Goal: Information Seeking & Learning: Learn about a topic

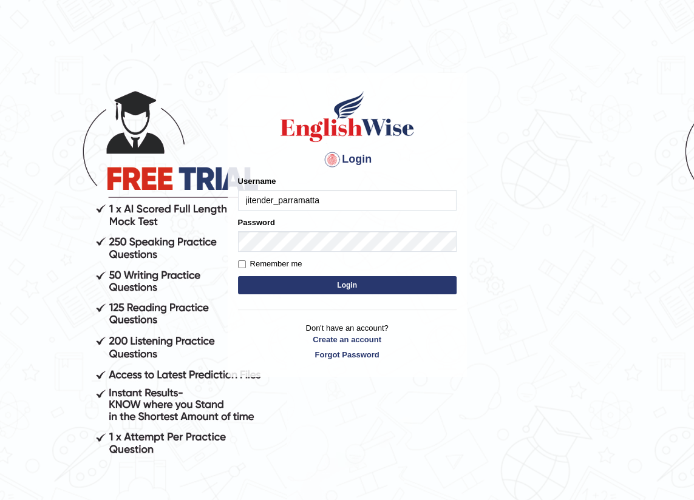
click at [322, 200] on input "jitender_parramatta" at bounding box center [347, 200] width 219 height 21
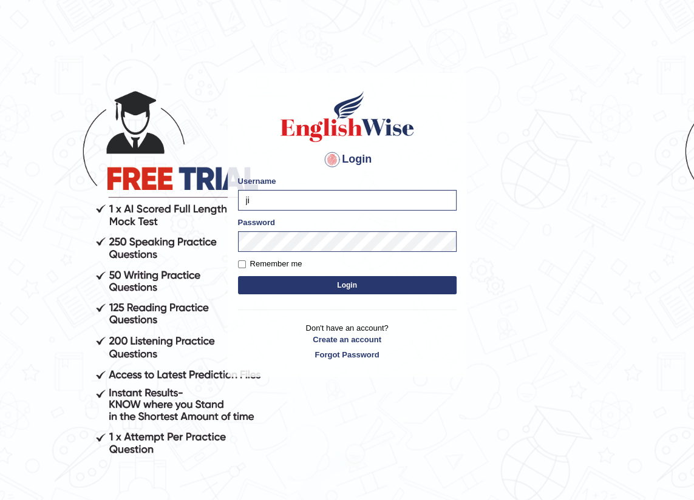
type input "j"
type input "kalsang_parramatta"
click at [238, 276] on button "Login" at bounding box center [347, 285] width 219 height 18
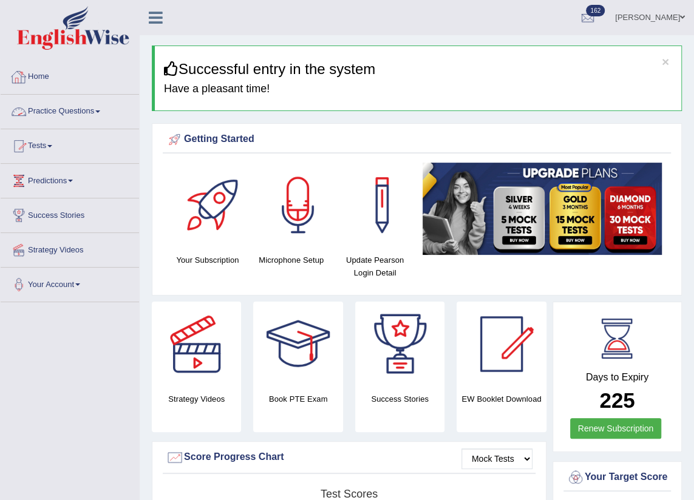
click at [68, 109] on link "Practice Questions" at bounding box center [70, 110] width 138 height 30
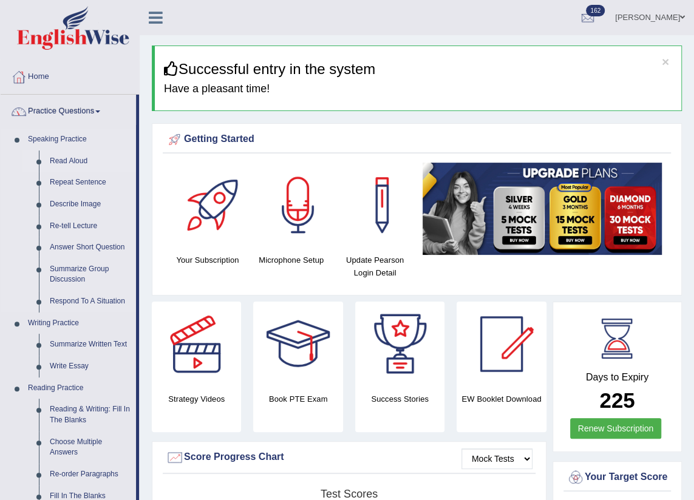
click at [79, 163] on link "Read Aloud" at bounding box center [90, 162] width 92 height 22
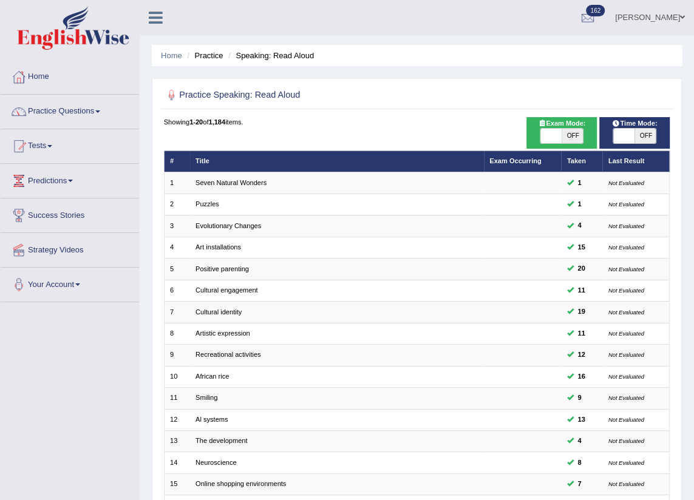
click at [650, 124] on span "Time Mode:" at bounding box center [634, 123] width 53 height 11
click at [648, 133] on span "OFF" at bounding box center [644, 136] width 21 height 15
checkbox input "true"
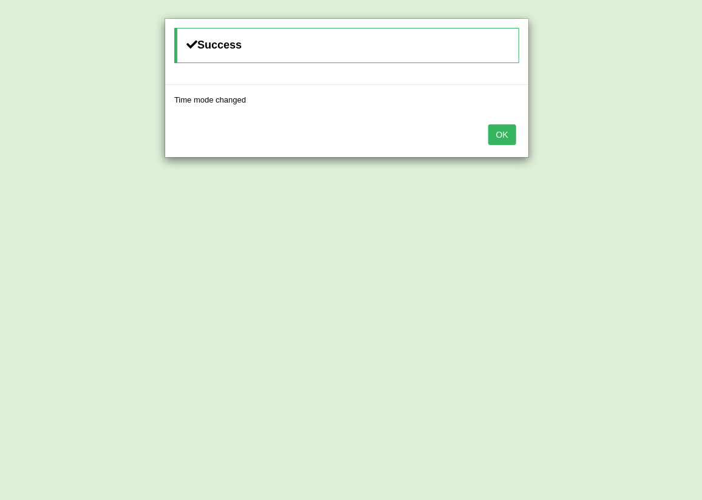
click at [501, 131] on button "OK" at bounding box center [502, 134] width 28 height 21
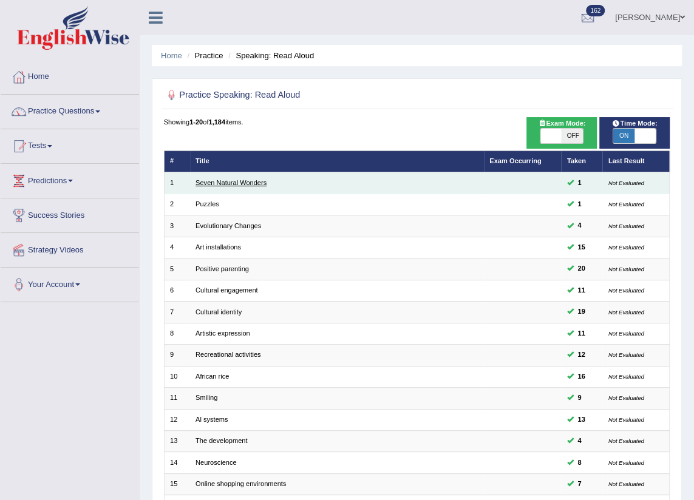
click at [219, 185] on link "Seven Natural Wonders" at bounding box center [230, 182] width 71 height 7
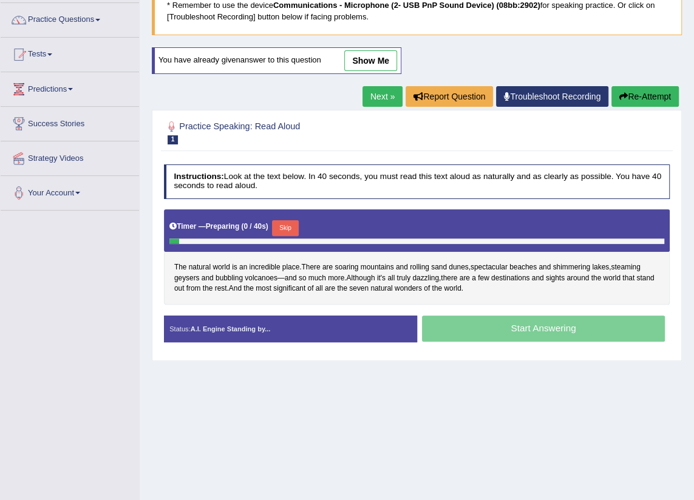
scroll to position [137, 0]
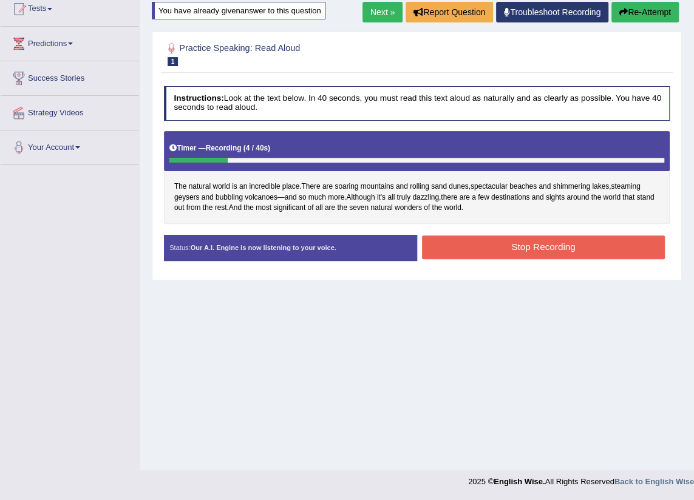
click at [621, 236] on button "Stop Recording" at bounding box center [543, 248] width 243 height 24
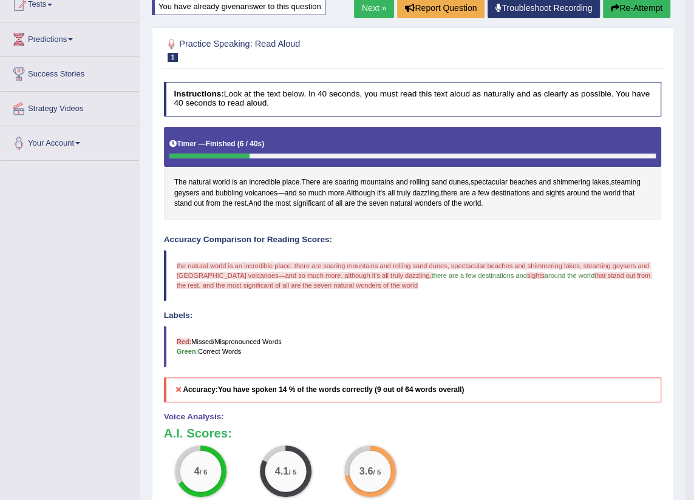
scroll to position [115, 0]
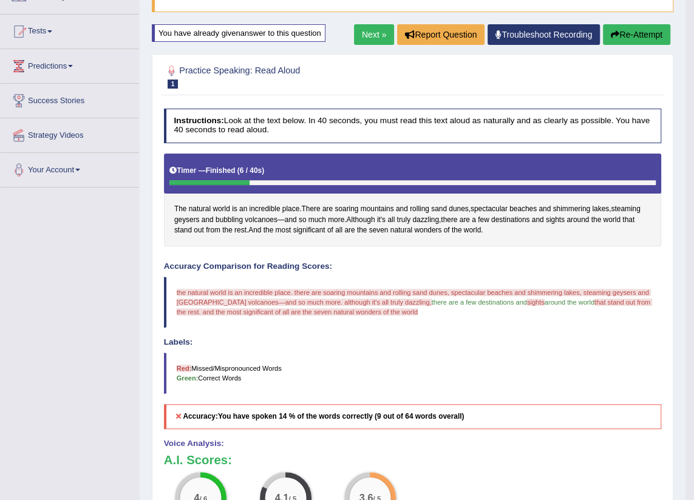
click at [370, 35] on link "Next »" at bounding box center [374, 34] width 40 height 21
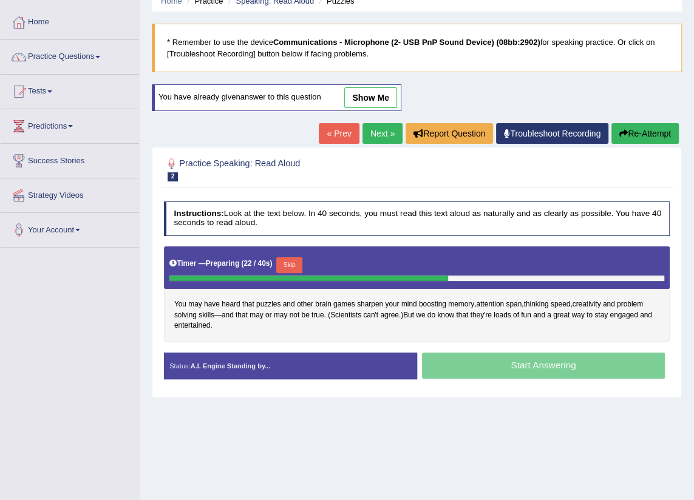
click at [282, 260] on button "Skip" at bounding box center [289, 265] width 26 height 16
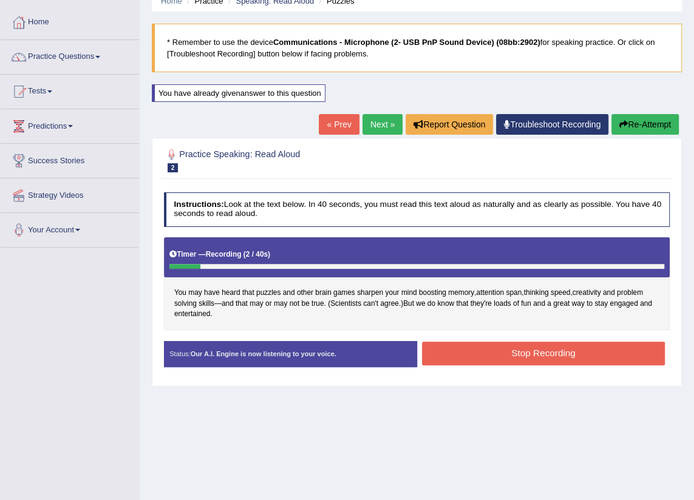
click at [668, 115] on button "Re-Attempt" at bounding box center [644, 124] width 67 height 21
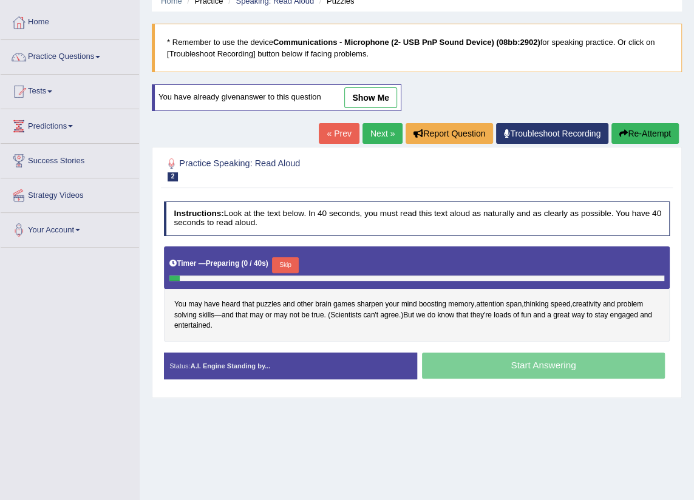
click at [284, 265] on button "Skip" at bounding box center [285, 265] width 26 height 16
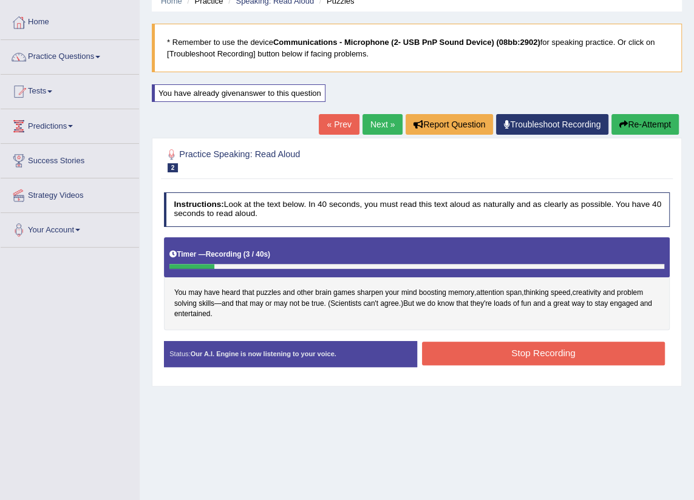
click at [478, 358] on button "Stop Recording" at bounding box center [543, 354] width 243 height 24
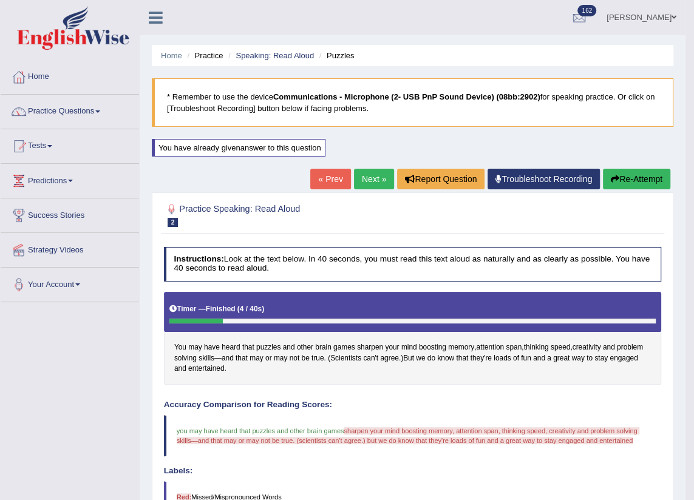
click at [374, 176] on link "Next »" at bounding box center [374, 179] width 40 height 21
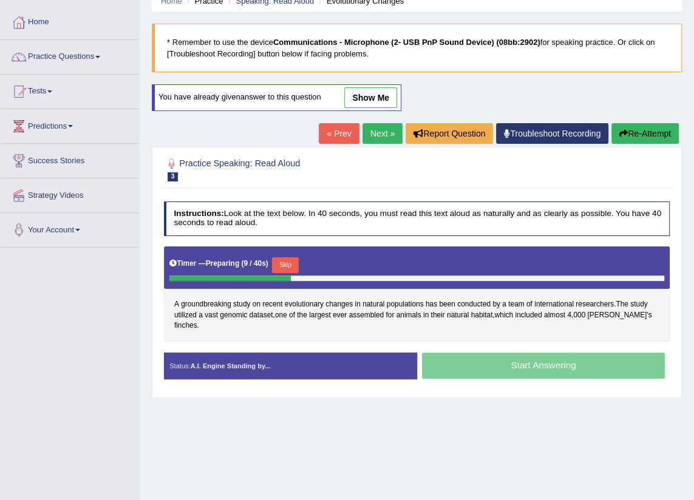
click at [293, 265] on button "Skip" at bounding box center [285, 265] width 26 height 16
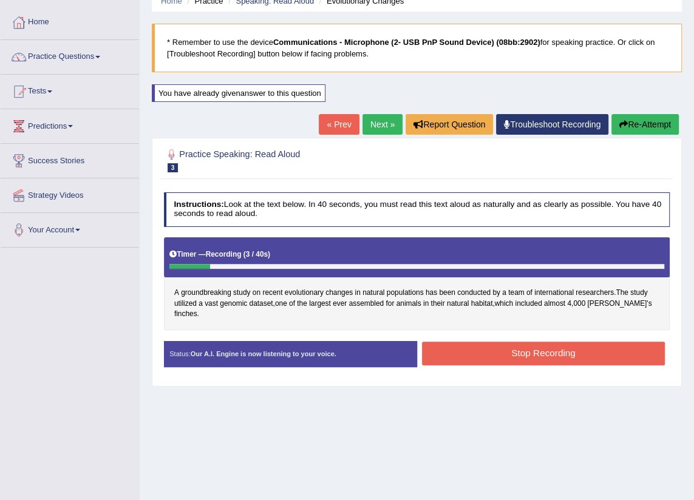
click at [630, 128] on button "Re-Attempt" at bounding box center [644, 124] width 67 height 21
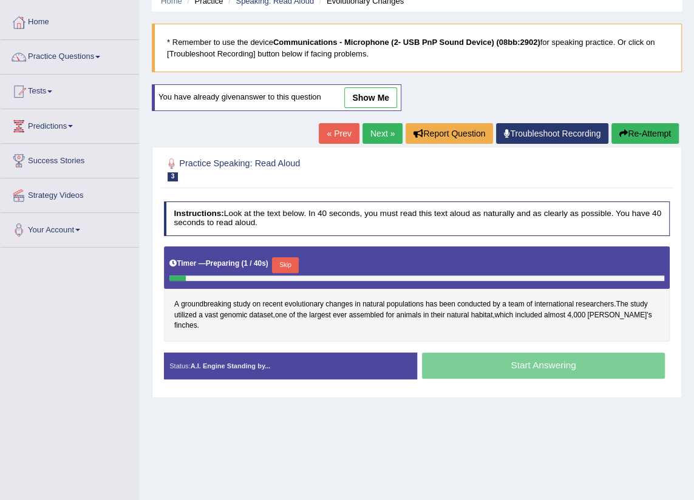
click at [289, 267] on button "Skip" at bounding box center [285, 265] width 26 height 16
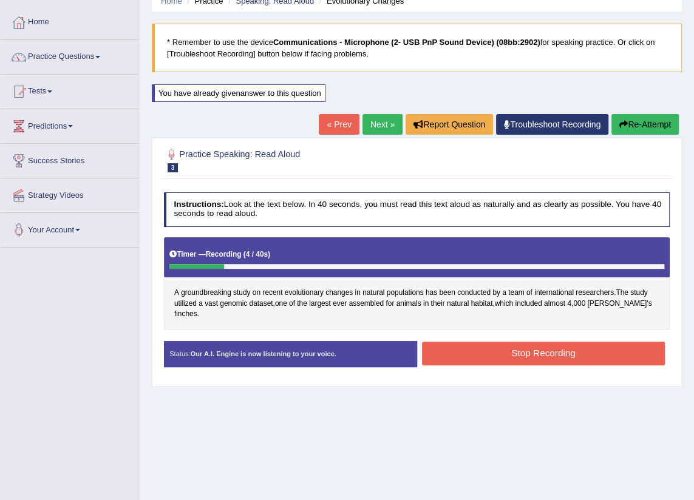
click at [574, 342] on button "Stop Recording" at bounding box center [543, 354] width 243 height 24
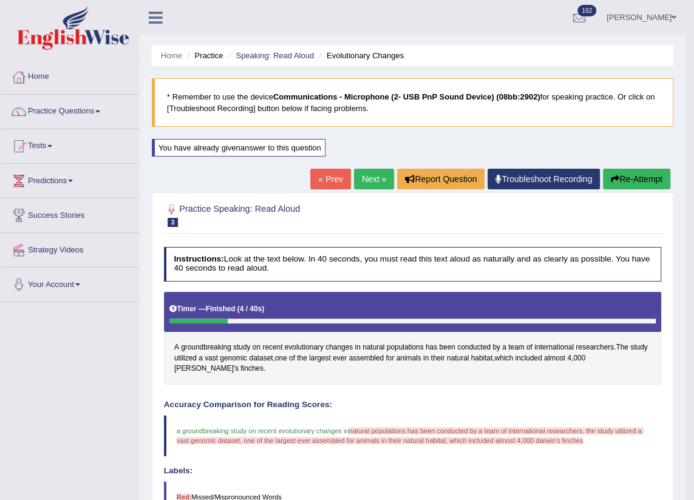
click at [619, 182] on button "Re-Attempt" at bounding box center [636, 179] width 67 height 21
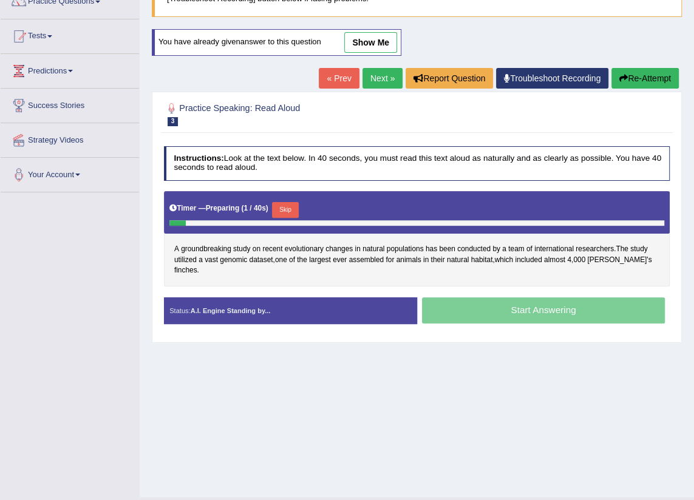
click at [280, 206] on button "Skip" at bounding box center [285, 210] width 26 height 16
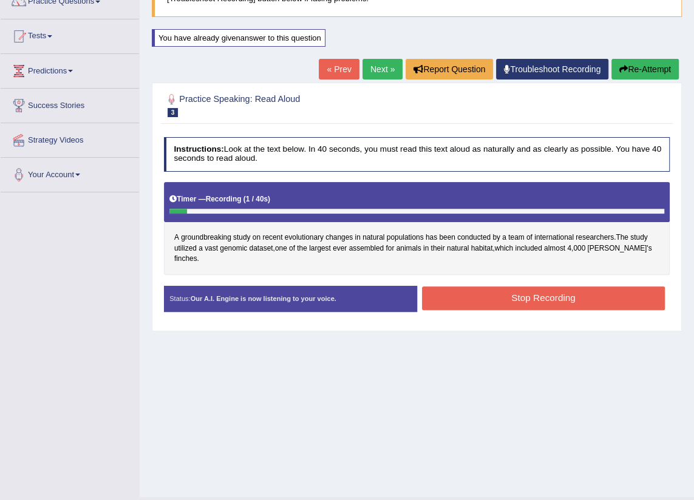
click at [641, 76] on button "Re-Attempt" at bounding box center [644, 69] width 67 height 21
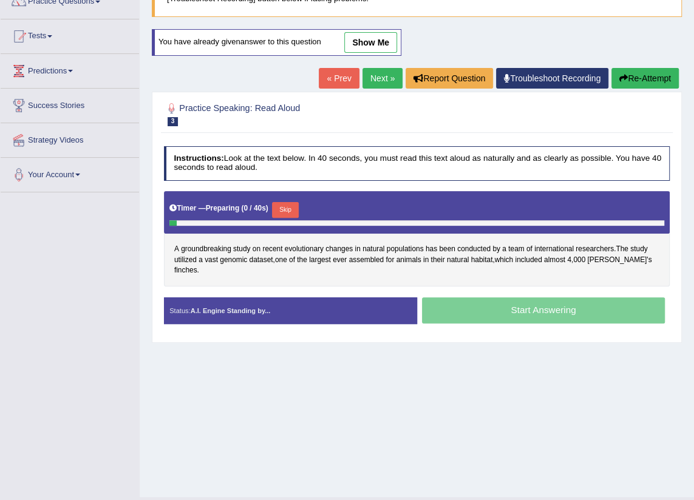
drag, startPoint x: 0, startPoint y: 0, endPoint x: 285, endPoint y: 202, distance: 348.8
click at [285, 202] on button "Skip" at bounding box center [285, 210] width 26 height 16
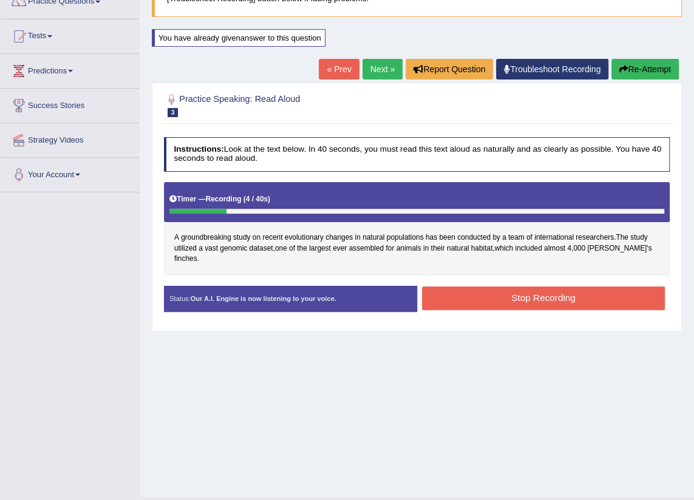
click at [508, 290] on button "Stop Recording" at bounding box center [543, 299] width 243 height 24
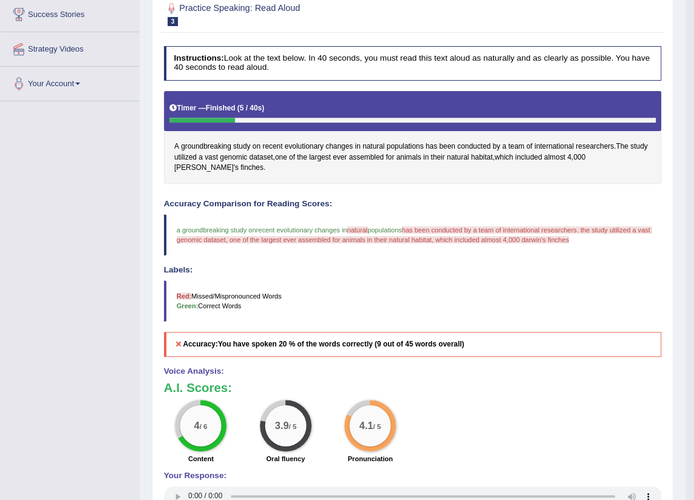
scroll to position [110, 0]
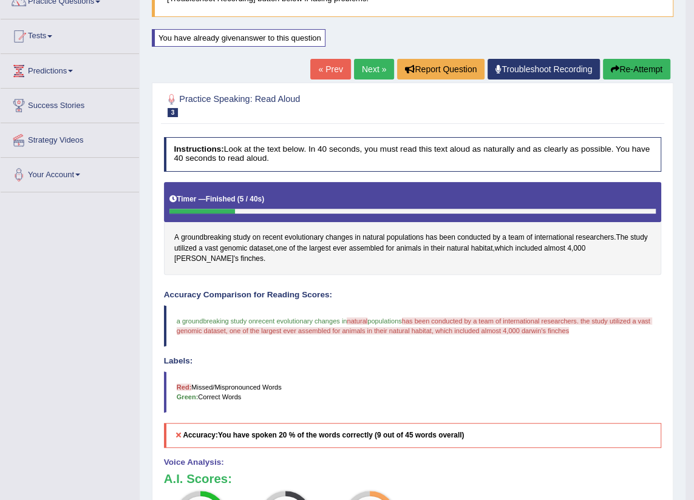
click at [623, 72] on button "Re-Attempt" at bounding box center [636, 69] width 67 height 21
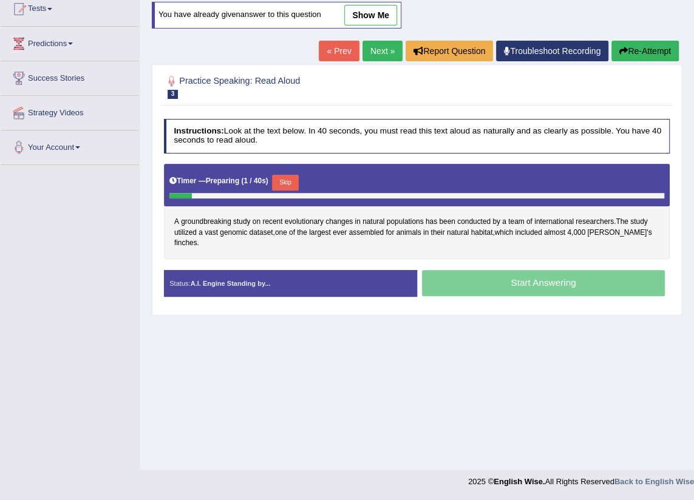
click at [285, 185] on button "Skip" at bounding box center [285, 183] width 26 height 16
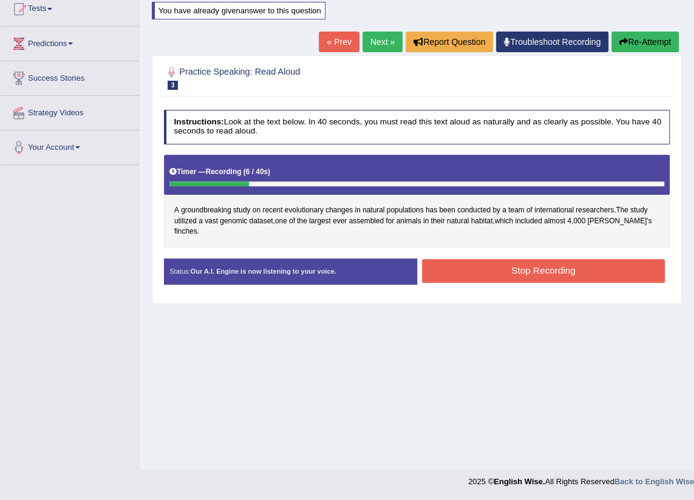
click at [626, 44] on button "Re-Attempt" at bounding box center [644, 42] width 67 height 21
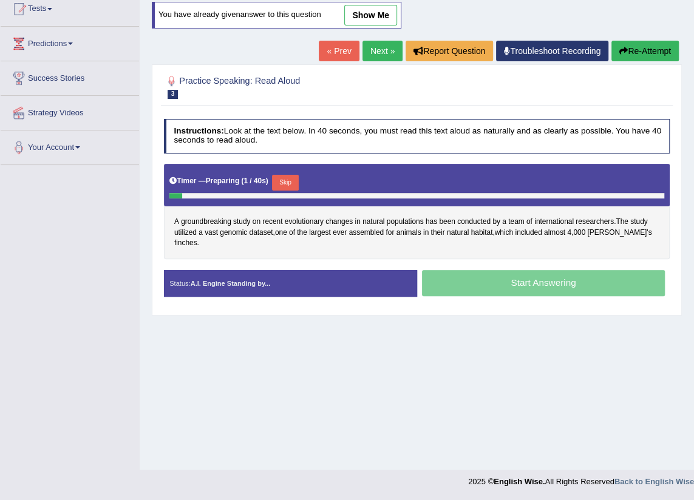
click at [275, 182] on button "Skip" at bounding box center [285, 183] width 26 height 16
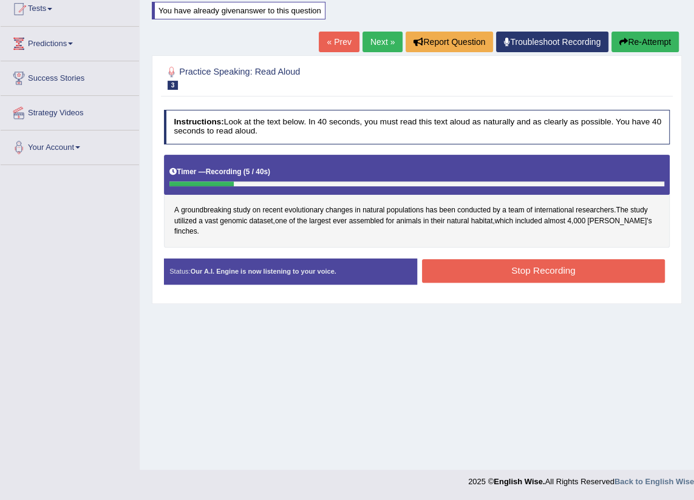
click at [647, 40] on button "Re-Attempt" at bounding box center [644, 42] width 67 height 21
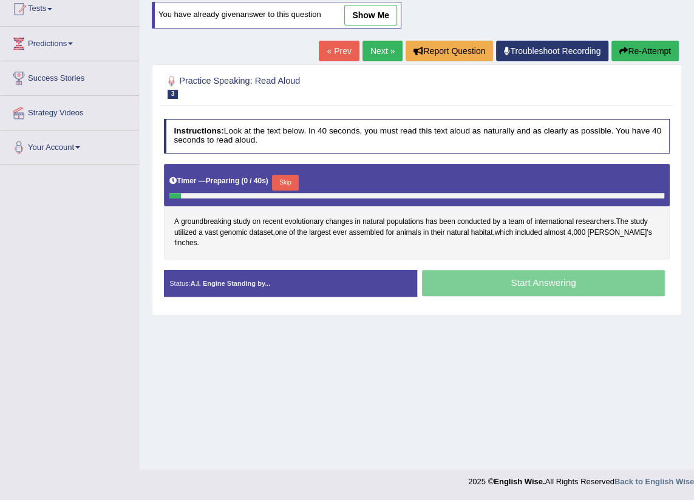
click at [287, 182] on button "Skip" at bounding box center [285, 183] width 26 height 16
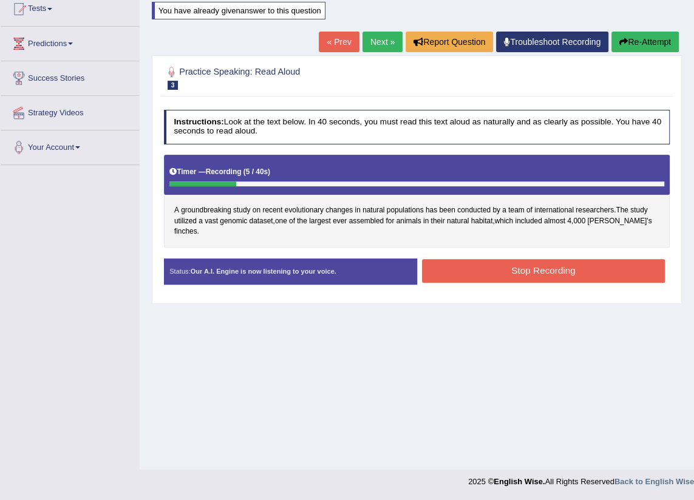
click at [525, 259] on button "Stop Recording" at bounding box center [543, 271] width 243 height 24
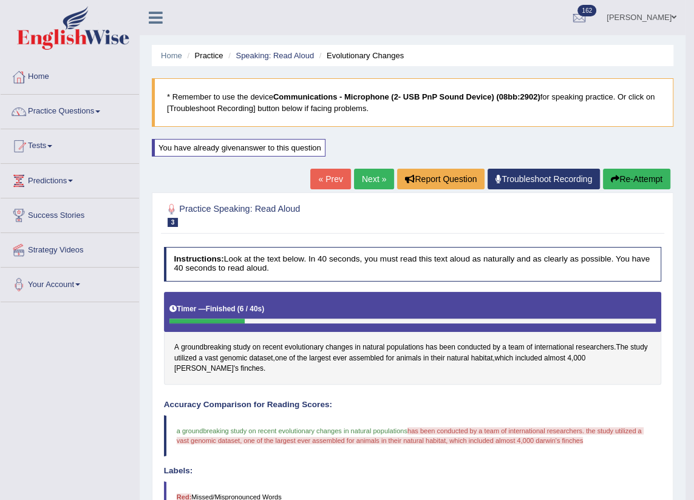
click at [385, 182] on link "Next »" at bounding box center [374, 179] width 40 height 21
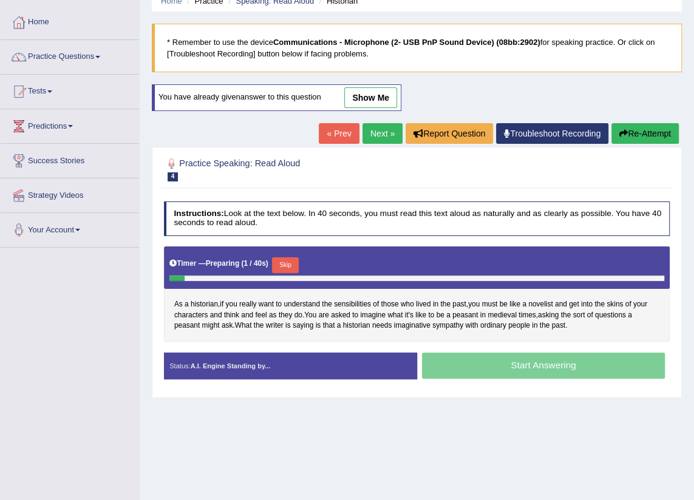
scroll to position [55, 0]
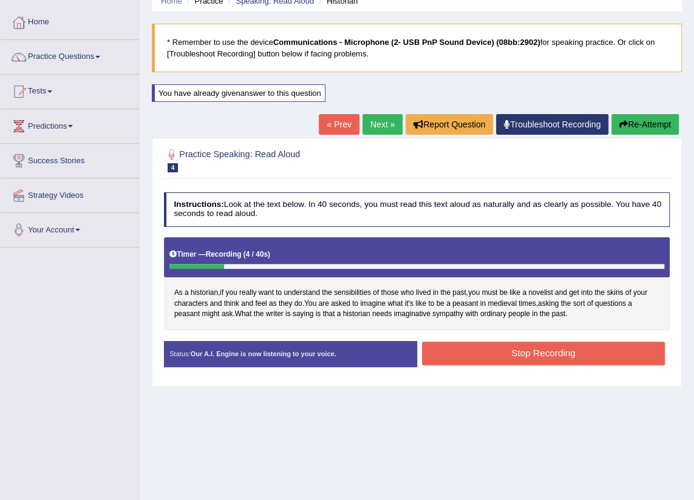
click at [450, 352] on button "Stop Recording" at bounding box center [543, 354] width 243 height 24
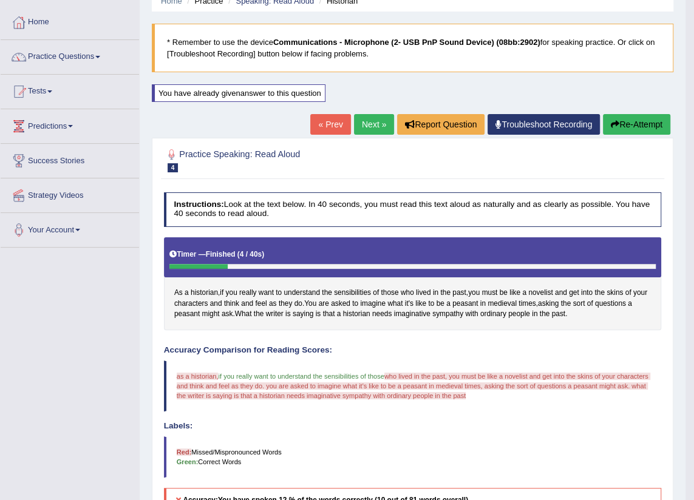
click at [358, 127] on link "Next »" at bounding box center [374, 124] width 40 height 21
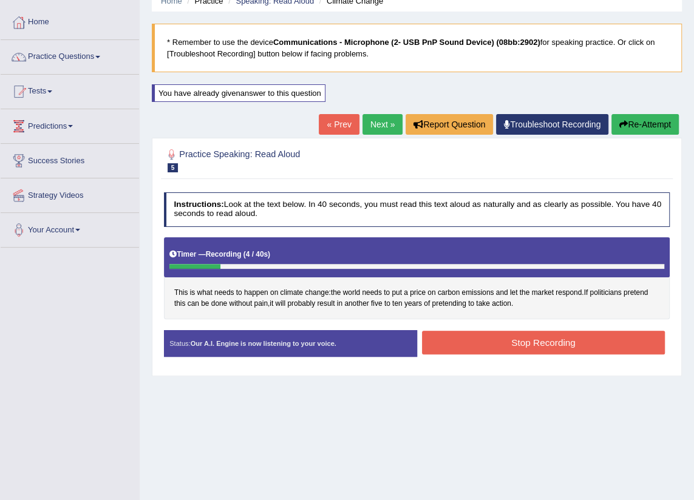
click at [634, 124] on button "Re-Attempt" at bounding box center [644, 124] width 67 height 21
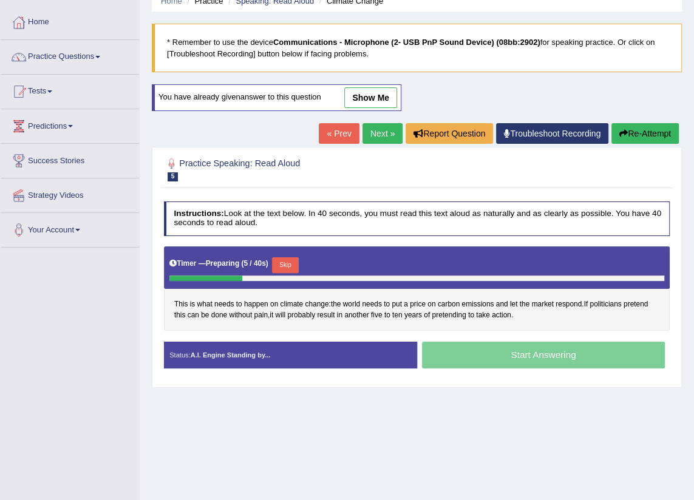
click at [288, 267] on button "Skip" at bounding box center [285, 265] width 26 height 16
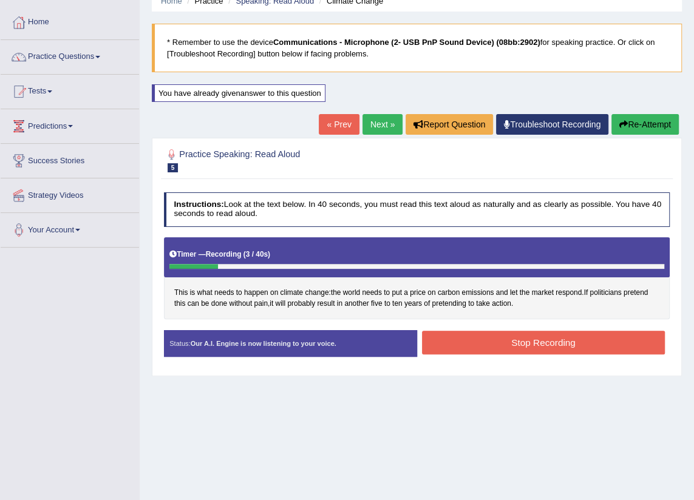
click at [468, 347] on button "Stop Recording" at bounding box center [543, 343] width 243 height 24
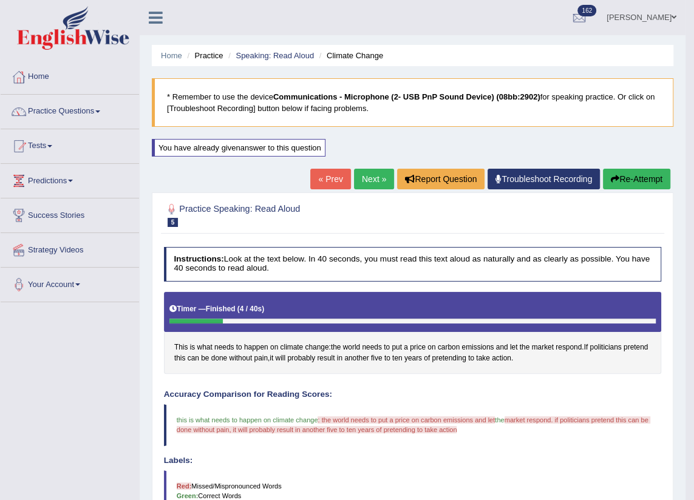
click at [369, 177] on link "Next »" at bounding box center [374, 179] width 40 height 21
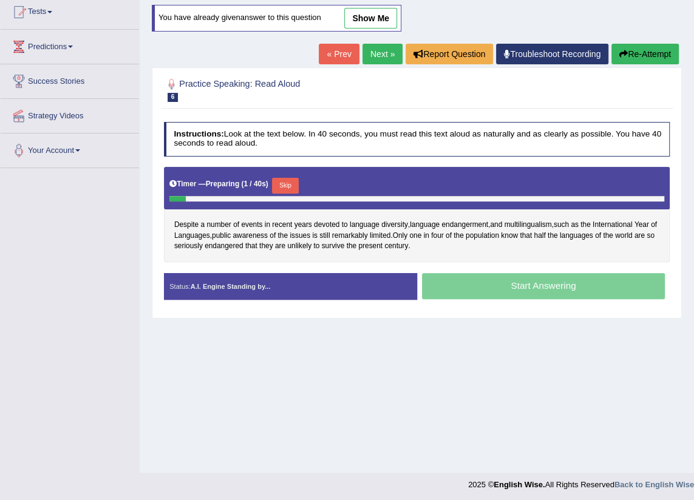
scroll to position [137, 0]
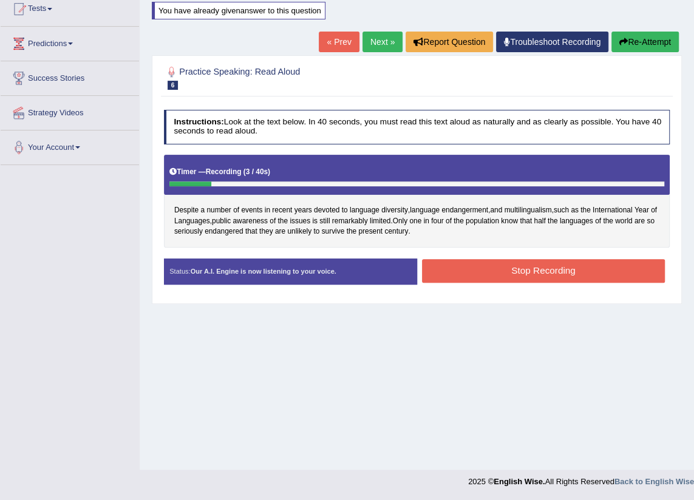
click at [634, 46] on button "Re-Attempt" at bounding box center [644, 42] width 67 height 21
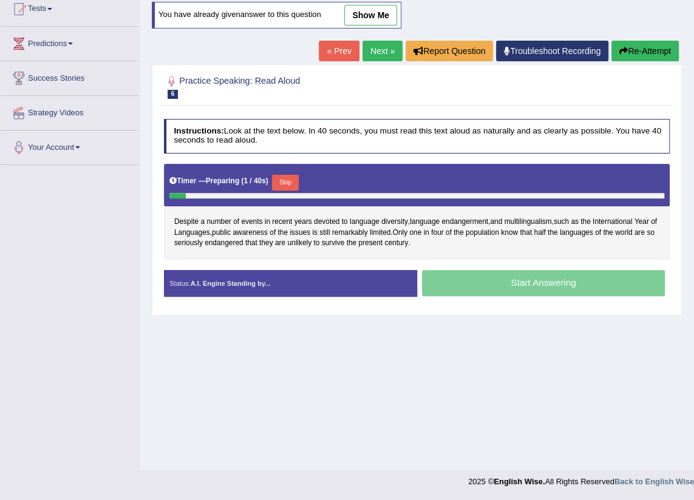
click at [505, 289] on div "Start Answering" at bounding box center [543, 284] width 253 height 29
click at [289, 184] on button "Skip" at bounding box center [285, 183] width 26 height 16
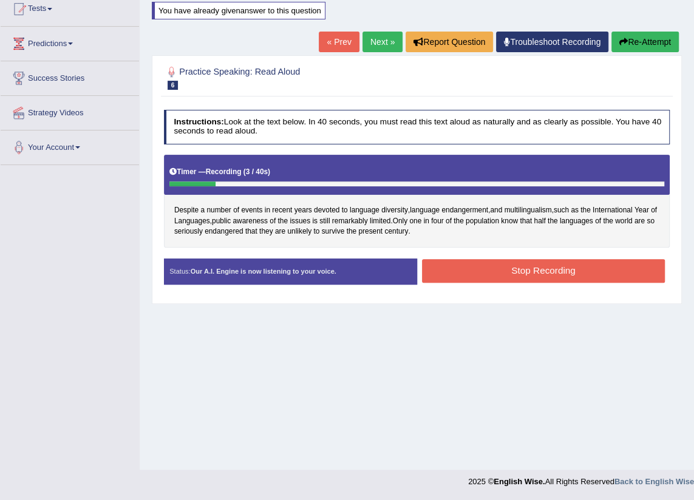
click at [528, 276] on button "Stop Recording" at bounding box center [543, 271] width 243 height 24
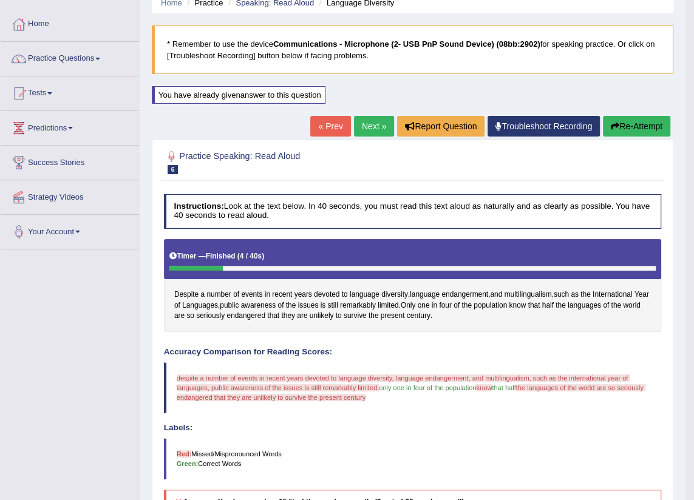
scroll to position [27, 0]
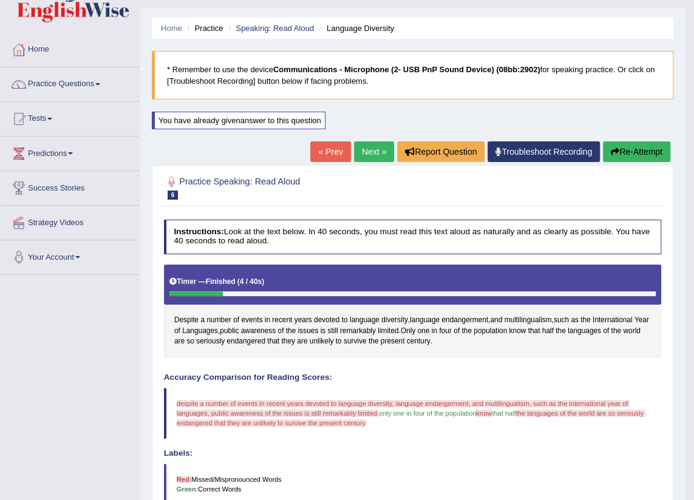
click at [363, 142] on link "Next »" at bounding box center [374, 151] width 40 height 21
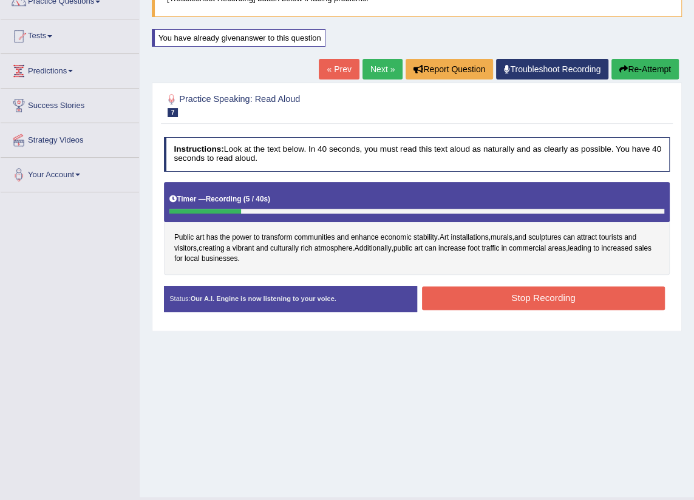
click at [495, 311] on div "Stop Recording" at bounding box center [543, 300] width 253 height 27
click at [488, 302] on button "Stop Recording" at bounding box center [543, 299] width 243 height 24
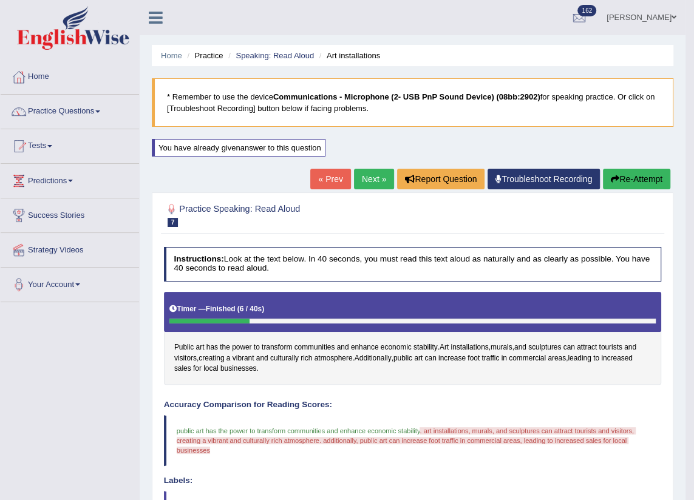
click at [378, 178] on link "Next »" at bounding box center [374, 179] width 40 height 21
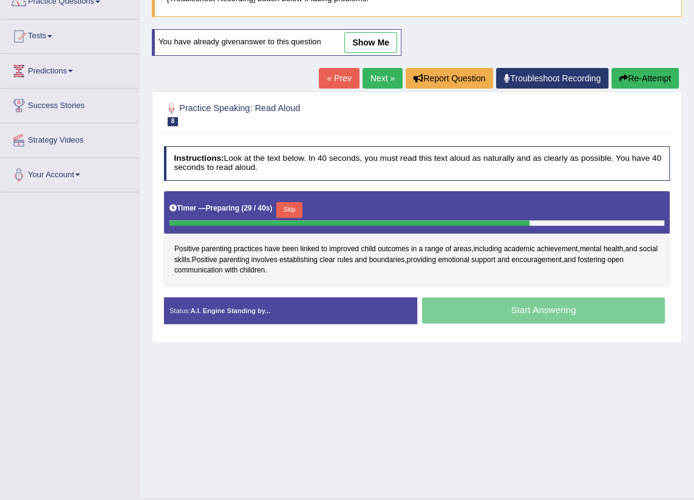
click at [293, 209] on button "Skip" at bounding box center [289, 210] width 26 height 16
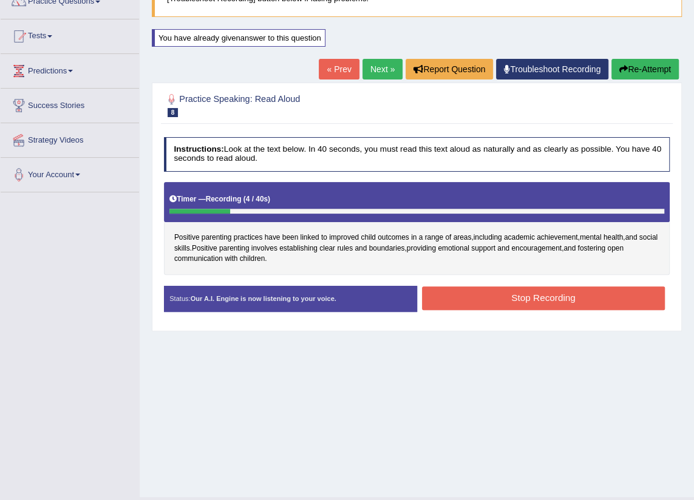
click at [453, 306] on button "Stop Recording" at bounding box center [543, 299] width 243 height 24
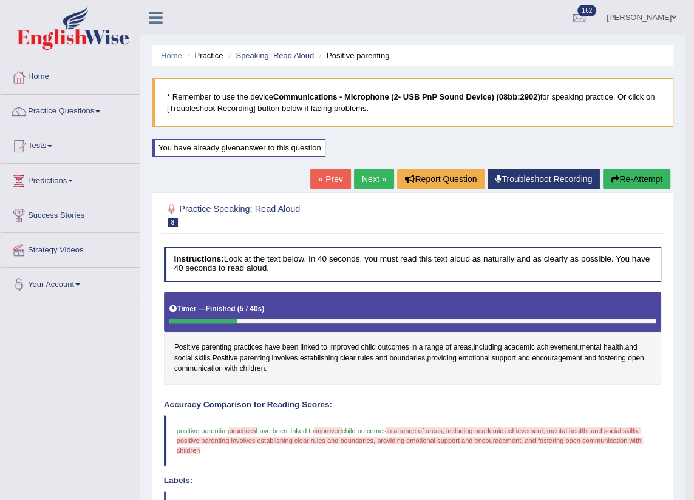
click at [367, 185] on link "Next »" at bounding box center [374, 179] width 40 height 21
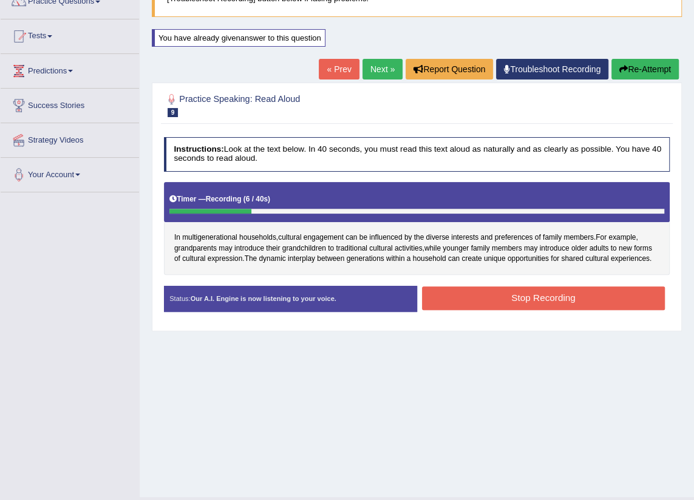
click at [492, 289] on button "Stop Recording" at bounding box center [543, 299] width 243 height 24
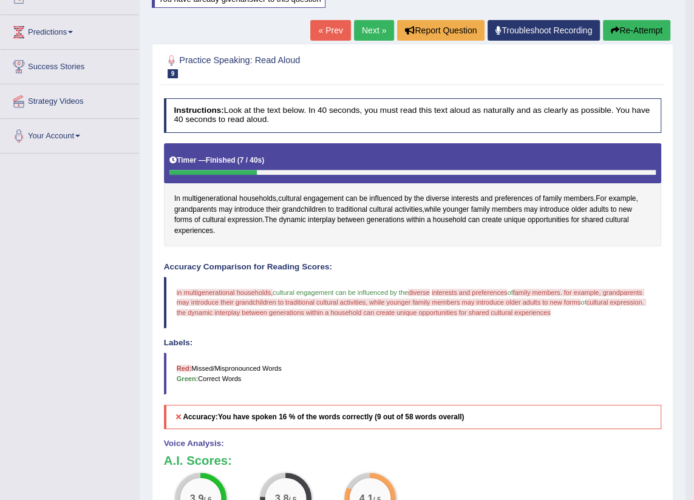
scroll to position [38, 0]
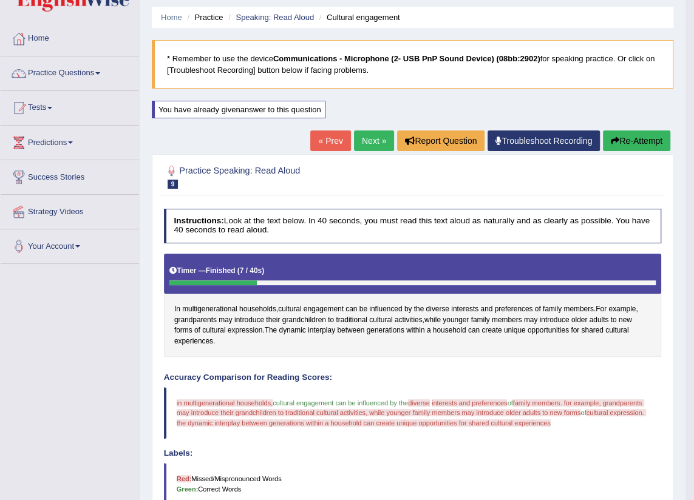
click at [361, 135] on link "Next »" at bounding box center [374, 141] width 40 height 21
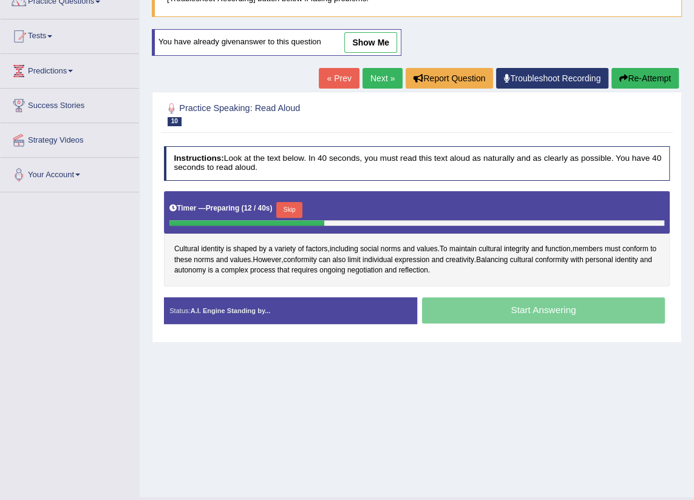
click at [296, 217] on div "Skip" at bounding box center [289, 211] width 26 height 18
click at [296, 212] on button "Skip" at bounding box center [289, 210] width 26 height 16
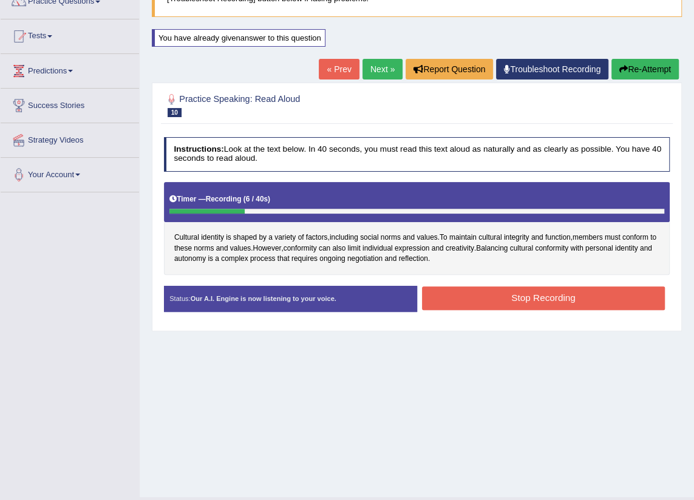
click at [508, 294] on button "Stop Recording" at bounding box center [543, 299] width 243 height 24
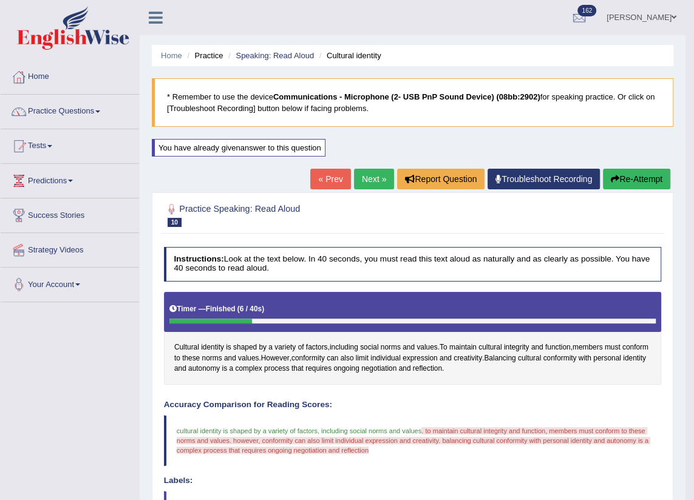
click at [81, 107] on link "Practice Questions" at bounding box center [70, 110] width 138 height 30
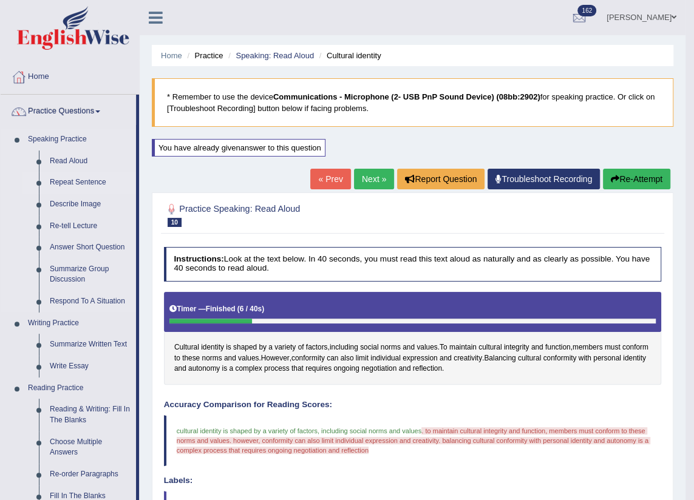
click at [80, 179] on link "Repeat Sentence" at bounding box center [90, 183] width 92 height 22
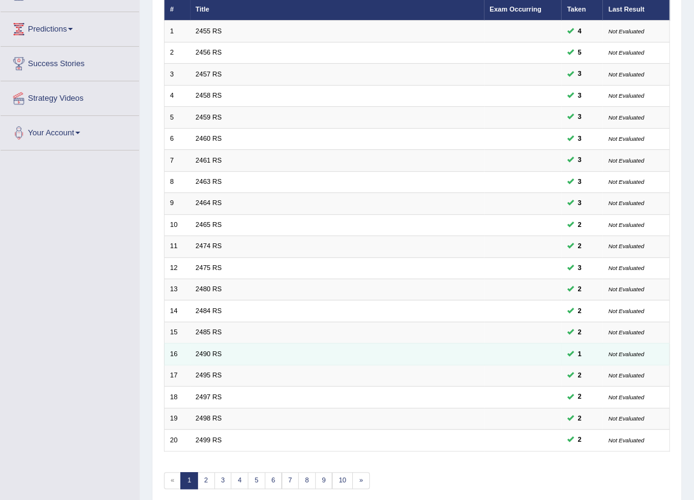
scroll to position [204, 0]
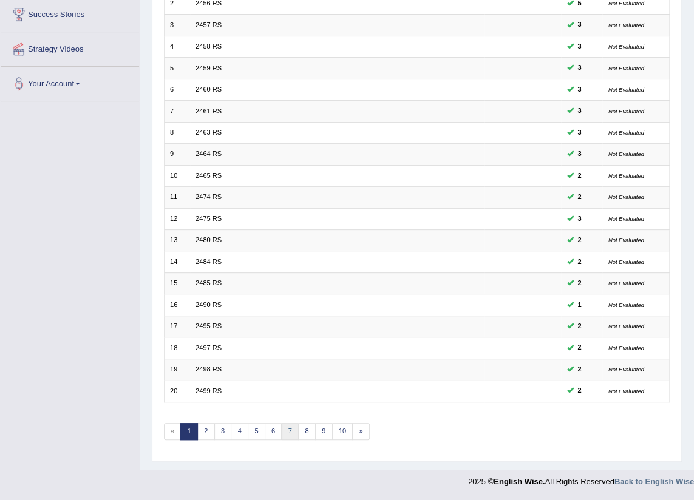
click at [285, 430] on link "7" at bounding box center [291, 431] width 18 height 17
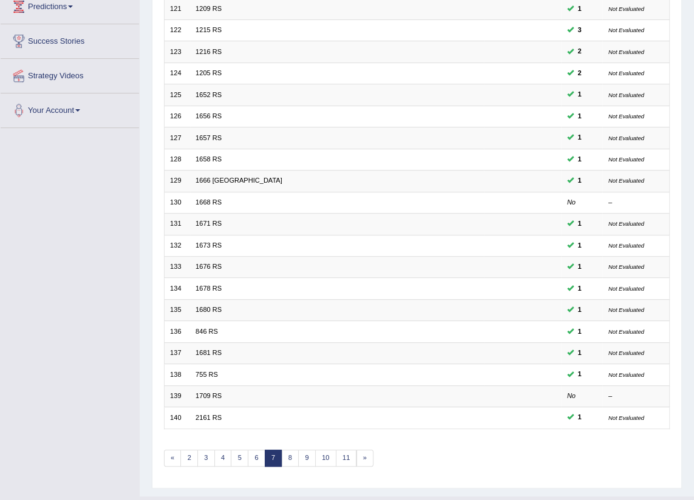
scroll to position [203, 0]
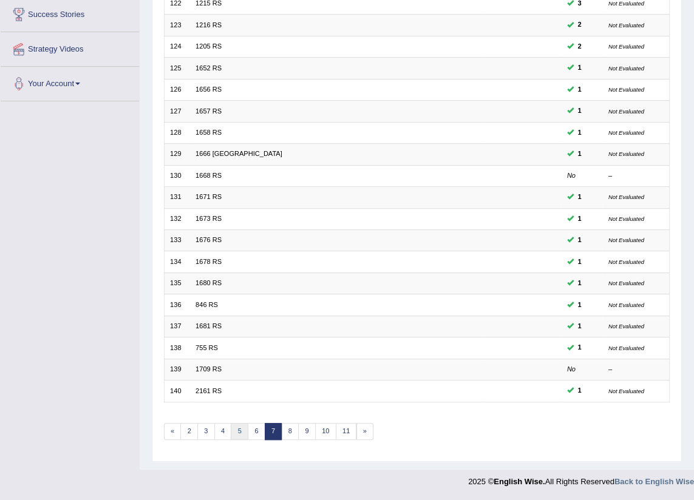
click at [241, 433] on link "5" at bounding box center [240, 431] width 18 height 17
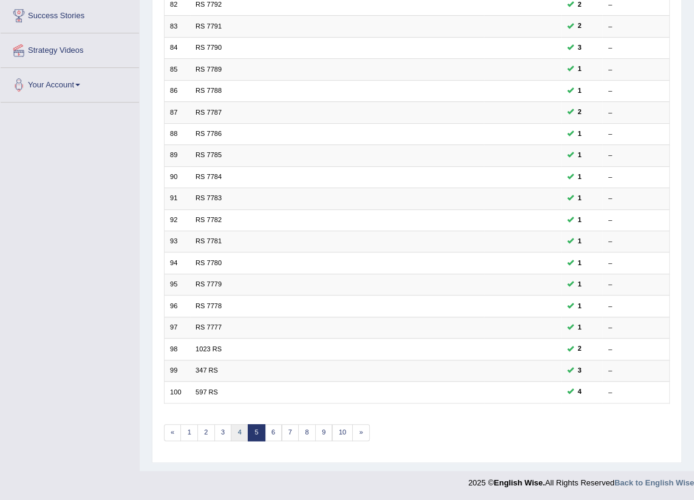
click at [239, 433] on link "4" at bounding box center [240, 432] width 18 height 17
click at [218, 429] on link "3" at bounding box center [223, 432] width 18 height 17
click at [209, 429] on link "2" at bounding box center [206, 432] width 18 height 17
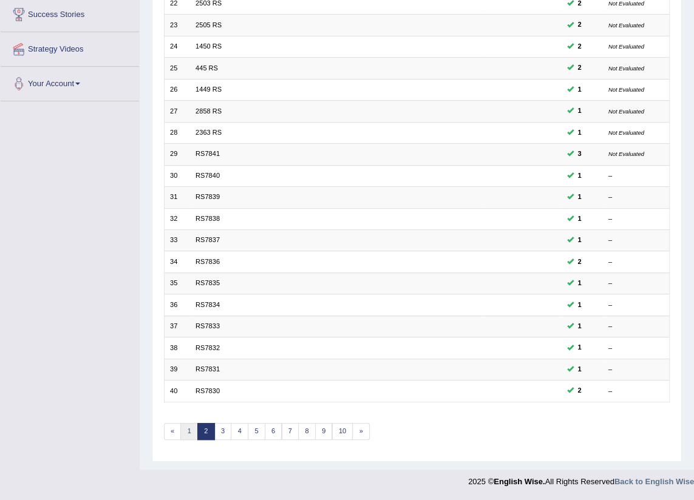
click at [191, 433] on link "1" at bounding box center [189, 431] width 18 height 17
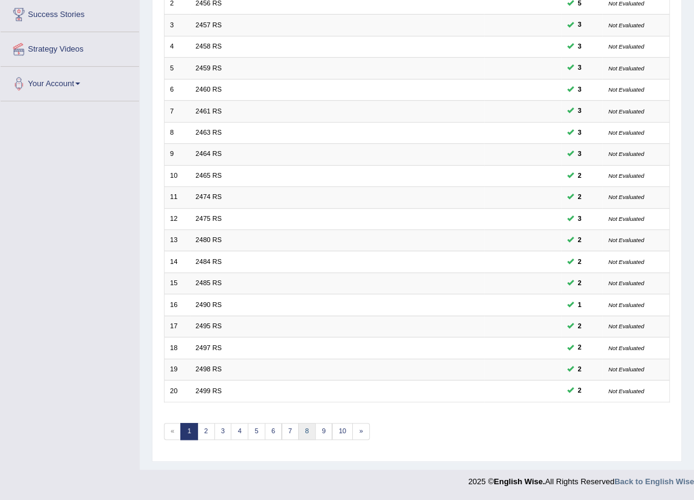
click at [304, 436] on link "8" at bounding box center [307, 431] width 18 height 17
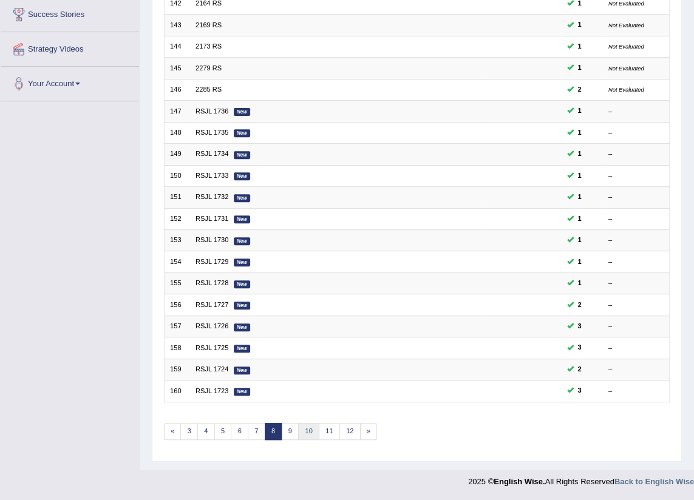
click at [309, 433] on link "10" at bounding box center [308, 431] width 21 height 17
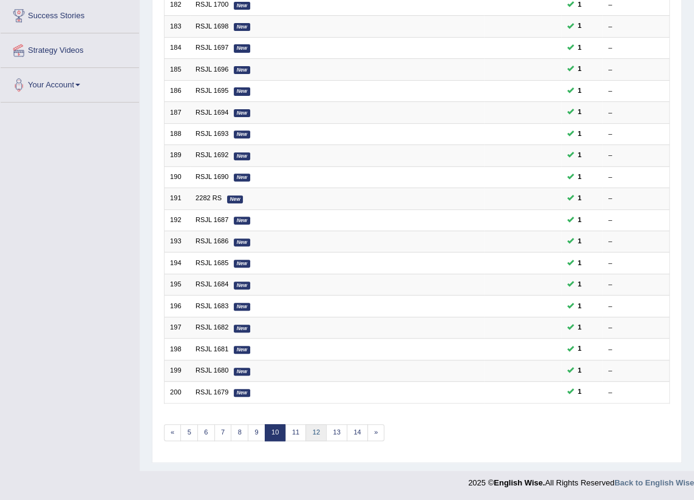
click at [315, 437] on link "12" at bounding box center [315, 432] width 21 height 17
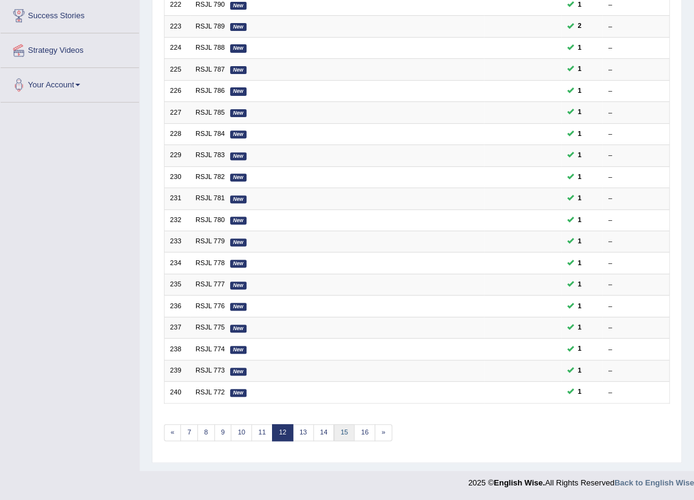
scroll to position [200, 0]
click at [347, 438] on link "15" at bounding box center [344, 432] width 21 height 17
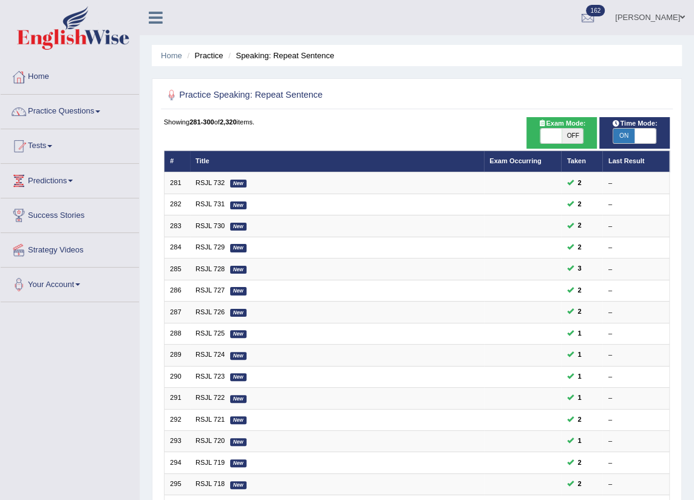
click at [562, 138] on span "OFF" at bounding box center [572, 136] width 21 height 15
checkbox input "true"
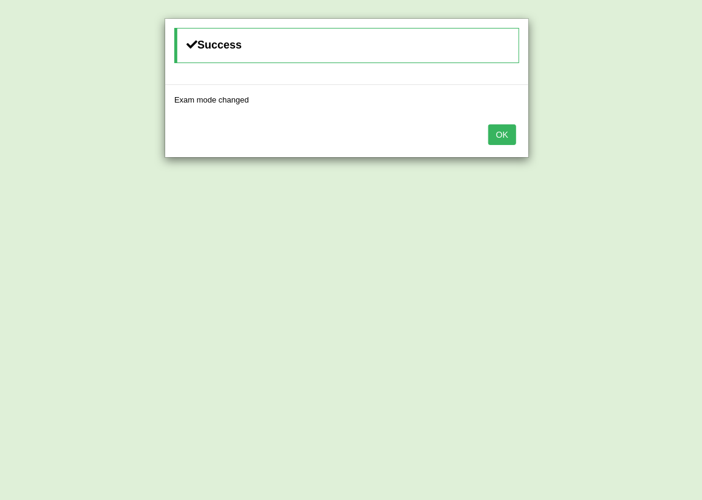
click at [506, 129] on button "OK" at bounding box center [502, 134] width 28 height 21
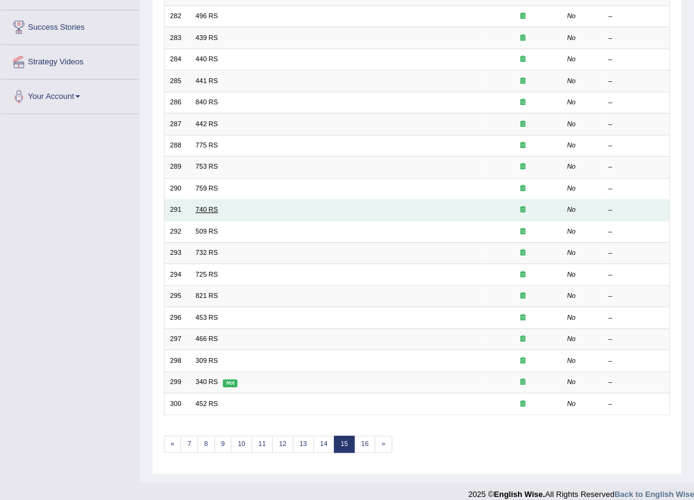
scroll to position [200, 0]
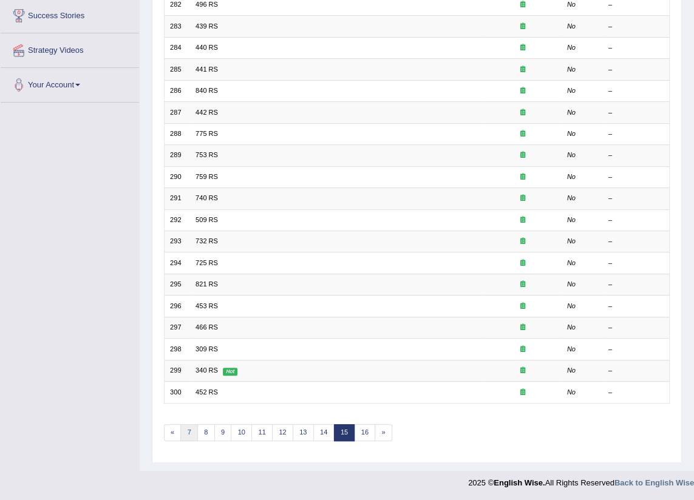
click at [186, 433] on link "7" at bounding box center [189, 432] width 18 height 17
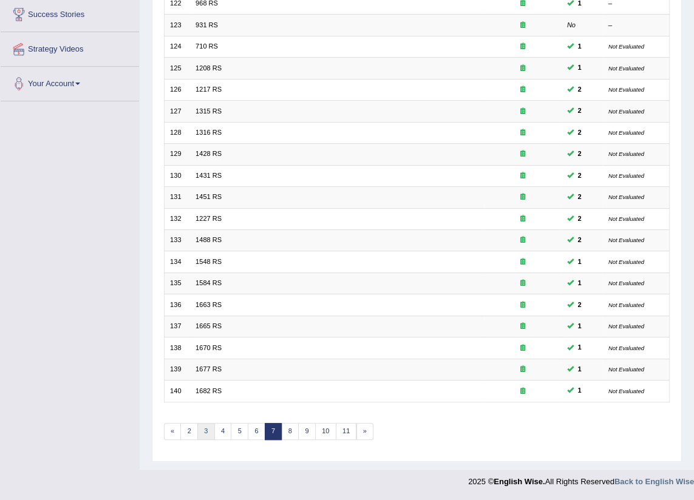
click at [205, 431] on link "3" at bounding box center [206, 431] width 18 height 17
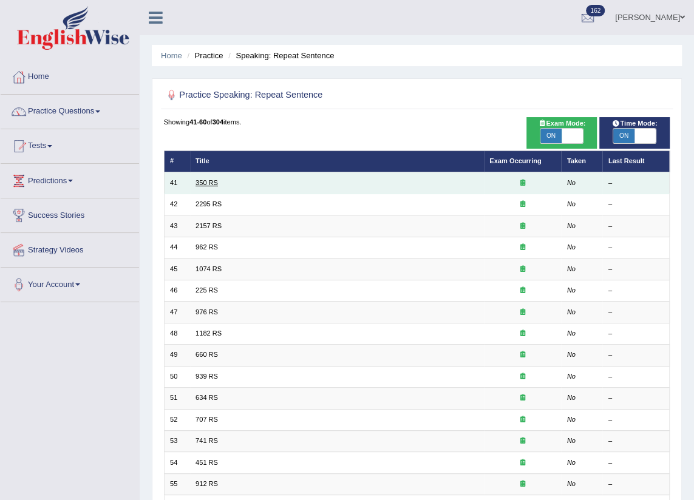
click at [213, 182] on link "350 RS" at bounding box center [206, 182] width 22 height 7
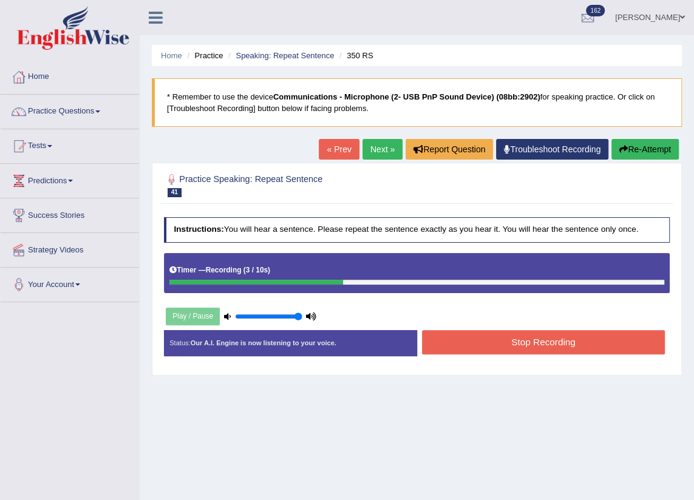
click at [503, 341] on button "Stop Recording" at bounding box center [543, 342] width 243 height 24
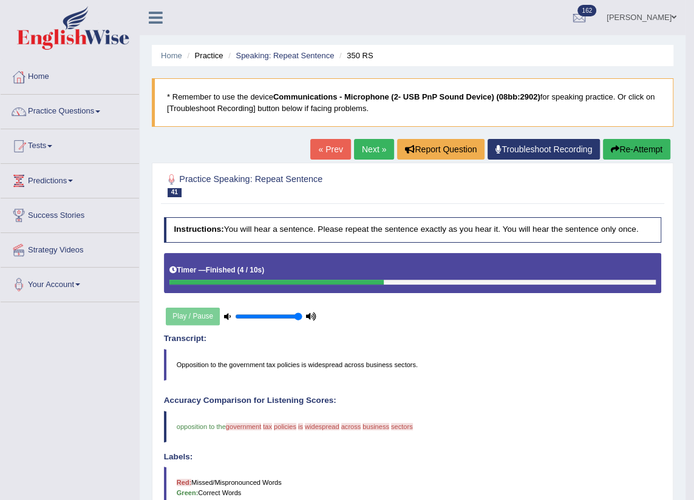
click at [364, 152] on link "Next »" at bounding box center [374, 149] width 40 height 21
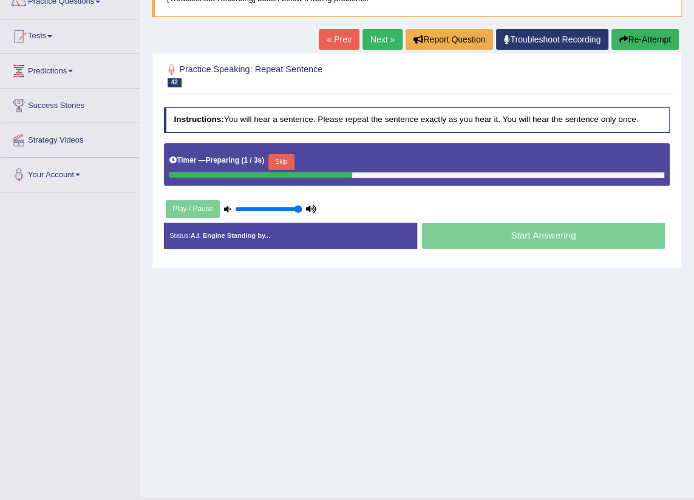
scroll to position [110, 0]
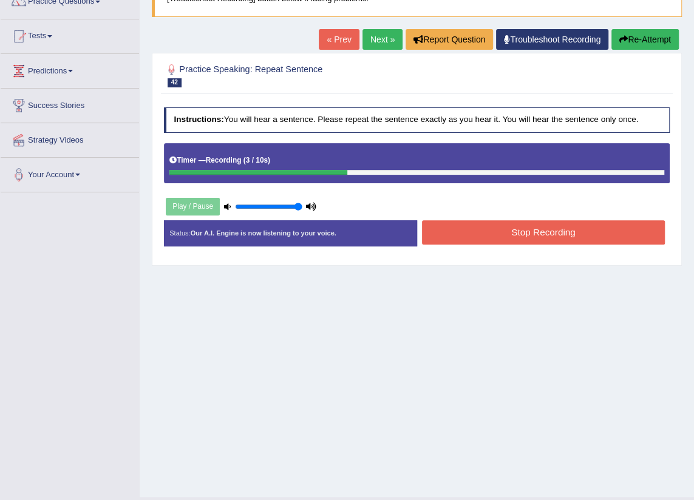
click at [648, 49] on button "Re-Attempt" at bounding box center [644, 39] width 67 height 21
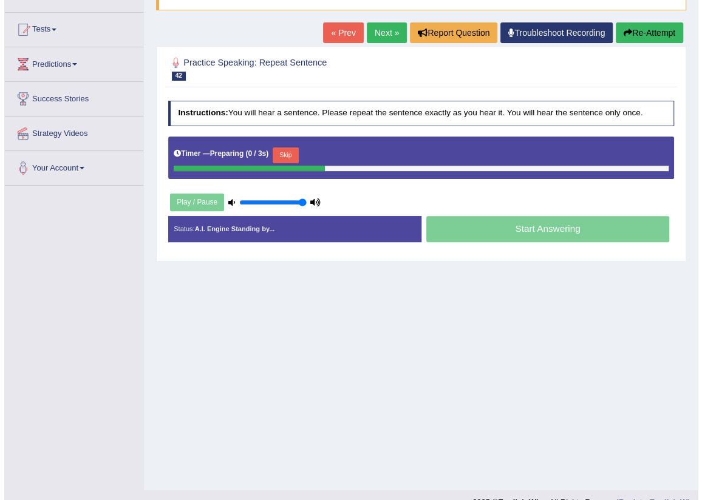
scroll to position [110, 0]
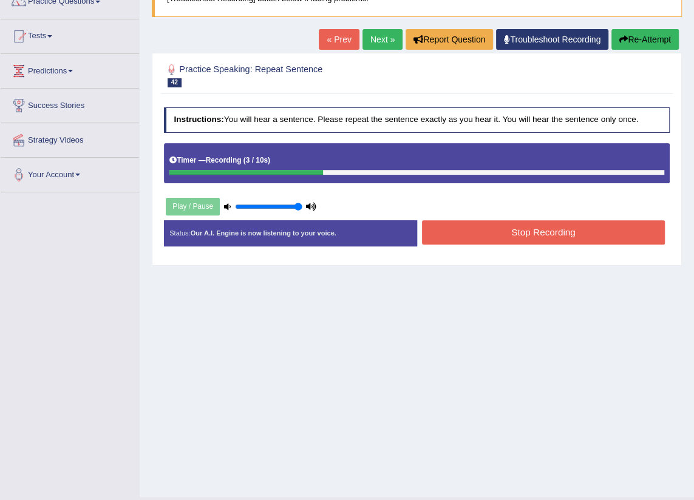
click at [571, 219] on div "Instructions: You will hear a sentence. Please repeat the sentence exactly as y…" at bounding box center [416, 181] width 511 height 158
click at [572, 230] on button "Stop Recording" at bounding box center [543, 232] width 243 height 24
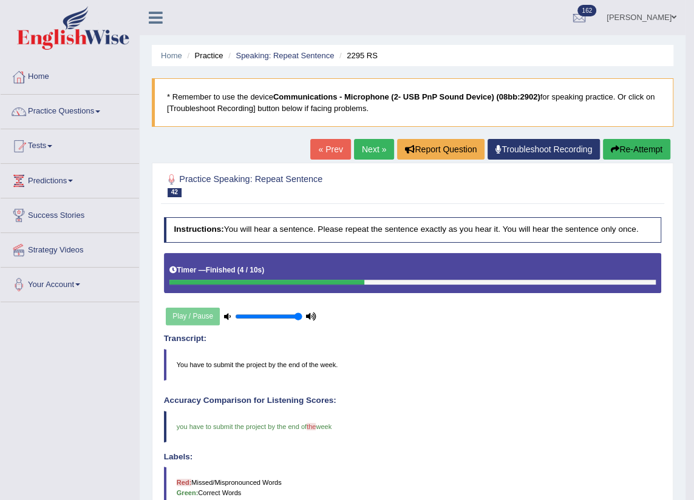
scroll to position [0, 0]
click at [368, 155] on link "Next »" at bounding box center [374, 149] width 40 height 21
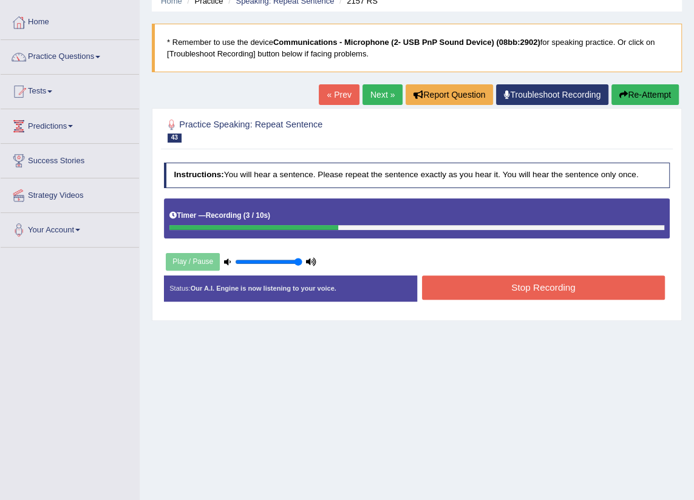
click at [633, 75] on div "Home Practice Speaking: Repeat Sentence 2157 RS * Remember to use the device Co…" at bounding box center [417, 248] width 554 height 607
click at [636, 84] on button "Re-Attempt" at bounding box center [644, 94] width 67 height 21
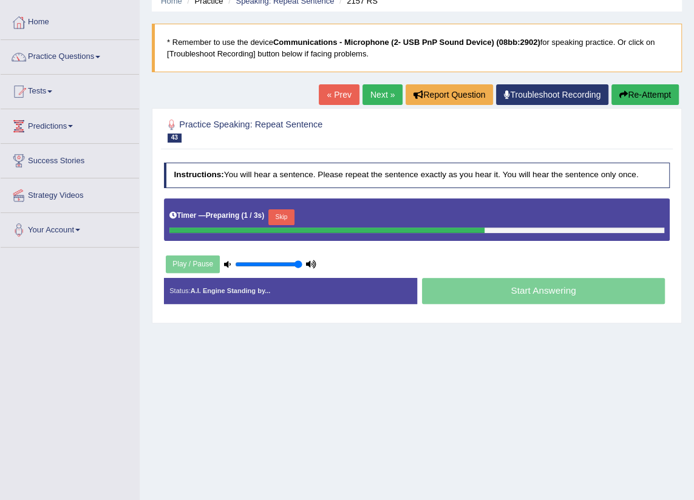
click at [268, 209] on button "Skip" at bounding box center [281, 217] width 26 height 16
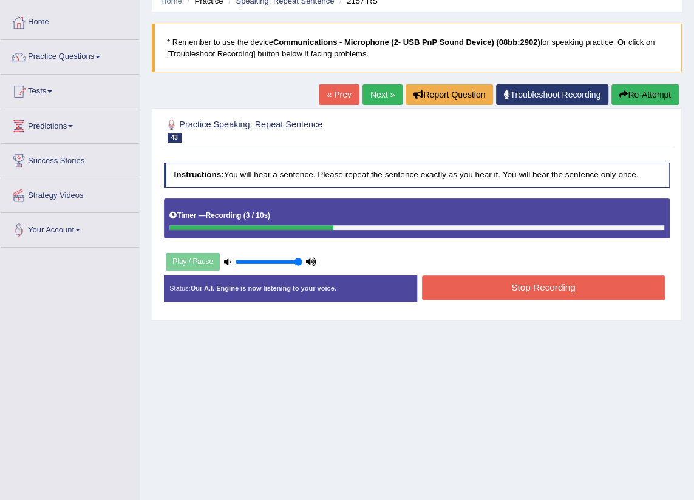
click at [484, 290] on button "Stop Recording" at bounding box center [543, 288] width 243 height 24
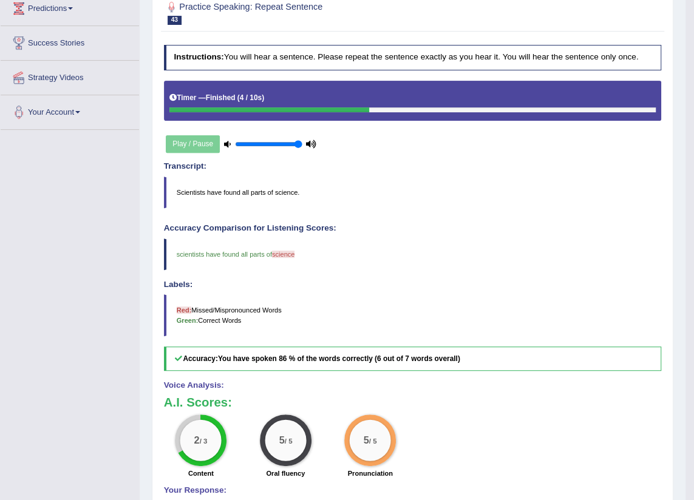
scroll to position [55, 0]
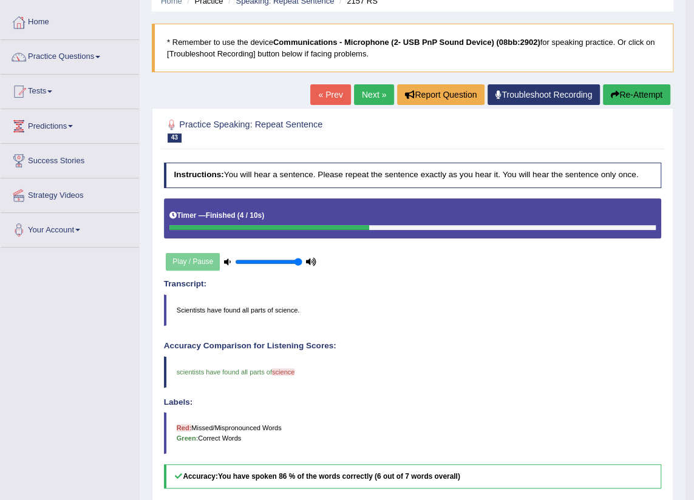
click at [360, 95] on link "Next »" at bounding box center [374, 94] width 40 height 21
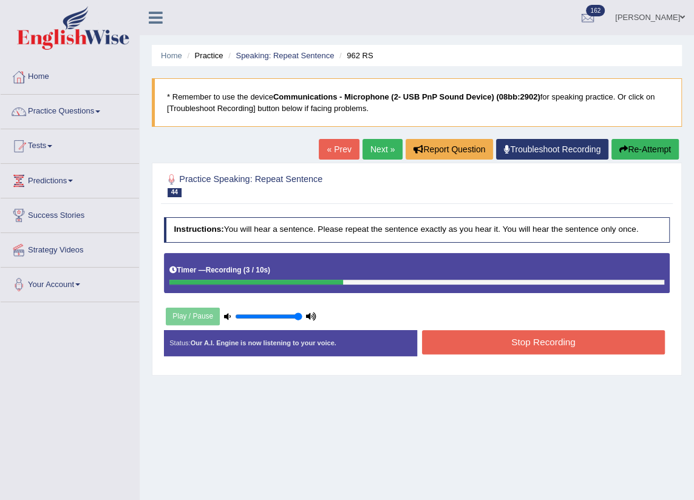
click at [622, 150] on icon "button" at bounding box center [623, 149] width 8 height 8
click at [630, 147] on button "Re-Attempt" at bounding box center [644, 149] width 67 height 21
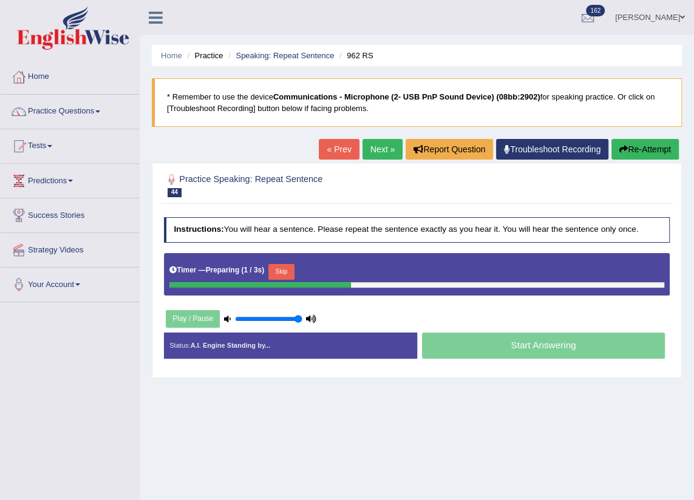
click at [279, 268] on button "Skip" at bounding box center [281, 272] width 26 height 16
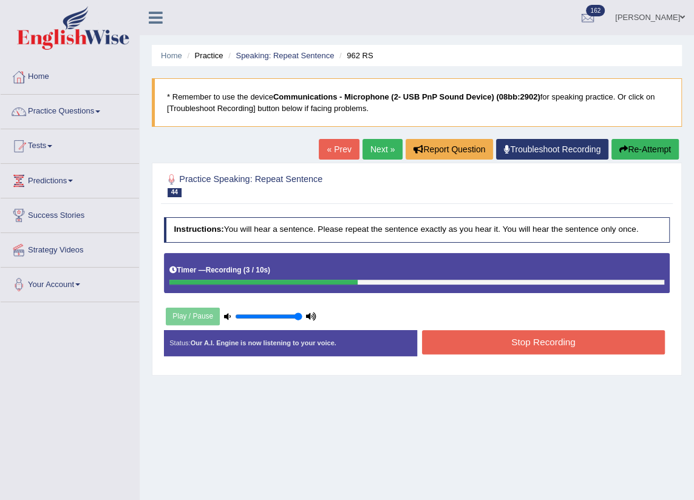
click at [510, 340] on button "Stop Recording" at bounding box center [543, 342] width 243 height 24
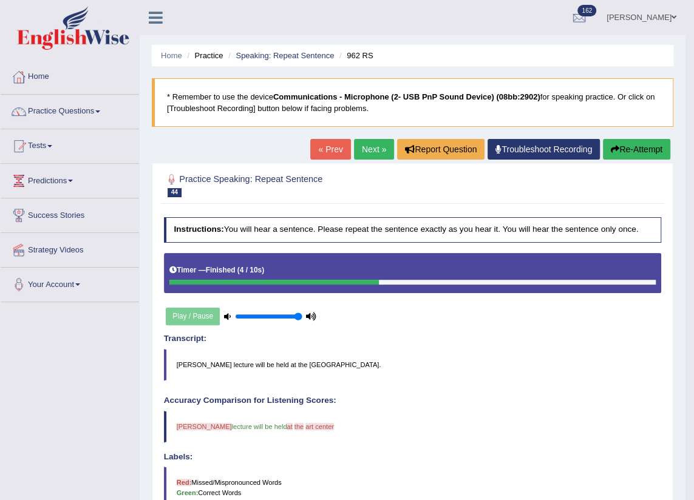
click at [375, 149] on link "Next »" at bounding box center [374, 149] width 40 height 21
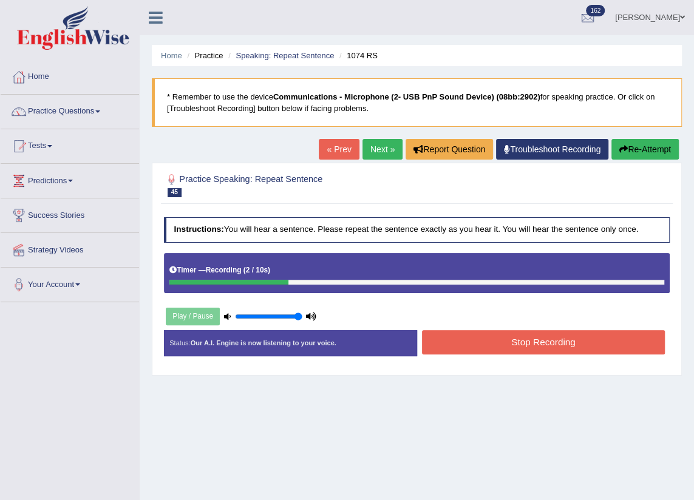
click at [625, 147] on icon "button" at bounding box center [623, 149] width 8 height 8
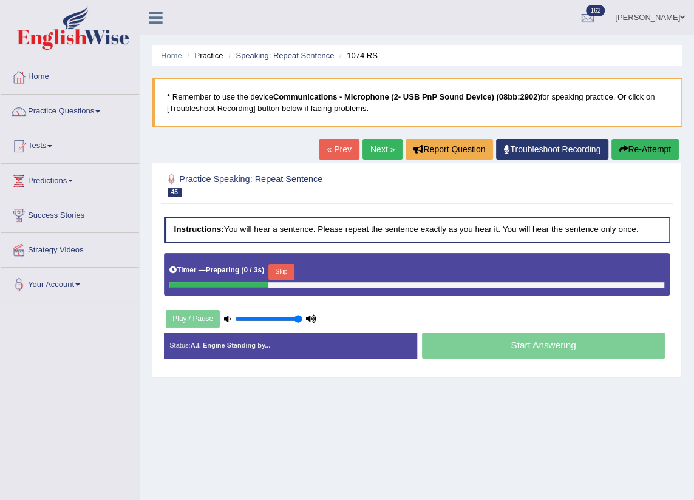
click at [284, 267] on button "Skip" at bounding box center [281, 272] width 26 height 16
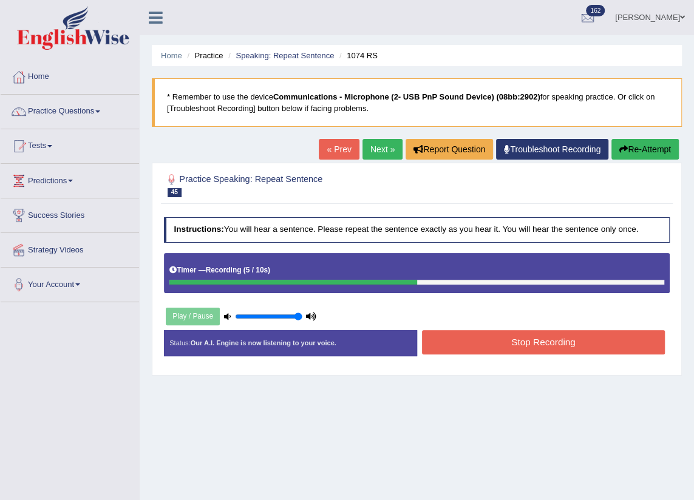
click at [532, 342] on button "Stop Recording" at bounding box center [543, 342] width 243 height 24
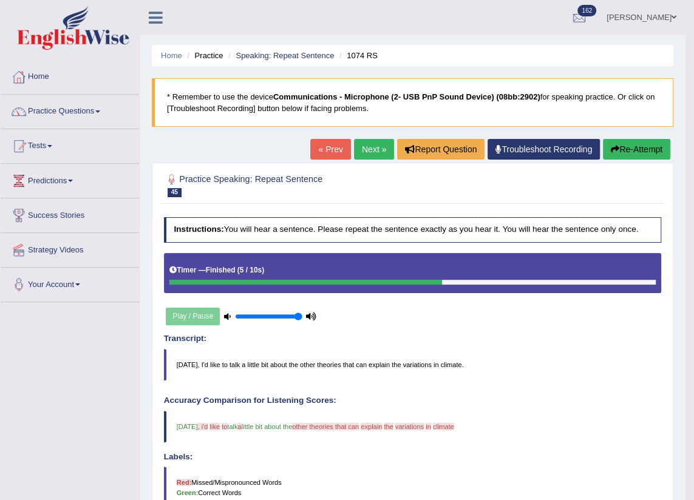
click at [373, 152] on link "Next »" at bounding box center [374, 149] width 40 height 21
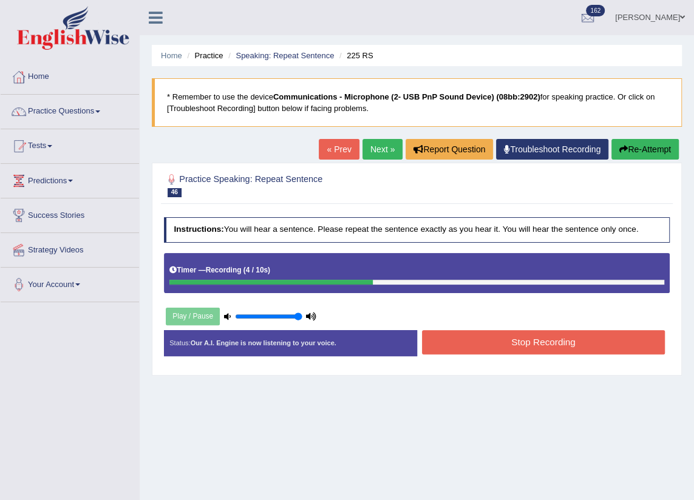
click at [644, 149] on button "Re-Attempt" at bounding box center [644, 149] width 67 height 21
click at [558, 346] on button "Stop Recording" at bounding box center [543, 342] width 243 height 24
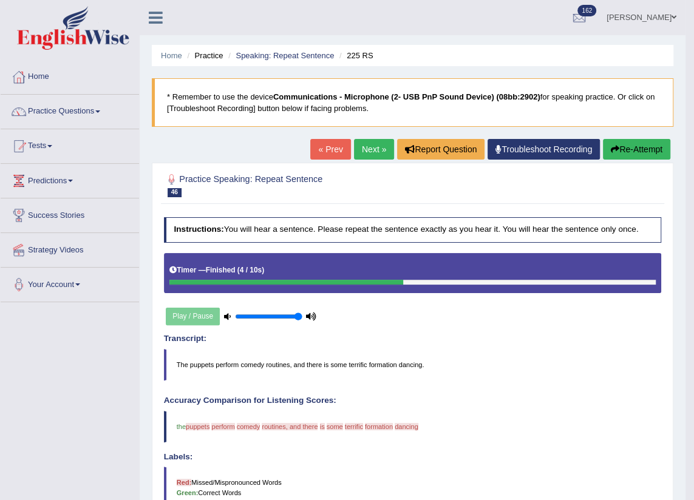
click at [618, 151] on button "Re-Attempt" at bounding box center [636, 149] width 67 height 21
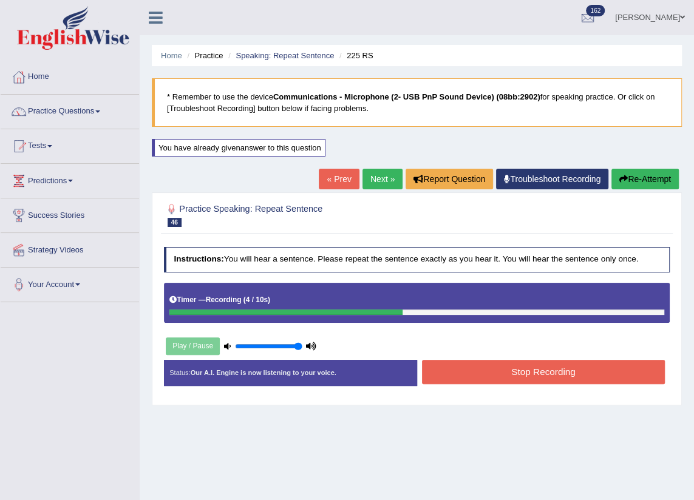
click at [483, 363] on button "Stop Recording" at bounding box center [543, 372] width 243 height 24
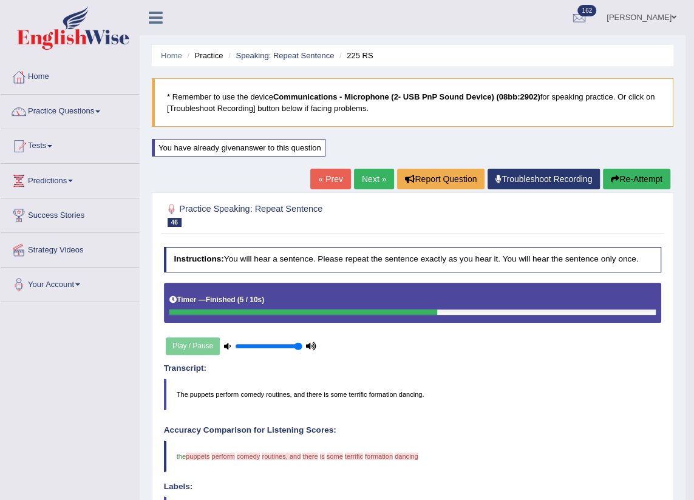
click at [365, 182] on link "Next »" at bounding box center [374, 179] width 40 height 21
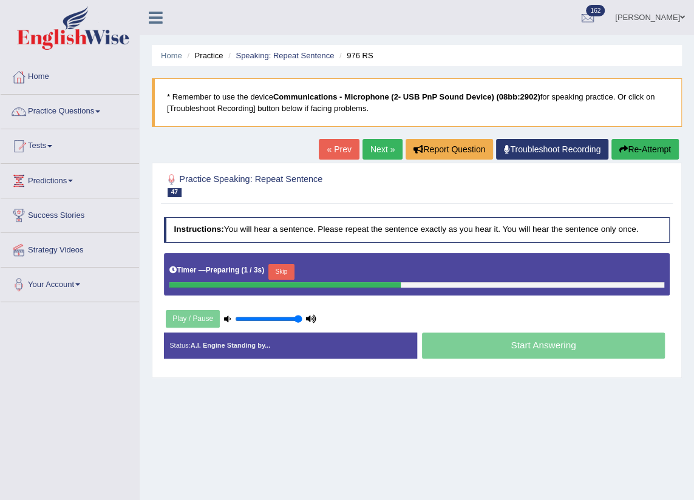
click at [276, 265] on button "Skip" at bounding box center [281, 272] width 26 height 16
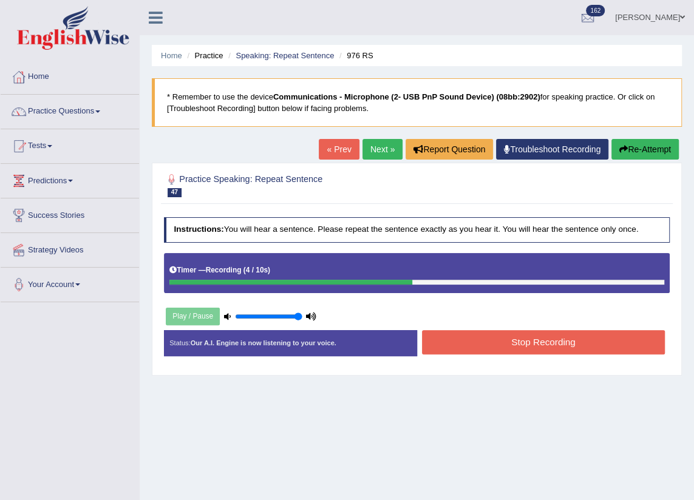
click at [637, 151] on button "Re-Attempt" at bounding box center [644, 149] width 67 height 21
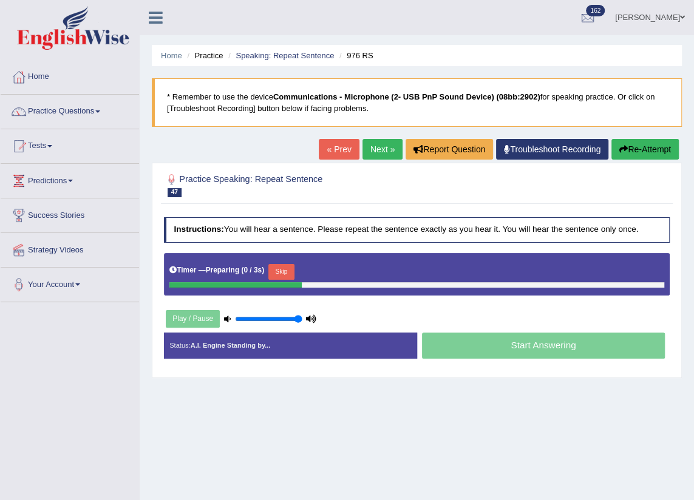
click at [285, 269] on button "Skip" at bounding box center [281, 272] width 26 height 16
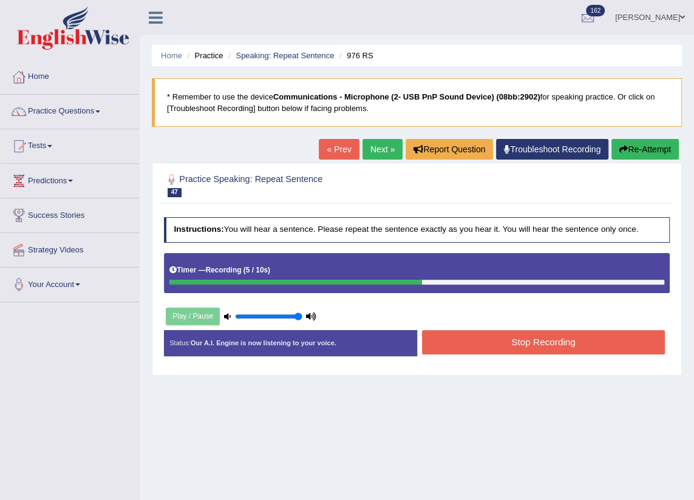
click at [455, 338] on button "Stop Recording" at bounding box center [543, 342] width 243 height 24
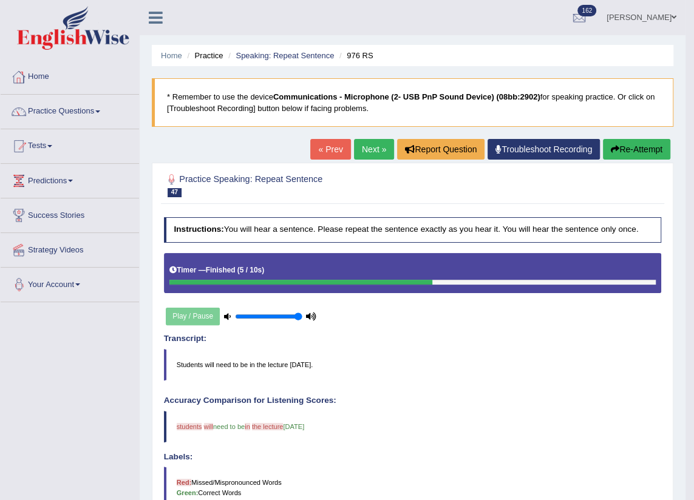
click at [359, 155] on link "Next »" at bounding box center [374, 149] width 40 height 21
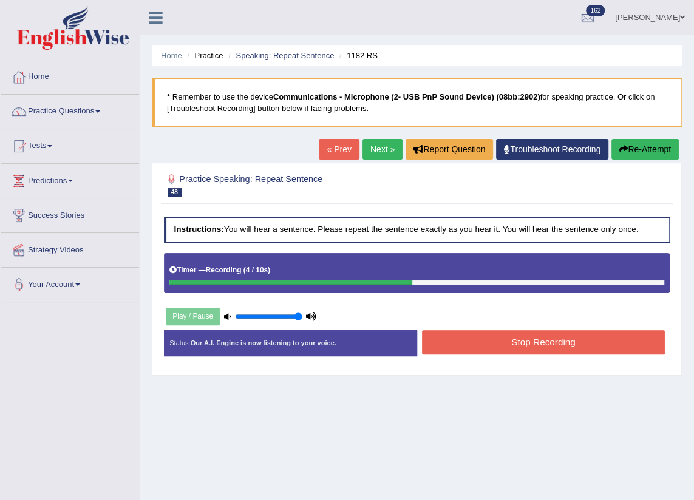
click at [480, 335] on button "Stop Recording" at bounding box center [543, 342] width 243 height 24
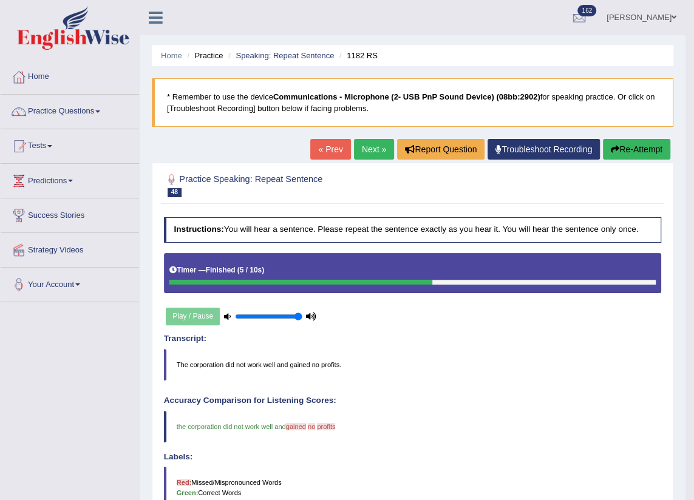
click at [372, 151] on link "Next »" at bounding box center [374, 149] width 40 height 21
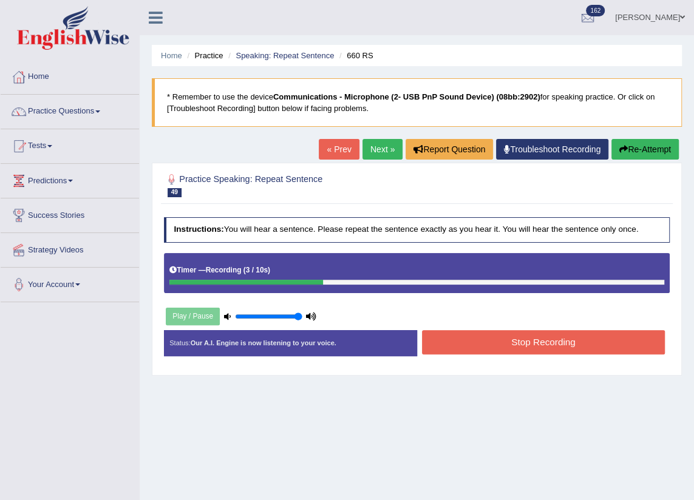
click at [543, 352] on button "Stop Recording" at bounding box center [543, 342] width 243 height 24
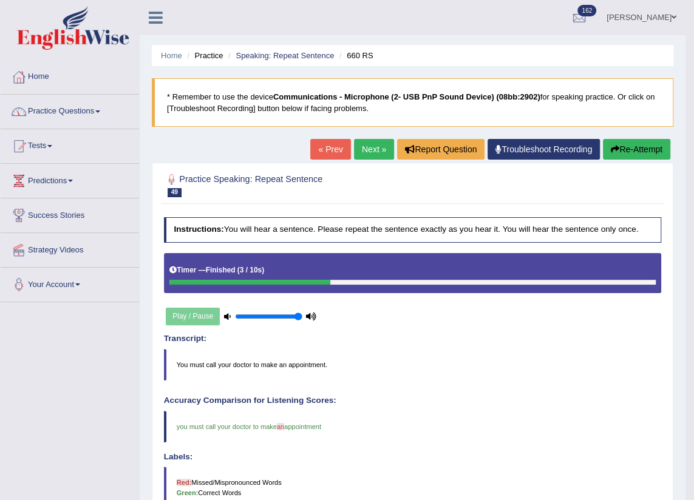
click at [382, 160] on div "« Prev Next » Report Question Troubleshoot Recording Re-Attempt" at bounding box center [491, 151] width 363 height 24
click at [373, 151] on link "Next »" at bounding box center [374, 149] width 40 height 21
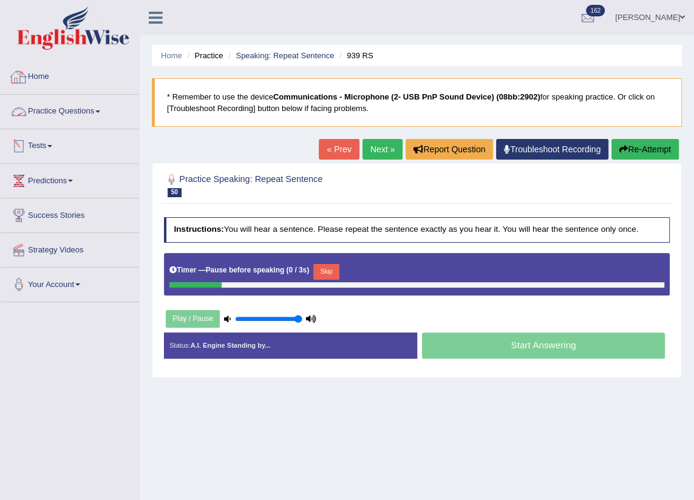
click at [645, 146] on button "Re-Attempt" at bounding box center [644, 149] width 67 height 21
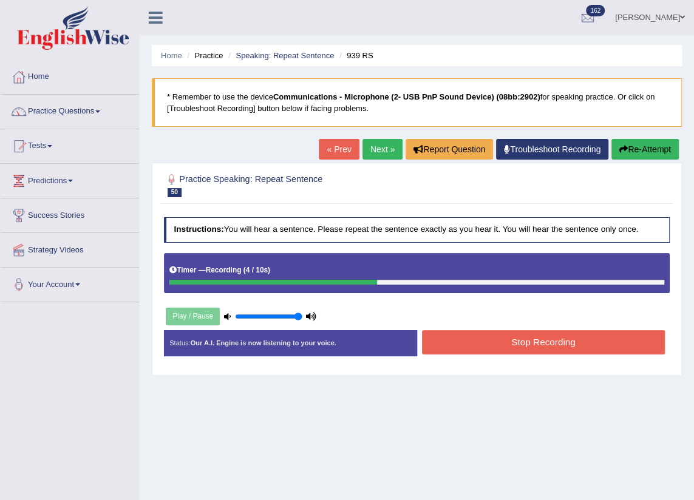
click at [500, 345] on button "Stop Recording" at bounding box center [543, 342] width 243 height 24
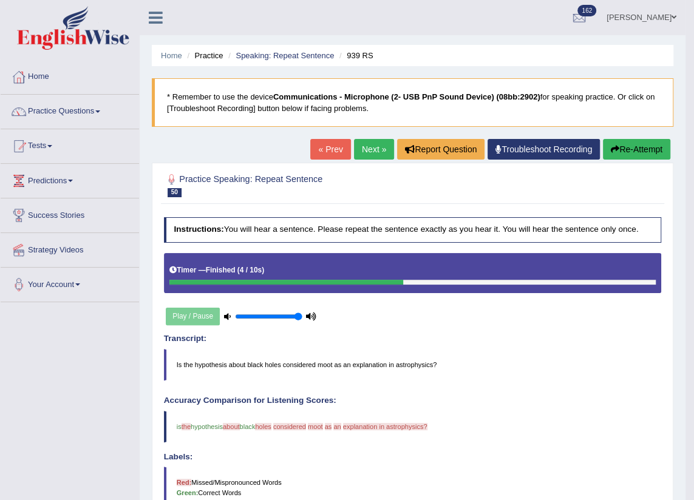
click at [371, 150] on link "Next »" at bounding box center [374, 149] width 40 height 21
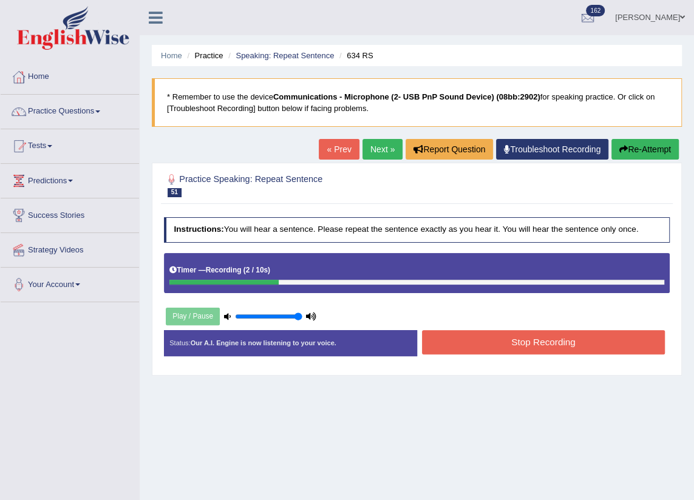
click at [615, 155] on button "Re-Attempt" at bounding box center [644, 149] width 67 height 21
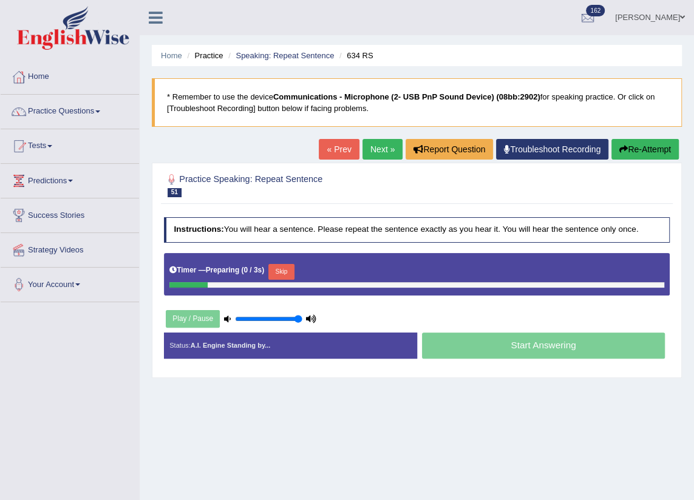
click at [279, 267] on button "Skip" at bounding box center [281, 272] width 26 height 16
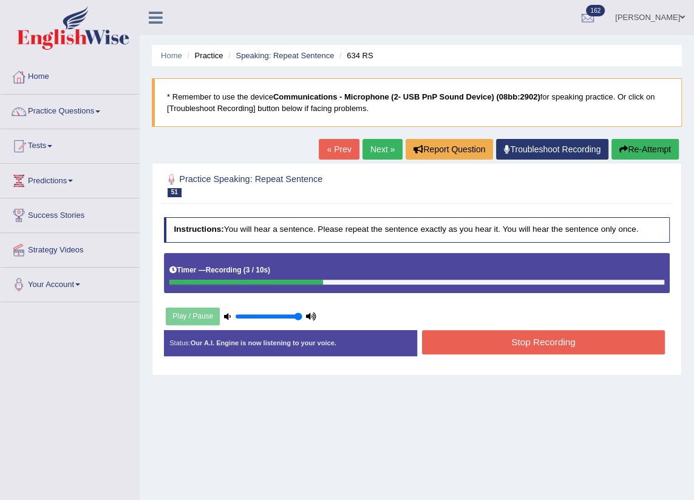
click at [486, 338] on button "Stop Recording" at bounding box center [543, 342] width 243 height 24
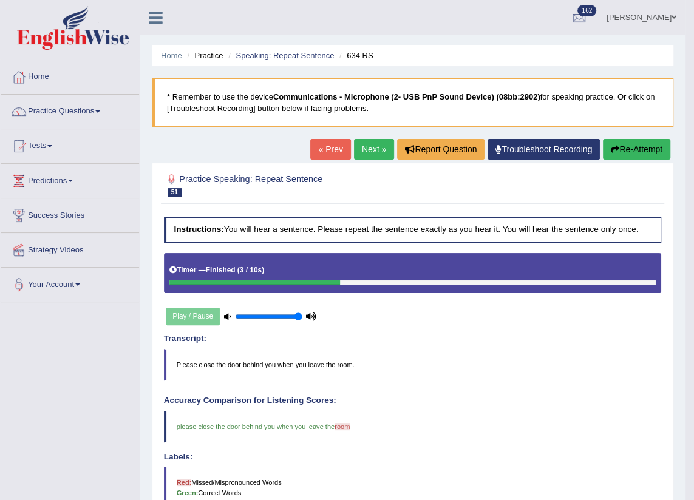
click at [372, 146] on link "Next »" at bounding box center [374, 149] width 40 height 21
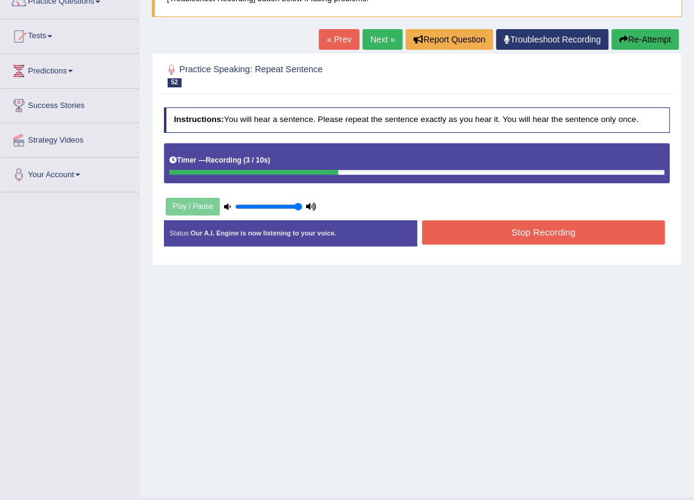
click at [528, 240] on button "Stop Recording" at bounding box center [543, 232] width 243 height 24
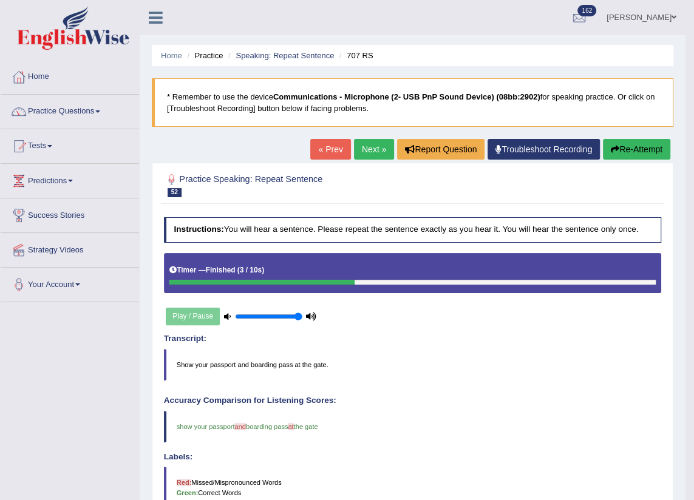
click at [382, 151] on link "Next »" at bounding box center [374, 149] width 40 height 21
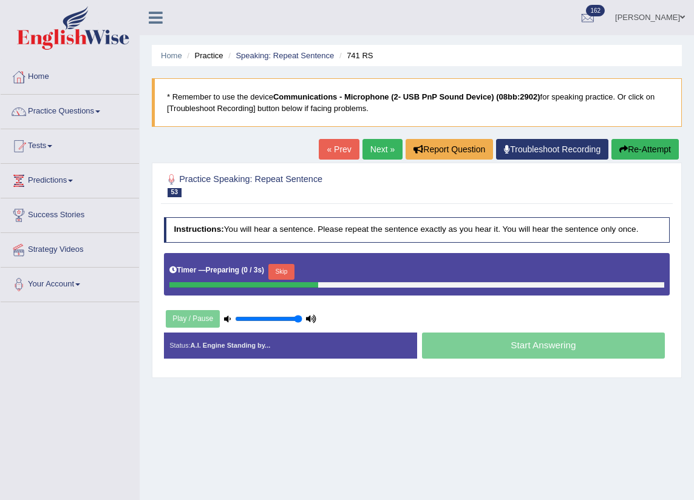
click at [289, 268] on button "Skip" at bounding box center [281, 272] width 26 height 16
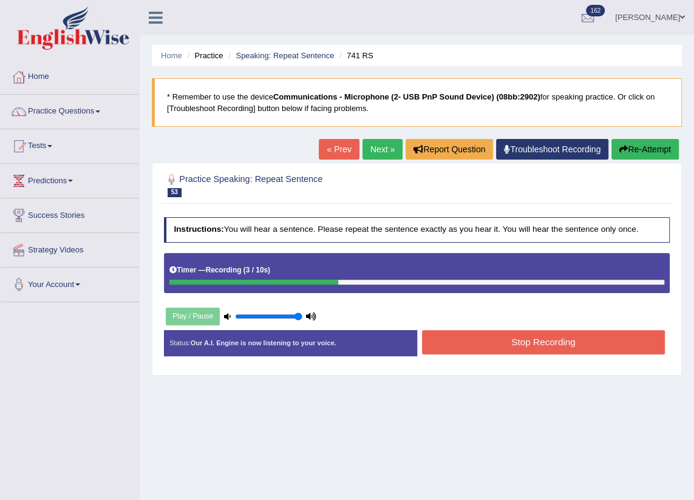
click at [517, 338] on button "Stop Recording" at bounding box center [543, 342] width 243 height 24
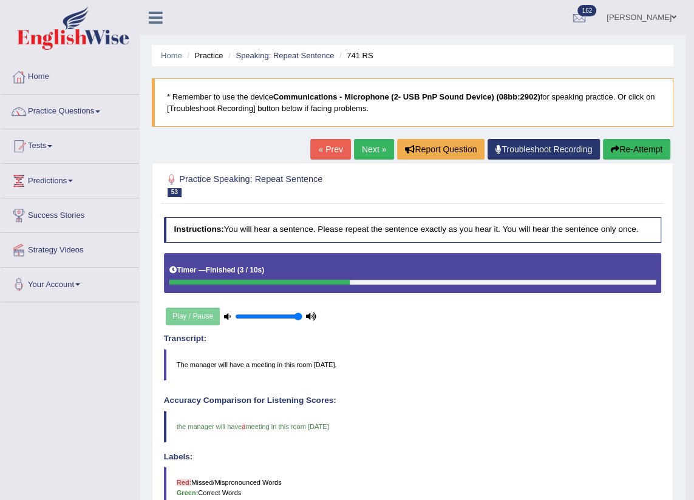
click at [376, 151] on link "Next »" at bounding box center [374, 149] width 40 height 21
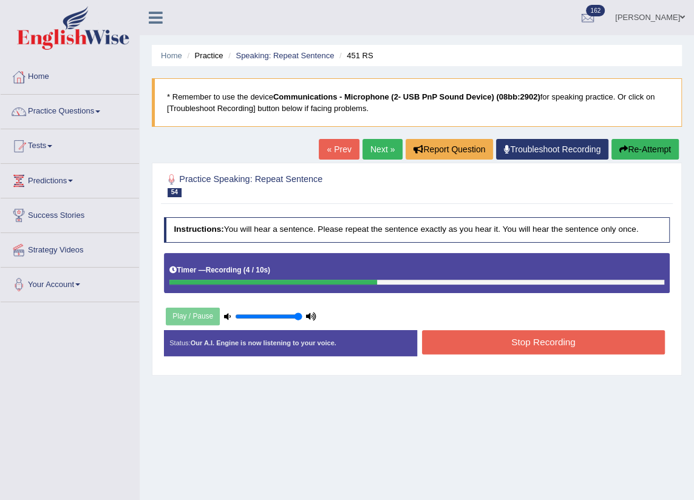
click at [469, 350] on button "Stop Recording" at bounding box center [543, 342] width 243 height 24
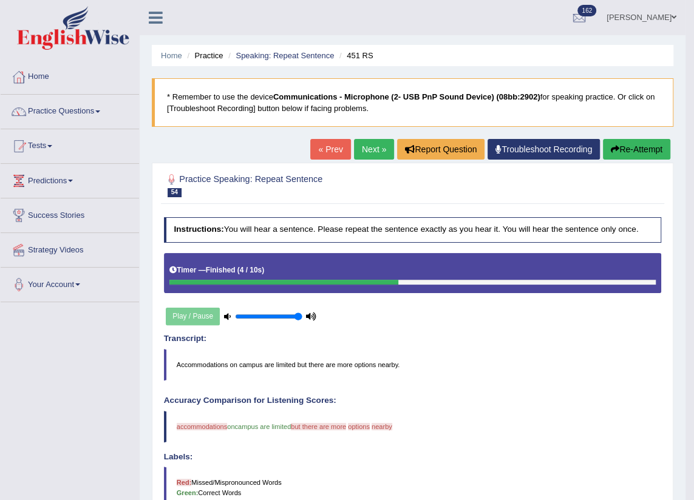
click at [365, 149] on link "Next »" at bounding box center [374, 149] width 40 height 21
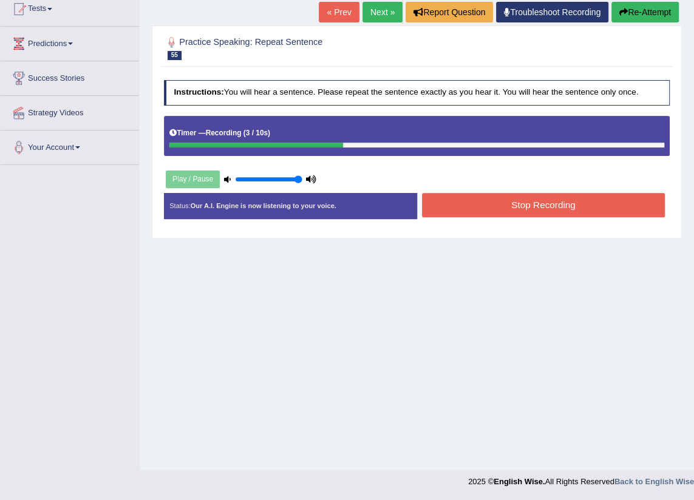
click at [490, 197] on button "Stop Recording" at bounding box center [543, 205] width 243 height 24
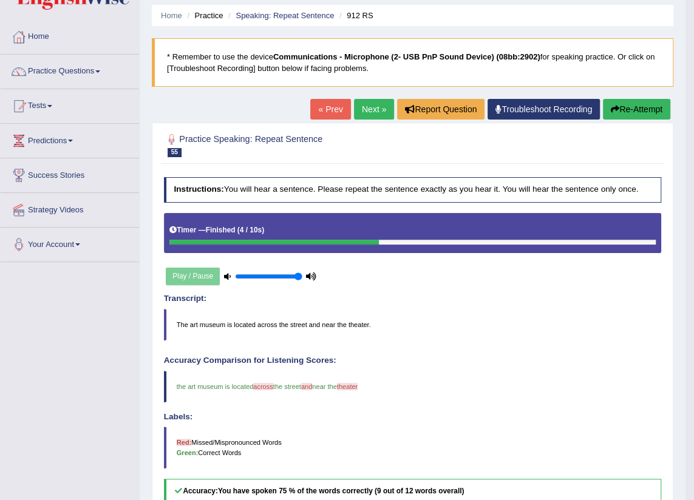
scroll to position [27, 0]
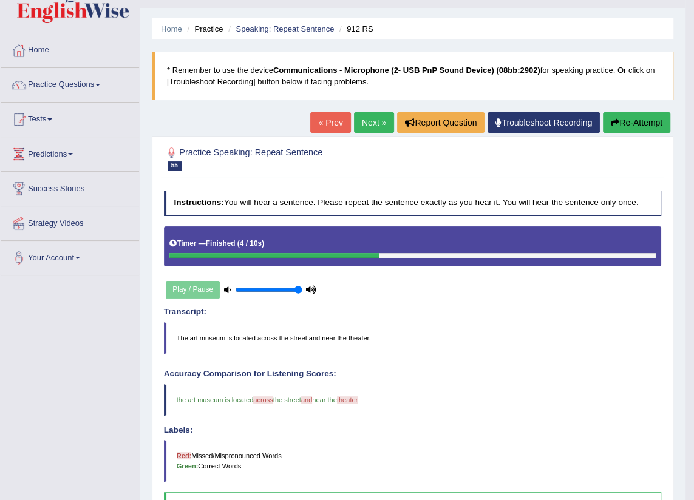
click at [370, 130] on link "Next »" at bounding box center [374, 122] width 40 height 21
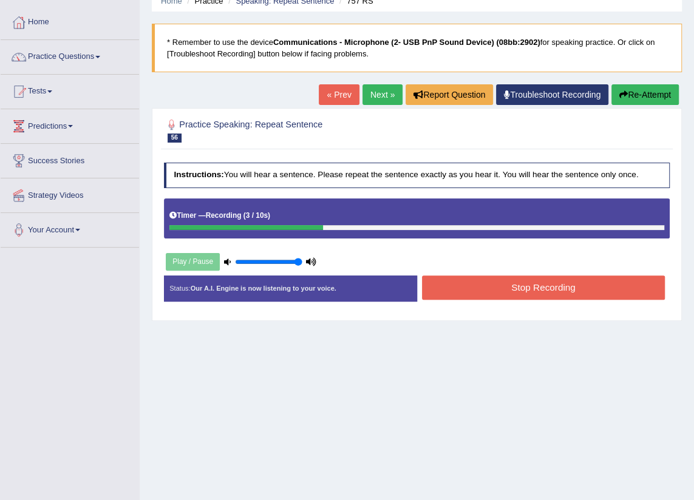
click at [540, 298] on button "Stop Recording" at bounding box center [543, 288] width 243 height 24
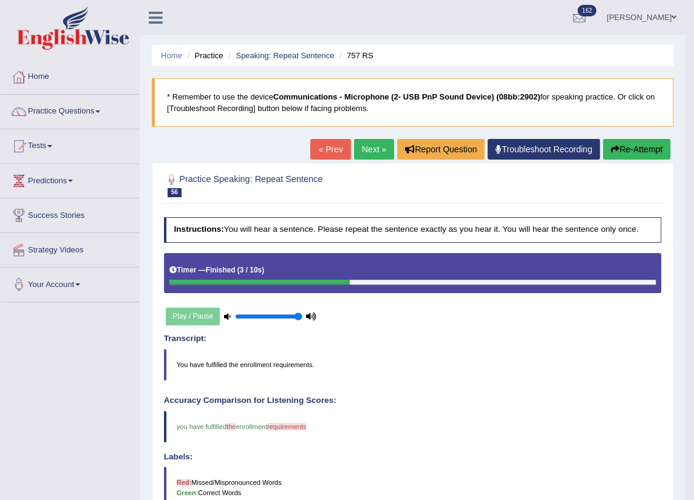
click at [368, 151] on link "Next »" at bounding box center [374, 149] width 40 height 21
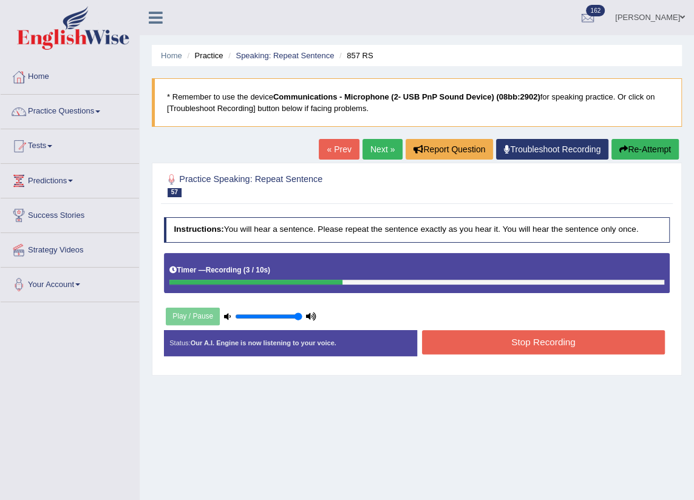
click at [622, 146] on icon "button" at bounding box center [623, 149] width 8 height 8
click at [524, 350] on button "Stop Recording" at bounding box center [543, 342] width 243 height 24
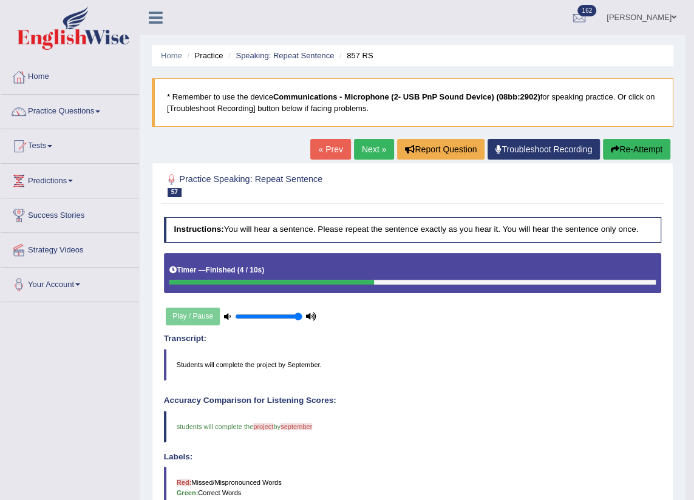
click at [376, 155] on link "Next »" at bounding box center [374, 149] width 40 height 21
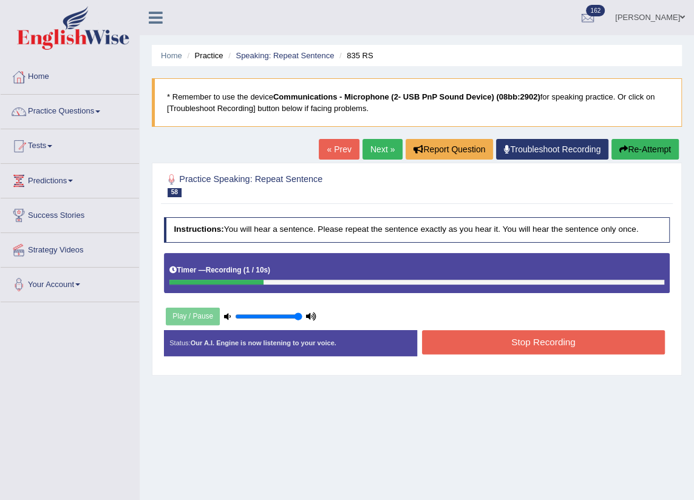
click at [620, 143] on button "Re-Attempt" at bounding box center [644, 149] width 67 height 21
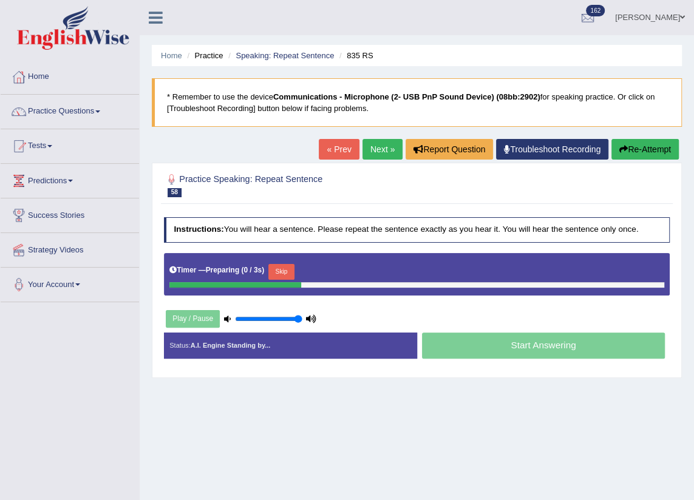
click at [288, 271] on button "Skip" at bounding box center [281, 272] width 26 height 16
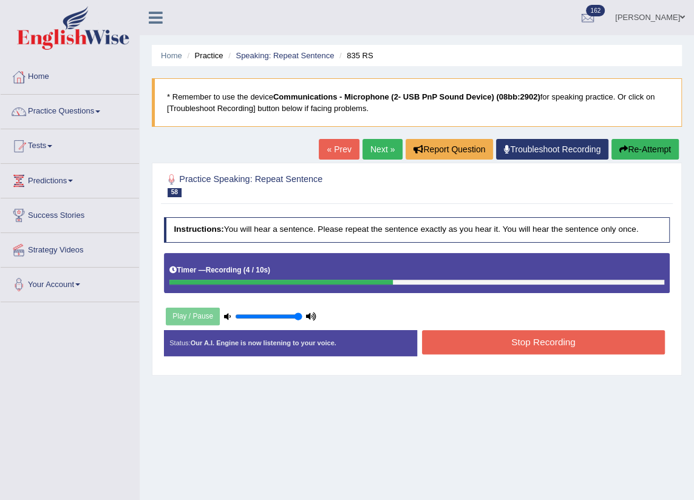
click at [623, 152] on icon "button" at bounding box center [623, 149] width 8 height 8
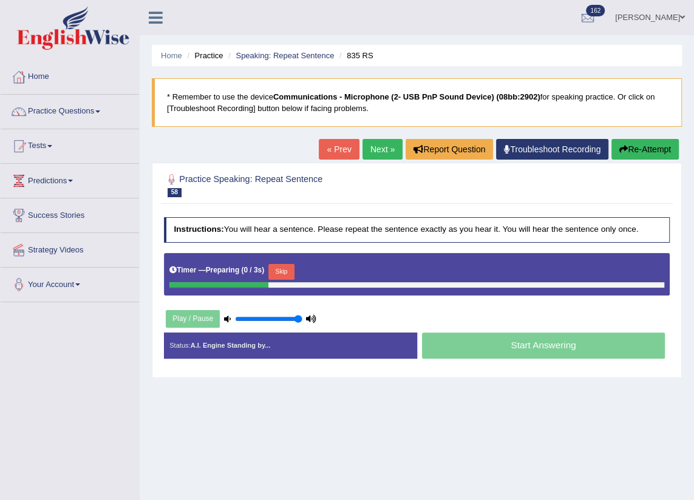
click at [284, 265] on button "Skip" at bounding box center [281, 272] width 26 height 16
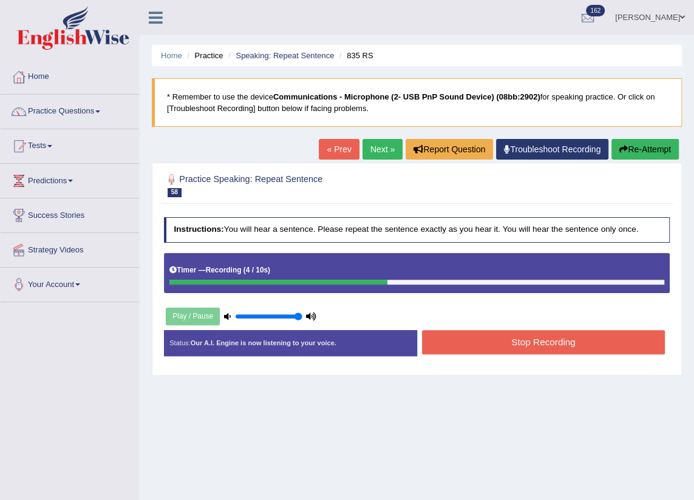
click at [475, 344] on button "Stop Recording" at bounding box center [543, 342] width 243 height 24
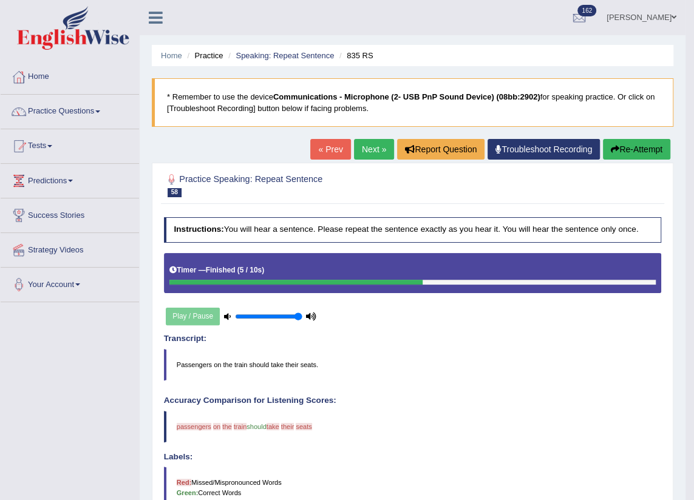
click at [630, 152] on button "Re-Attempt" at bounding box center [636, 149] width 67 height 21
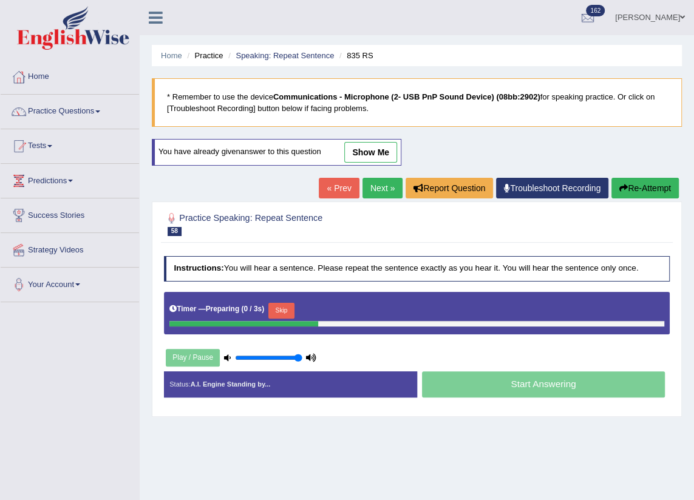
click at [281, 312] on button "Skip" at bounding box center [281, 311] width 26 height 16
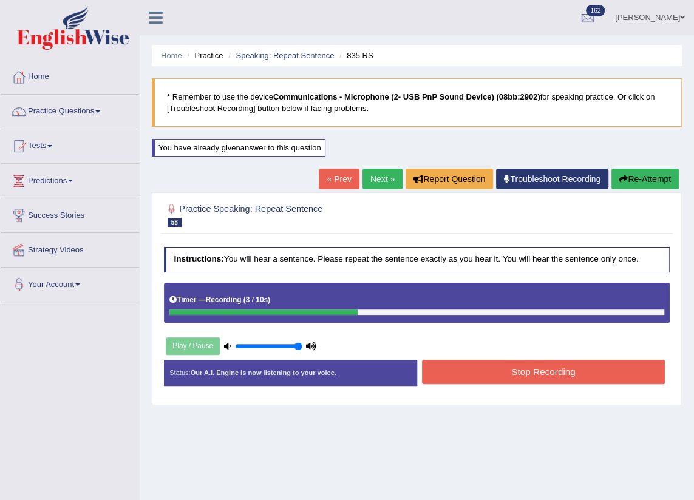
click at [528, 375] on button "Stop Recording" at bounding box center [543, 372] width 243 height 24
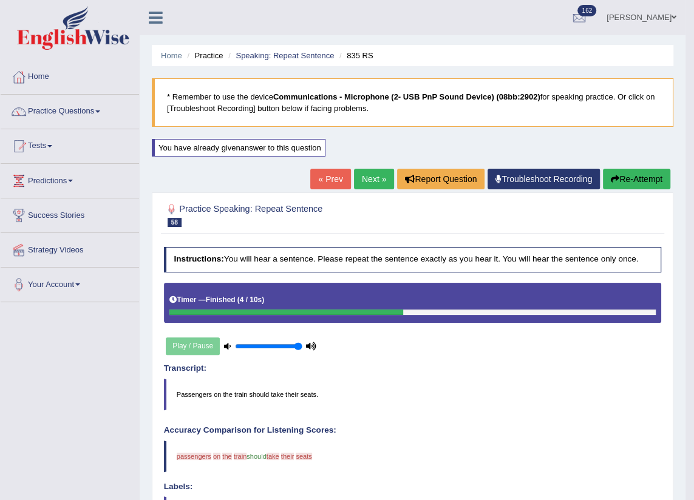
click at [379, 182] on link "Next »" at bounding box center [374, 179] width 40 height 21
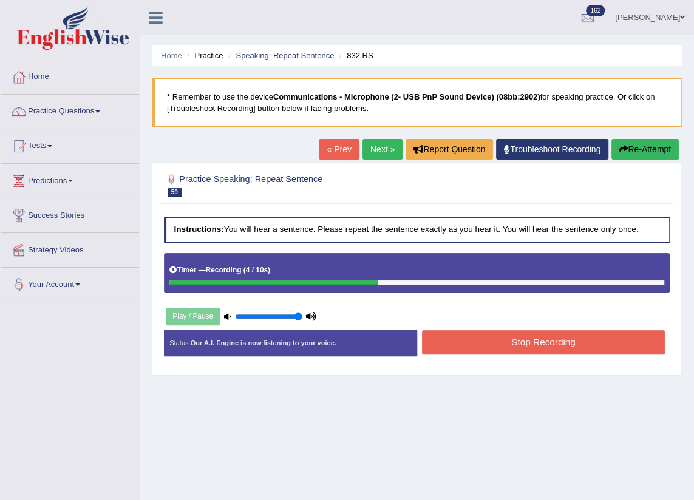
click at [483, 341] on button "Stop Recording" at bounding box center [543, 342] width 243 height 24
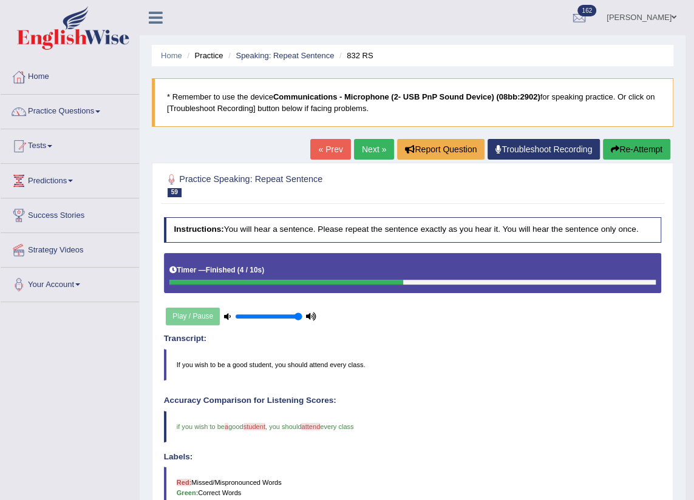
click at [368, 142] on link "Next »" at bounding box center [374, 149] width 40 height 21
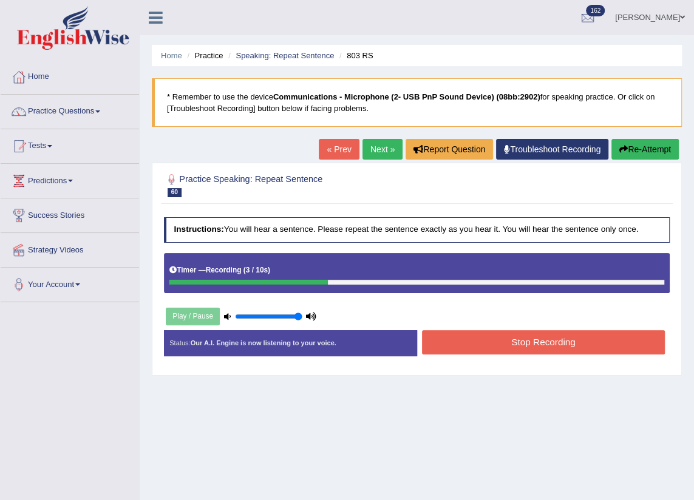
click at [472, 352] on button "Stop Recording" at bounding box center [543, 342] width 243 height 24
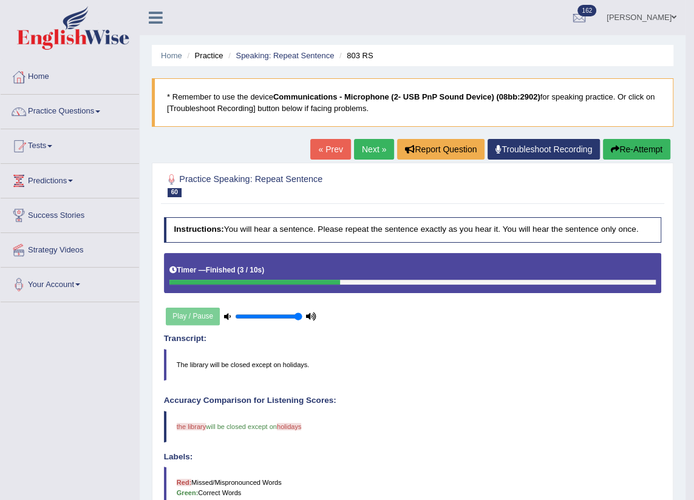
click at [381, 140] on link "Next »" at bounding box center [374, 149] width 40 height 21
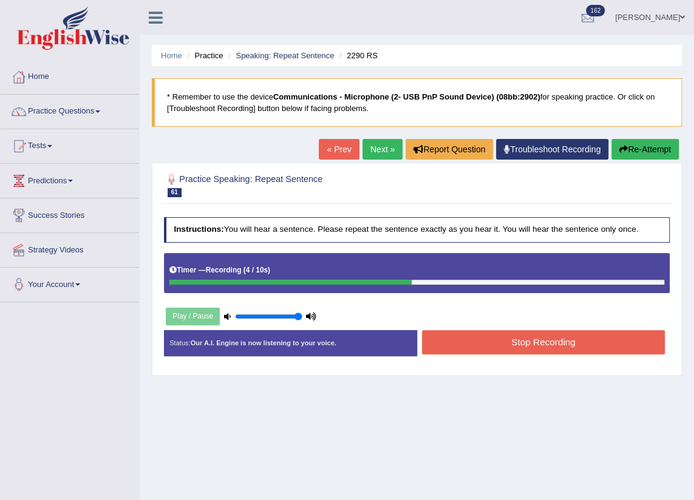
click at [457, 345] on button "Stop Recording" at bounding box center [543, 342] width 243 height 24
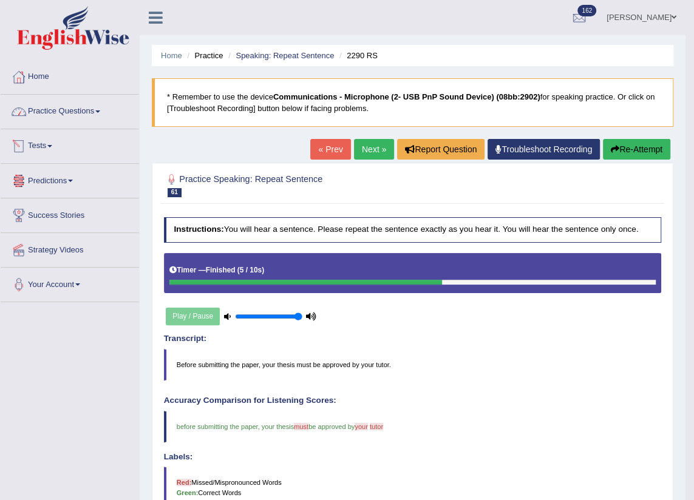
click at [67, 110] on link "Practice Questions" at bounding box center [70, 110] width 138 height 30
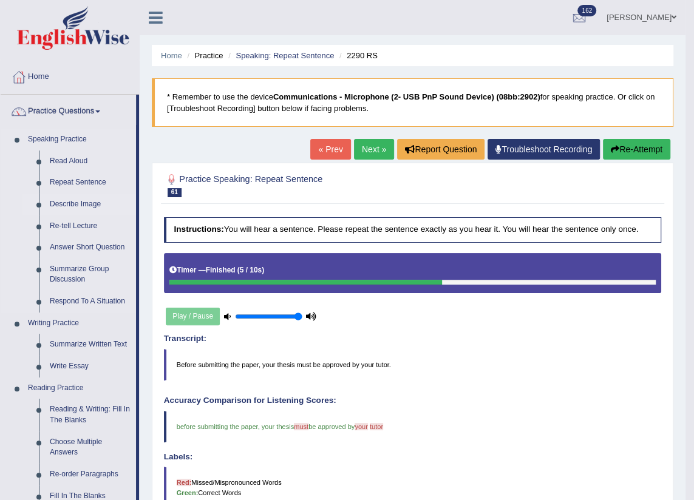
click at [81, 203] on link "Describe Image" at bounding box center [90, 205] width 92 height 22
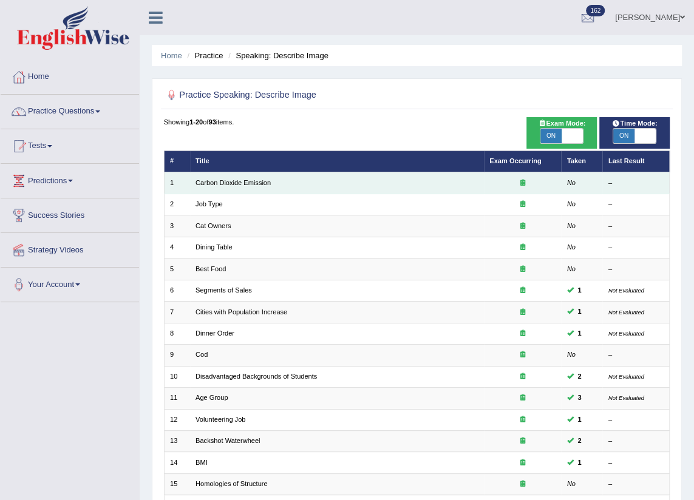
click at [248, 176] on td "Carbon Dioxide Emission" at bounding box center [337, 182] width 294 height 21
click at [248, 183] on link "Carbon Dioxide Emission" at bounding box center [232, 182] width 75 height 7
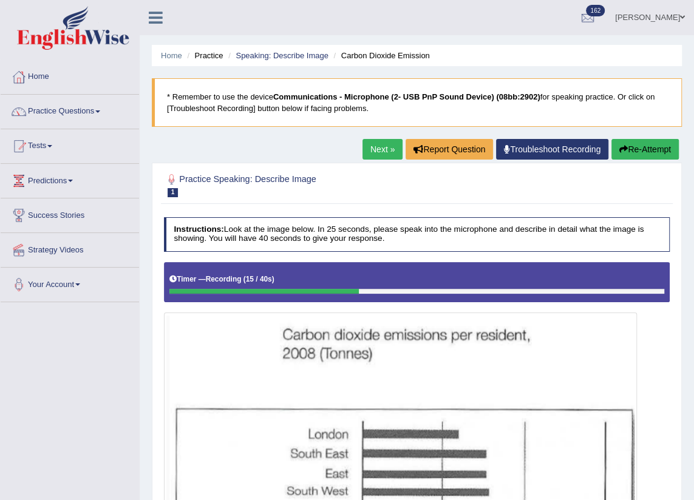
click at [627, 151] on button "Re-Attempt" at bounding box center [644, 149] width 67 height 21
click at [650, 151] on button "Re-Attempt" at bounding box center [644, 149] width 67 height 21
click at [639, 133] on div "Home Practice Speaking: Describe Image Carbon Dioxide Emission * Remember to us…" at bounding box center [417, 341] width 554 height 682
click at [634, 151] on button "Re-Attempt" at bounding box center [644, 149] width 67 height 21
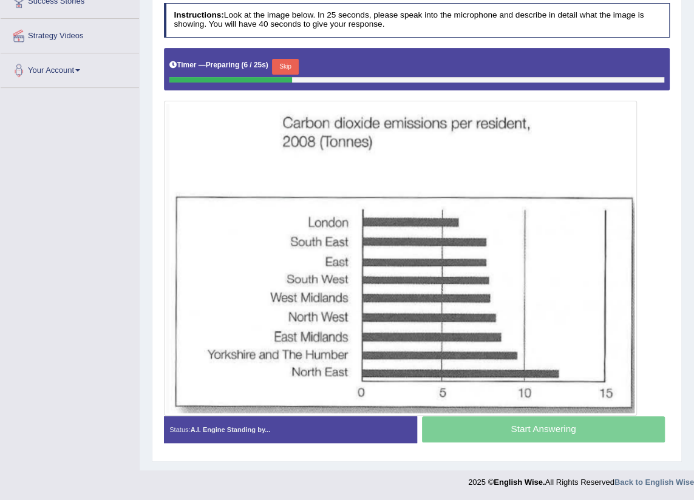
click at [282, 65] on button "Skip" at bounding box center [285, 67] width 26 height 16
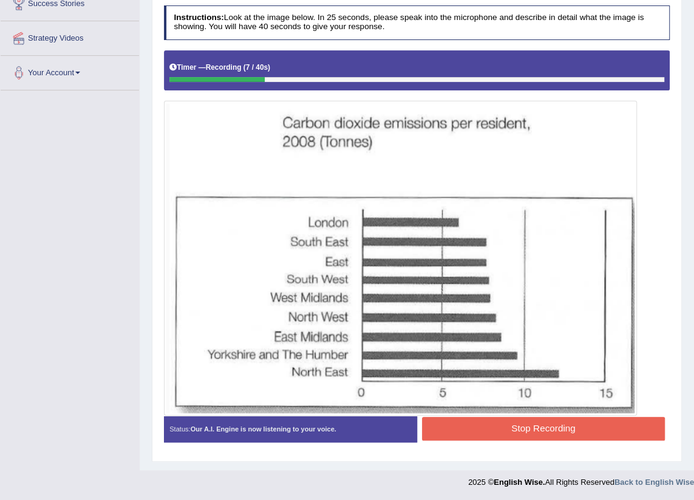
scroll to position [46, 0]
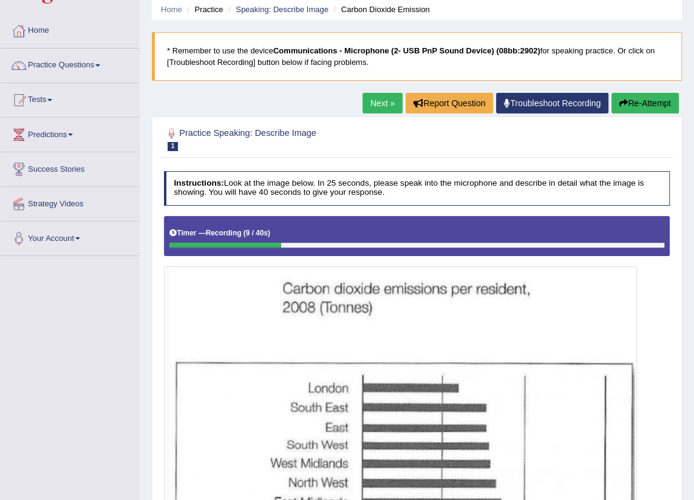
click at [657, 106] on button "Re-Attempt" at bounding box center [644, 103] width 67 height 21
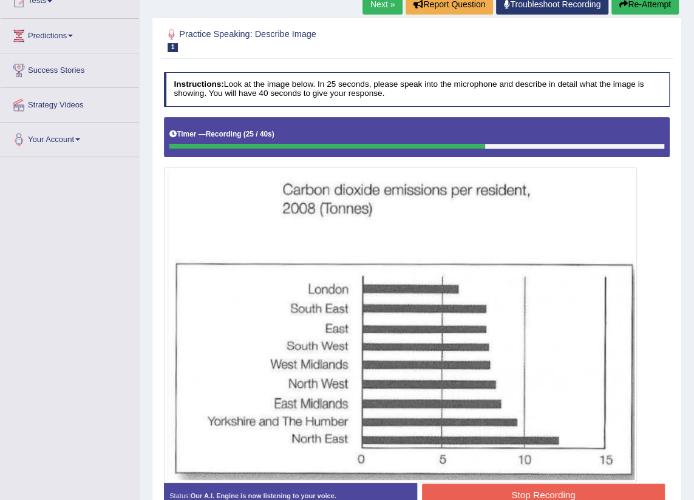
scroll to position [46, 0]
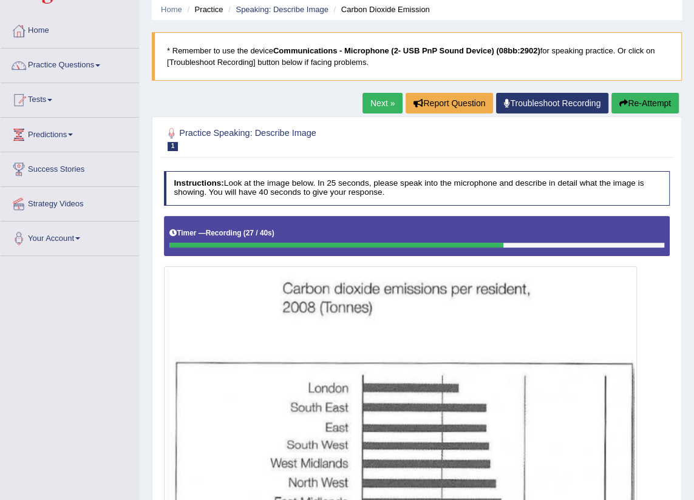
click at [620, 100] on icon "button" at bounding box center [623, 103] width 8 height 8
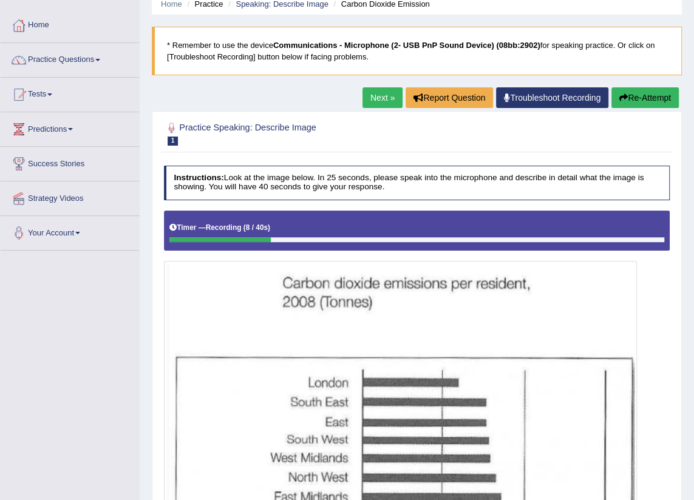
scroll to position [46, 0]
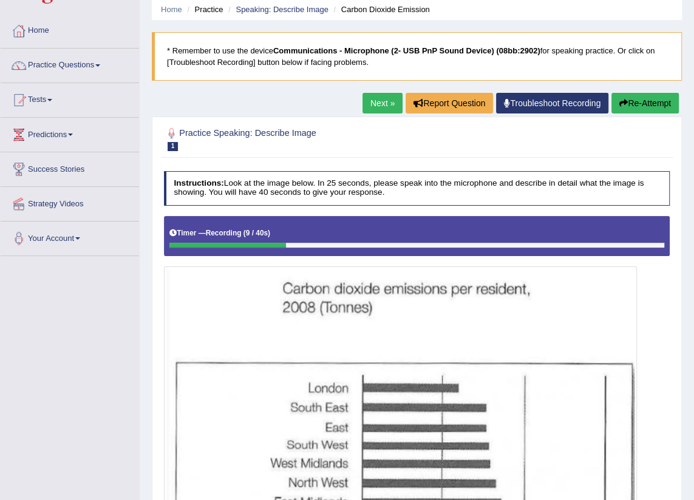
click at [626, 98] on button "Re-Attempt" at bounding box center [644, 103] width 67 height 21
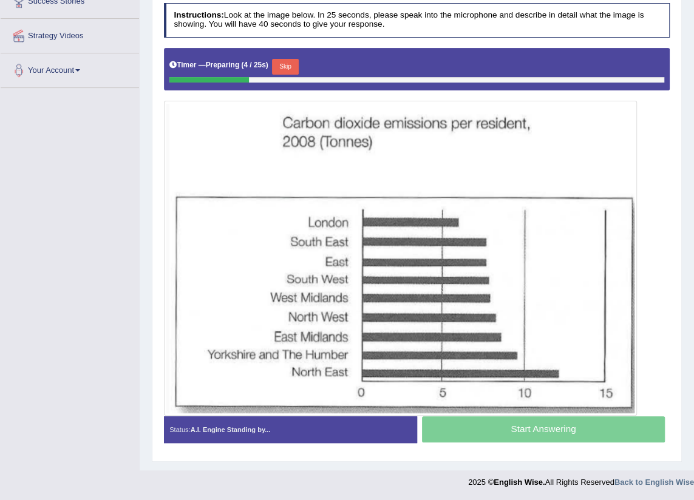
click at [283, 70] on button "Skip" at bounding box center [285, 67] width 26 height 16
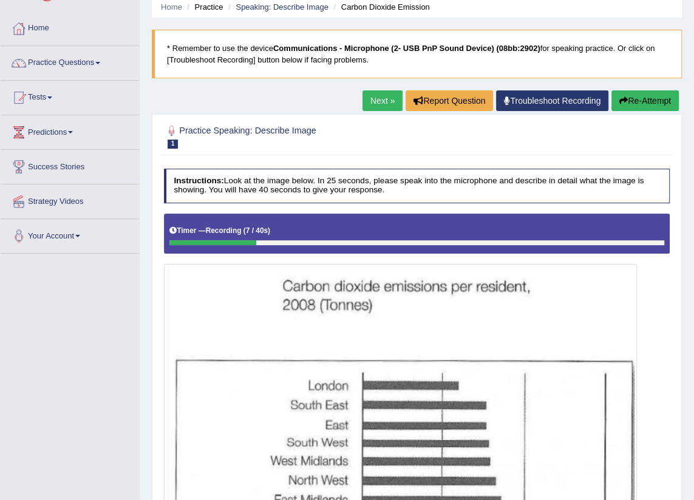
scroll to position [47, 0]
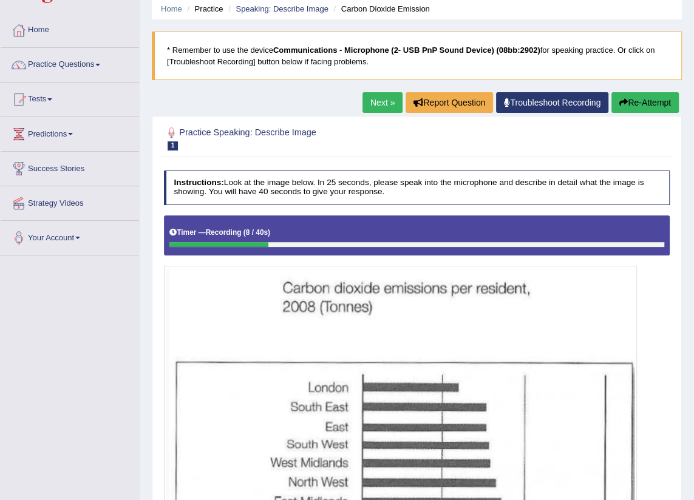
click at [628, 106] on button "Re-Attempt" at bounding box center [644, 102] width 67 height 21
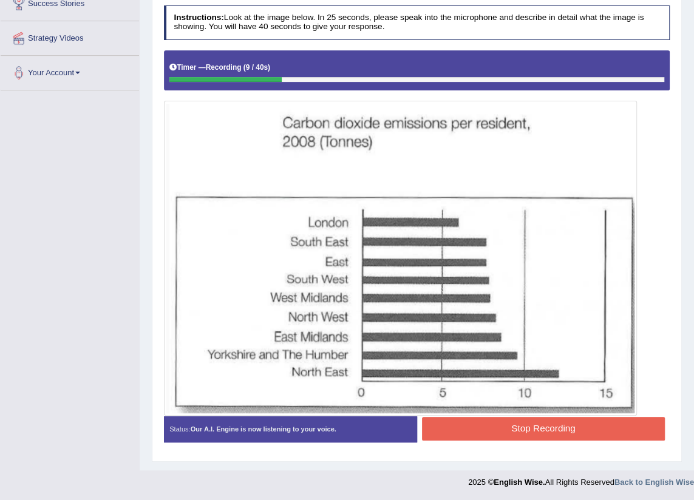
scroll to position [47, 0]
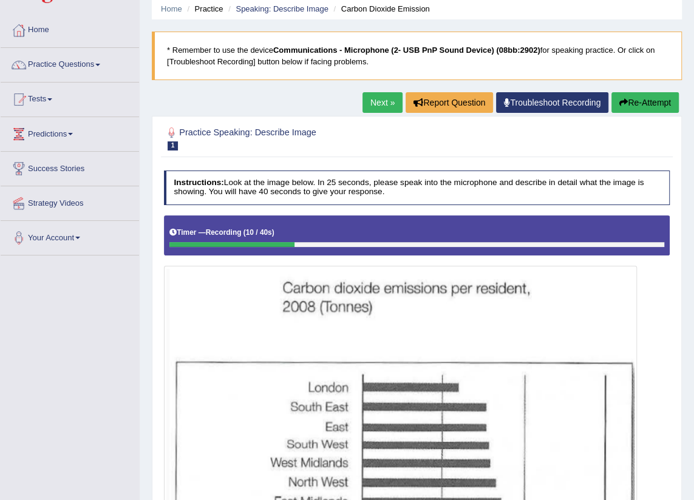
click at [662, 104] on button "Re-Attempt" at bounding box center [644, 102] width 67 height 21
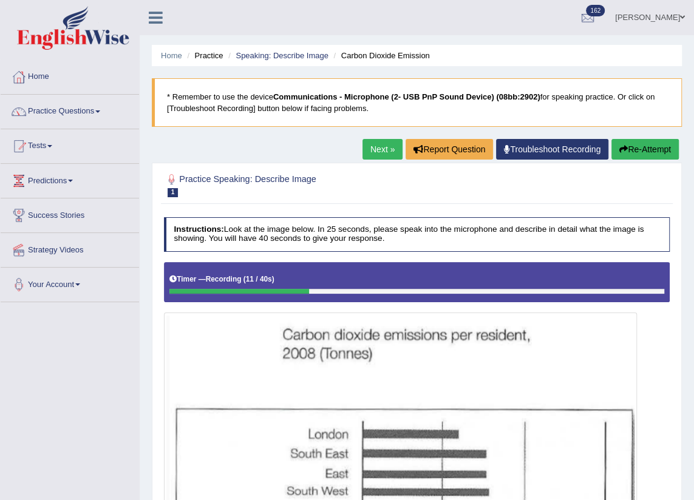
click at [633, 147] on button "Re-Attempt" at bounding box center [644, 149] width 67 height 21
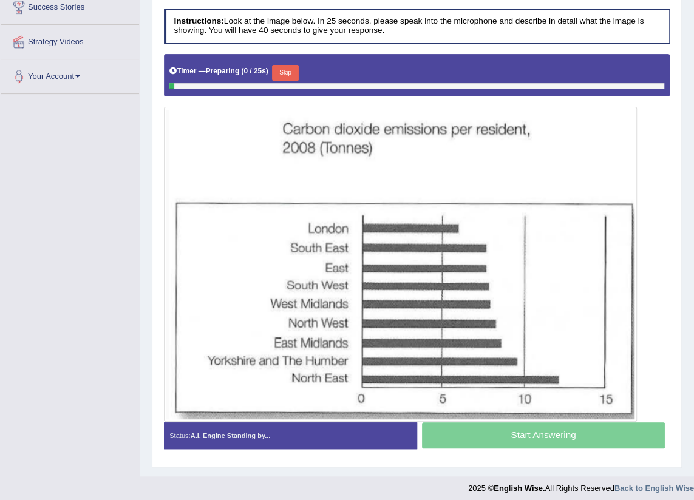
scroll to position [208, 0]
click at [285, 75] on button "Skip" at bounding box center [285, 73] width 26 height 16
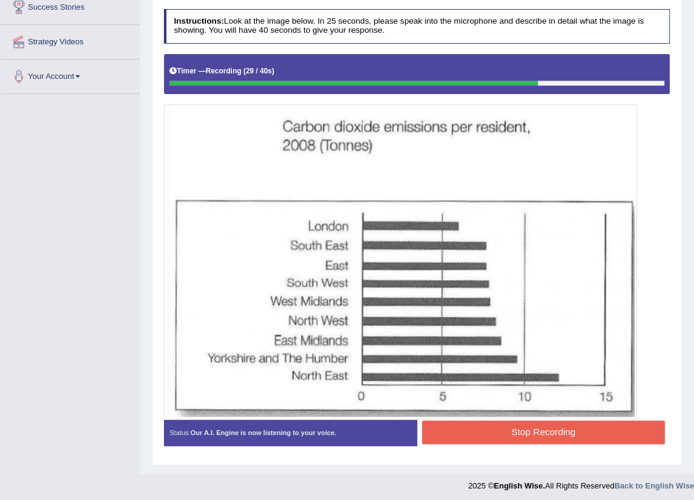
click at [491, 443] on button "Stop Recording" at bounding box center [543, 433] width 243 height 24
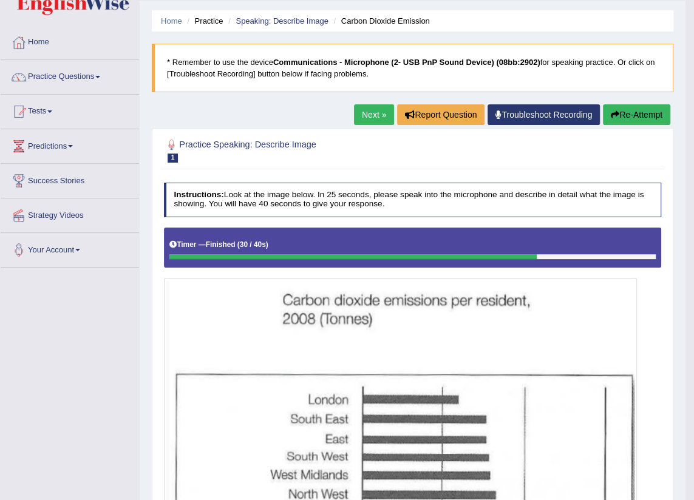
scroll to position [0, 0]
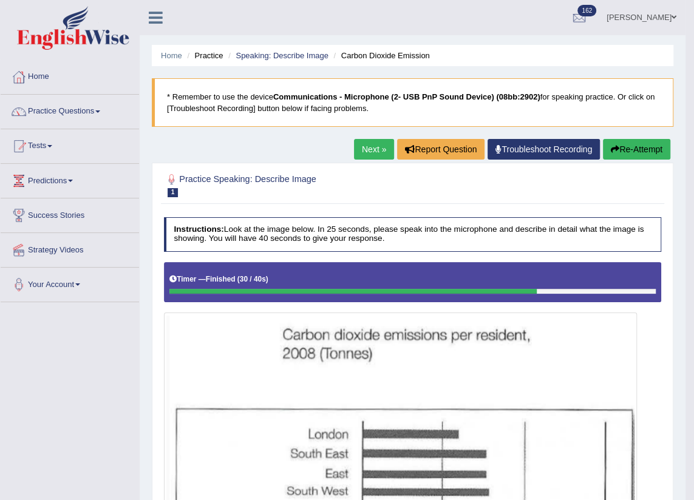
click at [367, 146] on link "Next »" at bounding box center [374, 149] width 40 height 21
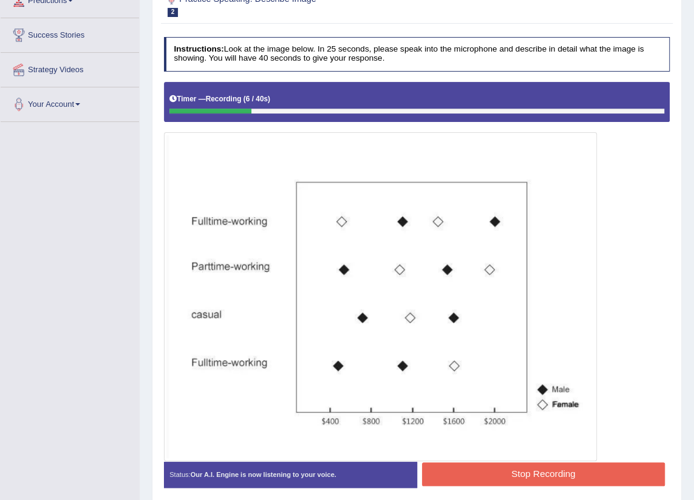
scroll to position [110, 0]
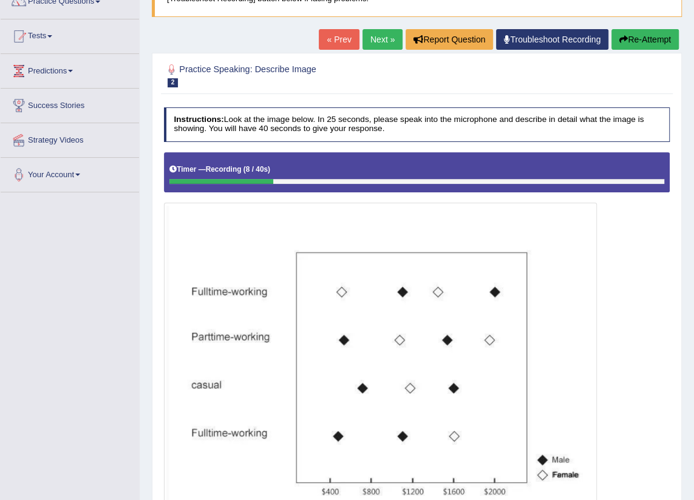
click at [625, 35] on button "Re-Attempt" at bounding box center [644, 39] width 67 height 21
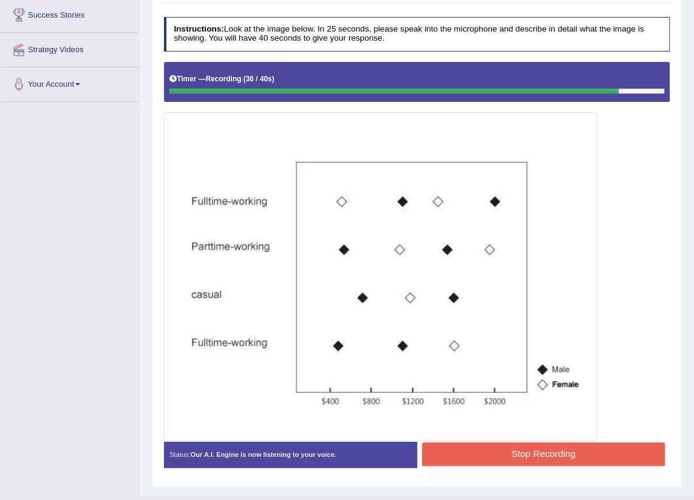
scroll to position [220, 0]
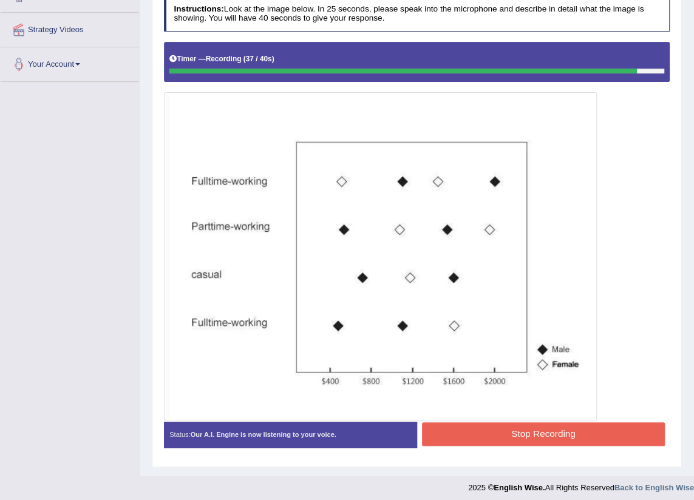
click at [521, 429] on button "Stop Recording" at bounding box center [543, 435] width 243 height 24
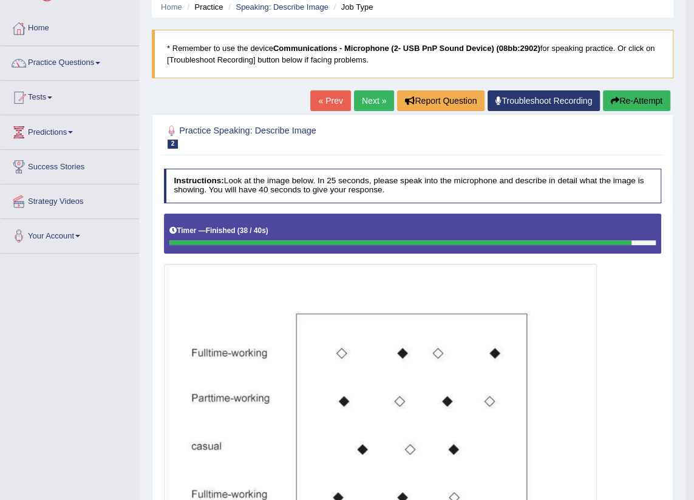
scroll to position [0, 0]
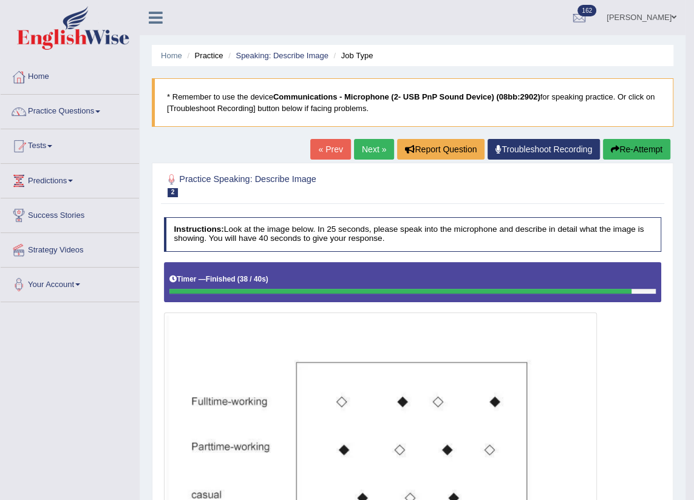
click at [370, 149] on link "Next »" at bounding box center [374, 149] width 40 height 21
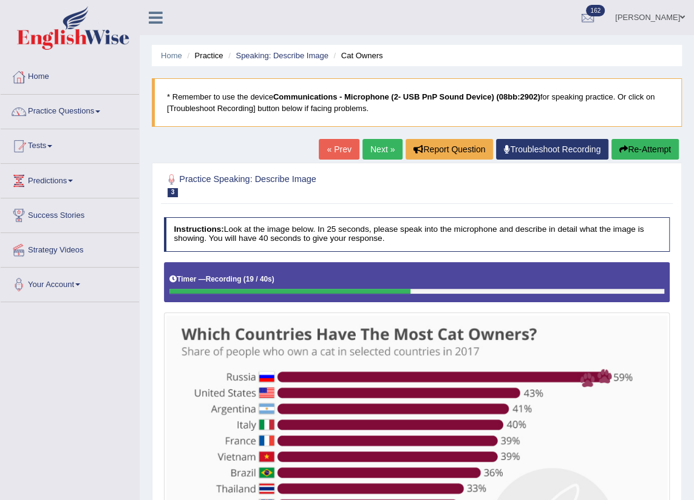
click at [642, 140] on button "Re-Attempt" at bounding box center [644, 149] width 67 height 21
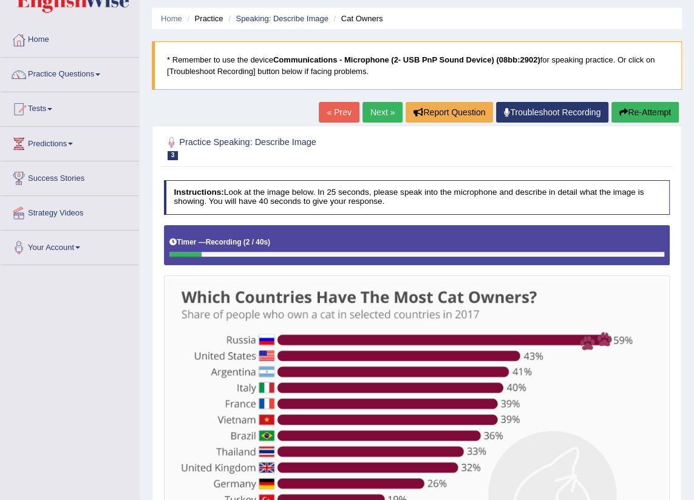
scroll to position [36, 0]
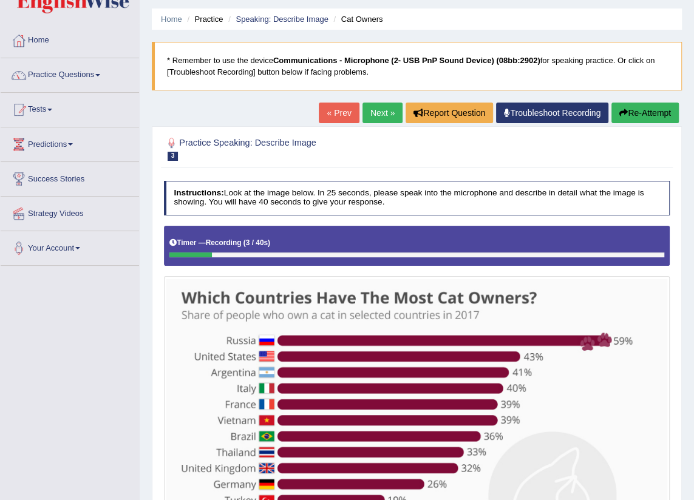
click at [651, 112] on button "Re-Attempt" at bounding box center [644, 113] width 67 height 21
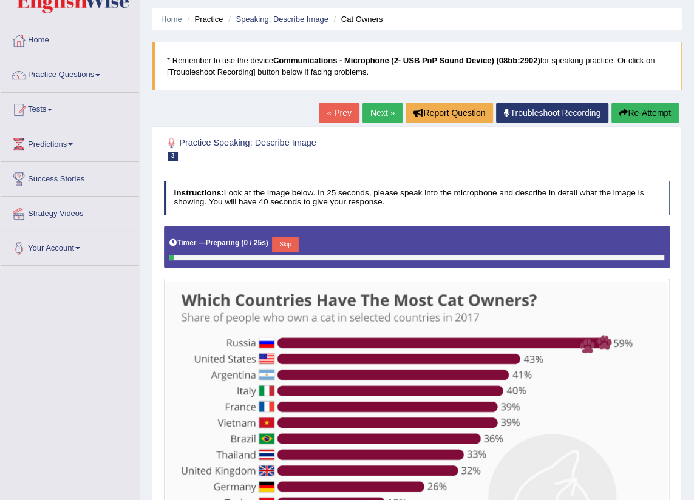
scroll to position [36, 0]
click at [284, 239] on button "Skip" at bounding box center [285, 245] width 26 height 16
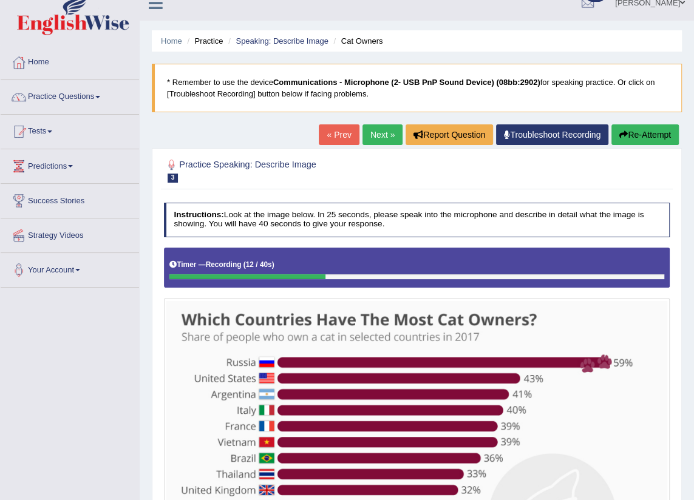
scroll to position [0, 0]
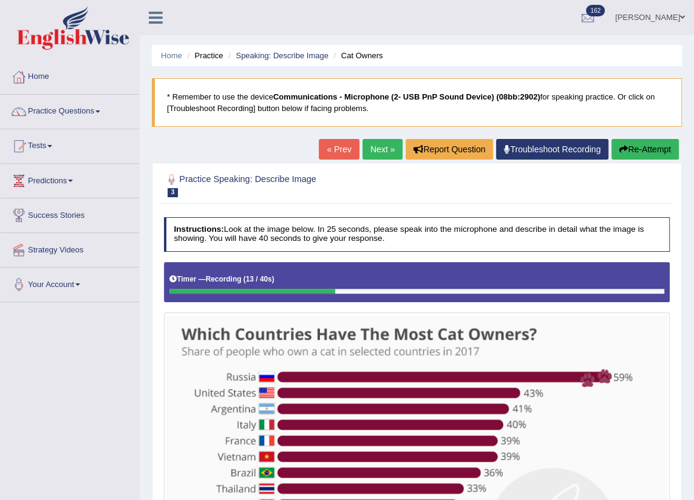
click at [628, 135] on div "Home Practice Speaking: Describe Image Cat Owners * Remember to use the device …" at bounding box center [417, 336] width 554 height 672
click at [643, 151] on button "Re-Attempt" at bounding box center [644, 149] width 67 height 21
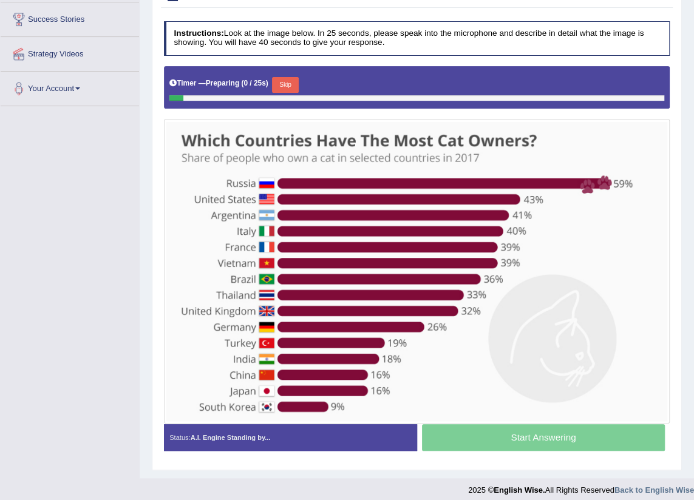
scroll to position [204, 0]
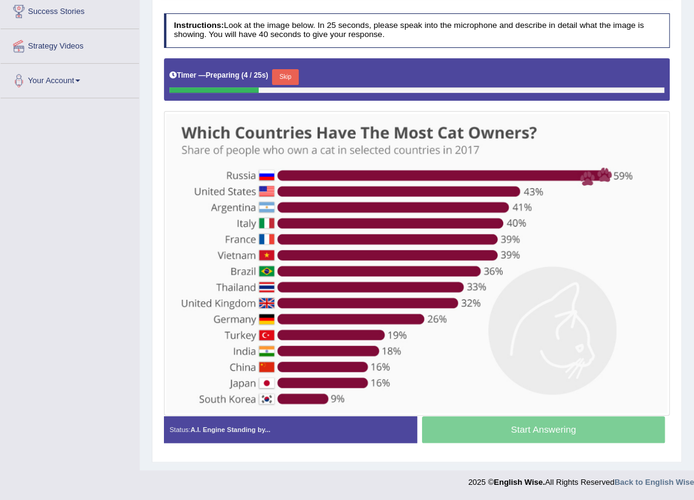
click at [292, 74] on button "Skip" at bounding box center [285, 77] width 26 height 16
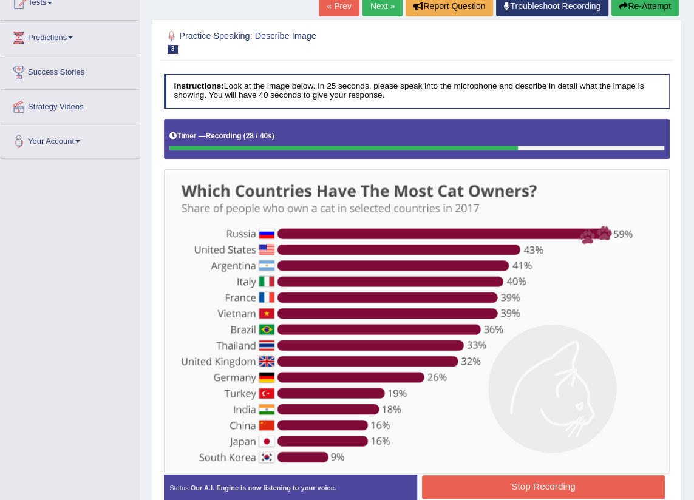
scroll to position [36, 0]
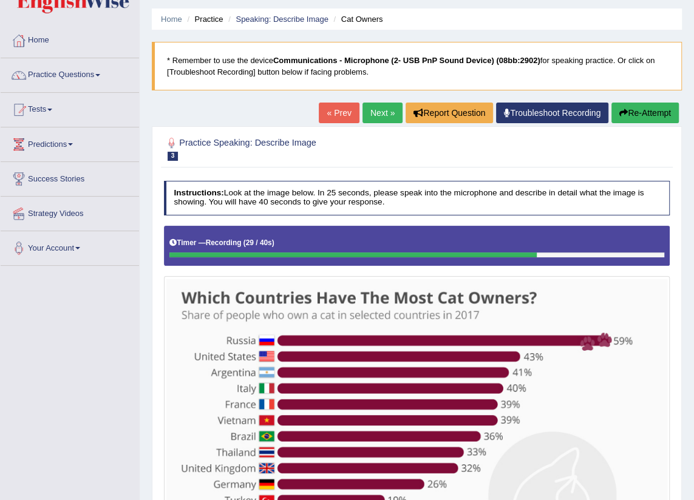
click at [648, 108] on button "Re-Attempt" at bounding box center [644, 113] width 67 height 21
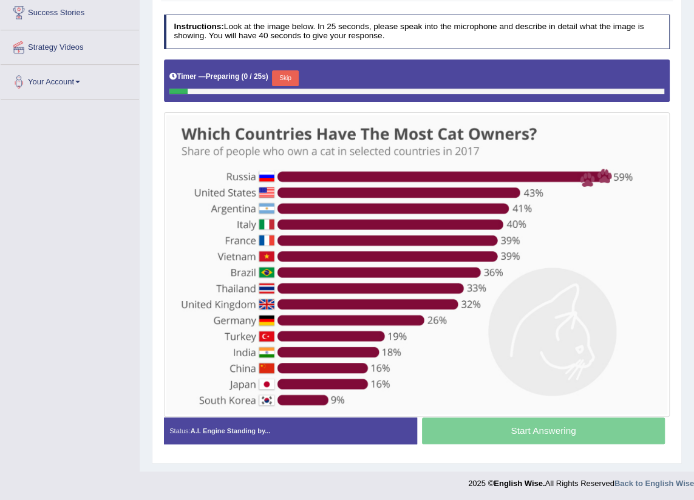
scroll to position [204, 0]
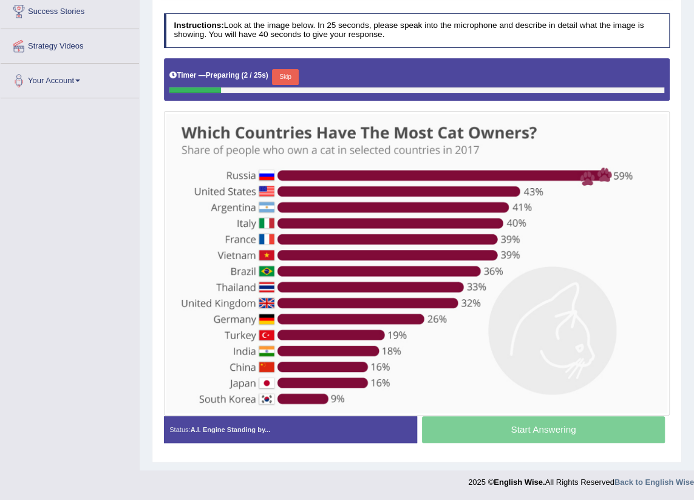
click at [290, 77] on button "Skip" at bounding box center [285, 77] width 26 height 16
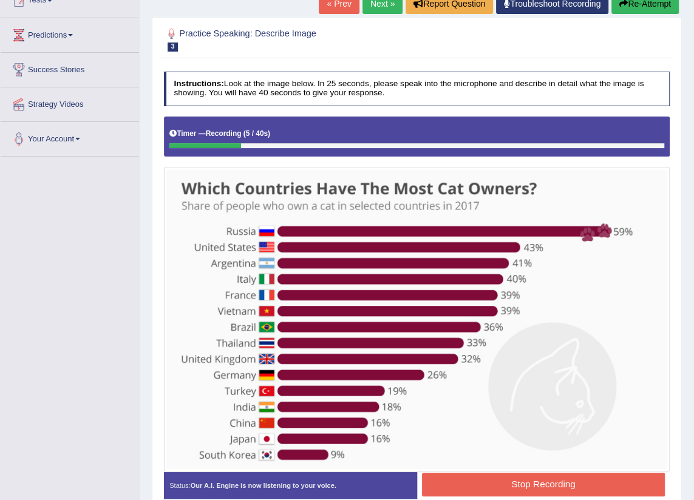
scroll to position [91, 0]
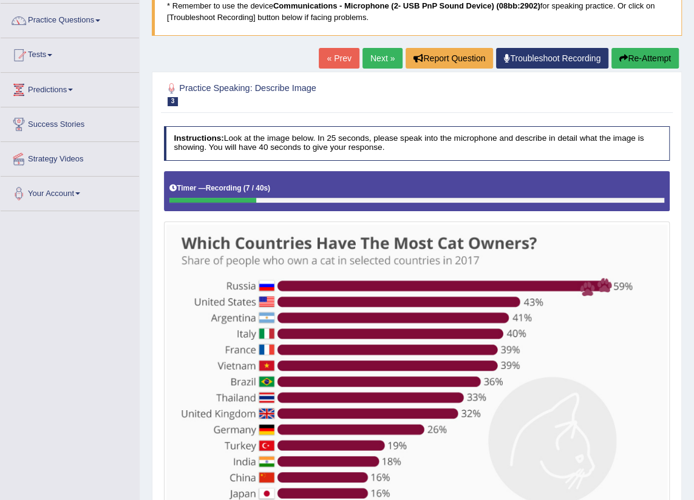
click at [636, 61] on button "Re-Attempt" at bounding box center [644, 58] width 67 height 21
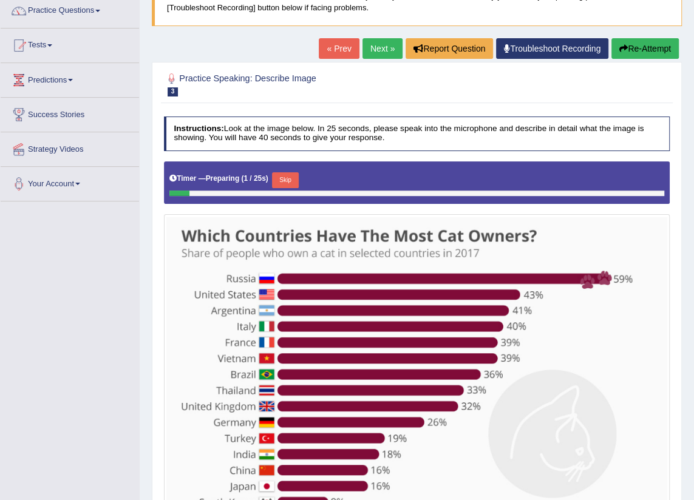
click at [286, 176] on button "Skip" at bounding box center [285, 180] width 26 height 16
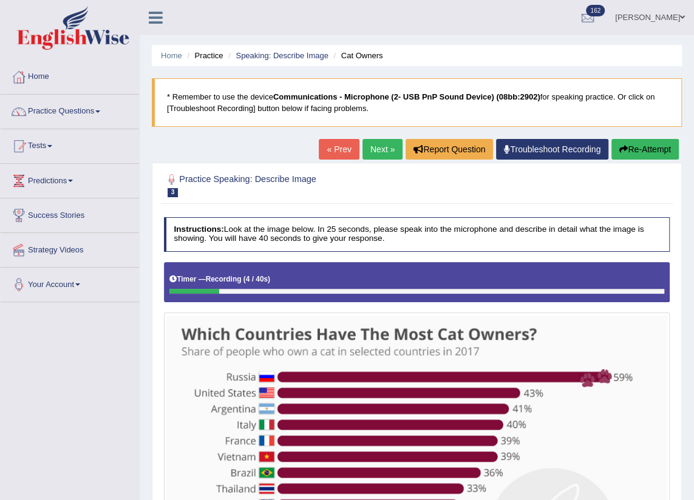
click at [644, 151] on button "Re-Attempt" at bounding box center [644, 149] width 67 height 21
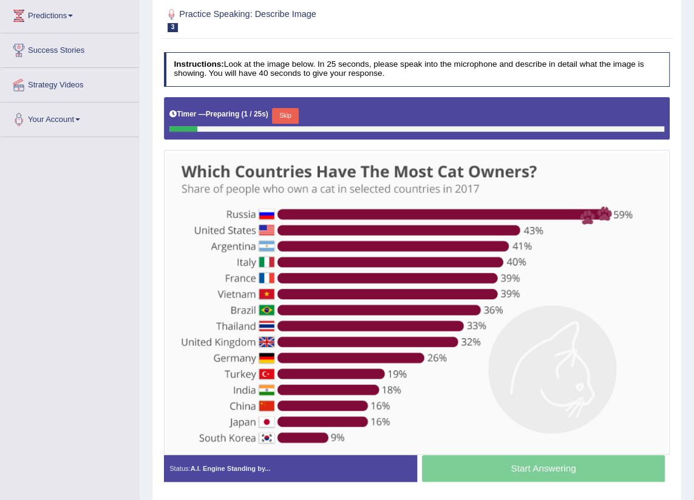
click at [286, 114] on button "Skip" at bounding box center [285, 116] width 26 height 16
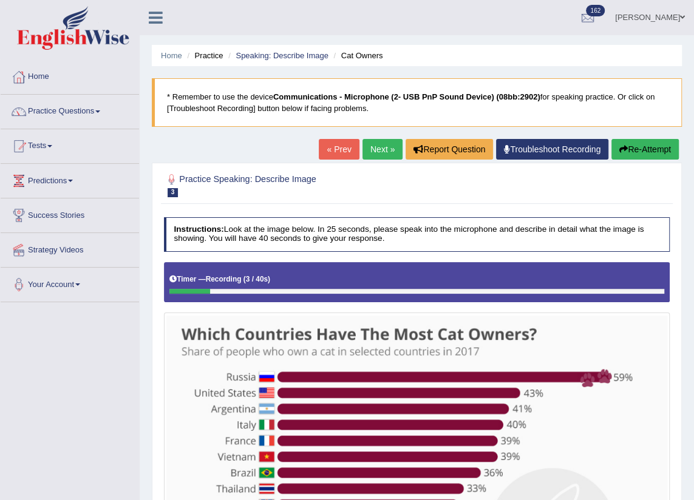
click at [628, 140] on button "Re-Attempt" at bounding box center [644, 149] width 67 height 21
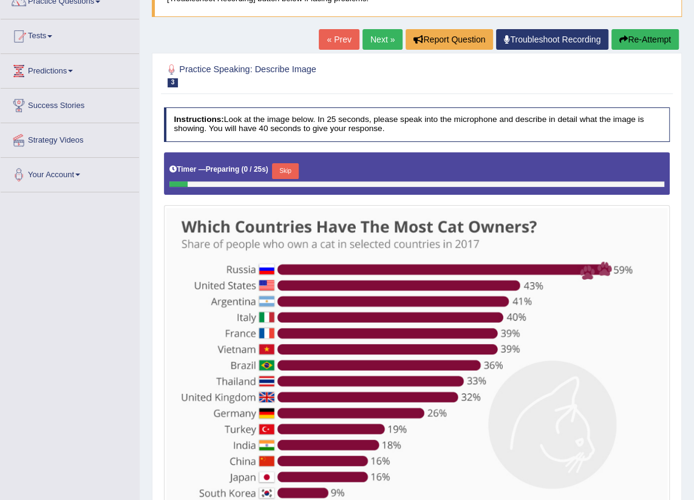
click at [289, 174] on button "Skip" at bounding box center [285, 171] width 26 height 16
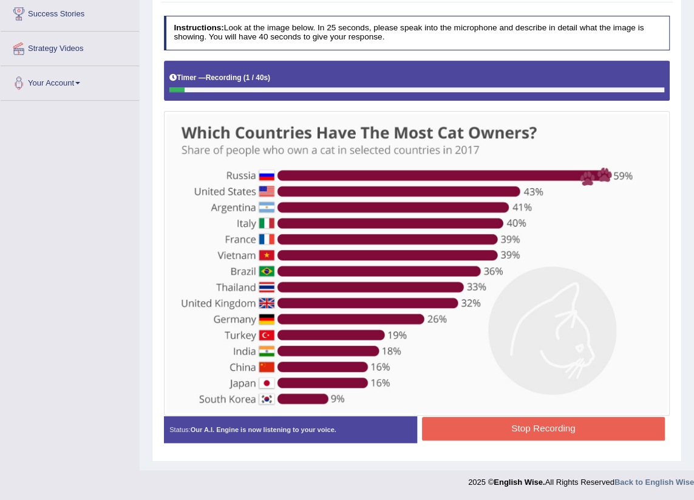
scroll to position [91, 0]
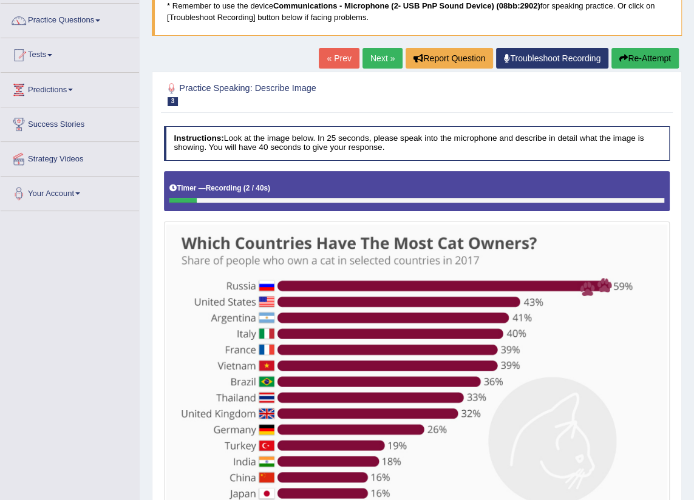
click at [649, 56] on button "Re-Attempt" at bounding box center [644, 58] width 67 height 21
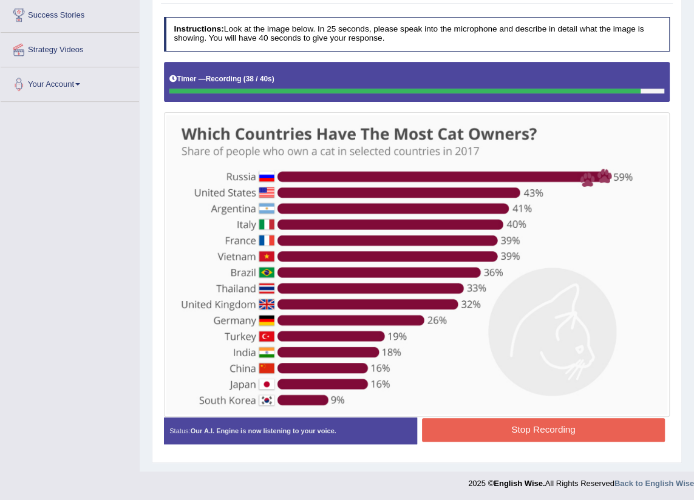
scroll to position [202, 0]
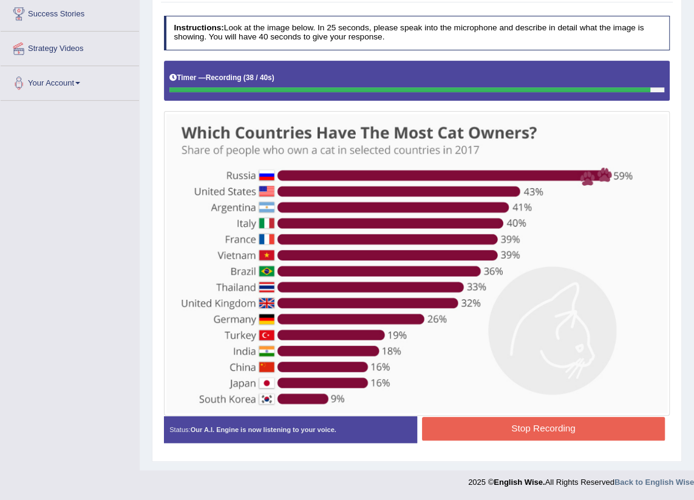
click at [534, 437] on button "Stop Recording" at bounding box center [543, 429] width 243 height 24
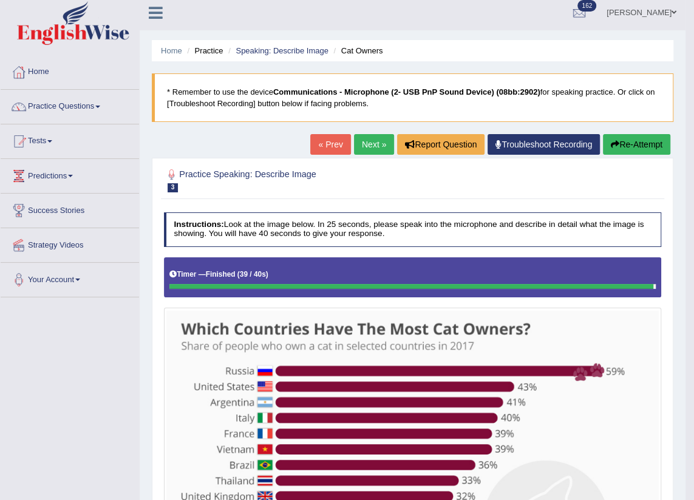
scroll to position [0, 0]
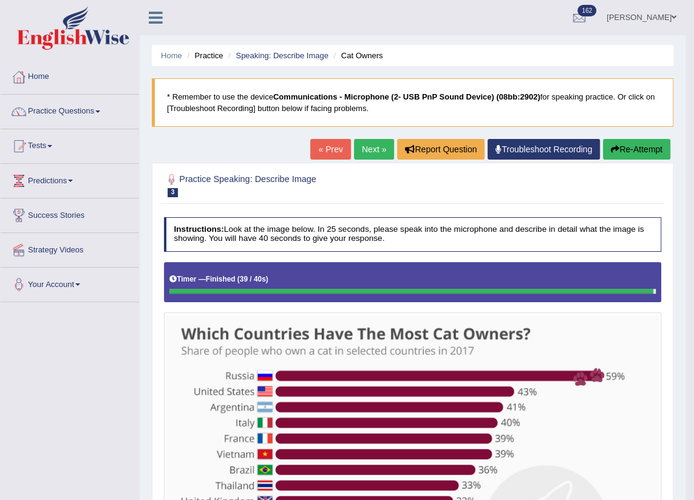
click at [619, 144] on button "Re-Attempt" at bounding box center [636, 149] width 67 height 21
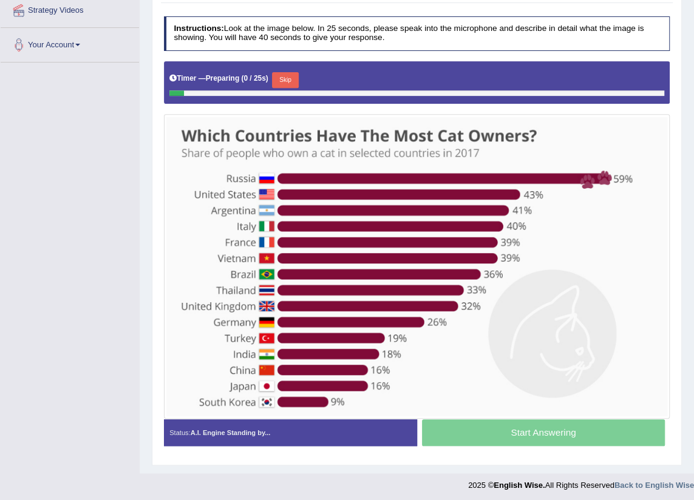
scroll to position [243, 0]
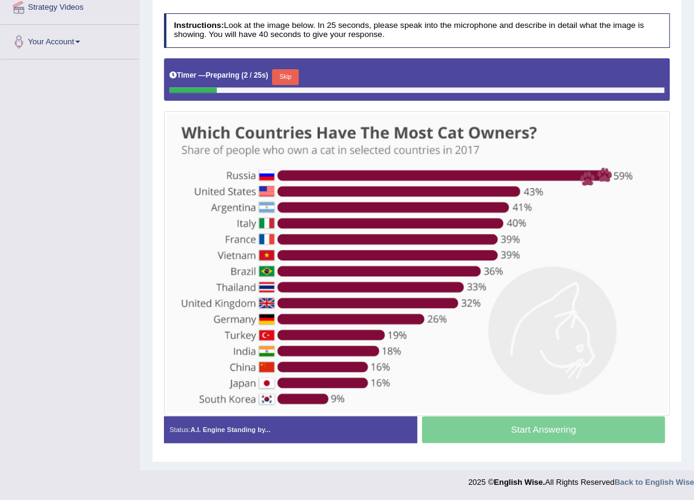
click at [287, 76] on button "Skip" at bounding box center [285, 77] width 26 height 16
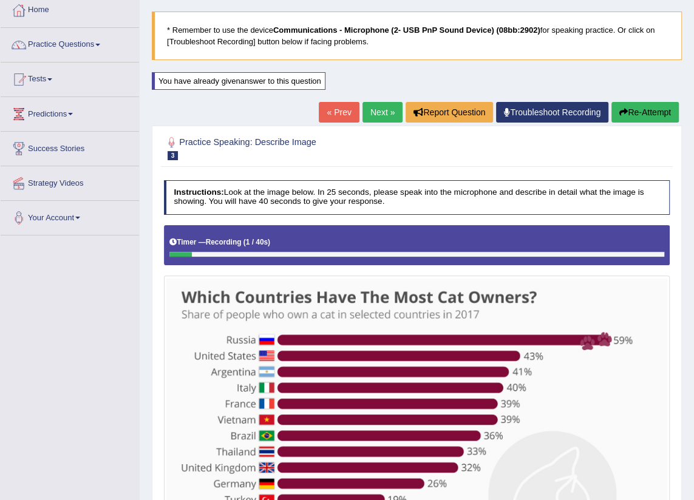
scroll to position [66, 0]
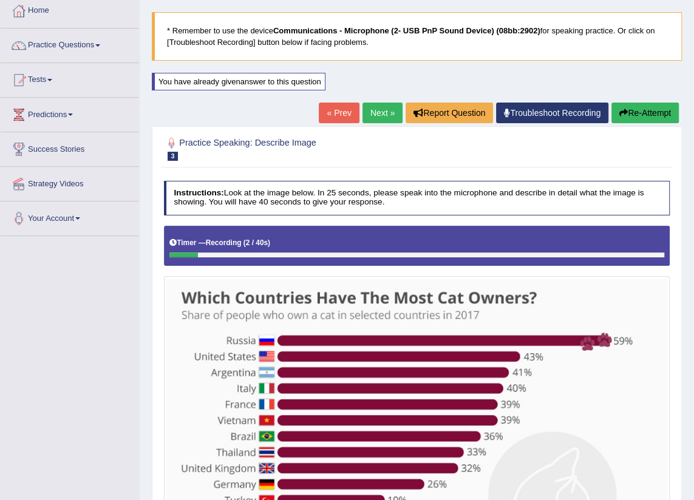
click at [656, 115] on button "Re-Attempt" at bounding box center [644, 113] width 67 height 21
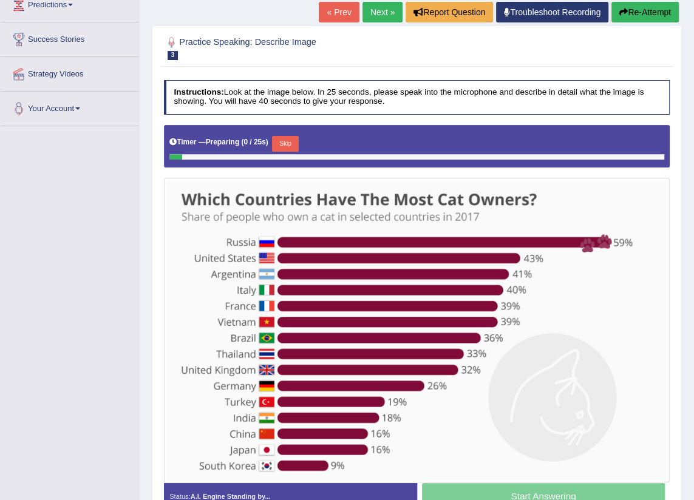
scroll to position [243, 0]
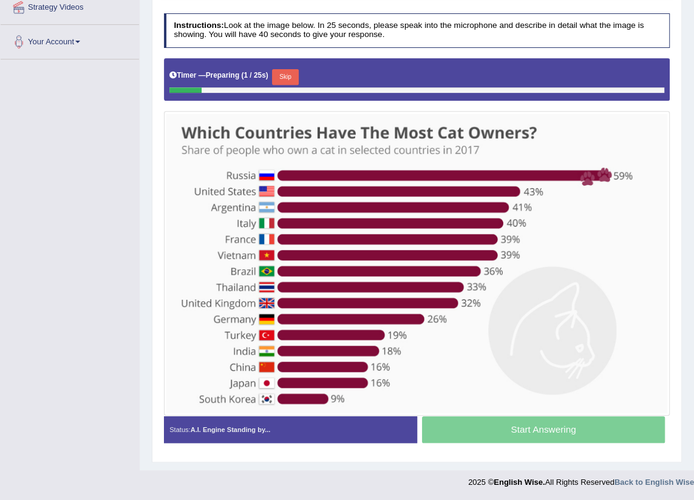
click at [288, 81] on button "Skip" at bounding box center [285, 77] width 26 height 16
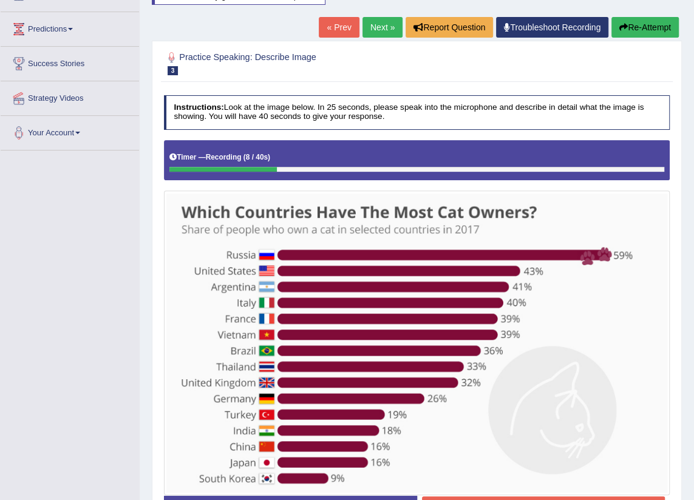
scroll to position [66, 0]
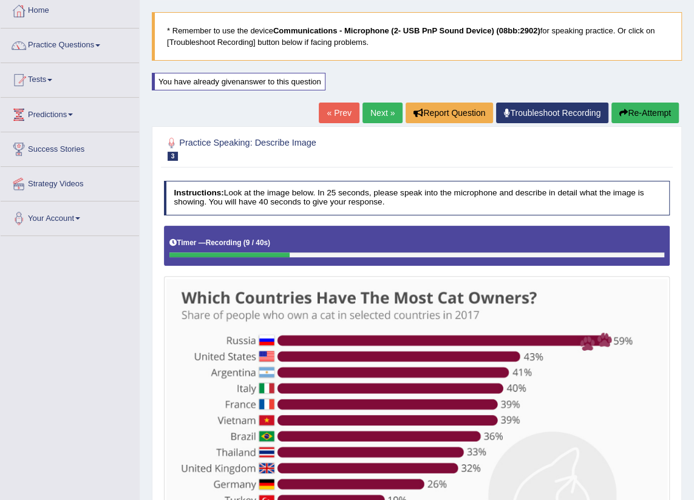
click at [631, 108] on button "Re-Attempt" at bounding box center [644, 113] width 67 height 21
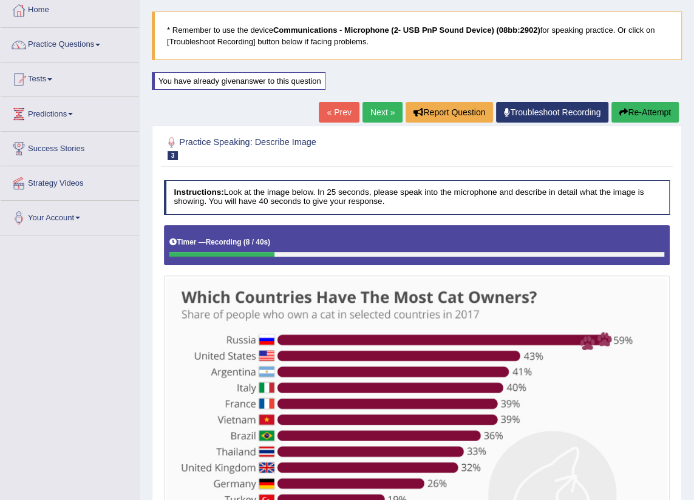
scroll to position [66, 0]
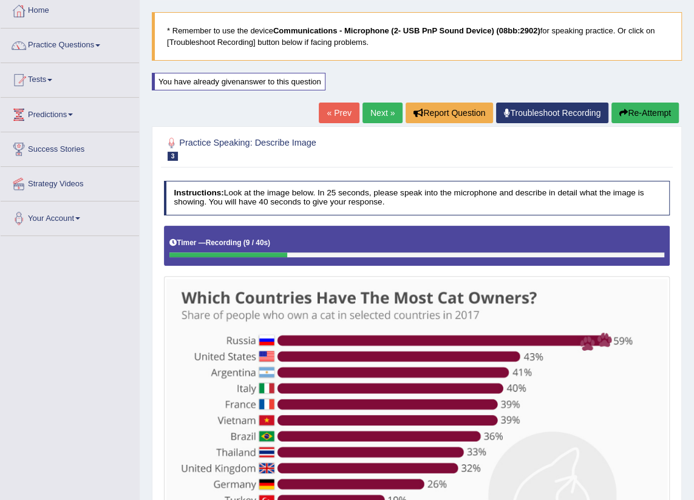
click at [637, 104] on button "Re-Attempt" at bounding box center [644, 113] width 67 height 21
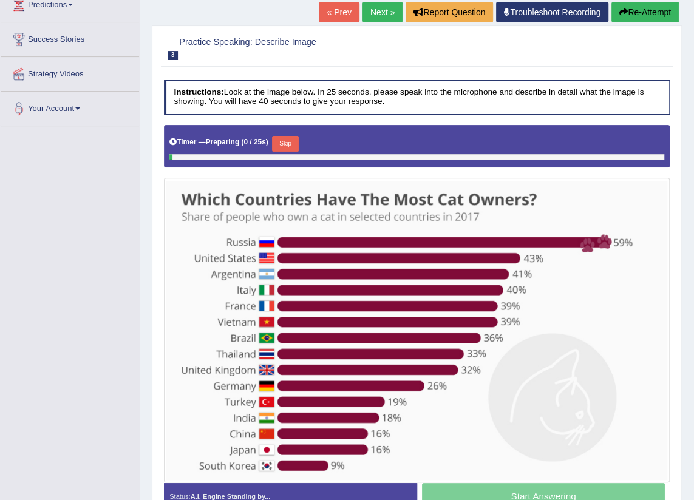
scroll to position [176, 0]
click at [629, 395] on img at bounding box center [416, 330] width 501 height 299
click at [288, 145] on button "Skip" at bounding box center [285, 144] width 26 height 16
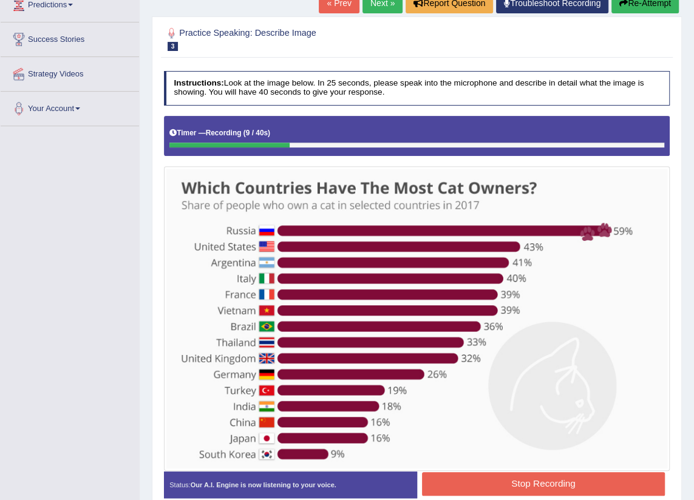
click at [631, 6] on button "Re-Attempt" at bounding box center [644, 3] width 67 height 21
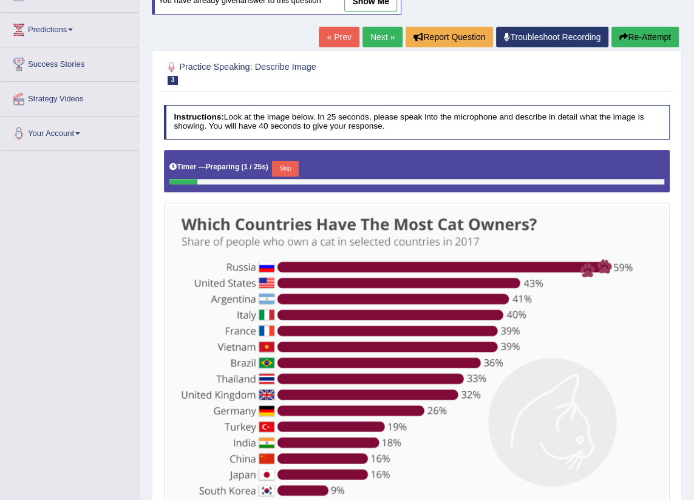
click at [292, 164] on button "Skip" at bounding box center [285, 169] width 26 height 16
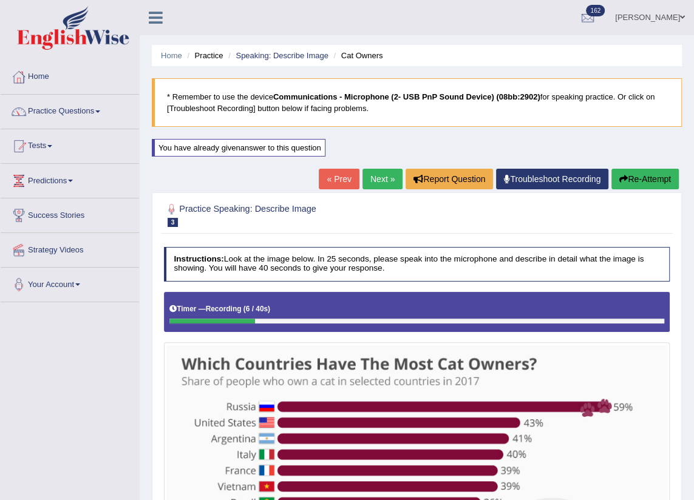
click at [640, 178] on button "Re-Attempt" at bounding box center [644, 179] width 67 height 21
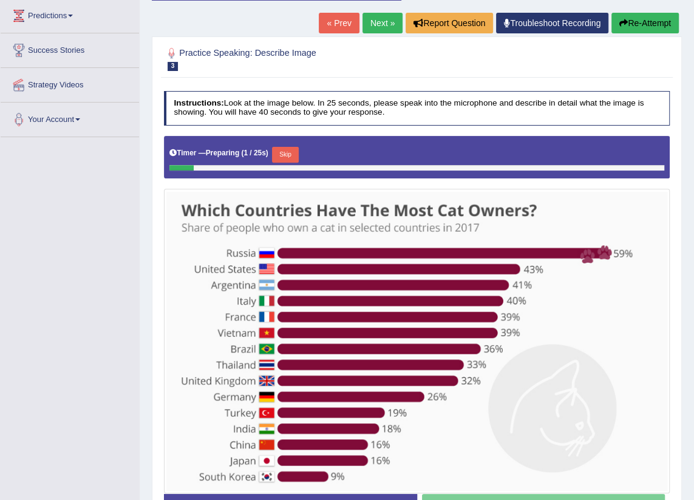
click at [282, 151] on button "Skip" at bounding box center [285, 155] width 26 height 16
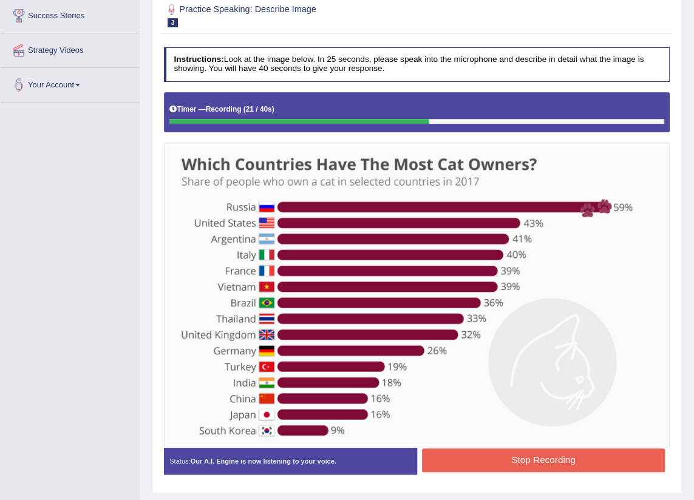
scroll to position [231, 0]
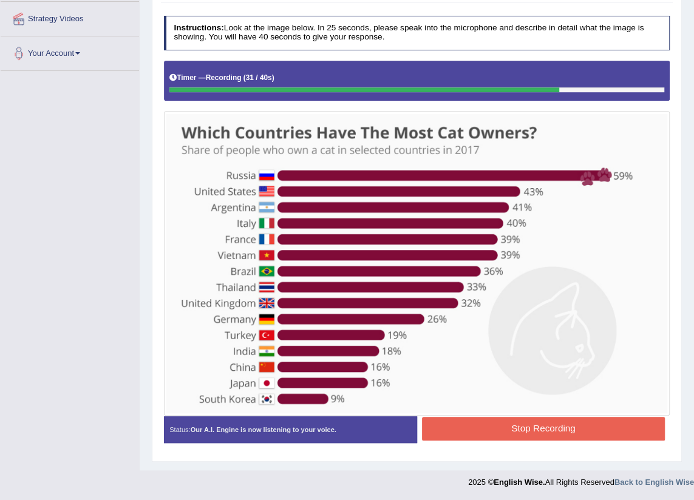
click at [546, 421] on button "Stop Recording" at bounding box center [543, 429] width 243 height 24
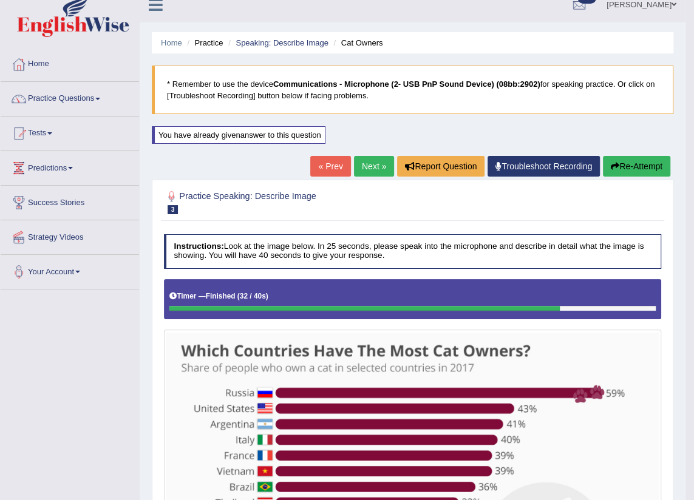
scroll to position [0, 0]
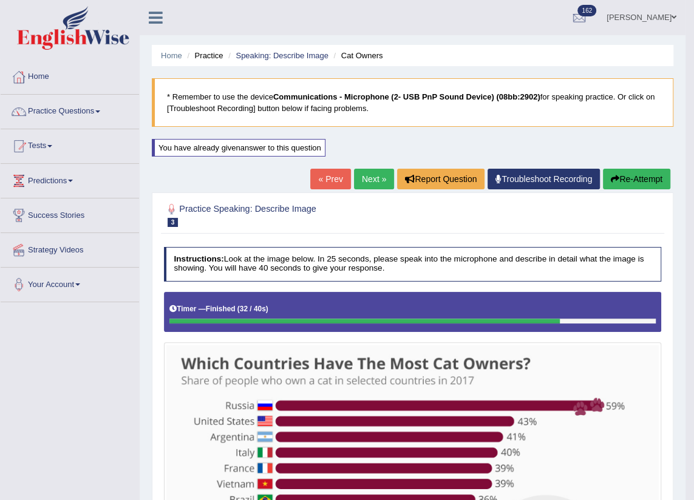
click at [364, 182] on link "Next »" at bounding box center [374, 179] width 40 height 21
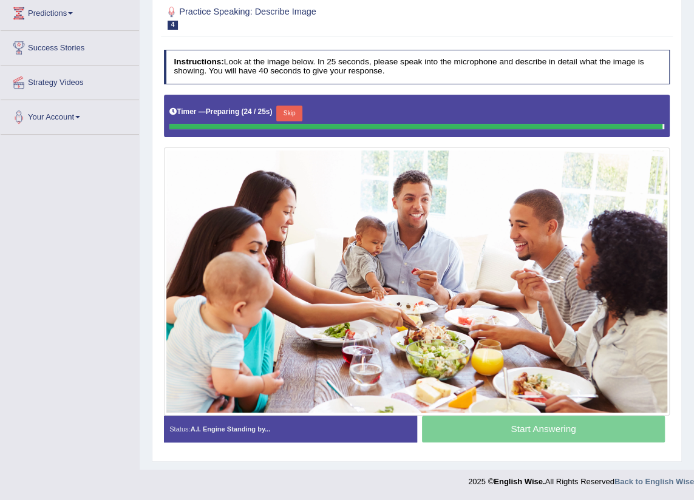
scroll to position [165, 0]
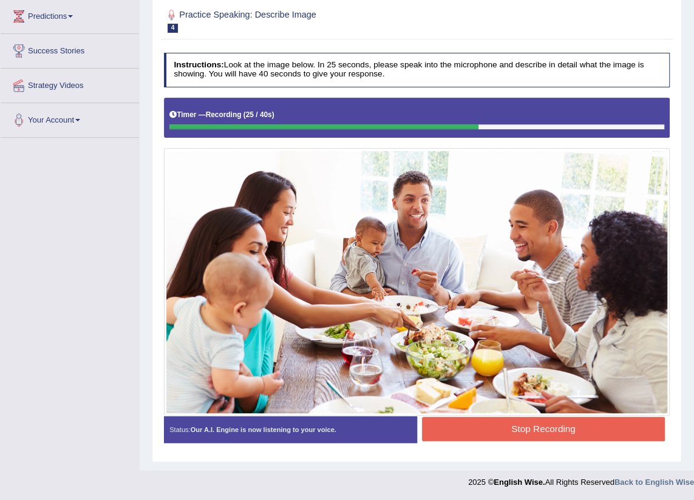
click at [494, 425] on button "Stop Recording" at bounding box center [543, 429] width 243 height 24
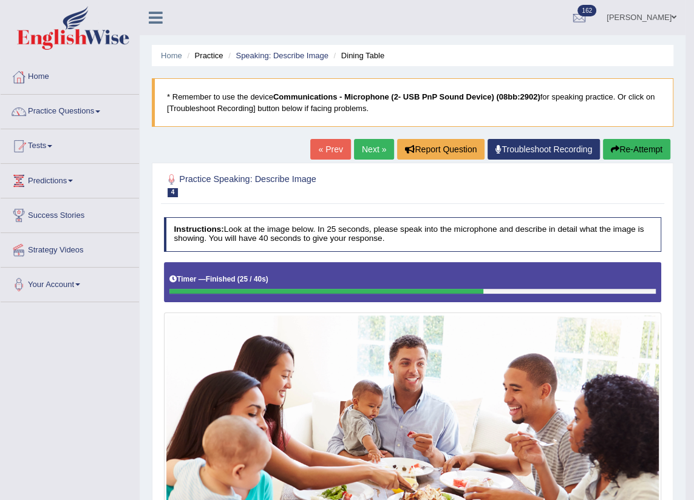
scroll to position [0, 0]
click at [364, 152] on link "Next »" at bounding box center [374, 149] width 40 height 21
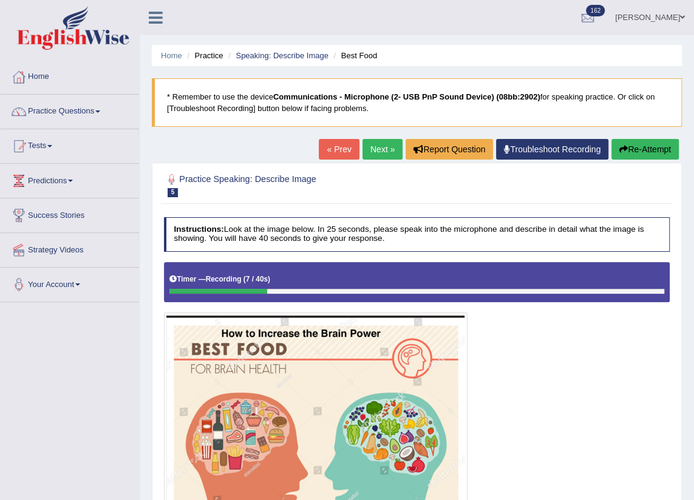
click at [659, 143] on button "Re-Attempt" at bounding box center [644, 149] width 67 height 21
click at [662, 152] on button "Re-Attempt" at bounding box center [644, 149] width 67 height 21
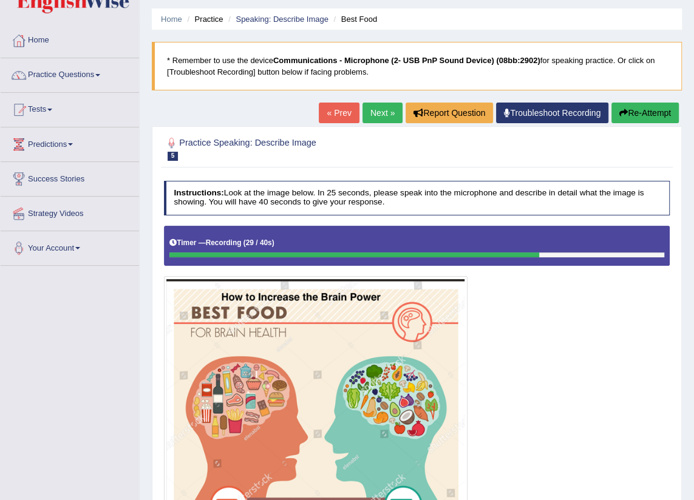
scroll to position [36, 0]
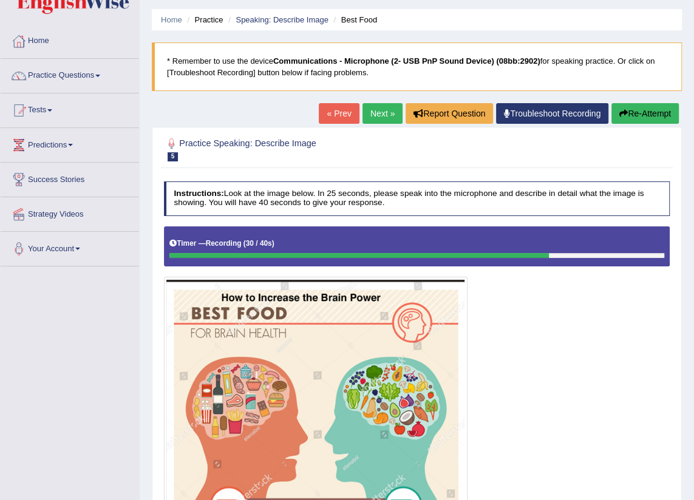
click at [637, 115] on button "Re-Attempt" at bounding box center [644, 113] width 67 height 21
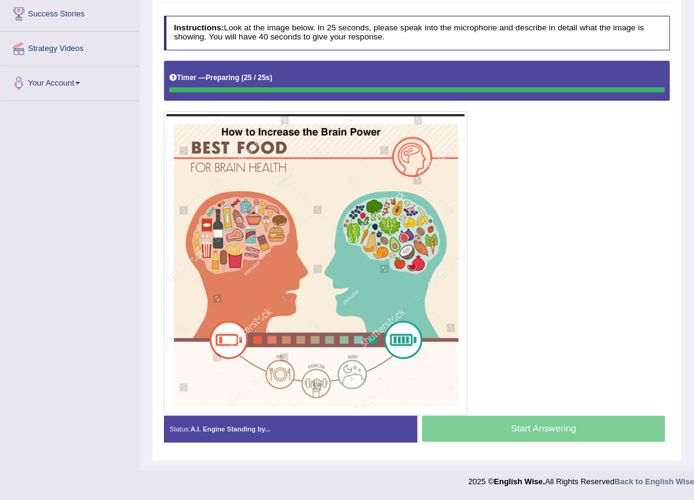
scroll to position [201, 0]
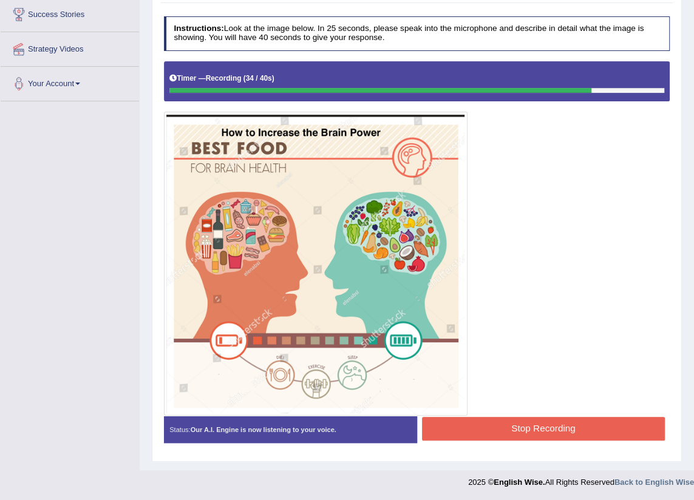
click at [540, 423] on button "Stop Recording" at bounding box center [543, 429] width 243 height 24
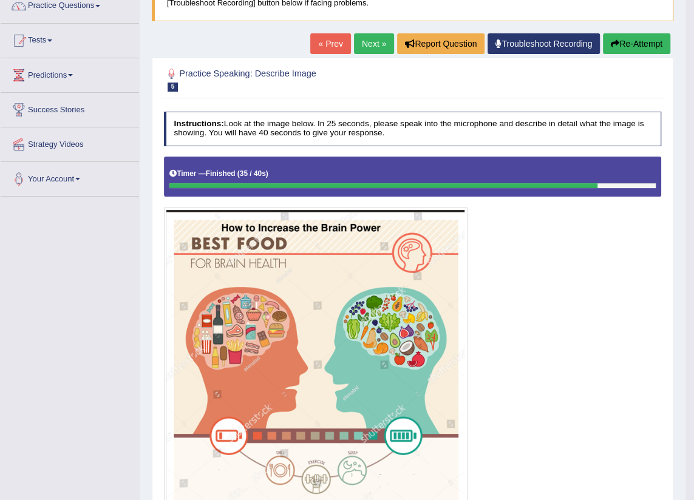
scroll to position [79, 0]
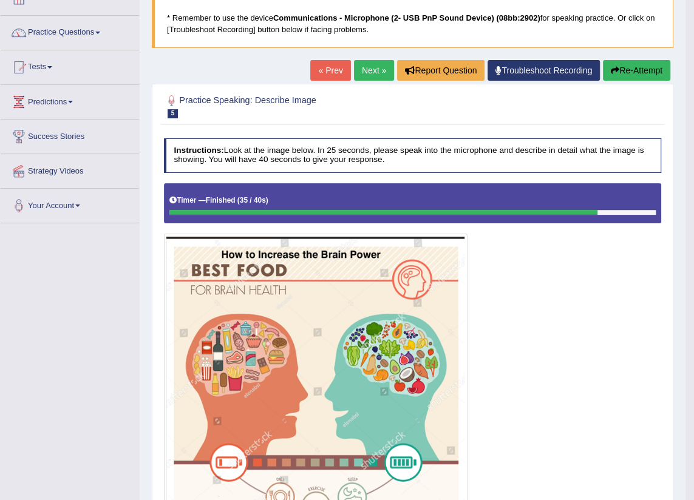
click at [631, 74] on button "Re-Attempt" at bounding box center [636, 70] width 67 height 21
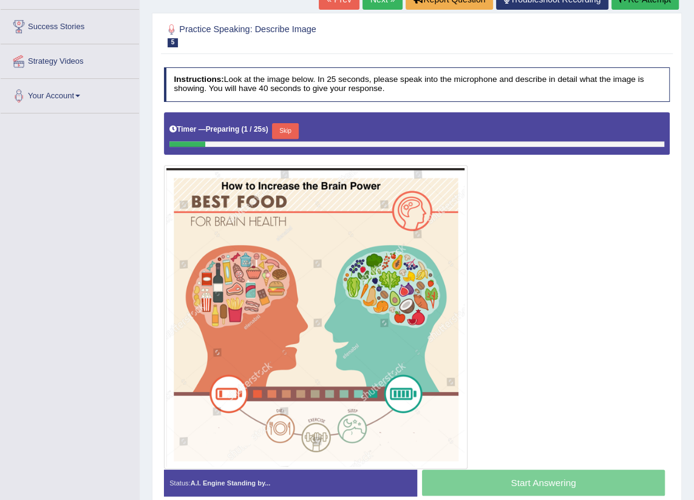
click at [291, 126] on button "Skip" at bounding box center [285, 131] width 26 height 16
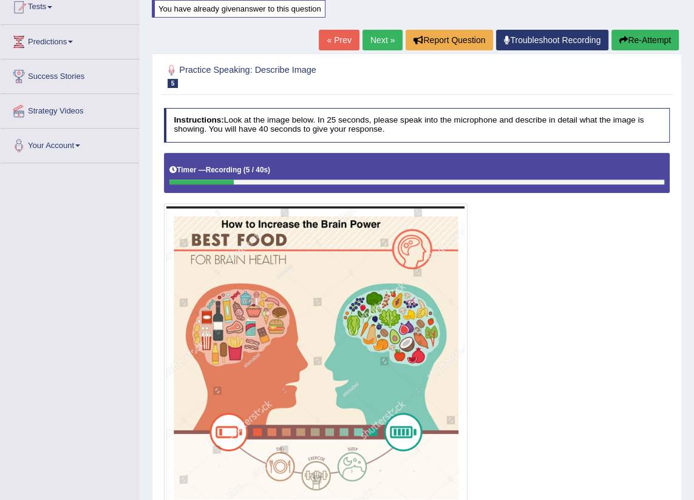
scroll to position [79, 0]
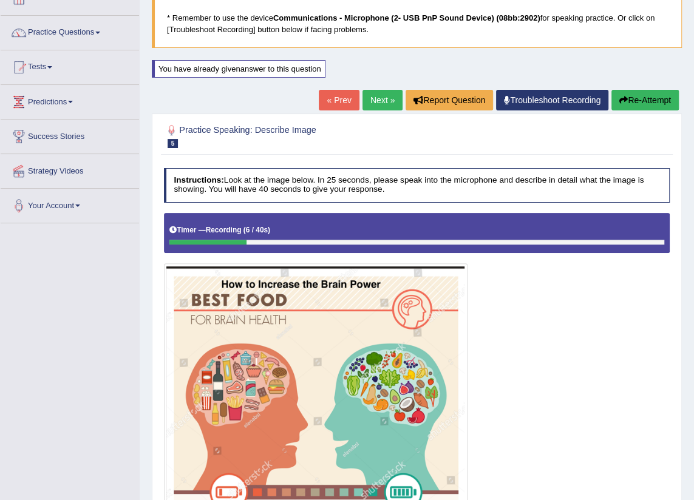
click at [626, 91] on button "Re-Attempt" at bounding box center [644, 100] width 67 height 21
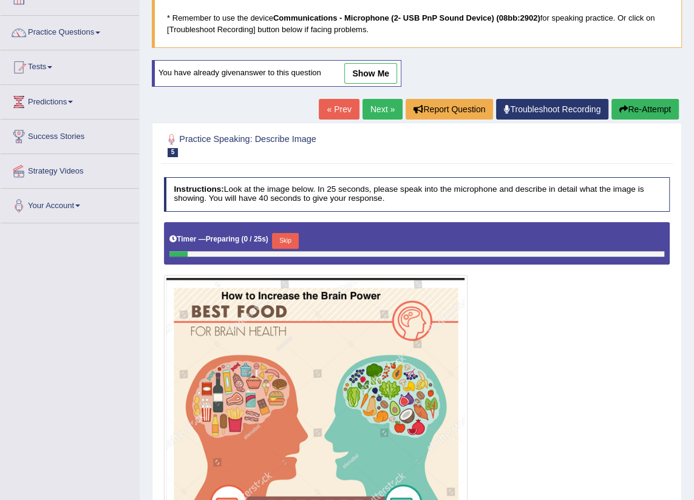
click at [286, 234] on button "Skip" at bounding box center [285, 241] width 26 height 16
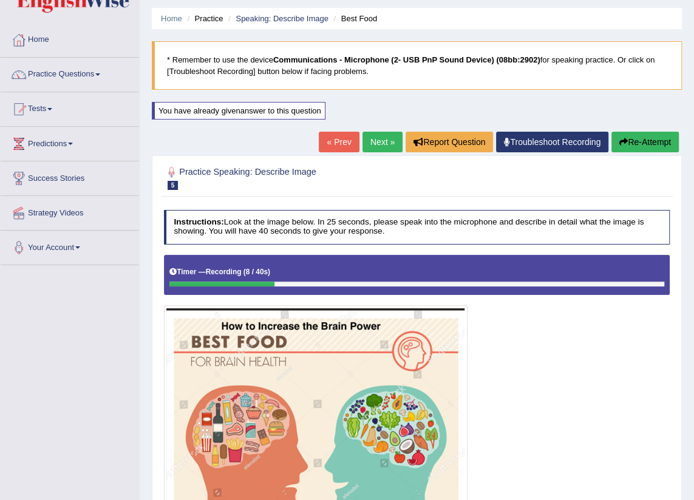
scroll to position [24, 0]
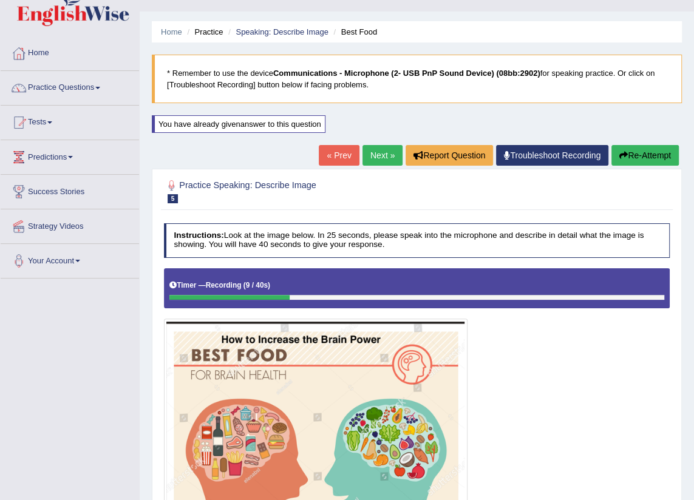
click at [640, 152] on button "Re-Attempt" at bounding box center [644, 155] width 67 height 21
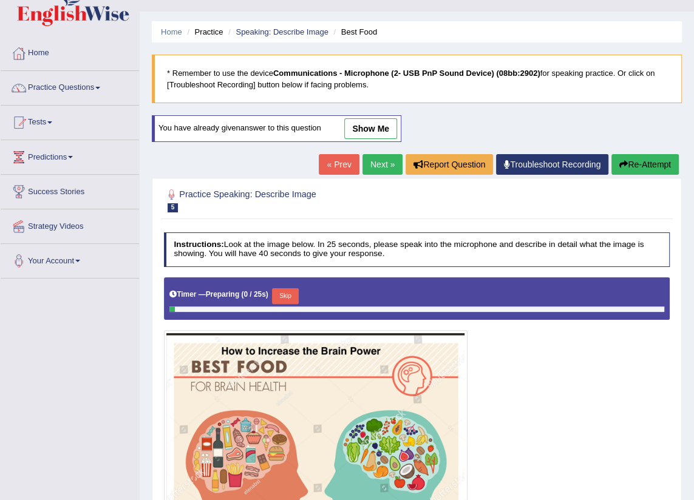
scroll to position [24, 0]
drag, startPoint x: 0, startPoint y: 0, endPoint x: 285, endPoint y: 297, distance: 411.3
click at [285, 297] on button "Skip" at bounding box center [285, 296] width 26 height 16
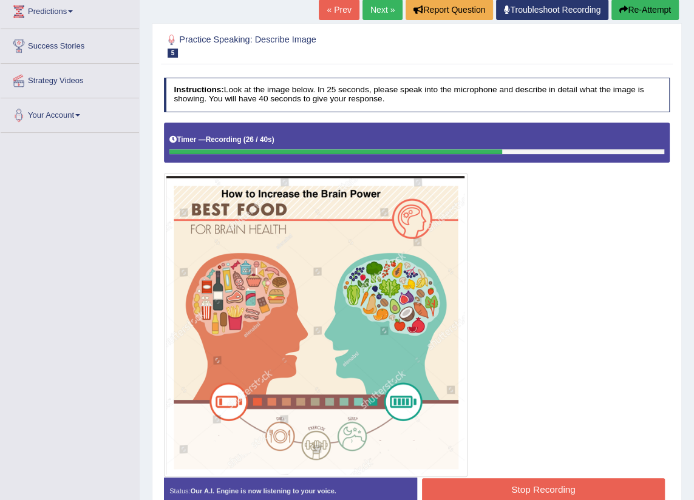
scroll to position [189, 0]
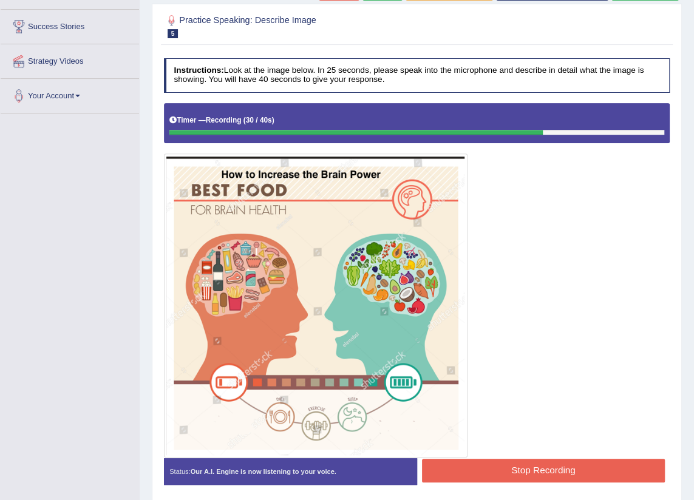
click at [514, 467] on button "Stop Recording" at bounding box center [543, 471] width 243 height 24
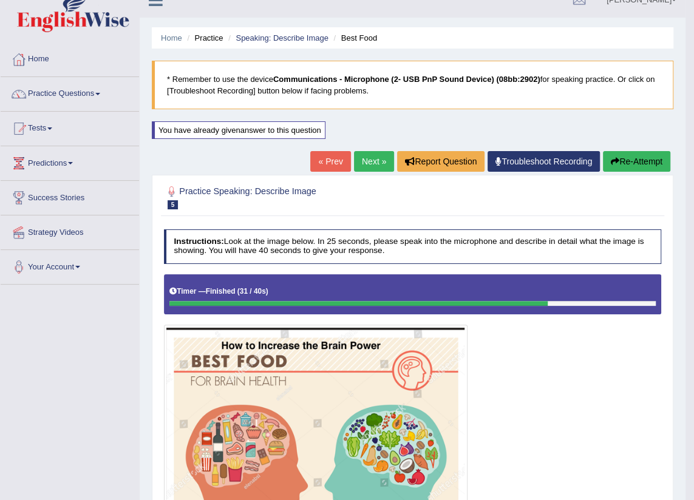
scroll to position [0, 0]
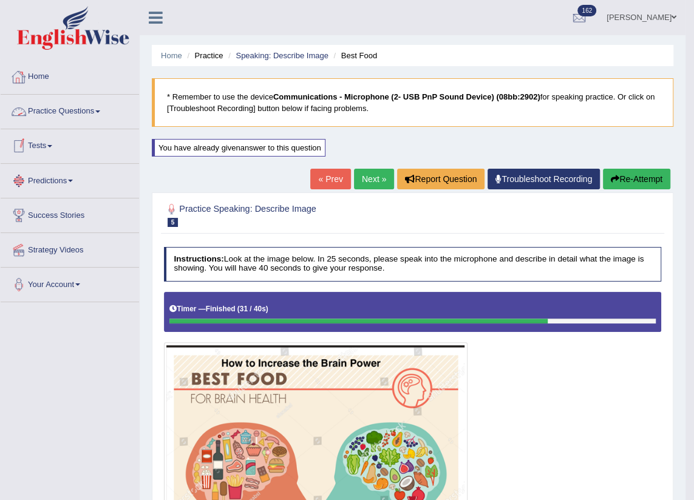
click at [336, 181] on link "« Prev" at bounding box center [330, 179] width 40 height 21
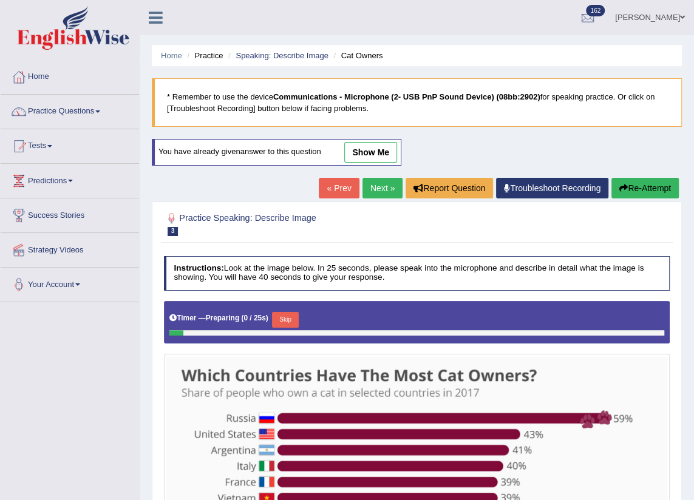
click at [344, 187] on link "« Prev" at bounding box center [339, 188] width 40 height 21
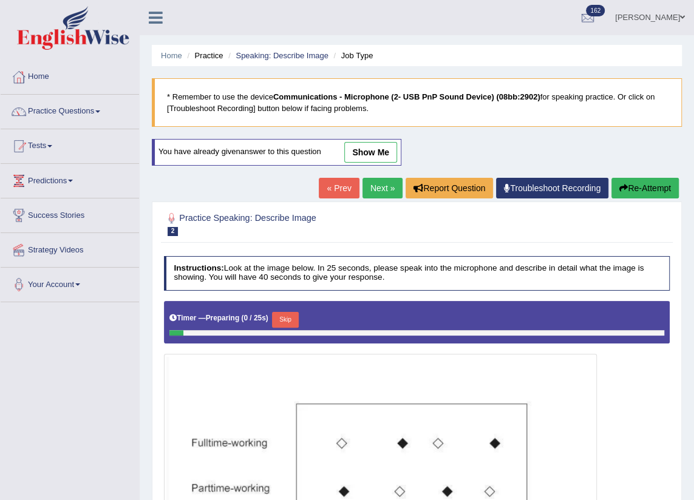
click at [344, 187] on link "« Prev" at bounding box center [339, 188] width 40 height 21
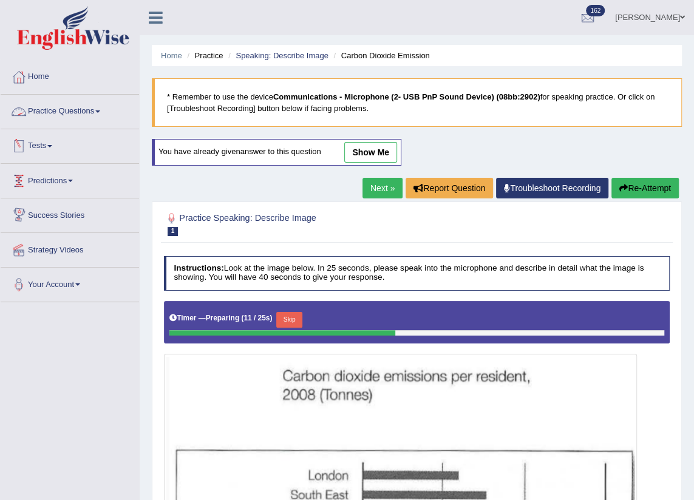
click at [55, 117] on link "Practice Questions" at bounding box center [70, 110] width 138 height 30
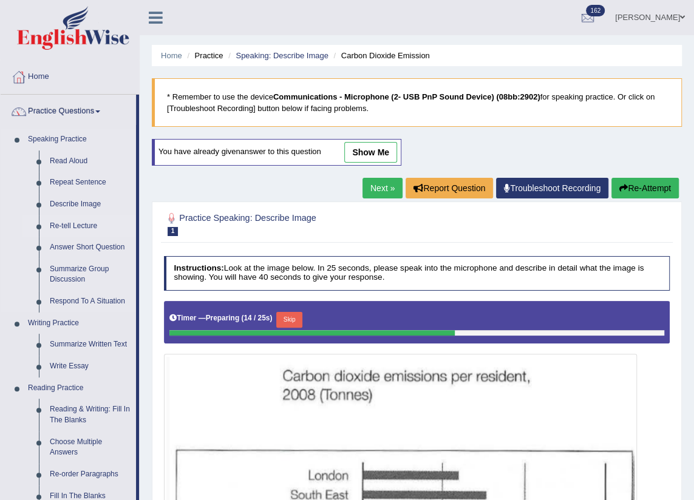
click at [81, 224] on link "Re-tell Lecture" at bounding box center [90, 227] width 92 height 22
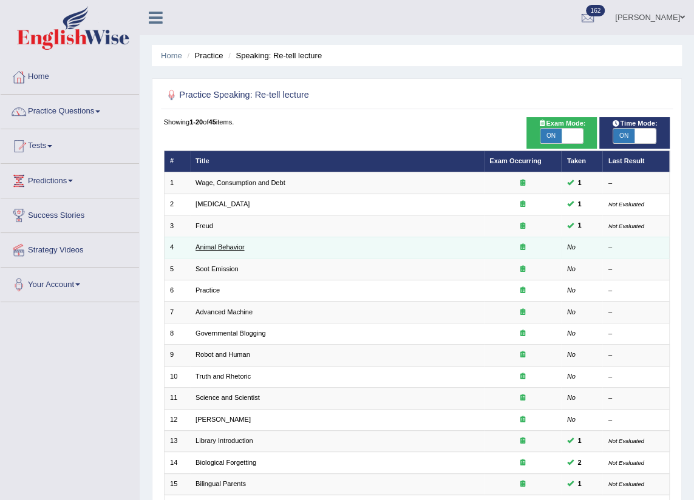
click at [199, 245] on link "Animal Behavior" at bounding box center [219, 246] width 49 height 7
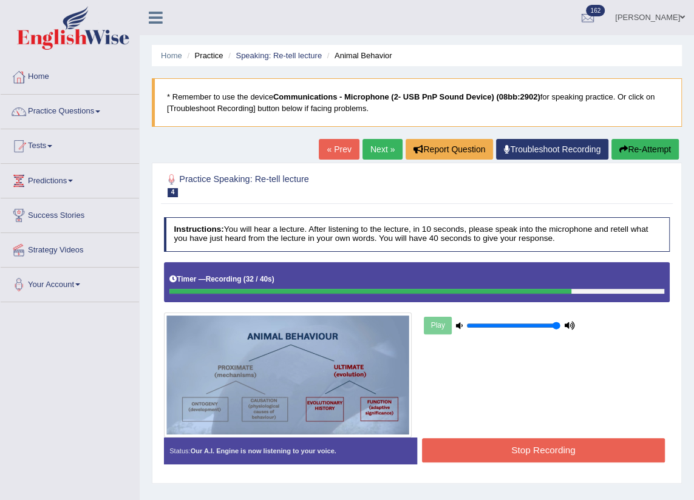
click at [464, 443] on button "Stop Recording" at bounding box center [543, 450] width 243 height 24
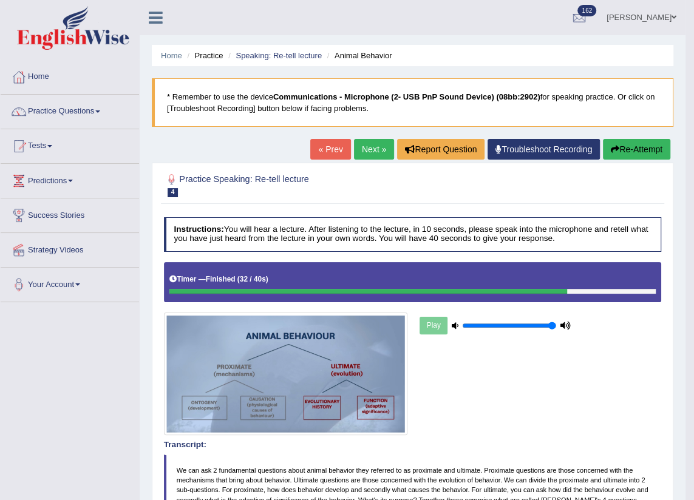
click at [633, 153] on button "Re-Attempt" at bounding box center [636, 149] width 67 height 21
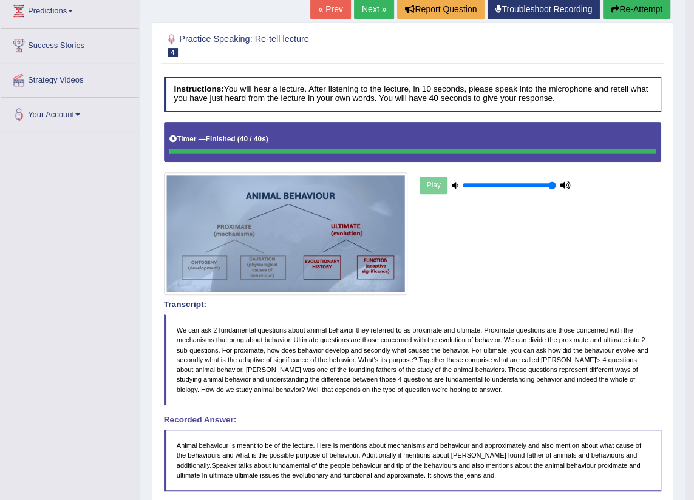
scroll to position [134, 0]
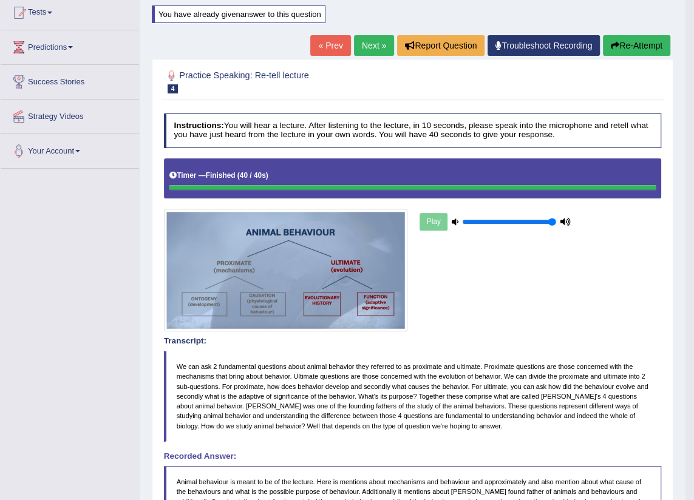
click at [637, 51] on button "Re-Attempt" at bounding box center [636, 45] width 67 height 21
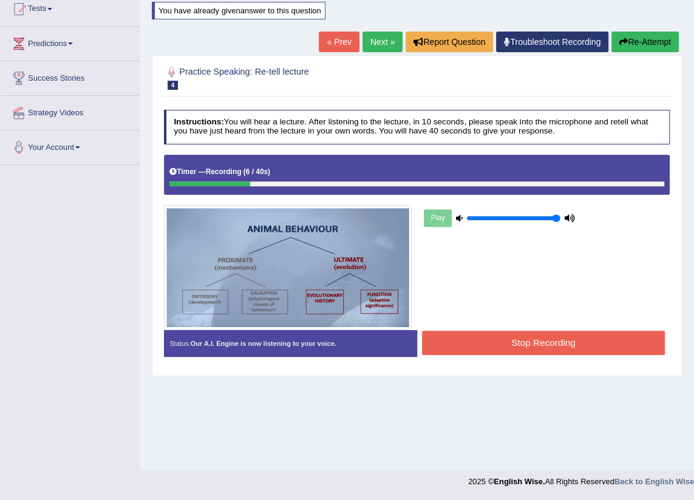
click at [633, 44] on button "Re-Attempt" at bounding box center [644, 42] width 67 height 21
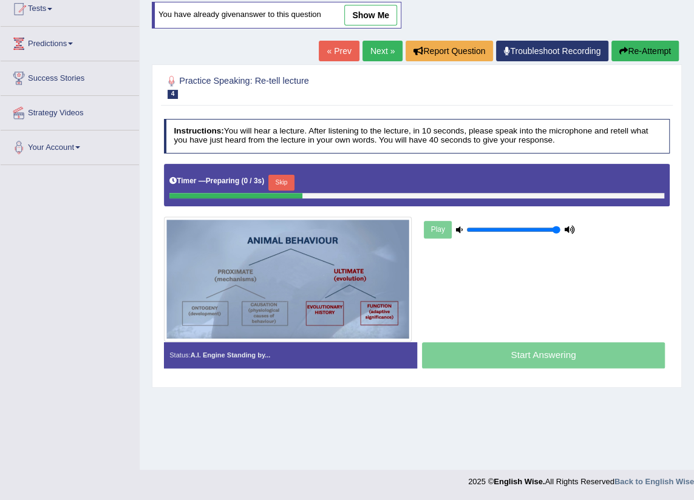
click at [478, 308] on div "Play" at bounding box center [416, 253] width 517 height 178
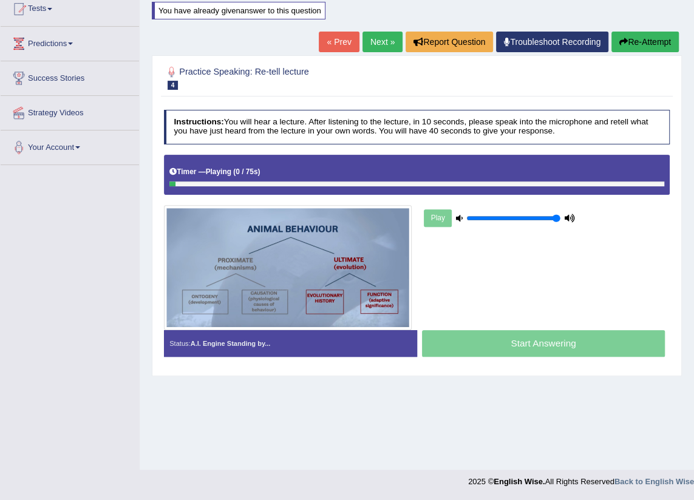
click at [478, 301] on div "Play" at bounding box center [416, 242] width 517 height 175
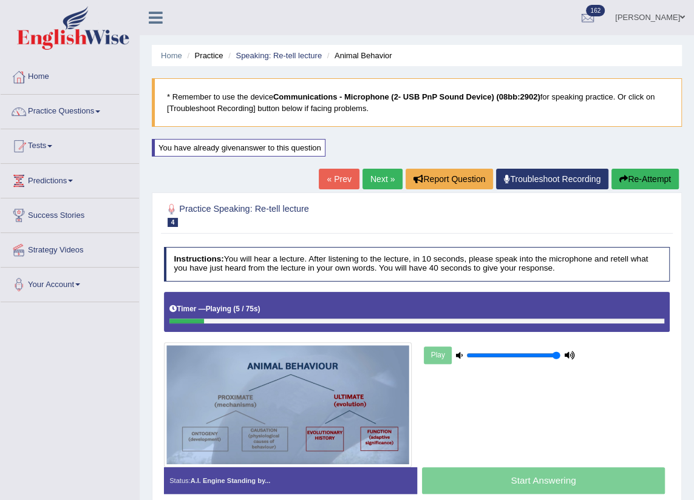
click at [639, 22] on link "Kalsang Dolker" at bounding box center [650, 16] width 88 height 32
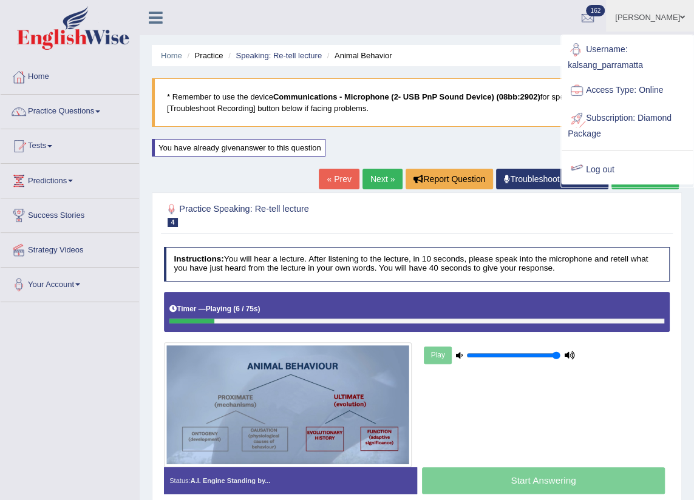
click at [600, 174] on link "Log out" at bounding box center [627, 170] width 131 height 28
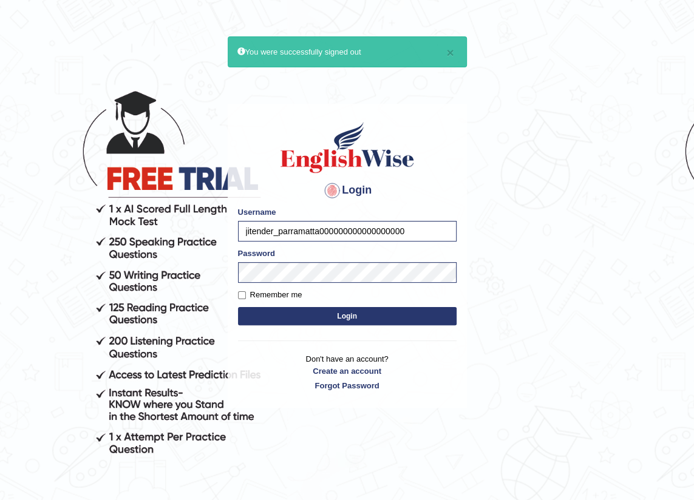
type input "jitender_parramatta000000000000000000"
click at [238, 307] on button "Login" at bounding box center [347, 316] width 219 height 18
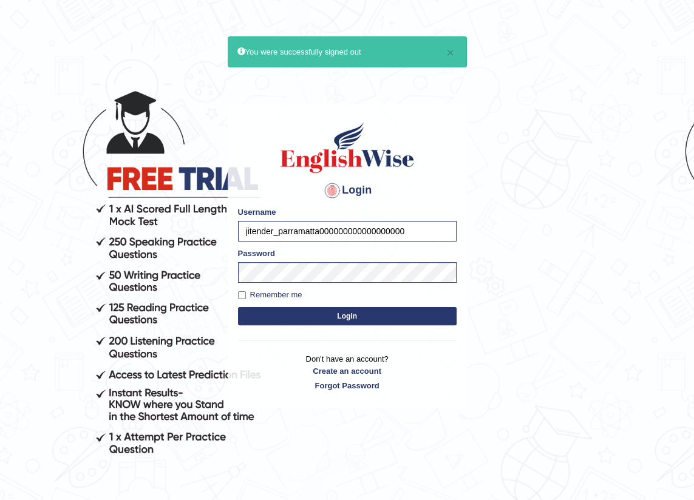
click at [238, 307] on button "Login" at bounding box center [347, 316] width 219 height 18
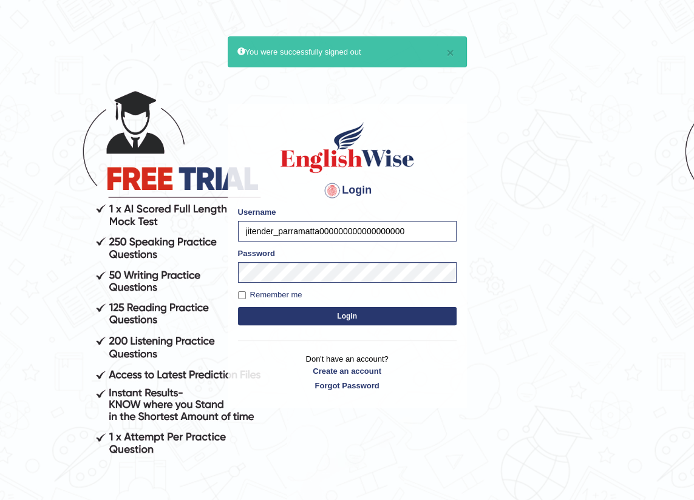
click at [238, 307] on button "Login" at bounding box center [347, 316] width 219 height 18
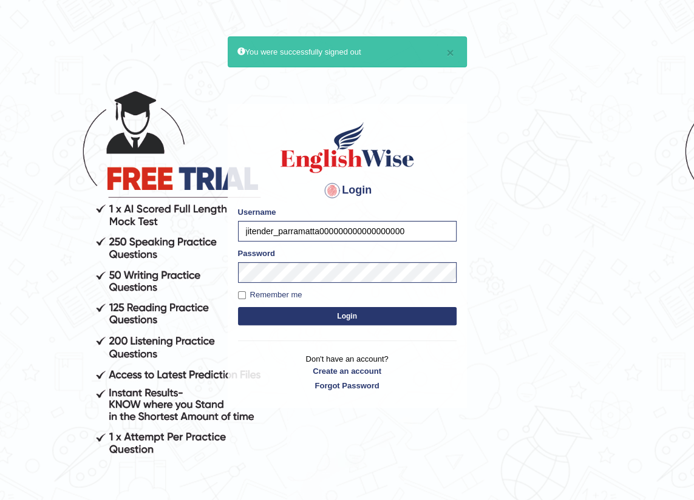
click at [238, 307] on button "Login" at bounding box center [347, 316] width 219 height 18
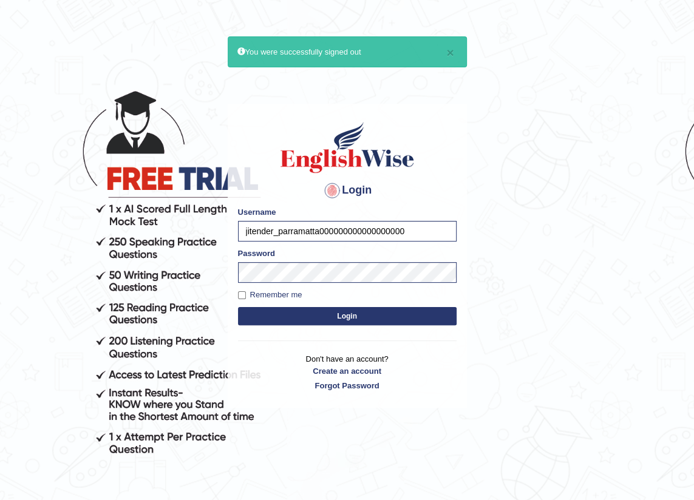
click at [238, 307] on button "Login" at bounding box center [347, 316] width 219 height 18
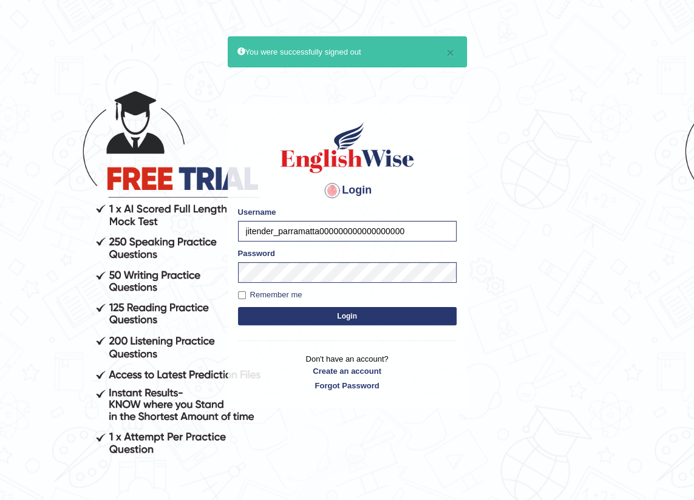
click at [238, 307] on button "Login" at bounding box center [347, 316] width 219 height 18
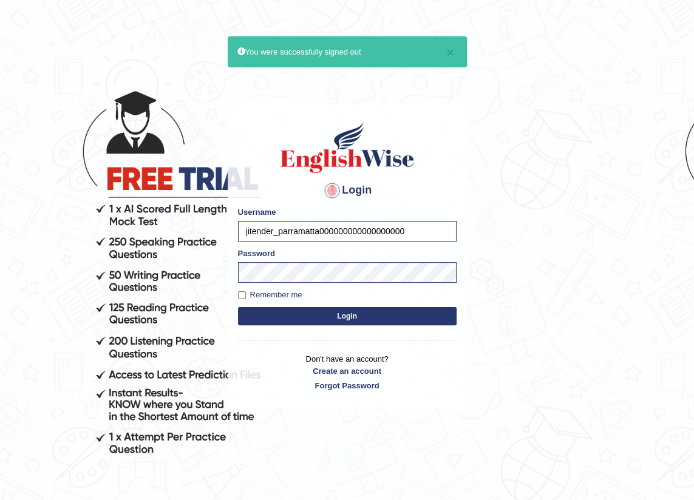
click at [238, 307] on button "Login" at bounding box center [347, 316] width 219 height 18
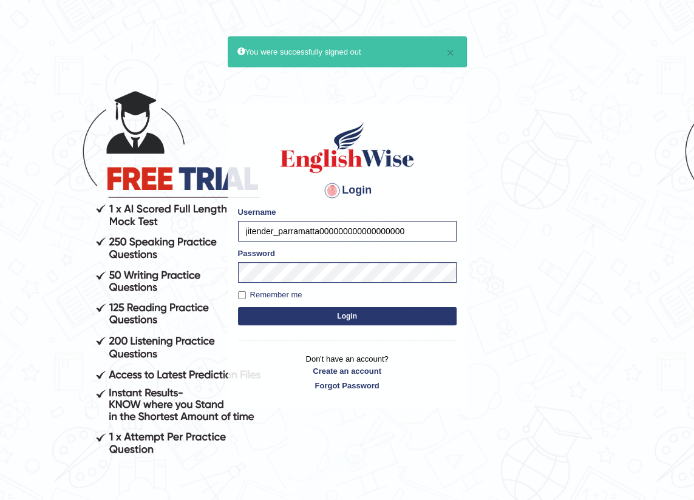
click at [238, 307] on button "Login" at bounding box center [347, 316] width 219 height 18
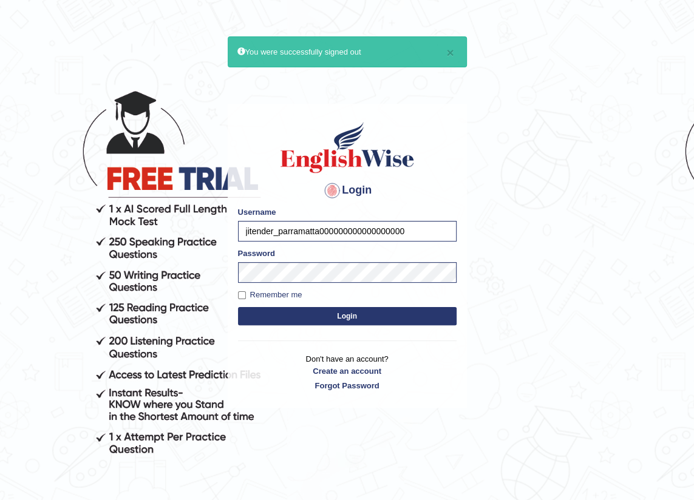
click at [238, 307] on button "Login" at bounding box center [347, 316] width 219 height 18
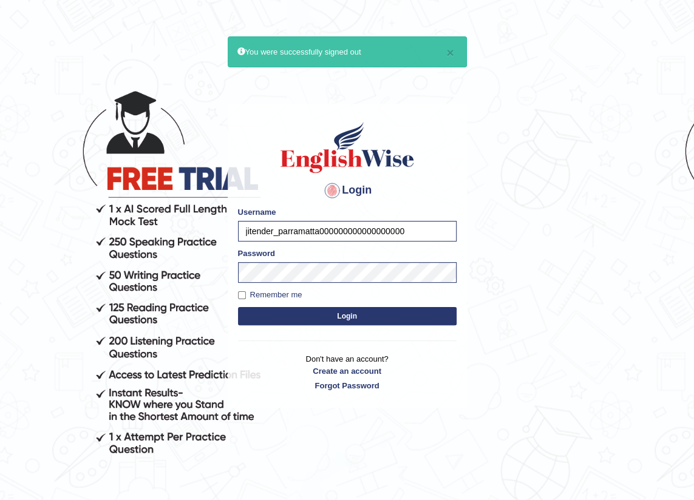
click at [238, 307] on button "Login" at bounding box center [347, 316] width 219 height 18
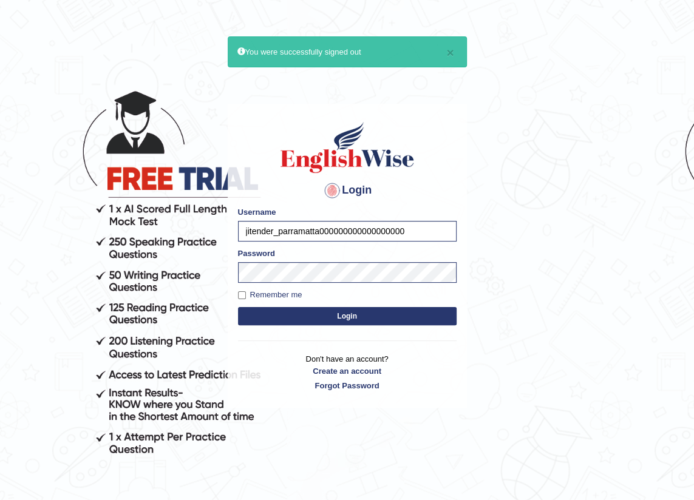
click at [238, 307] on button "Login" at bounding box center [347, 316] width 219 height 18
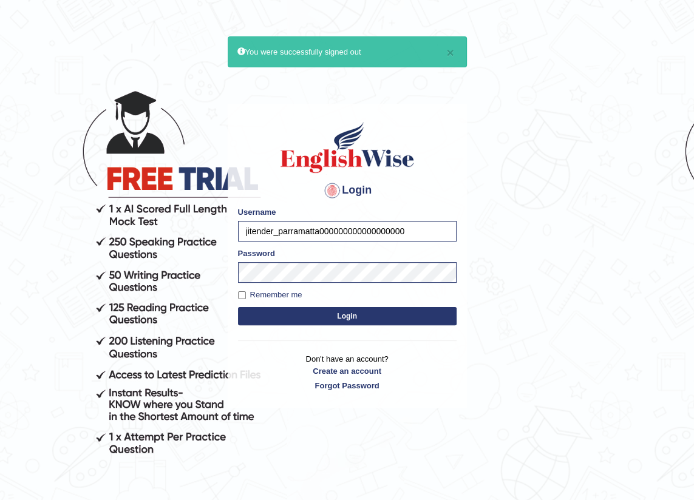
click at [238, 307] on button "Login" at bounding box center [347, 316] width 219 height 18
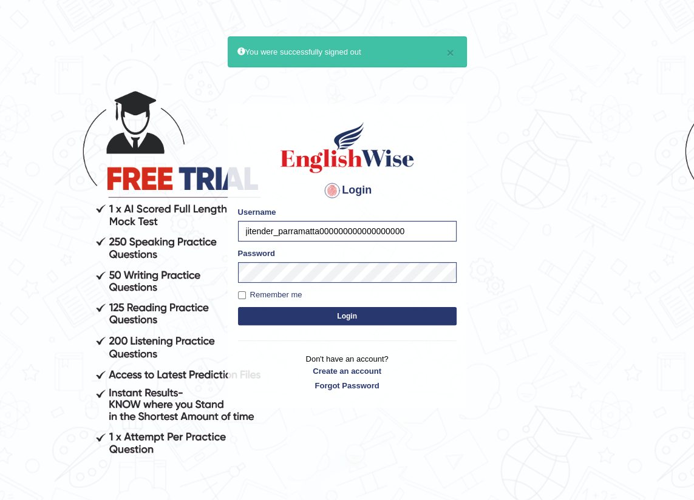
click at [238, 307] on button "Login" at bounding box center [347, 316] width 219 height 18
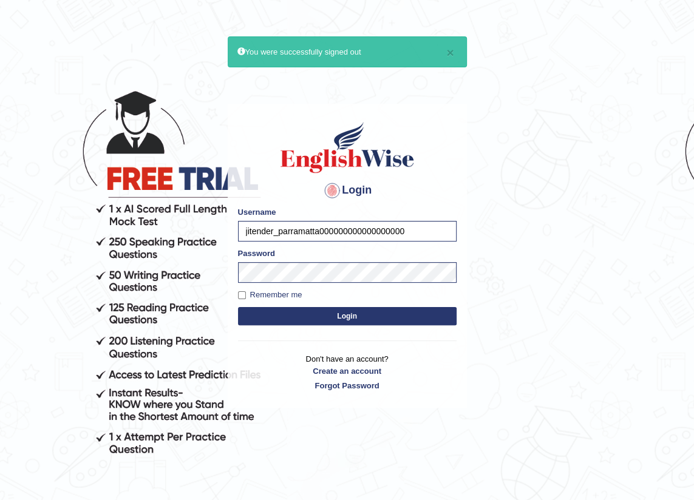
click at [238, 307] on button "Login" at bounding box center [347, 316] width 219 height 18
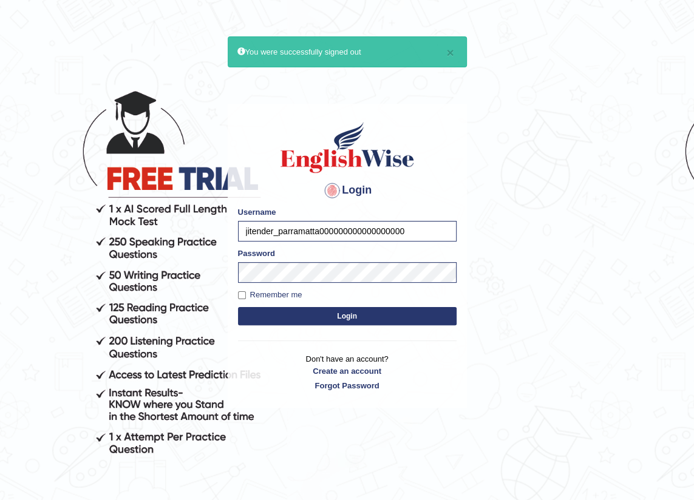
click at [238, 307] on button "Login" at bounding box center [347, 316] width 219 height 18
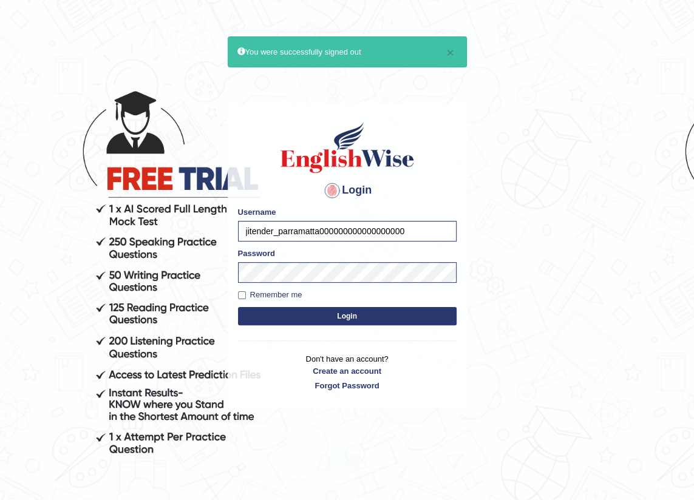
click at [238, 307] on button "Login" at bounding box center [347, 316] width 219 height 18
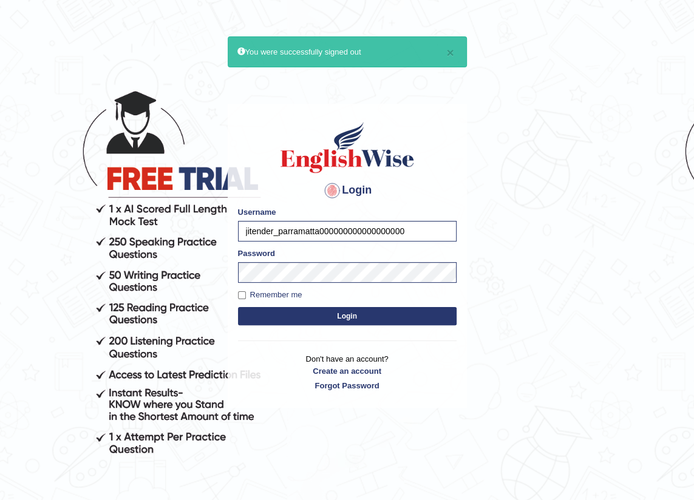
click at [238, 307] on button "Login" at bounding box center [347, 316] width 219 height 18
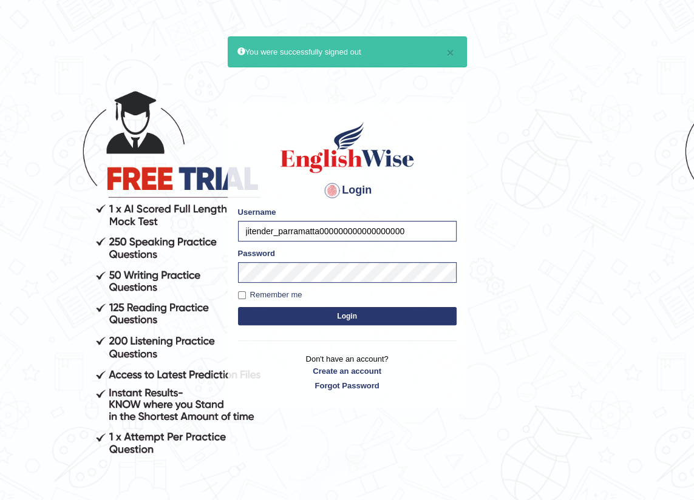
click at [238, 307] on button "Login" at bounding box center [347, 316] width 219 height 18
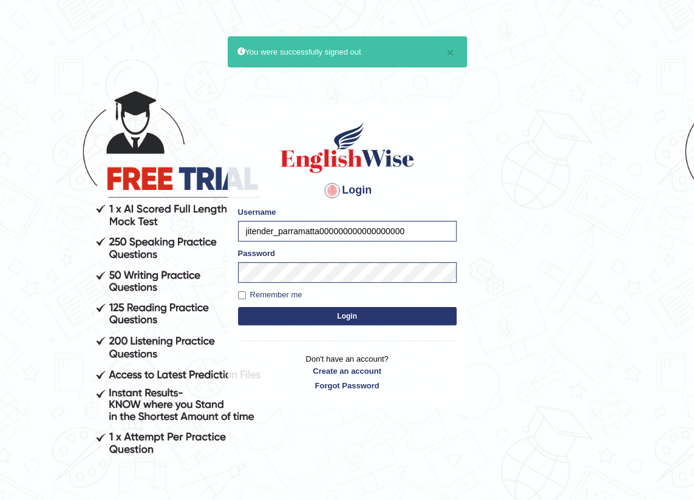
click at [238, 307] on button "Login" at bounding box center [347, 316] width 219 height 18
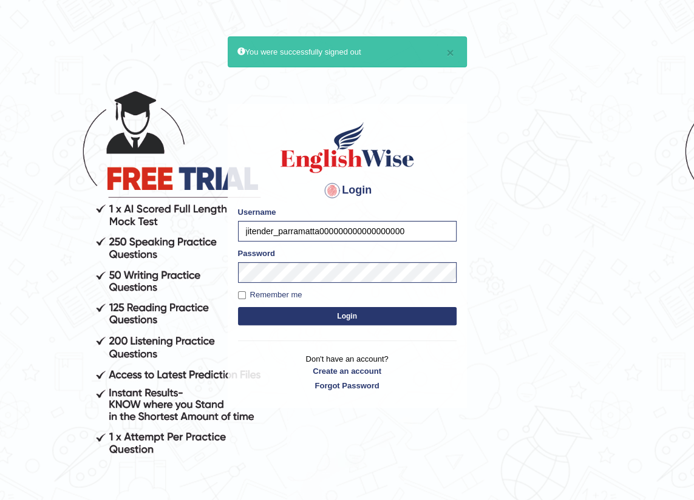
click at [238, 307] on button "Login" at bounding box center [347, 316] width 219 height 18
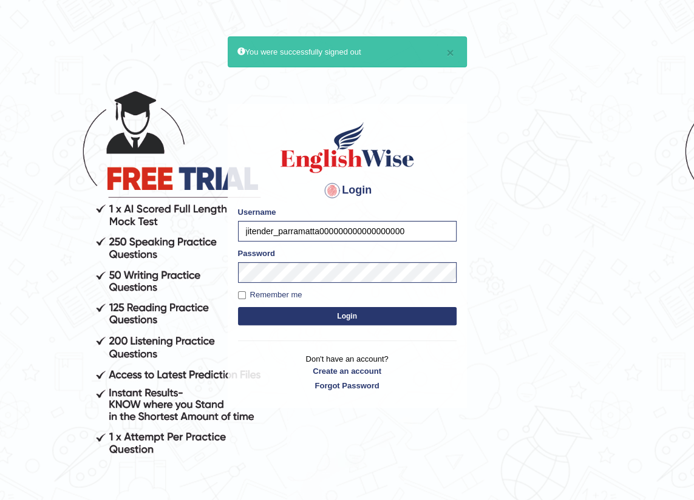
click at [238, 307] on button "Login" at bounding box center [347, 316] width 219 height 18
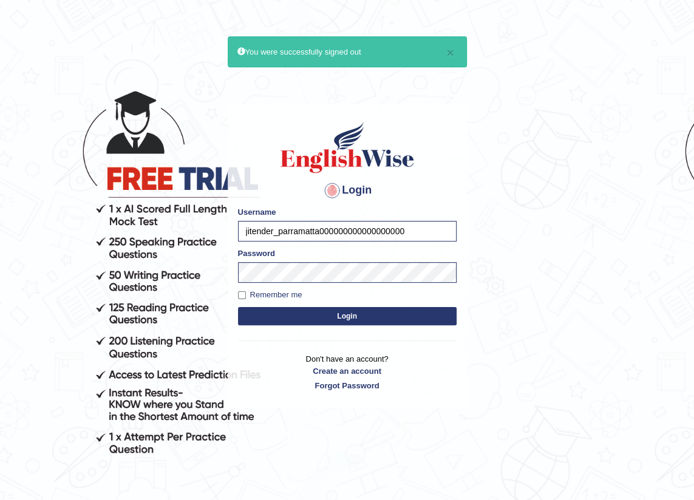
click at [238, 307] on button "Login" at bounding box center [347, 316] width 219 height 18
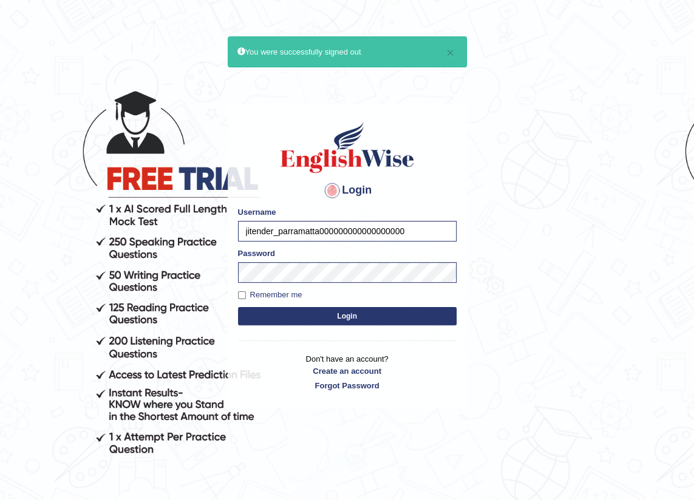
click at [238, 307] on button "Login" at bounding box center [347, 316] width 219 height 18
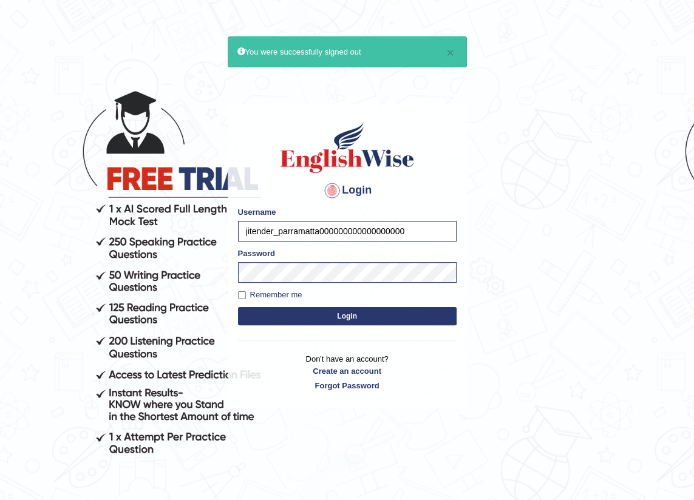
click at [238, 307] on button "Login" at bounding box center [347, 316] width 219 height 18
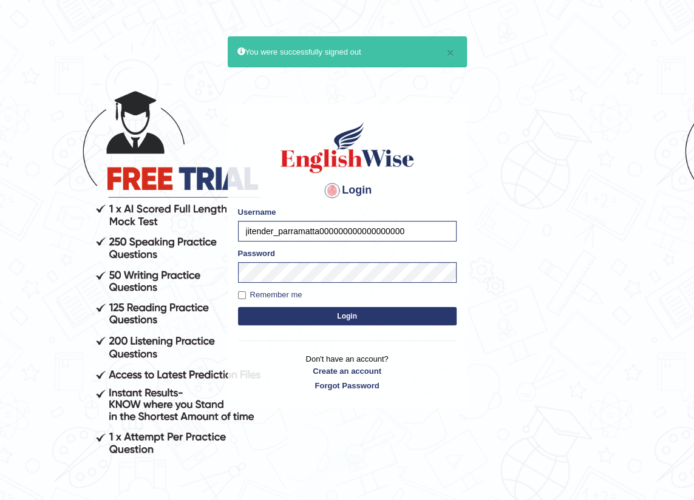
click at [238, 307] on button "Login" at bounding box center [347, 316] width 219 height 18
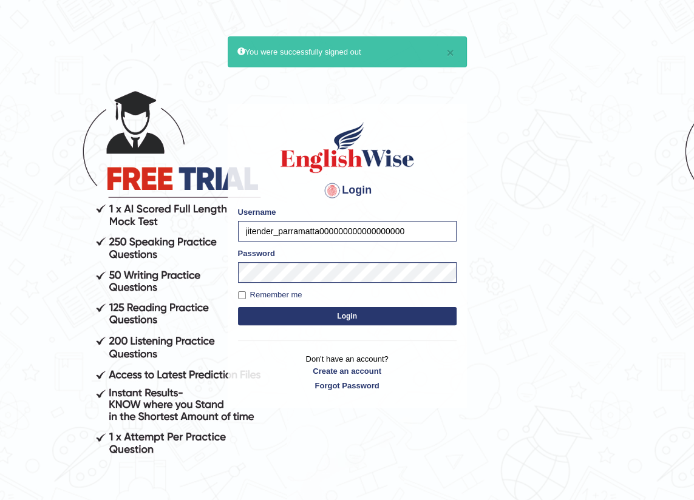
click at [238, 307] on button "Login" at bounding box center [347, 316] width 219 height 18
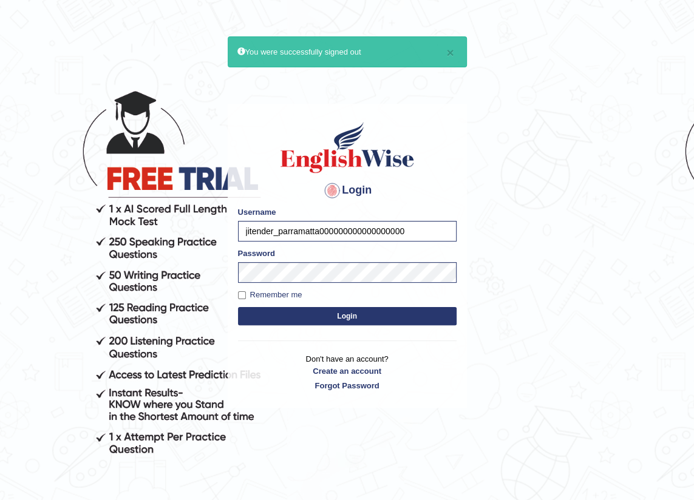
click at [238, 307] on button "Login" at bounding box center [347, 316] width 219 height 18
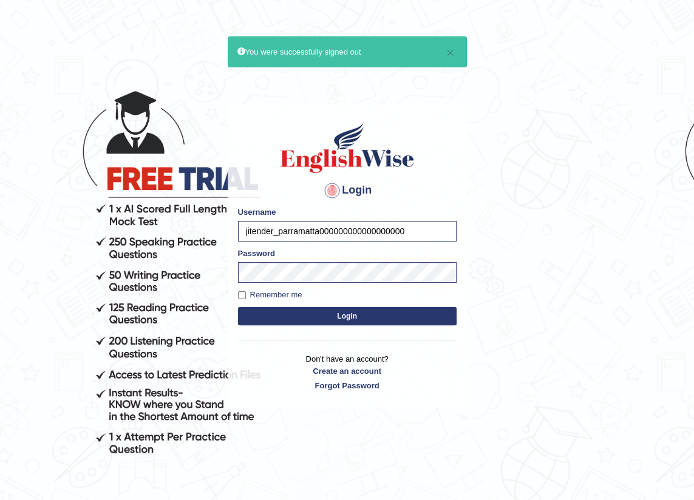
click at [238, 307] on button "Login" at bounding box center [347, 316] width 219 height 18
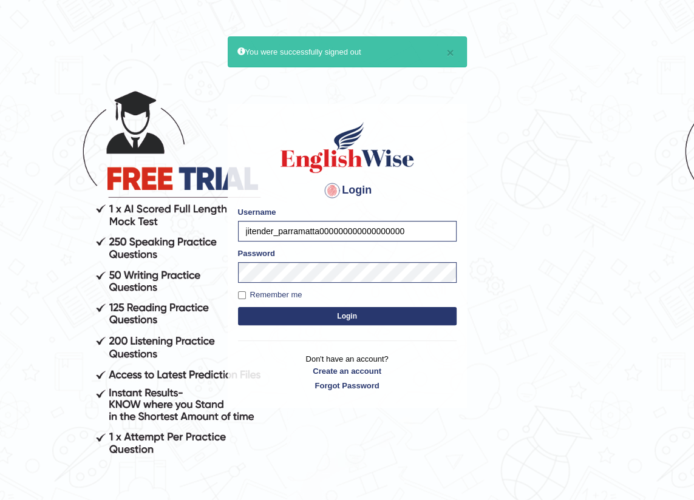
click at [238, 307] on button "Login" at bounding box center [347, 316] width 219 height 18
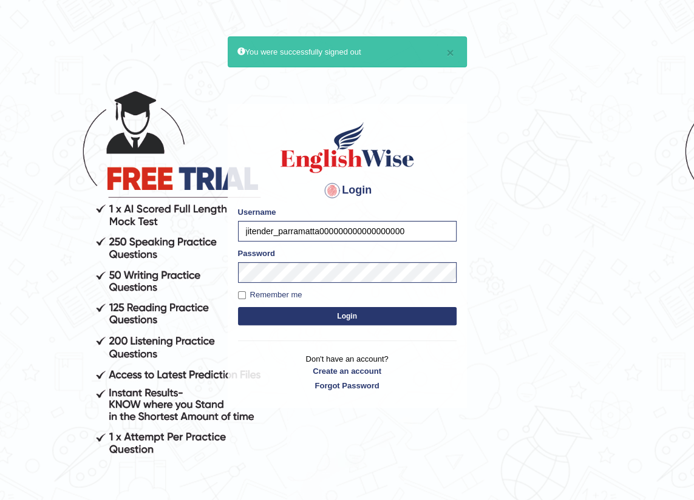
click at [238, 307] on button "Login" at bounding box center [347, 316] width 219 height 18
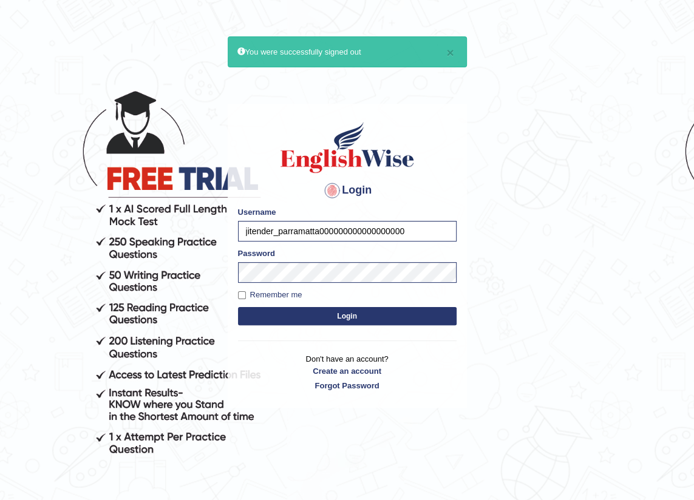
click at [238, 307] on button "Login" at bounding box center [347, 316] width 219 height 18
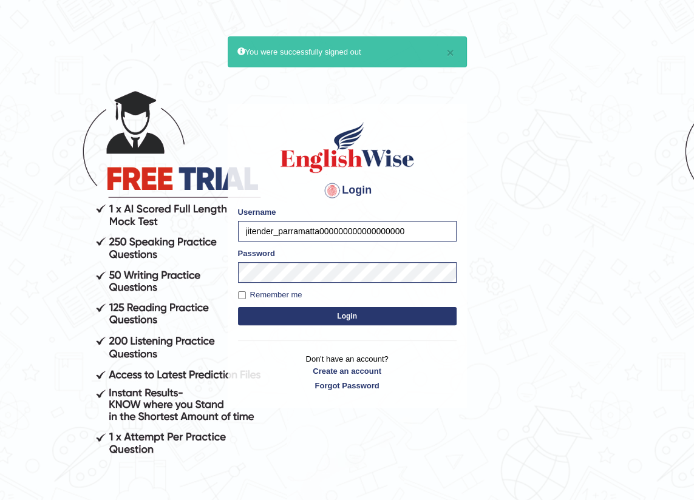
click at [238, 307] on button "Login" at bounding box center [347, 316] width 219 height 18
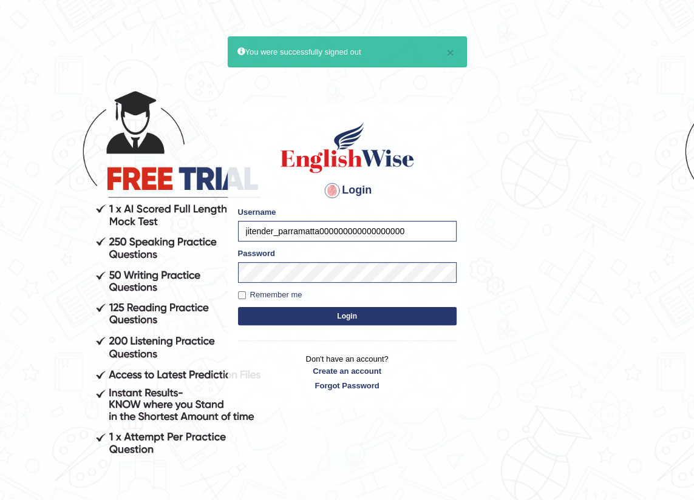
click at [238, 307] on button "Login" at bounding box center [347, 316] width 219 height 18
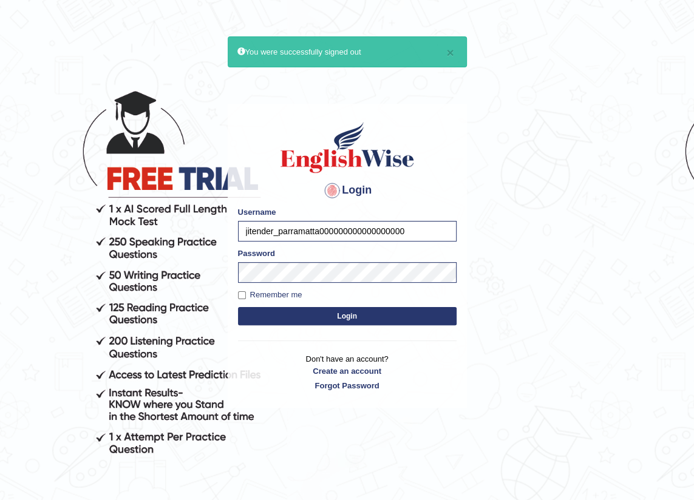
click at [238, 307] on button "Login" at bounding box center [347, 316] width 219 height 18
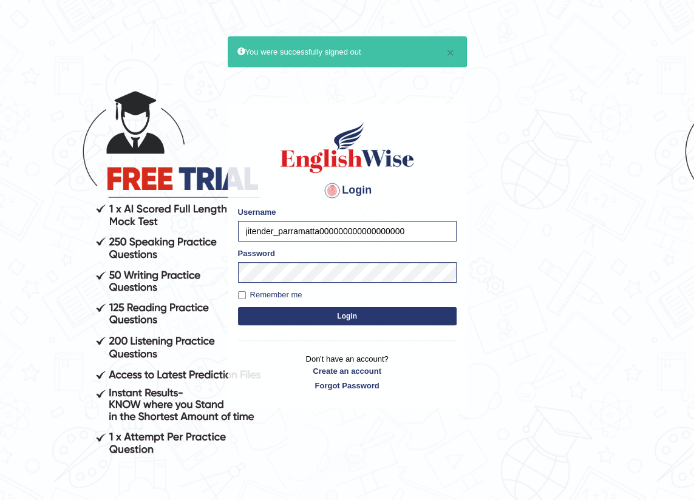
click at [238, 307] on button "Login" at bounding box center [347, 316] width 219 height 18
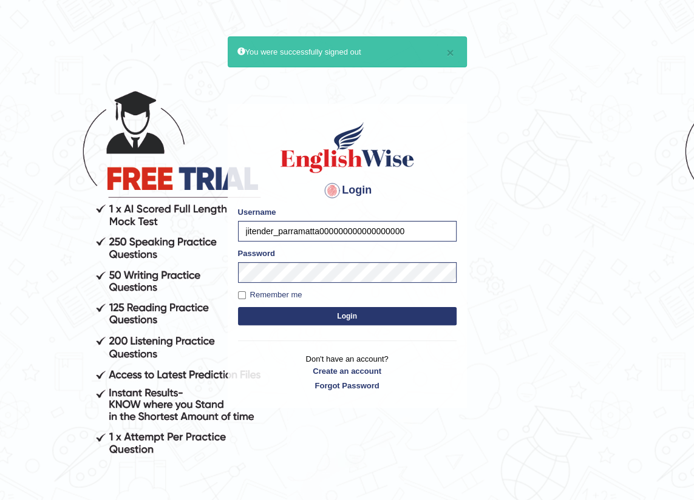
click at [238, 307] on button "Login" at bounding box center [347, 316] width 219 height 18
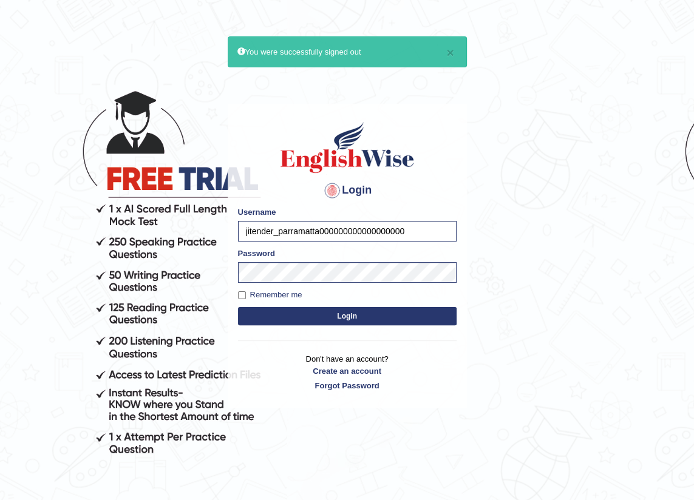
click at [238, 307] on button "Login" at bounding box center [347, 316] width 219 height 18
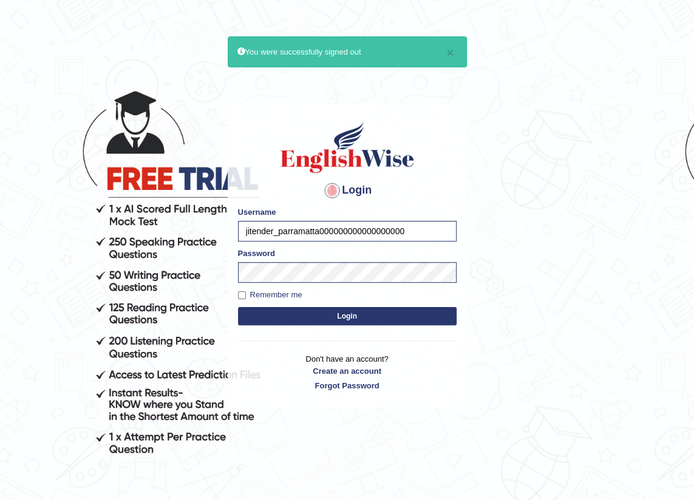
click at [238, 307] on button "Login" at bounding box center [347, 316] width 219 height 18
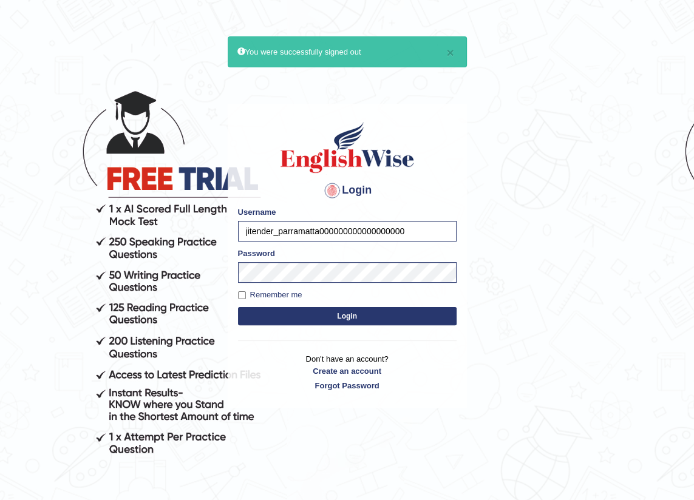
click at [238, 307] on button "Login" at bounding box center [347, 316] width 219 height 18
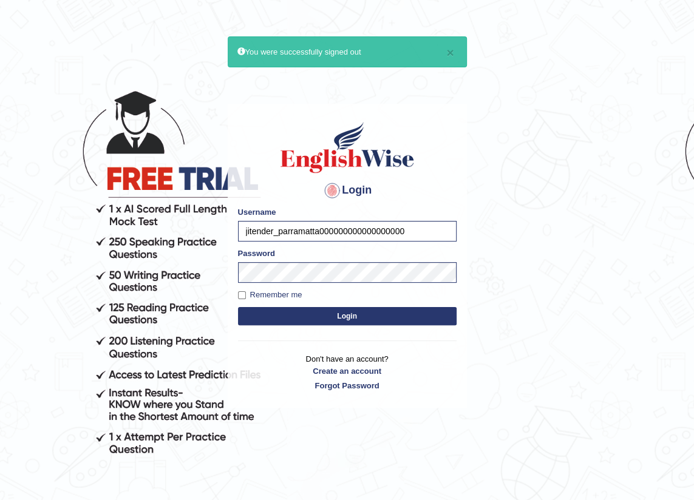
click at [238, 307] on button "Login" at bounding box center [347, 316] width 219 height 18
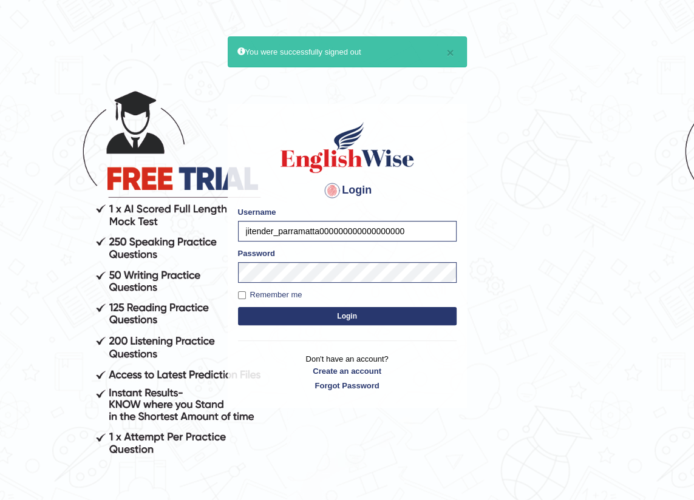
click at [238, 307] on button "Login" at bounding box center [347, 316] width 219 height 18
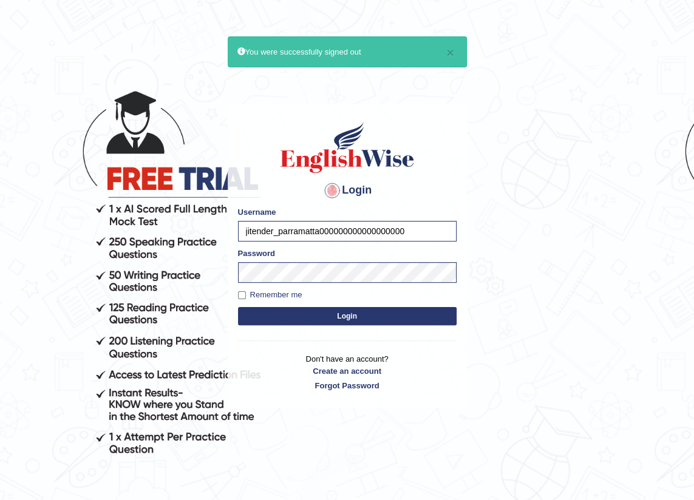
click at [238, 307] on button "Login" at bounding box center [347, 316] width 219 height 18
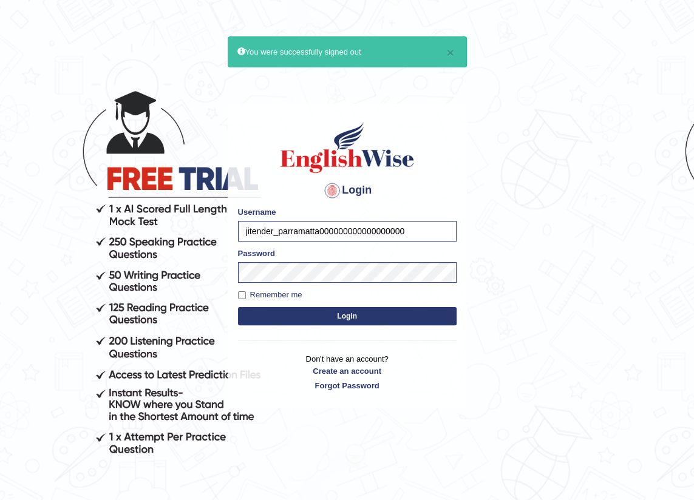
click at [238, 307] on button "Login" at bounding box center [347, 316] width 219 height 18
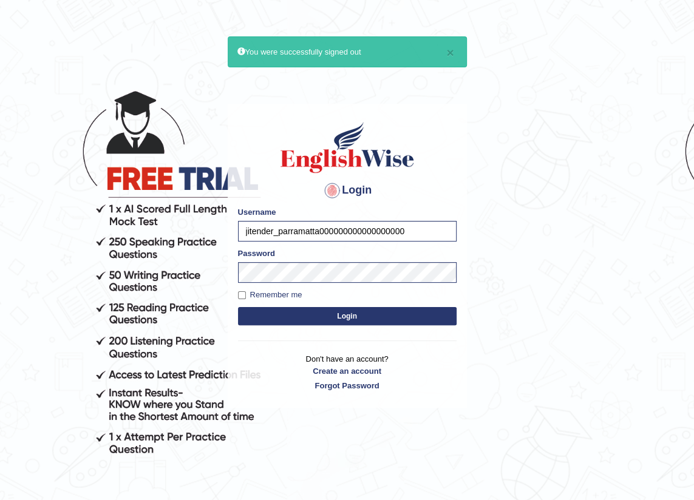
click at [238, 307] on button "Login" at bounding box center [347, 316] width 219 height 18
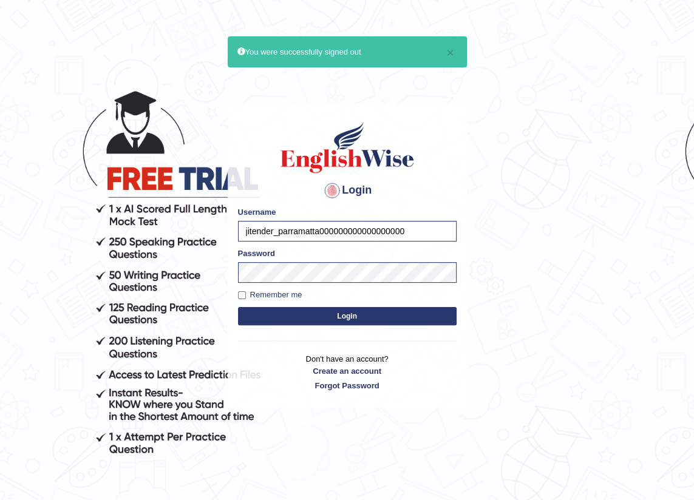
click at [238, 307] on button "Login" at bounding box center [347, 316] width 219 height 18
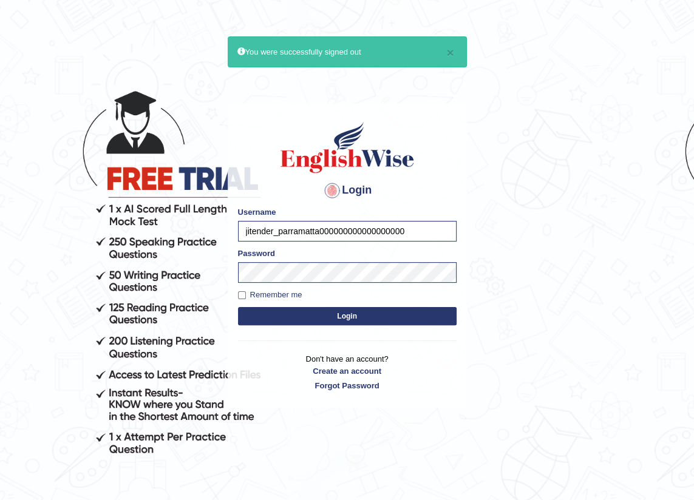
click at [238, 307] on button "Login" at bounding box center [347, 316] width 219 height 18
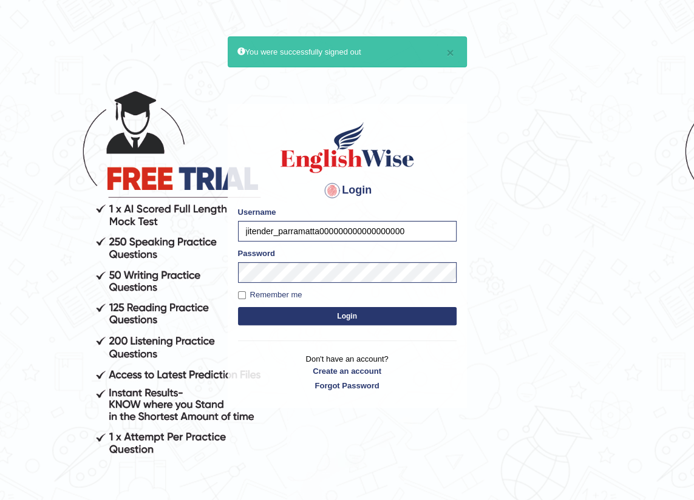
click at [238, 307] on button "Login" at bounding box center [347, 316] width 219 height 18
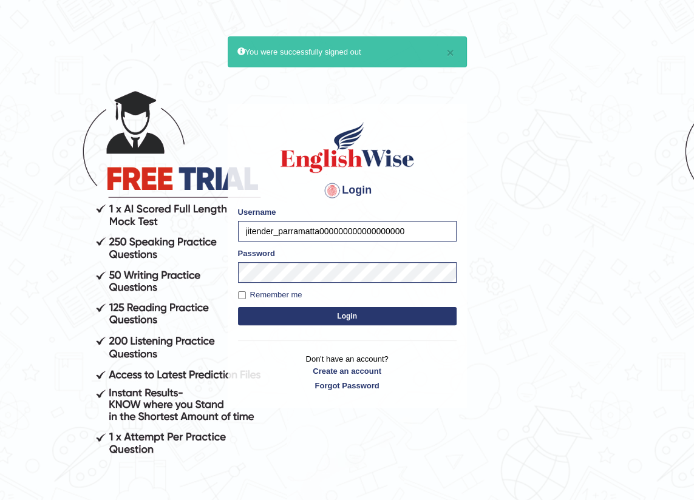
click at [238, 307] on button "Login" at bounding box center [347, 316] width 219 height 18
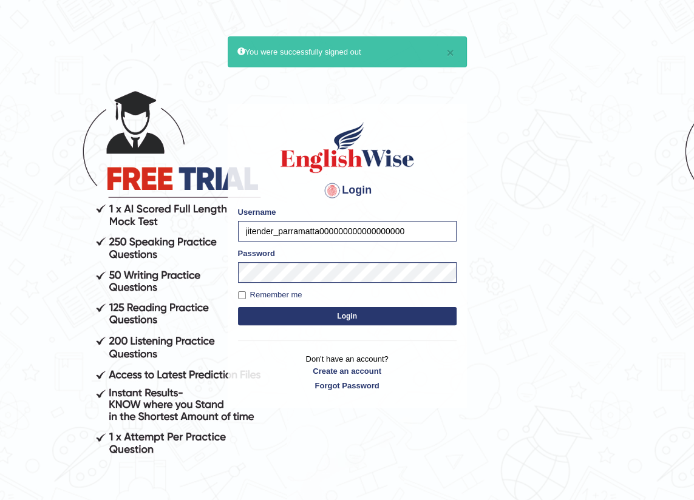
click at [238, 307] on button "Login" at bounding box center [347, 316] width 219 height 18
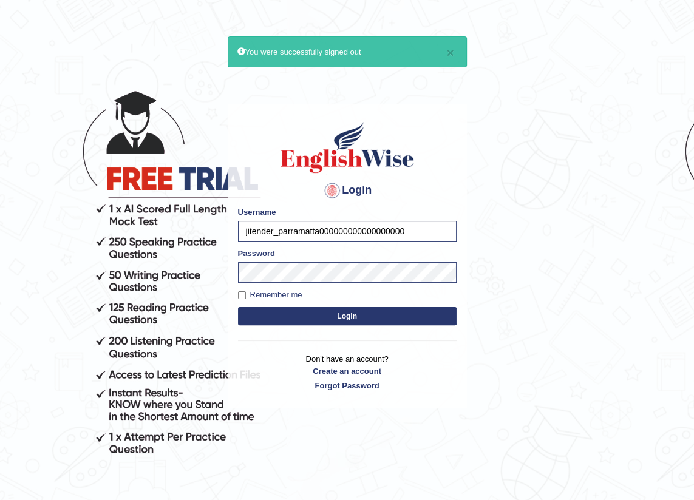
click at [238, 307] on button "Login" at bounding box center [347, 316] width 219 height 18
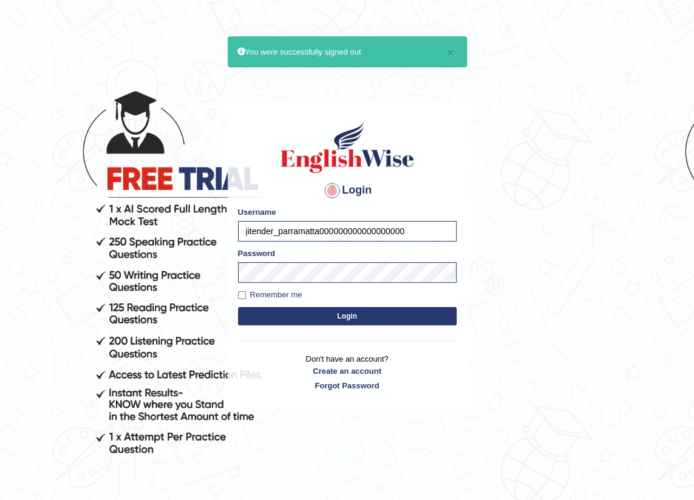
click at [238, 307] on button "Login" at bounding box center [347, 316] width 219 height 18
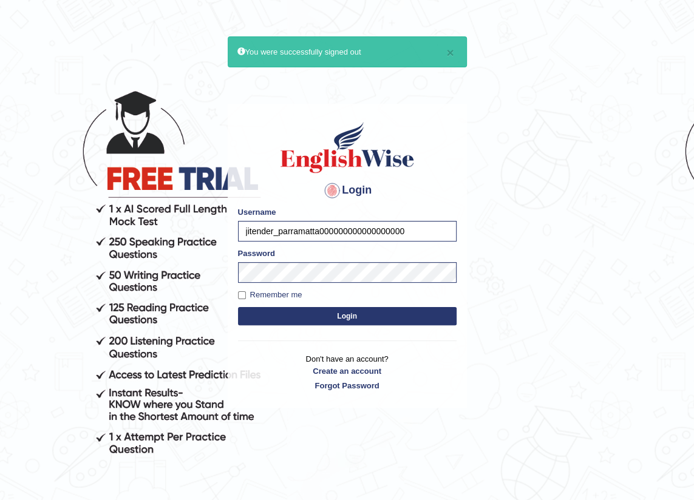
click at [238, 307] on button "Login" at bounding box center [347, 316] width 219 height 18
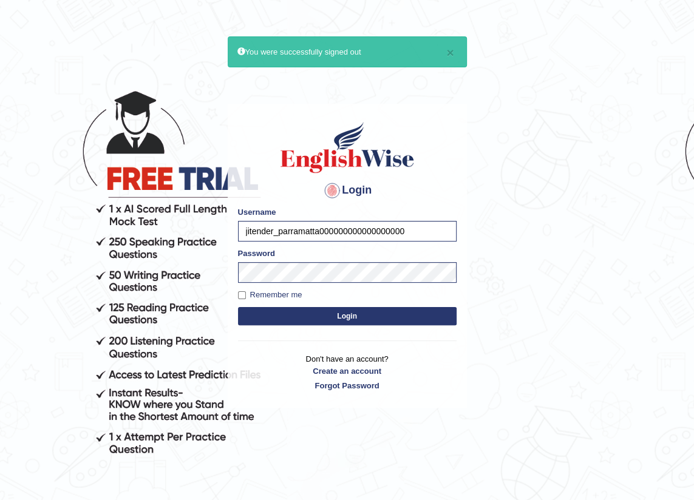
click at [238, 307] on button "Login" at bounding box center [347, 316] width 219 height 18
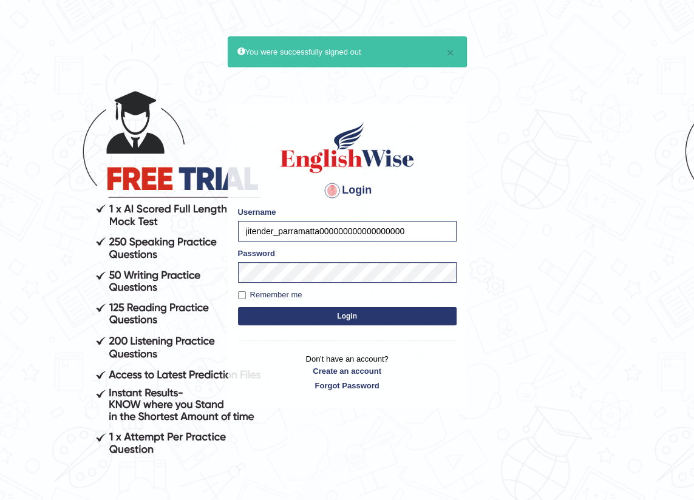
click at [238, 307] on button "Login" at bounding box center [347, 316] width 219 height 18
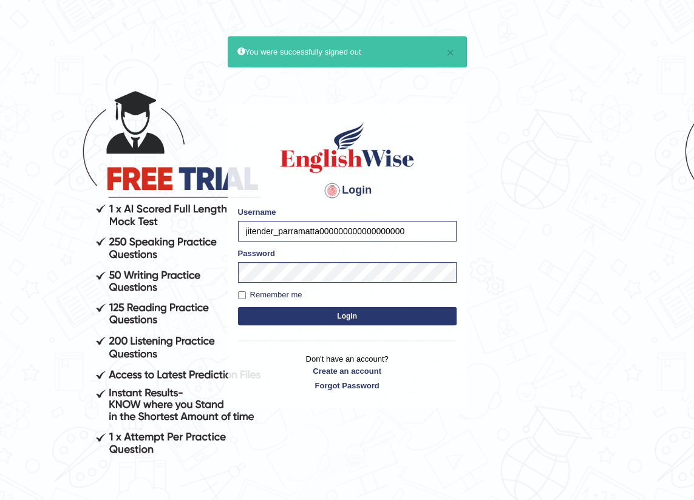
click at [238, 307] on button "Login" at bounding box center [347, 316] width 219 height 18
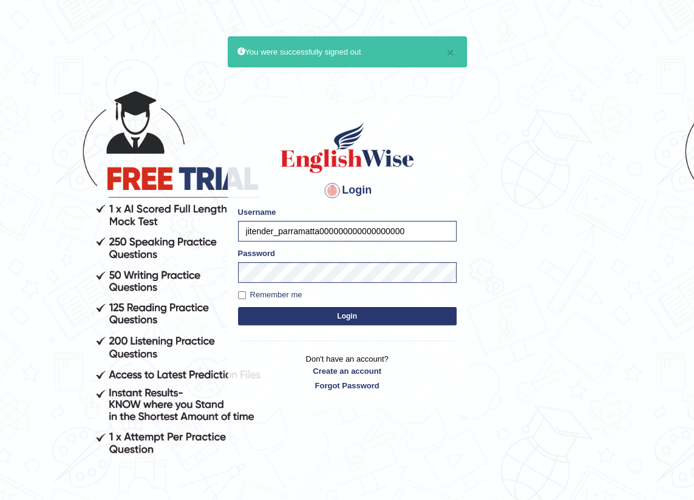
click at [238, 307] on button "Login" at bounding box center [347, 316] width 219 height 18
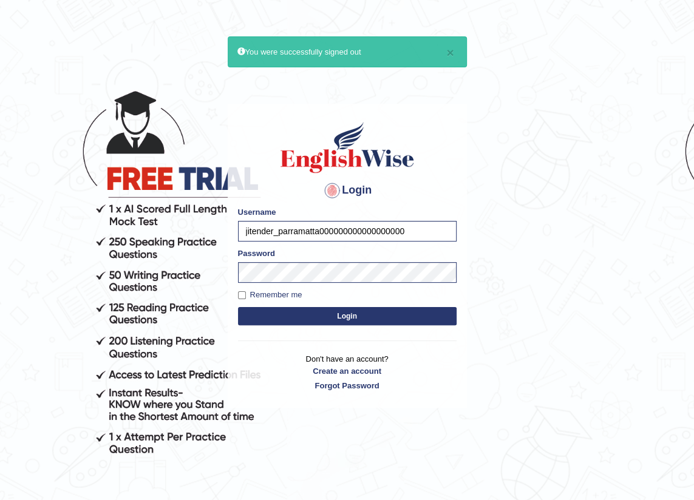
click at [238, 307] on button "Login" at bounding box center [347, 316] width 219 height 18
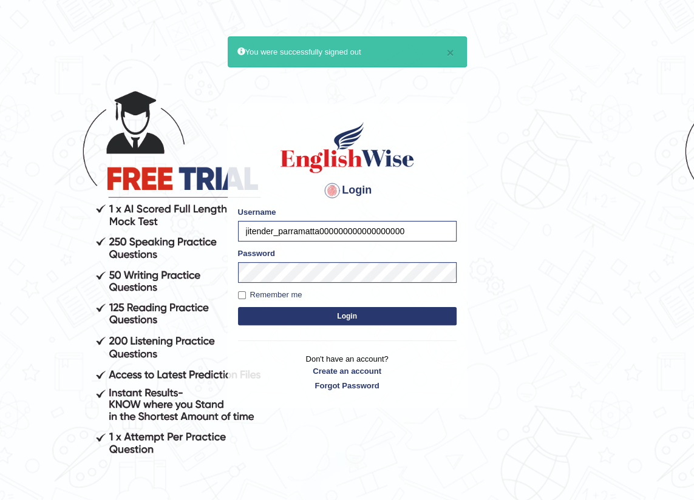
click at [238, 307] on button "Login" at bounding box center [347, 316] width 219 height 18
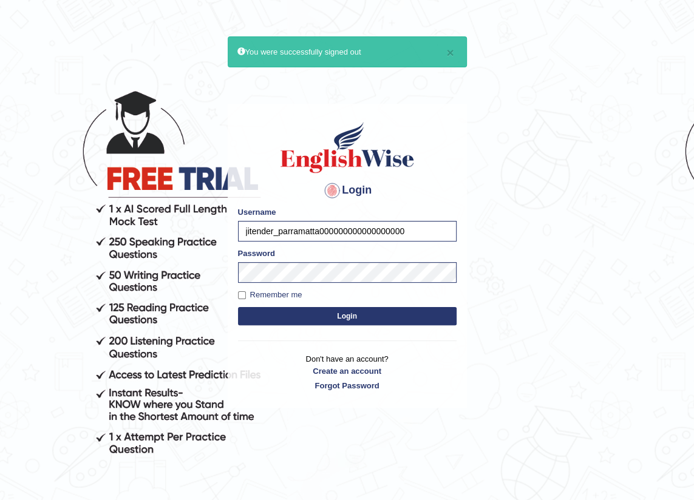
click at [238, 307] on button "Login" at bounding box center [347, 316] width 219 height 18
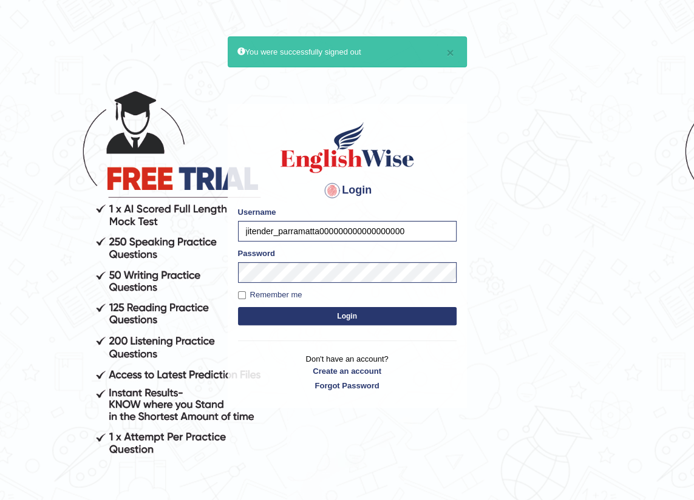
click at [238, 307] on button "Login" at bounding box center [347, 316] width 219 height 18
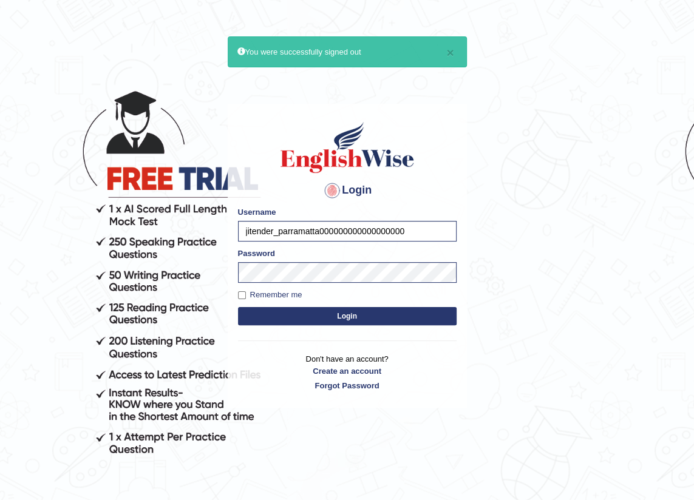
click at [238, 307] on button "Login" at bounding box center [347, 316] width 219 height 18
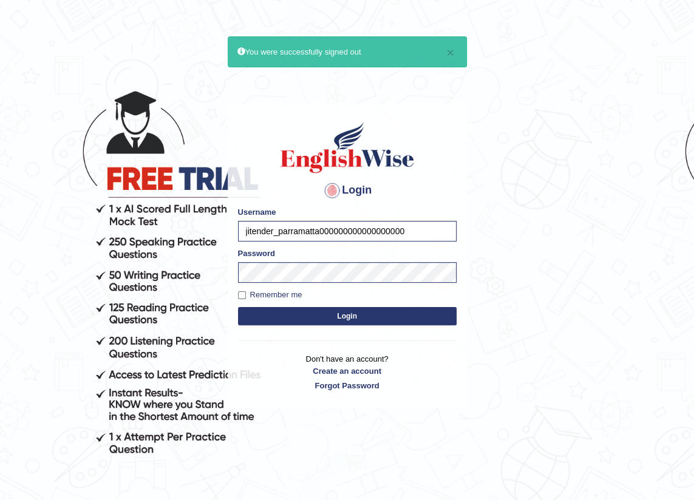
click at [238, 307] on button "Login" at bounding box center [347, 316] width 219 height 18
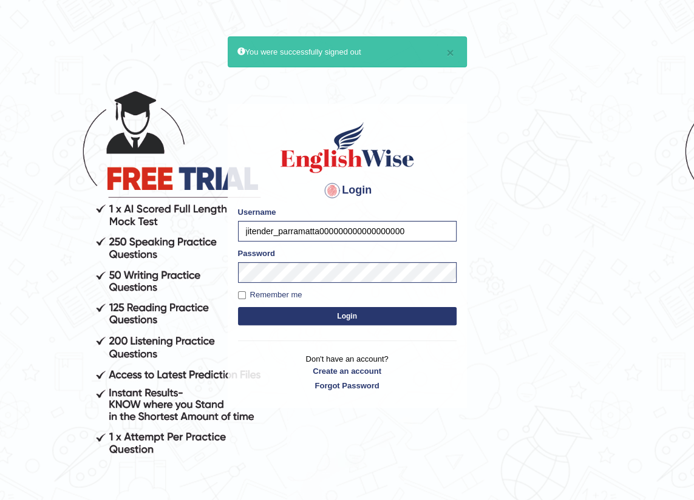
click at [238, 307] on button "Login" at bounding box center [347, 316] width 219 height 18
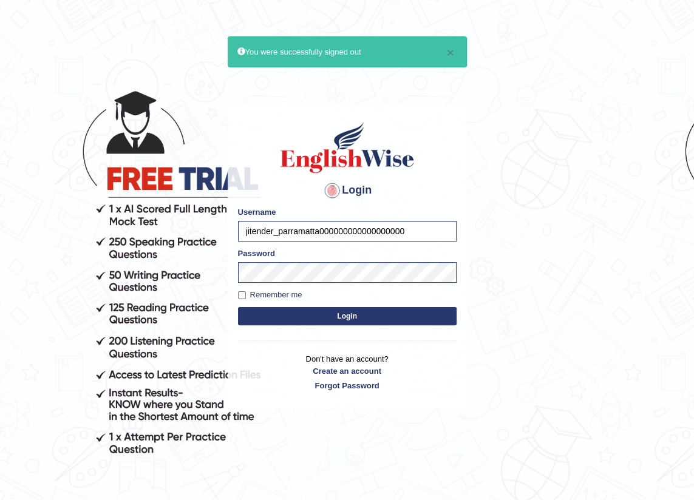
click at [238, 307] on button "Login" at bounding box center [347, 316] width 219 height 18
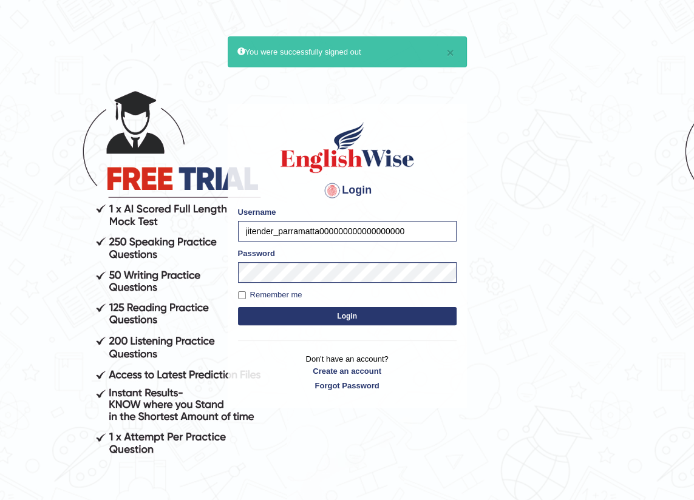
click at [238, 307] on button "Login" at bounding box center [347, 316] width 219 height 18
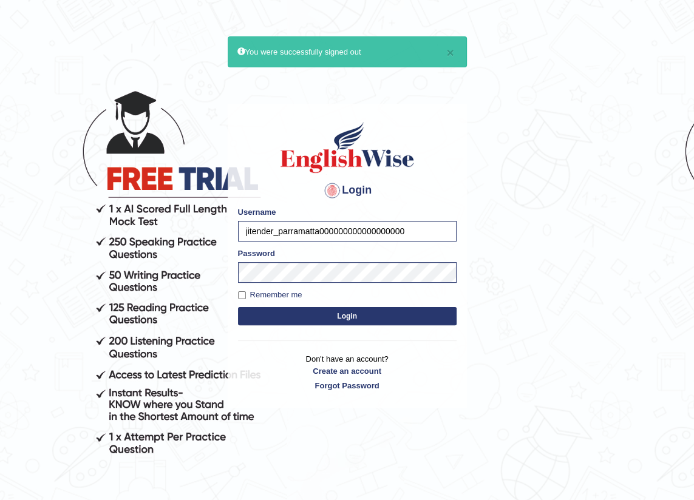
click at [238, 307] on button "Login" at bounding box center [347, 316] width 219 height 18
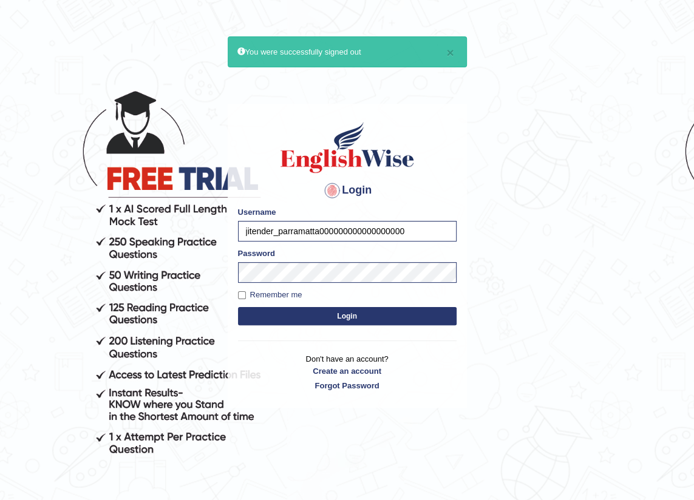
click at [238, 307] on button "Login" at bounding box center [347, 316] width 219 height 18
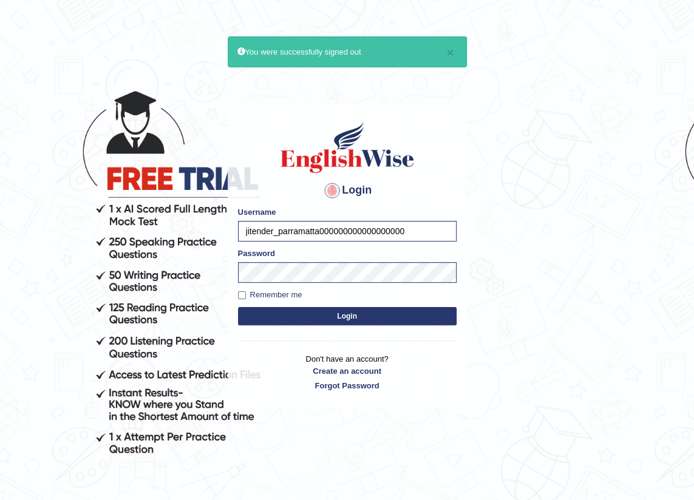
click at [238, 307] on button "Login" at bounding box center [347, 316] width 219 height 18
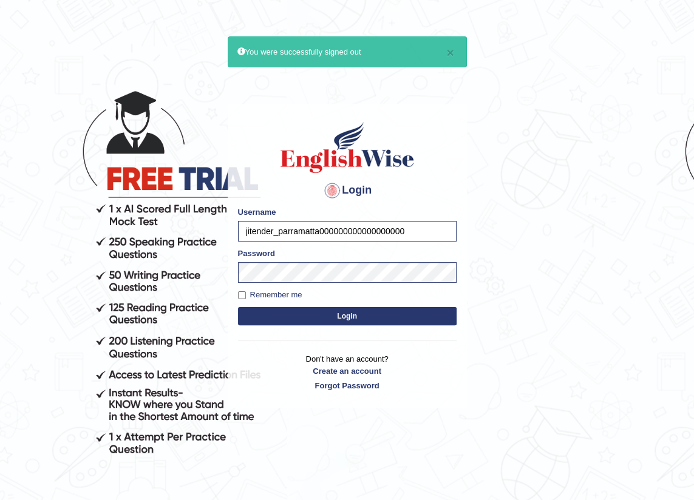
click at [238, 307] on button "Login" at bounding box center [347, 316] width 219 height 18
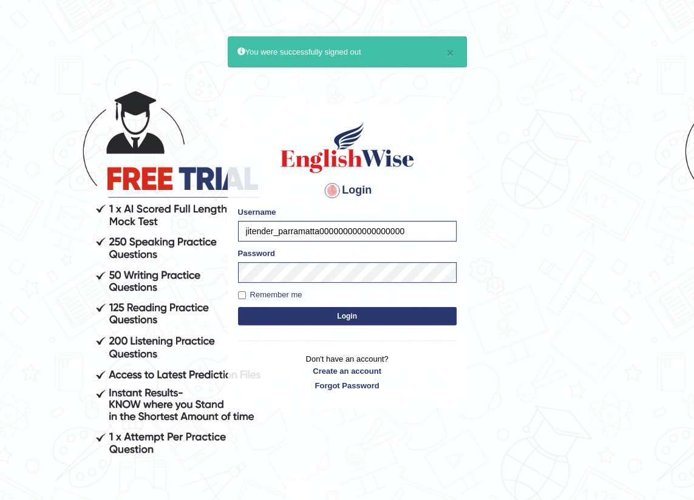
click at [238, 307] on button "Login" at bounding box center [347, 316] width 219 height 18
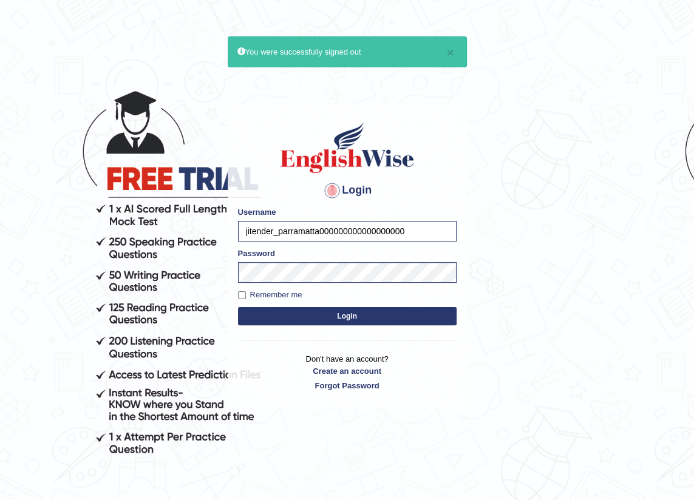
click at [238, 307] on button "Login" at bounding box center [347, 316] width 219 height 18
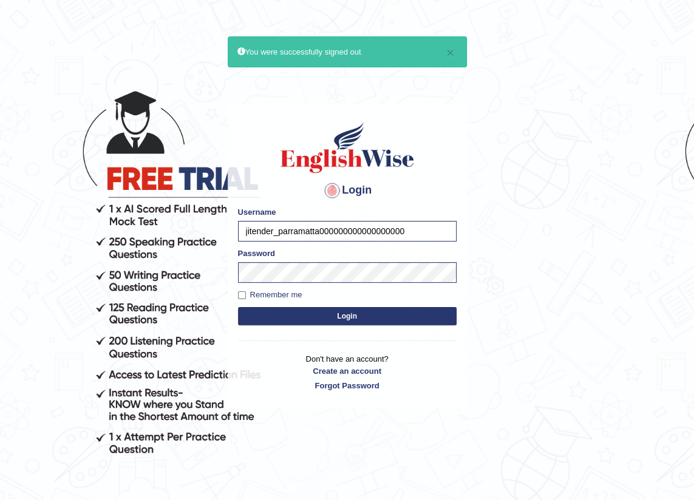
click at [238, 307] on button "Login" at bounding box center [347, 316] width 219 height 18
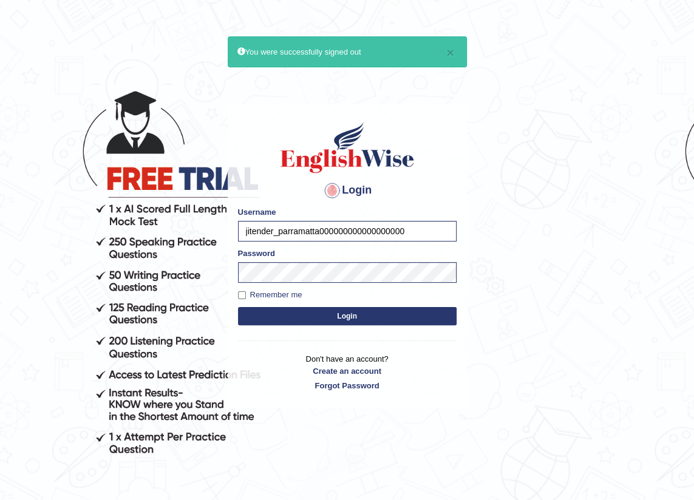
click at [238, 307] on button "Login" at bounding box center [347, 316] width 219 height 18
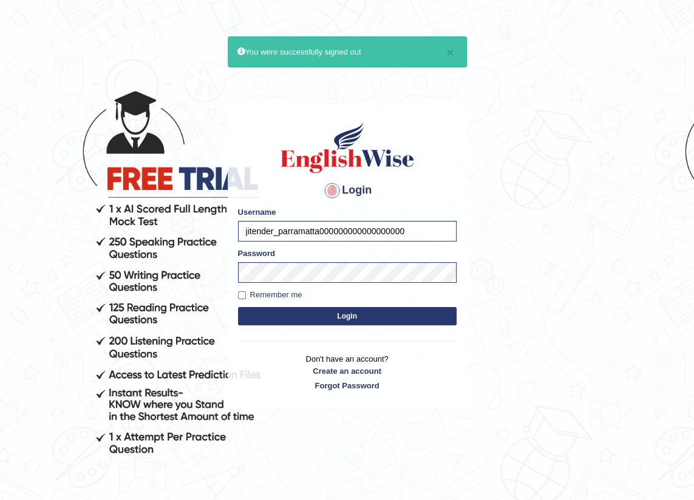
click at [238, 307] on button "Login" at bounding box center [347, 316] width 219 height 18
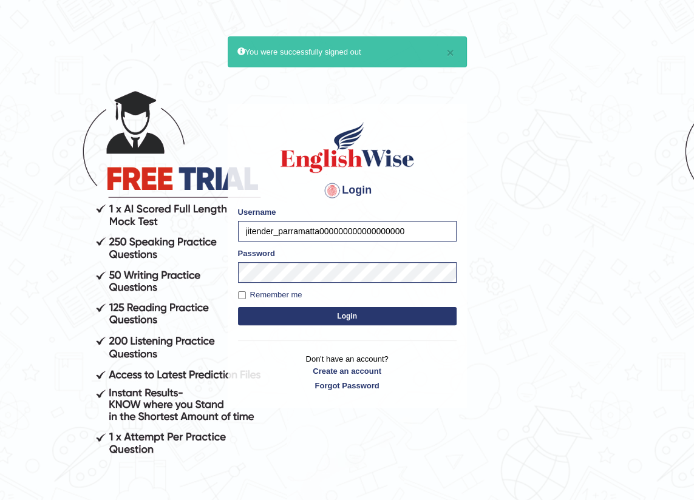
click at [238, 307] on button "Login" at bounding box center [347, 316] width 219 height 18
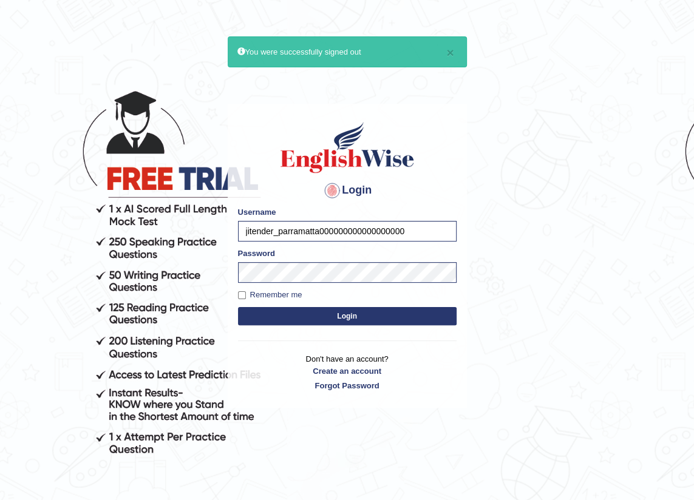
click at [238, 307] on button "Login" at bounding box center [347, 316] width 219 height 18
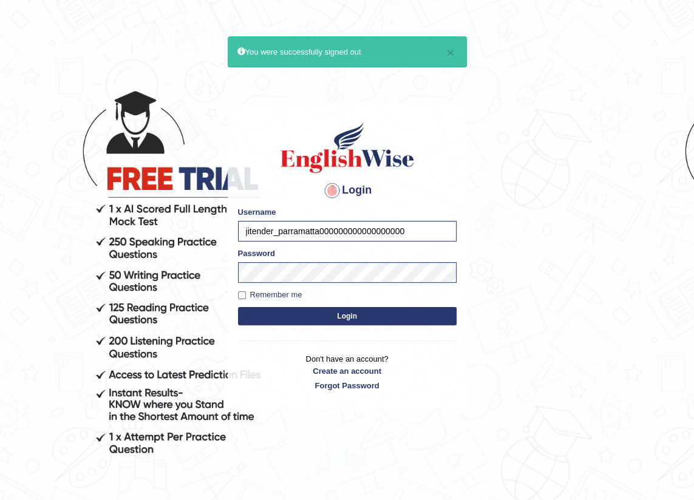
click at [238, 307] on button "Login" at bounding box center [347, 316] width 219 height 18
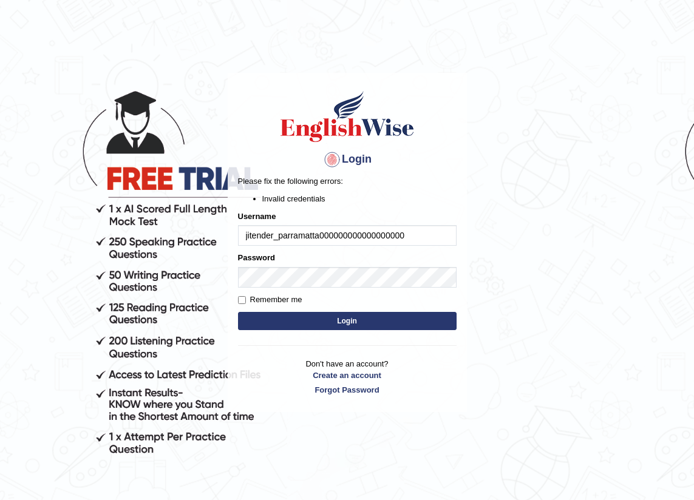
click at [322, 453] on div "Login Please fix the following errors: Invalid credentials Username jitender_pa…" at bounding box center [347, 285] width 243 height 500
click at [475, 409] on body "Login Please fix the following errors: Invalid credentials Username jitender_pa…" at bounding box center [347, 285] width 694 height 500
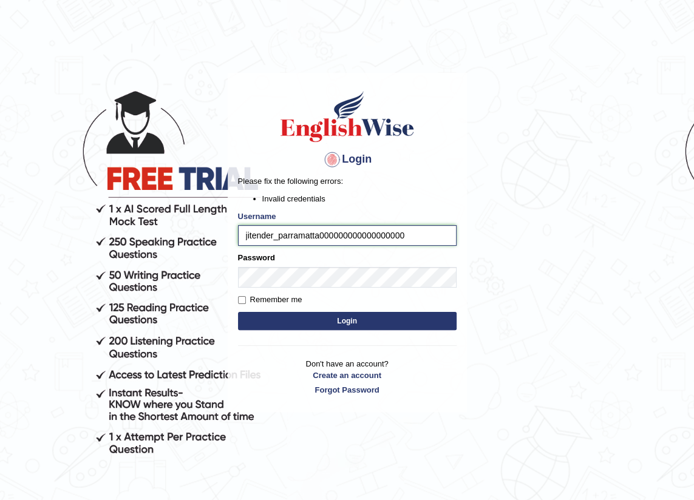
click at [406, 235] on input "jitender_parramatta000000000000000000" at bounding box center [347, 235] width 219 height 21
type input "j"
type input "kalsang_parramatta"
click at [350, 320] on button "Login" at bounding box center [347, 321] width 219 height 18
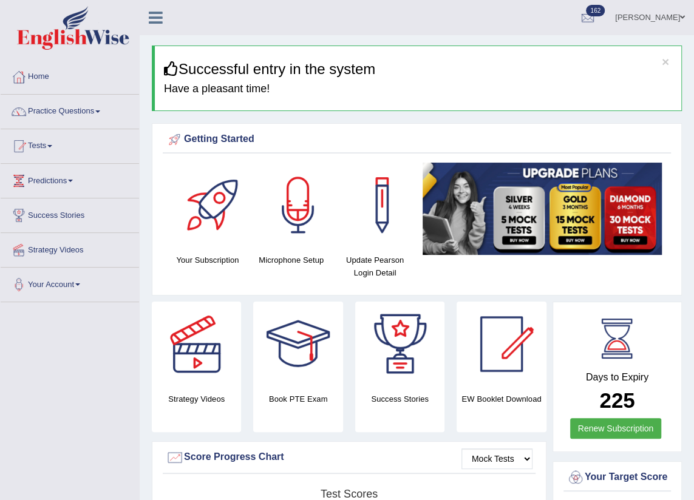
click at [64, 114] on link "Practice Questions" at bounding box center [70, 110] width 138 height 30
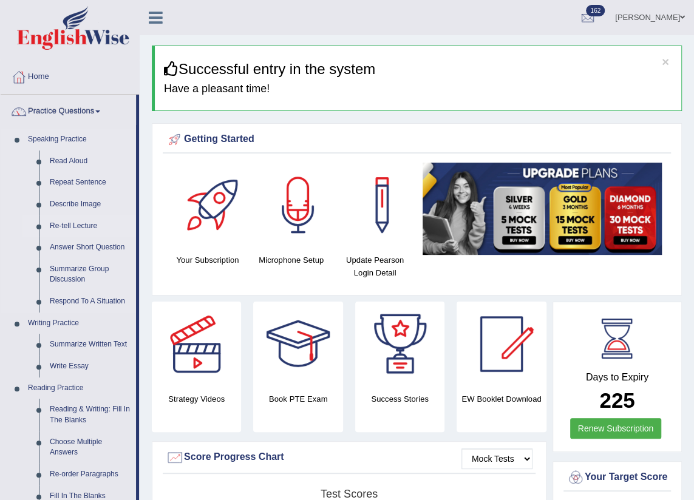
click at [72, 226] on link "Re-tell Lecture" at bounding box center [90, 227] width 92 height 22
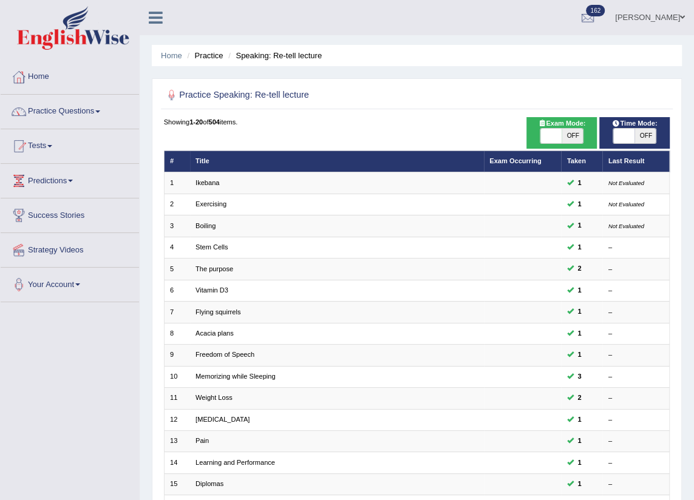
click at [577, 137] on span "OFF" at bounding box center [572, 136] width 21 height 15
checkbox input "true"
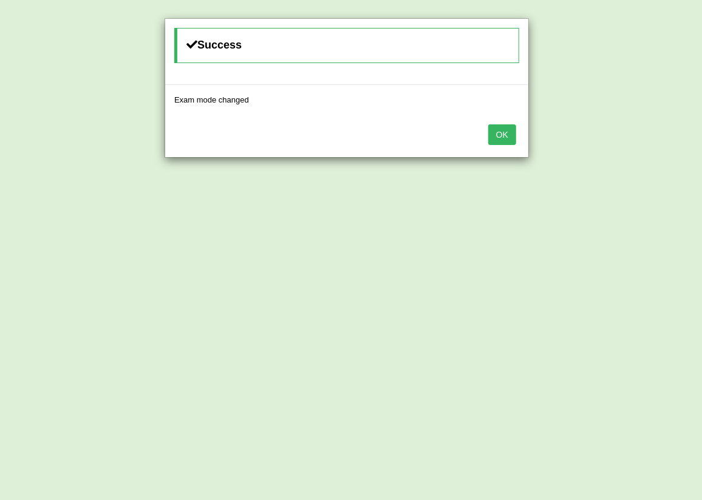
click at [509, 137] on button "OK" at bounding box center [502, 134] width 28 height 21
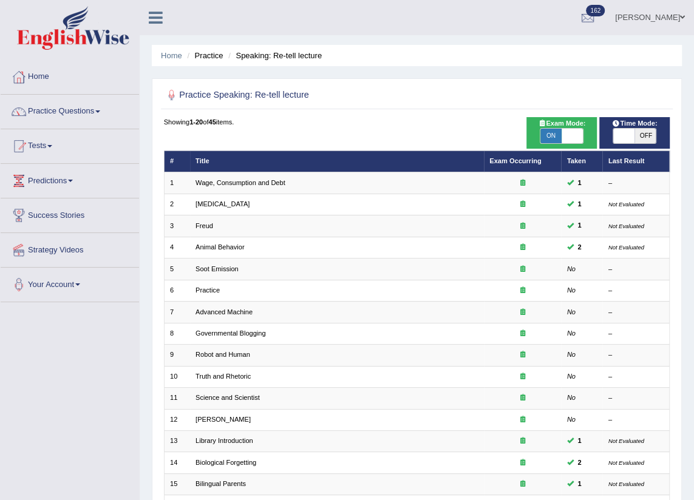
click at [642, 132] on span "OFF" at bounding box center [644, 136] width 21 height 15
checkbox input "true"
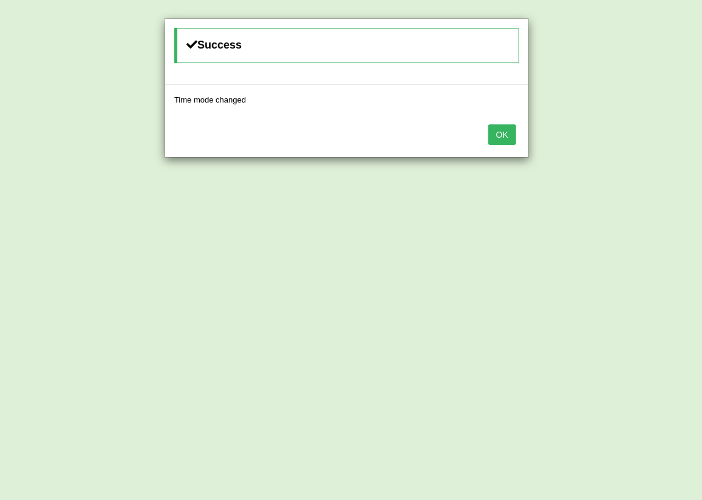
click at [516, 137] on div "OK" at bounding box center [346, 136] width 363 height 42
click at [512, 137] on button "OK" at bounding box center [502, 134] width 28 height 21
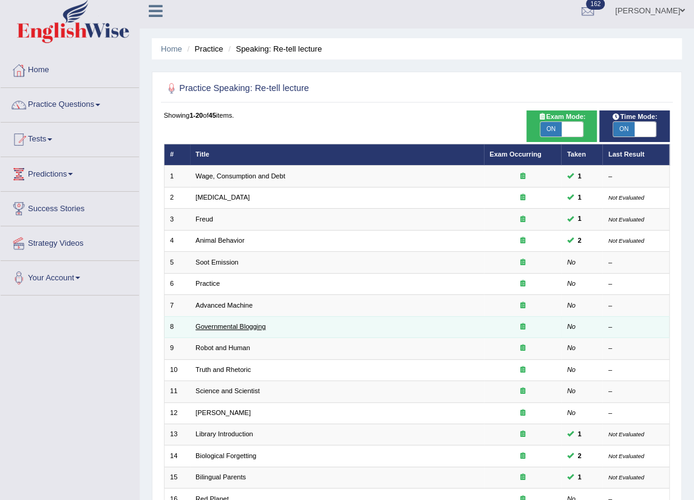
scroll to position [55, 0]
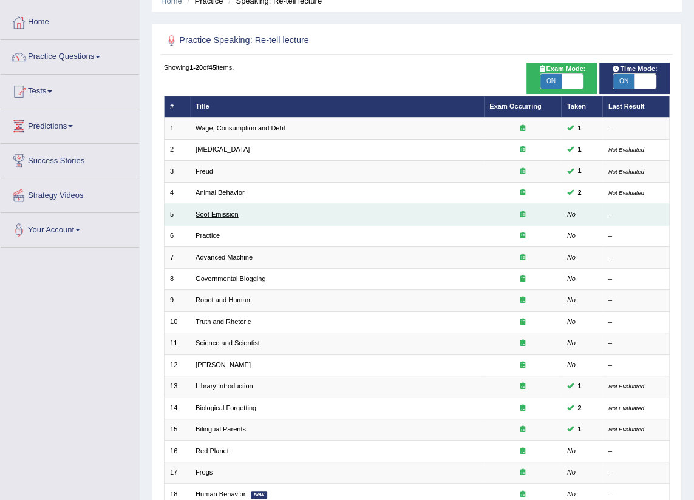
click at [219, 213] on link "Soot Emission" at bounding box center [216, 214] width 43 height 7
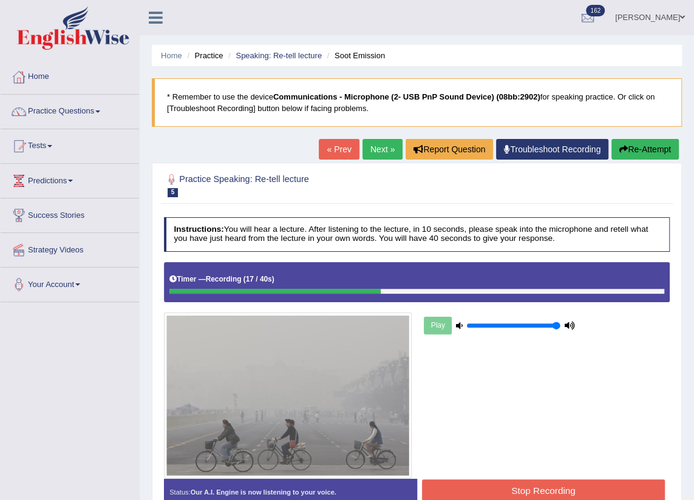
click at [639, 153] on button "Re-Attempt" at bounding box center [644, 149] width 67 height 21
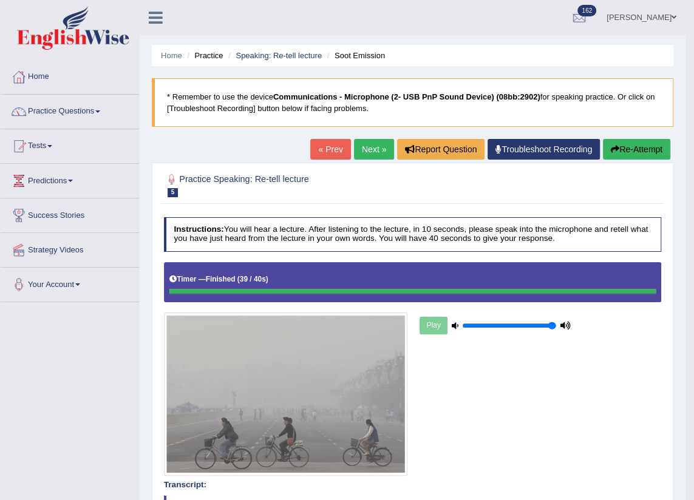
click at [338, 153] on link "« Prev" at bounding box center [330, 149] width 40 height 21
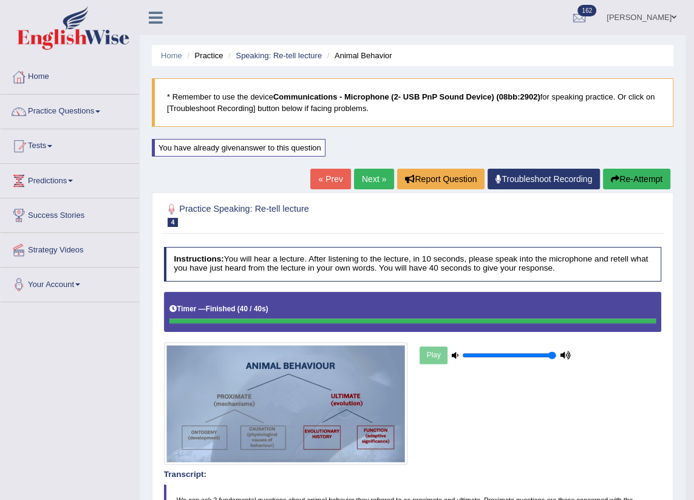
click at [87, 108] on link "Practice Questions" at bounding box center [70, 110] width 138 height 30
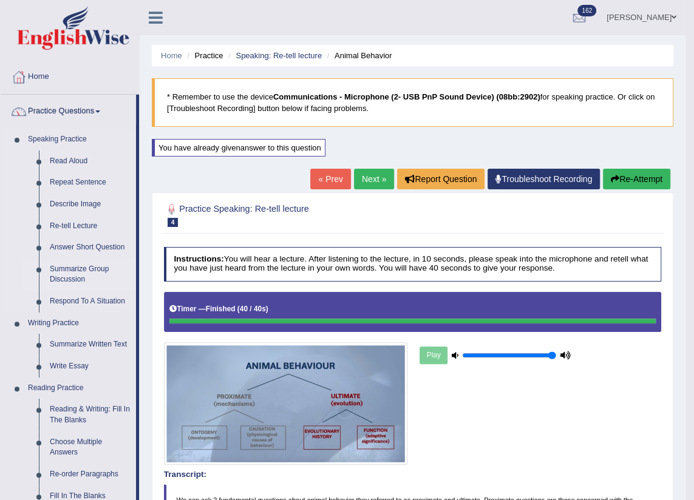
click at [74, 273] on link "Summarize Group Discussion" at bounding box center [90, 275] width 92 height 32
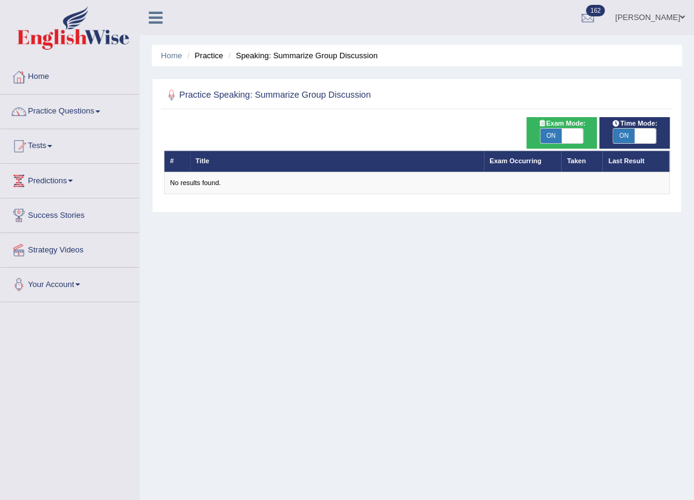
click at [551, 135] on span "ON" at bounding box center [550, 136] width 21 height 15
checkbox input "false"
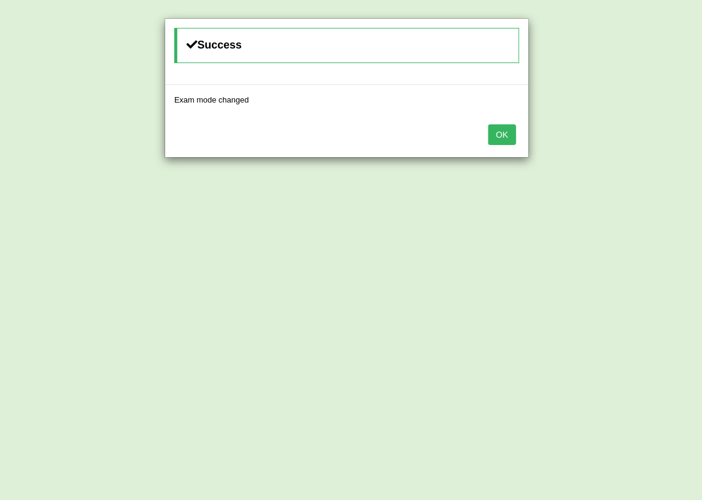
click at [503, 137] on button "OK" at bounding box center [502, 134] width 28 height 21
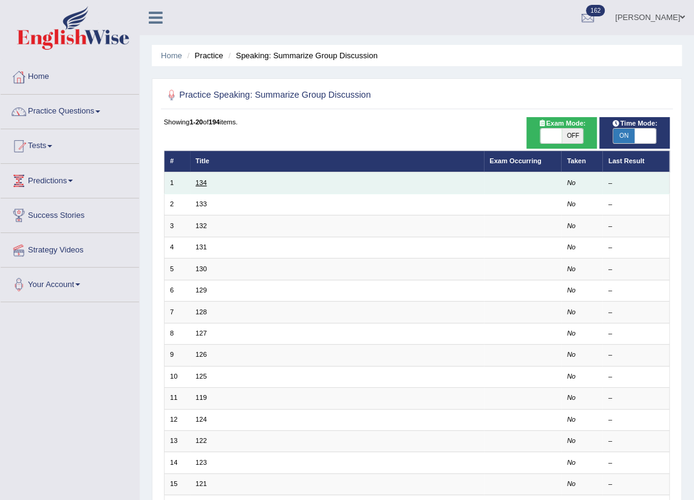
click at [201, 185] on link "134" at bounding box center [200, 182] width 11 height 7
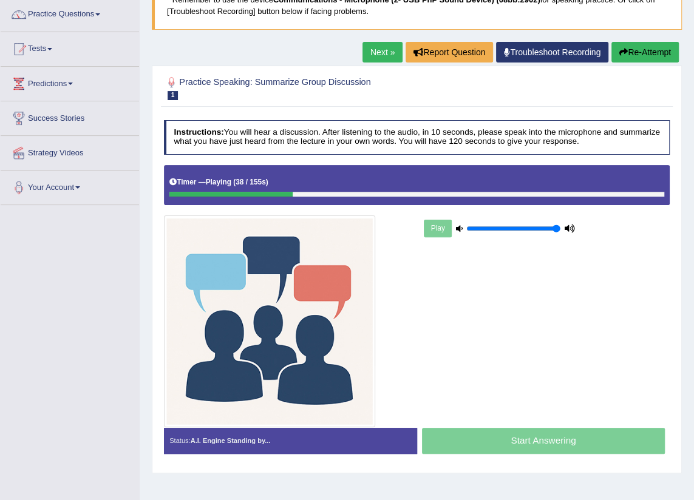
scroll to position [27, 0]
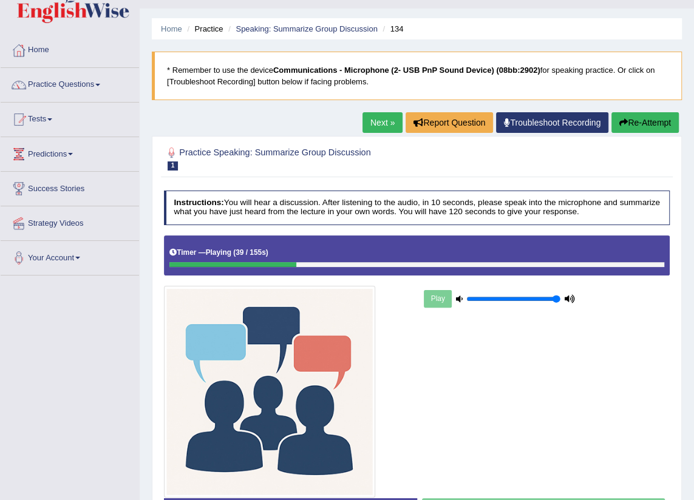
click at [636, 123] on button "Re-Attempt" at bounding box center [644, 122] width 67 height 21
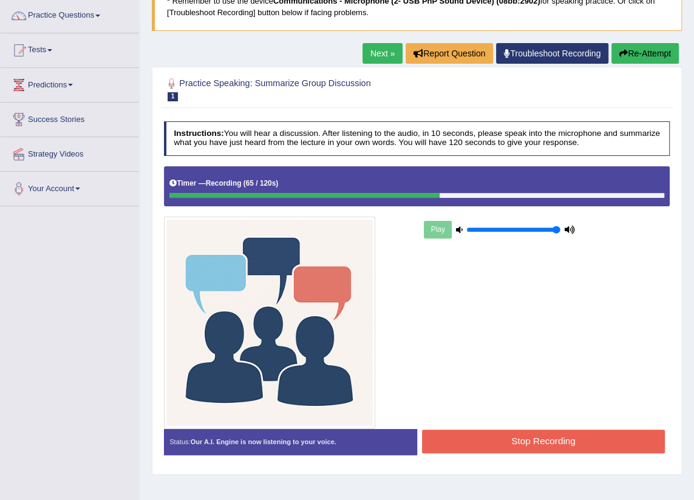
scroll to position [137, 0]
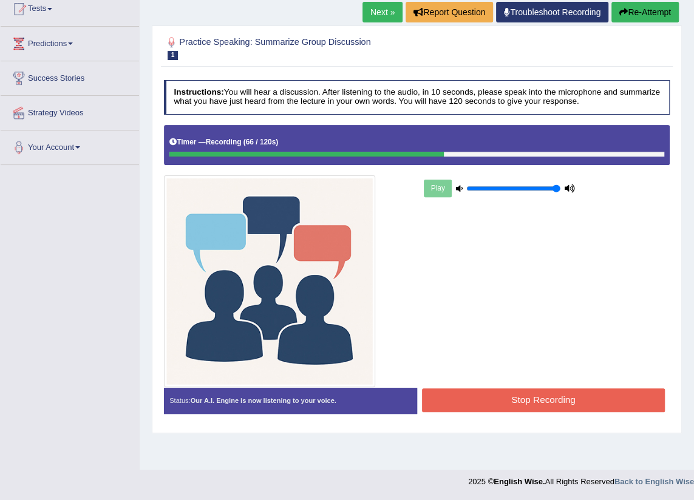
click at [538, 392] on button "Stop Recording" at bounding box center [543, 401] width 243 height 24
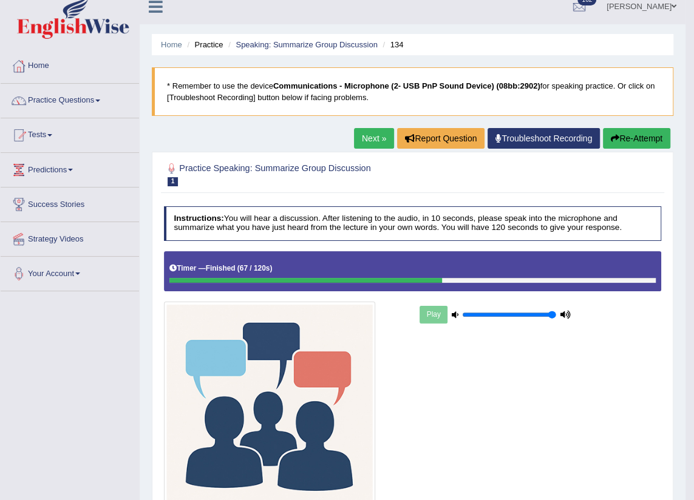
scroll to position [0, 0]
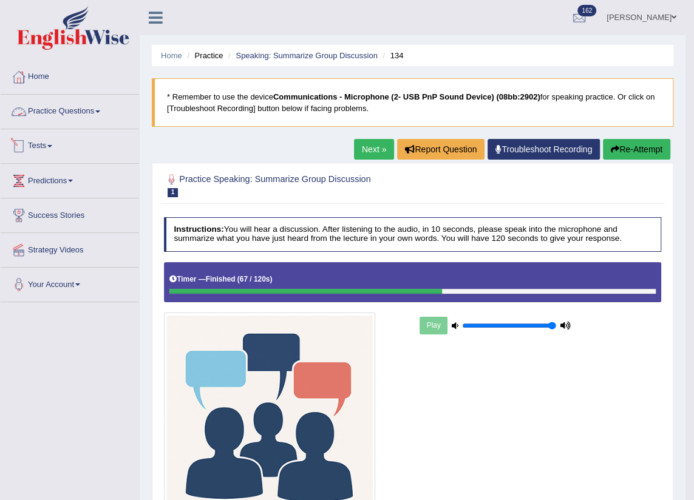
click at [67, 113] on link "Practice Questions" at bounding box center [70, 110] width 138 height 30
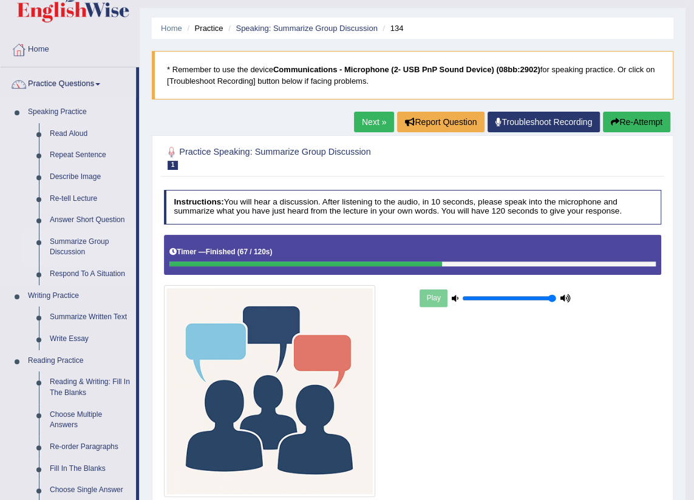
scroll to position [55, 0]
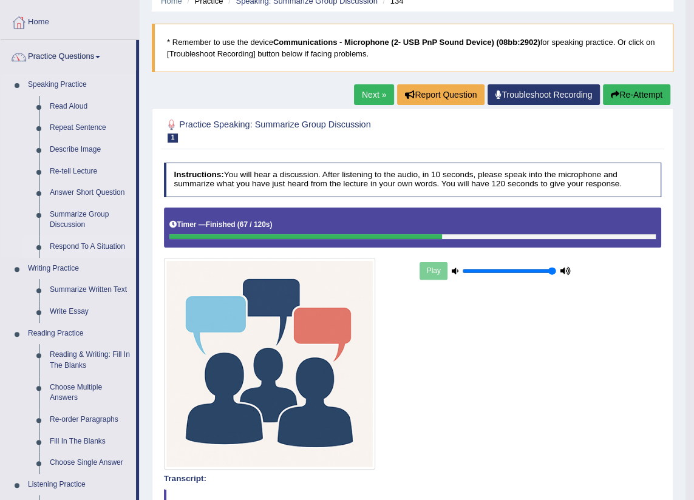
click at [76, 243] on link "Respond To A Situation" at bounding box center [90, 247] width 92 height 22
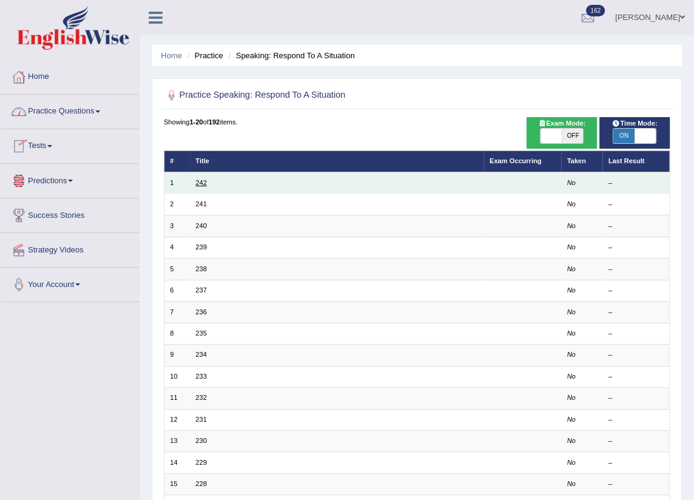
click at [205, 185] on link "242" at bounding box center [200, 182] width 11 height 7
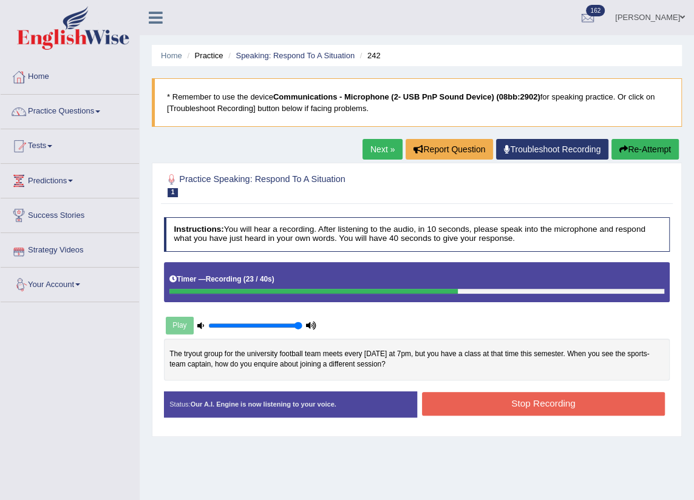
click at [622, 153] on icon "button" at bounding box center [623, 149] width 8 height 8
click at [480, 395] on button "Stop Recording" at bounding box center [543, 404] width 243 height 24
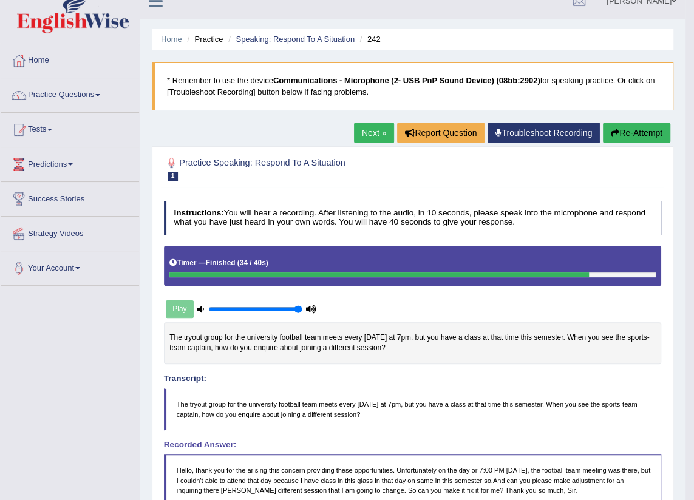
scroll to position [12, 0]
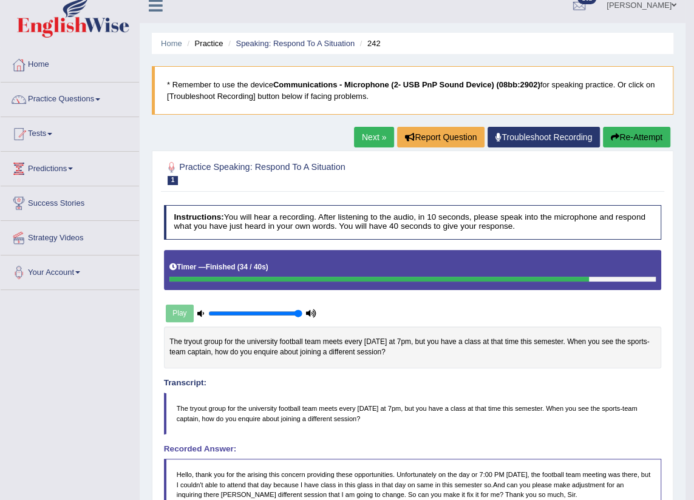
click at [644, 138] on button "Re-Attempt" at bounding box center [636, 137] width 67 height 21
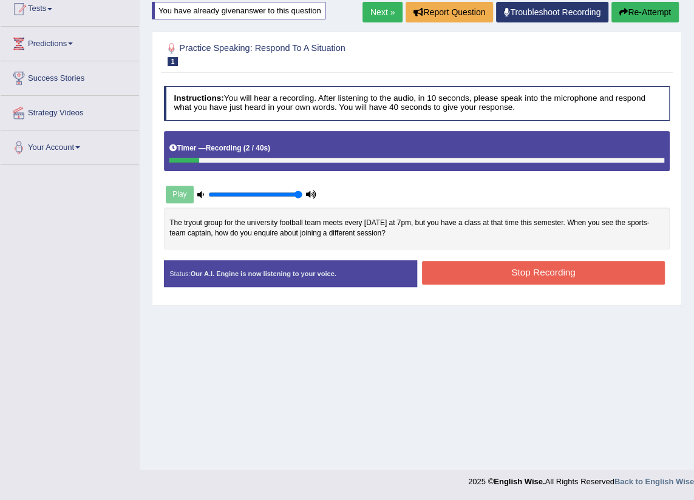
click at [632, 10] on button "Re-Attempt" at bounding box center [644, 12] width 67 height 21
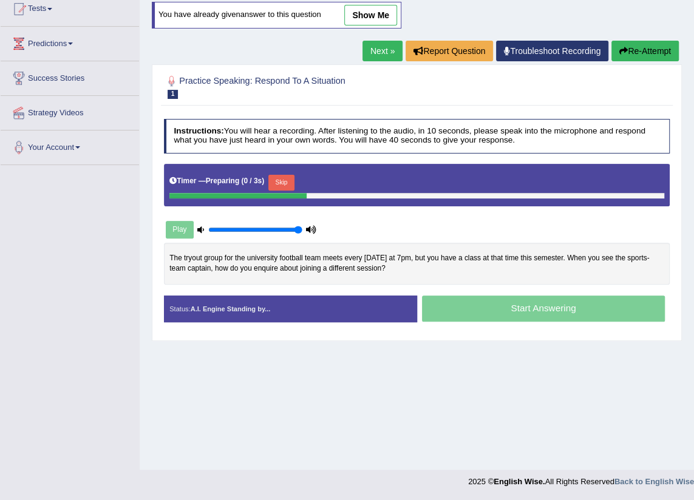
drag, startPoint x: 0, startPoint y: 0, endPoint x: 281, endPoint y: 178, distance: 333.0
click at [281, 178] on button "Skip" at bounding box center [281, 183] width 26 height 16
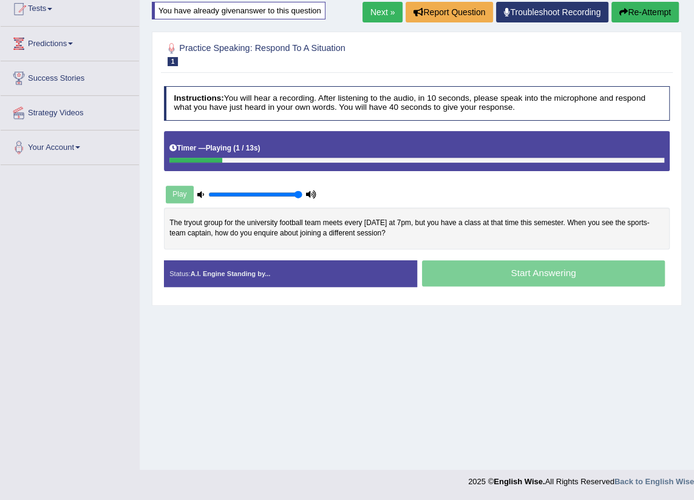
click at [489, 277] on div "Start Answering" at bounding box center [543, 274] width 253 height 29
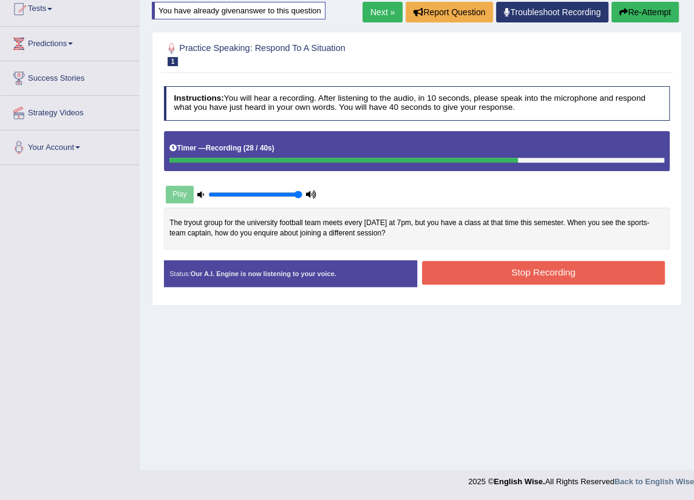
click at [619, 16] on icon "button" at bounding box center [623, 12] width 8 height 8
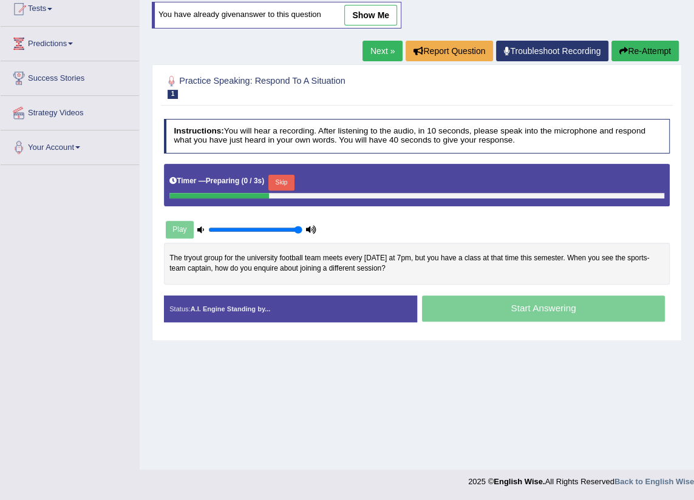
scroll to position [137, 0]
click at [284, 180] on button "Skip" at bounding box center [281, 183] width 26 height 16
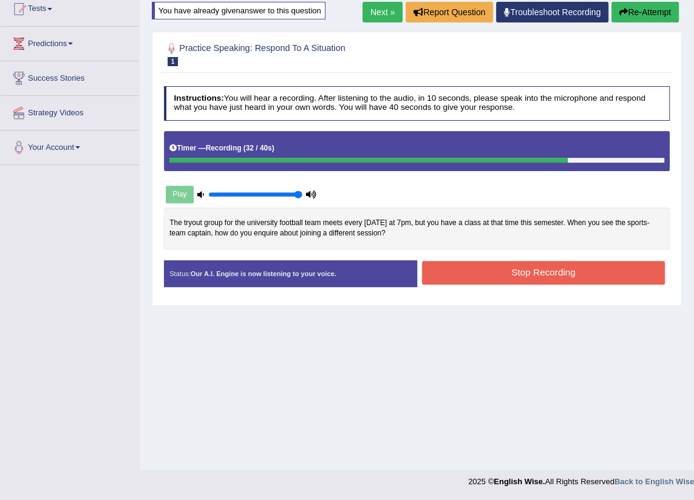
click at [490, 283] on button "Stop Recording" at bounding box center [543, 273] width 243 height 24
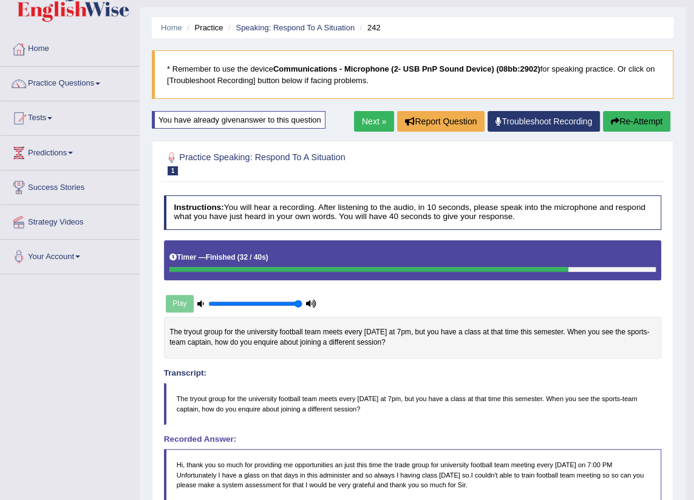
scroll to position [55, 0]
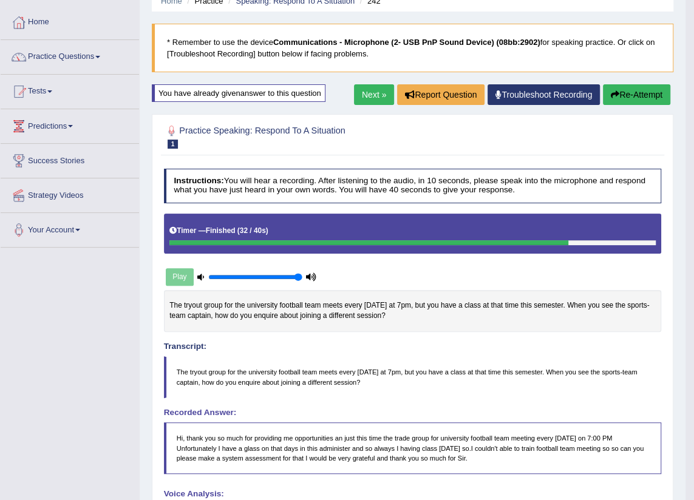
click at [364, 96] on link "Next »" at bounding box center [374, 94] width 40 height 21
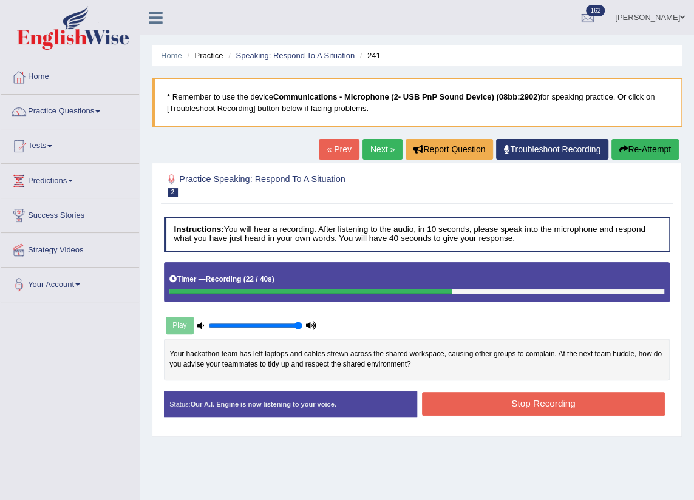
click at [563, 352] on div "Your hackathon team has left laptops and cables strewn across the shared worksp…" at bounding box center [417, 360] width 506 height 42
click at [650, 154] on button "Re-Attempt" at bounding box center [644, 149] width 67 height 21
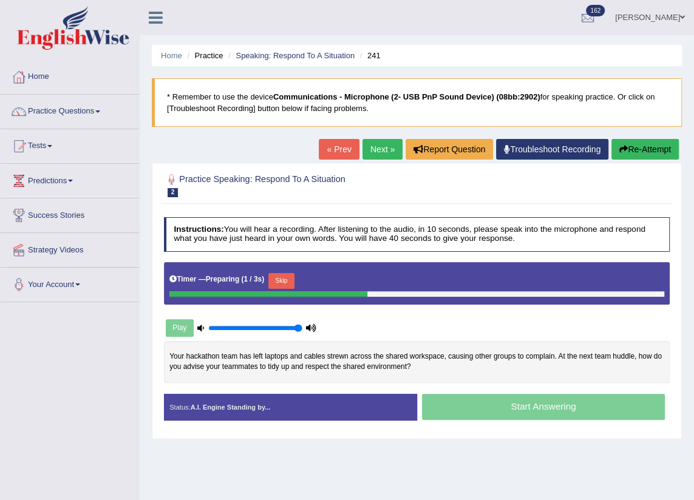
scroll to position [55, 0]
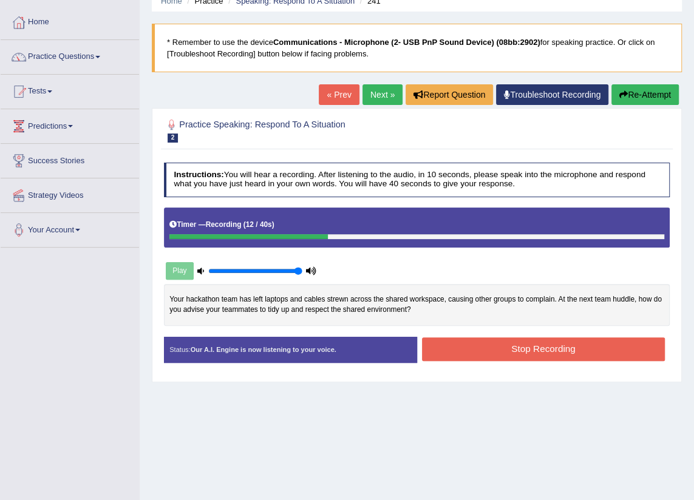
click at [645, 89] on button "Re-Attempt" at bounding box center [644, 94] width 67 height 21
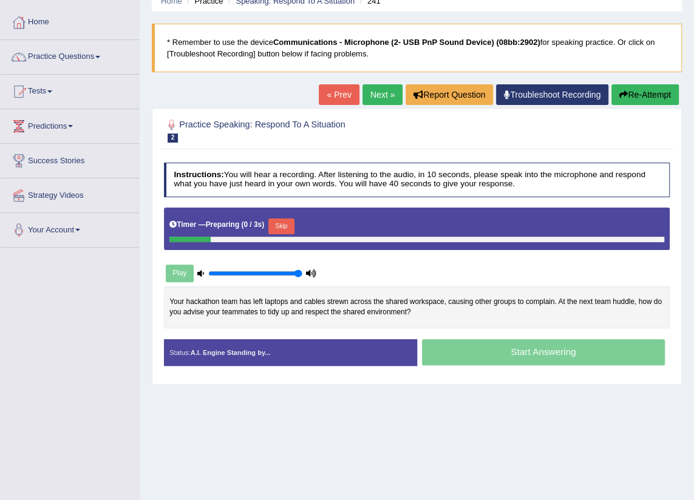
scroll to position [55, 0]
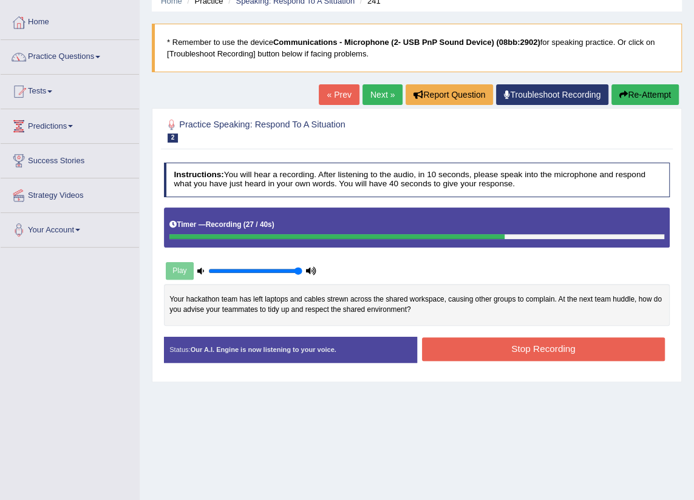
click at [477, 330] on div "Created with Highcharts 7.1.2 Too low Too high Time Pitch meter: 0 10 20 30 40 …" at bounding box center [416, 310] width 517 height 53
click at [477, 346] on button "Stop Recording" at bounding box center [543, 350] width 243 height 24
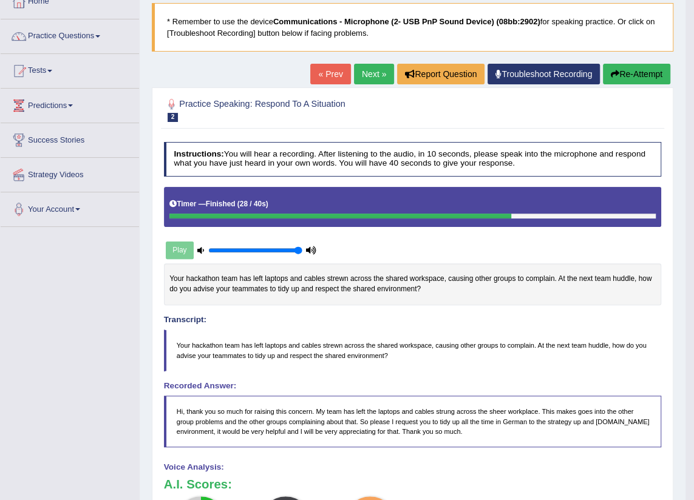
scroll to position [50, 0]
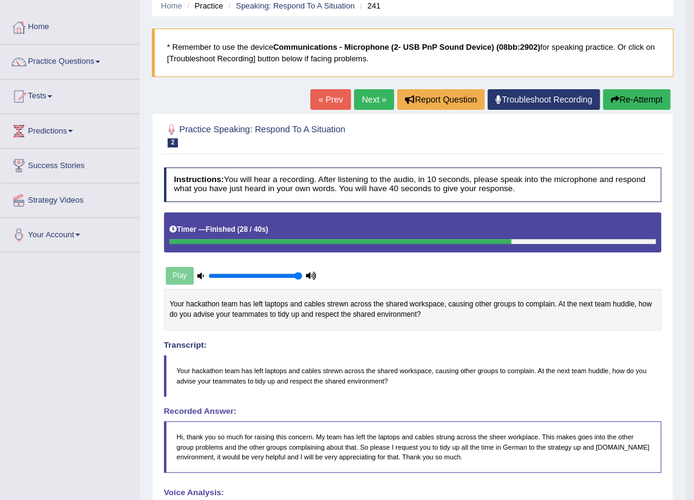
click at [611, 101] on icon "button" at bounding box center [615, 99] width 8 height 8
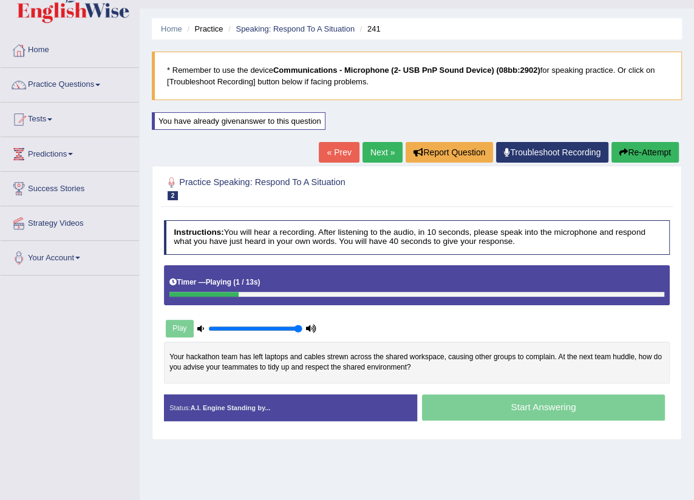
scroll to position [82, 0]
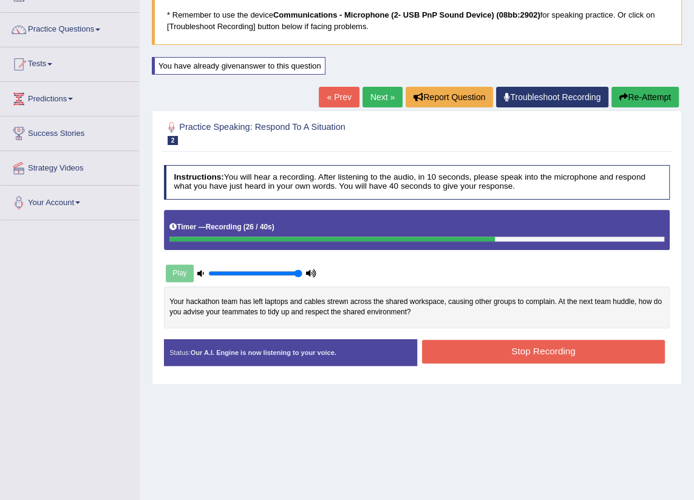
click at [640, 101] on button "Re-Attempt" at bounding box center [644, 97] width 67 height 21
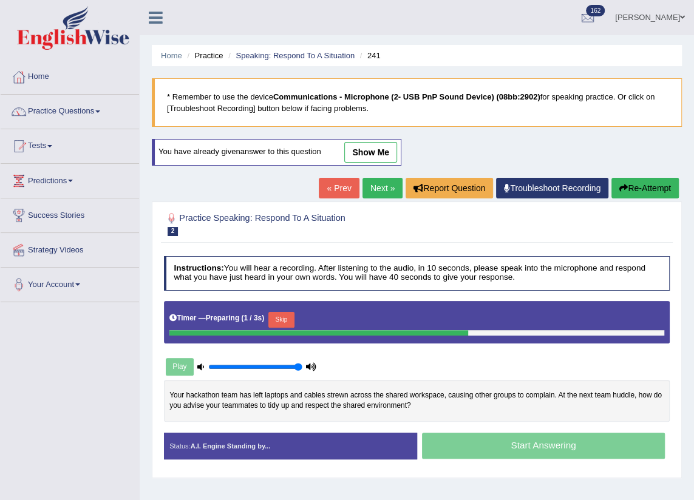
click at [375, 154] on link "show me" at bounding box center [370, 152] width 53 height 21
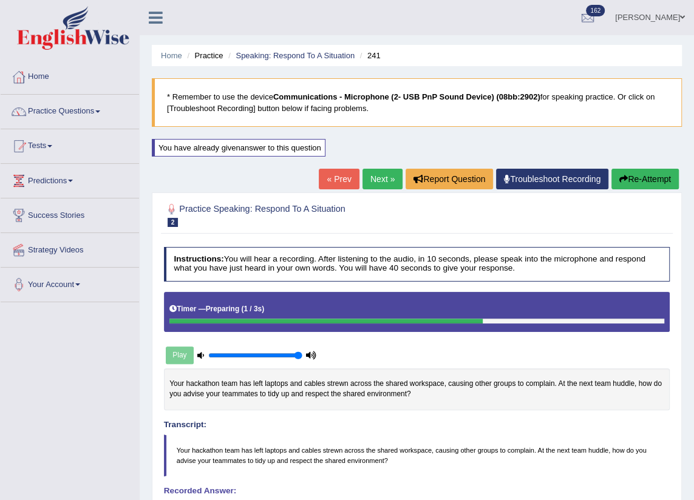
click at [635, 18] on link "[PERSON_NAME]" at bounding box center [650, 16] width 88 height 32
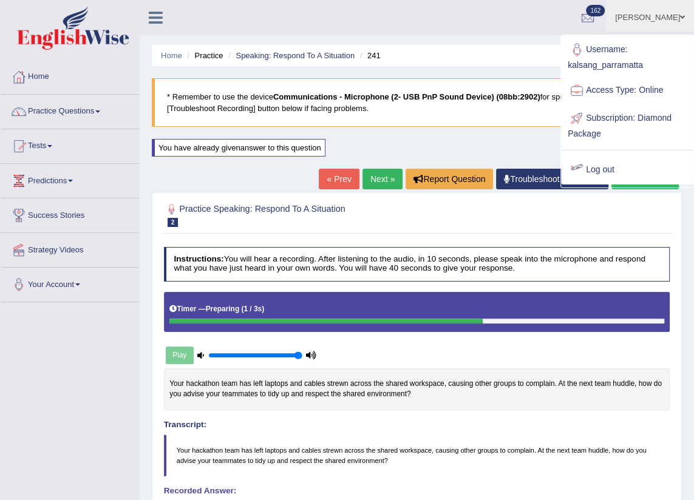
click at [594, 218] on div at bounding box center [417, 215] width 506 height 32
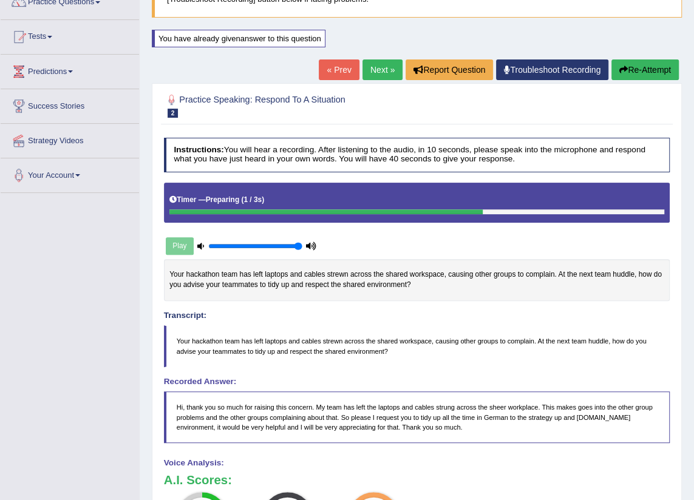
scroll to position [110, 0]
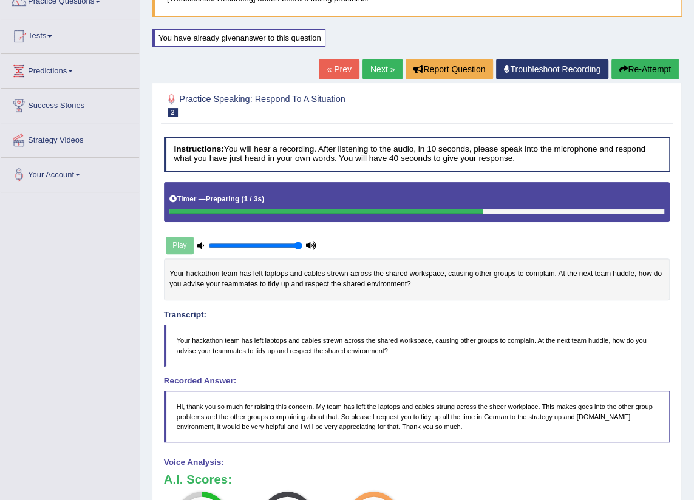
click at [382, 66] on link "Next »" at bounding box center [382, 69] width 40 height 21
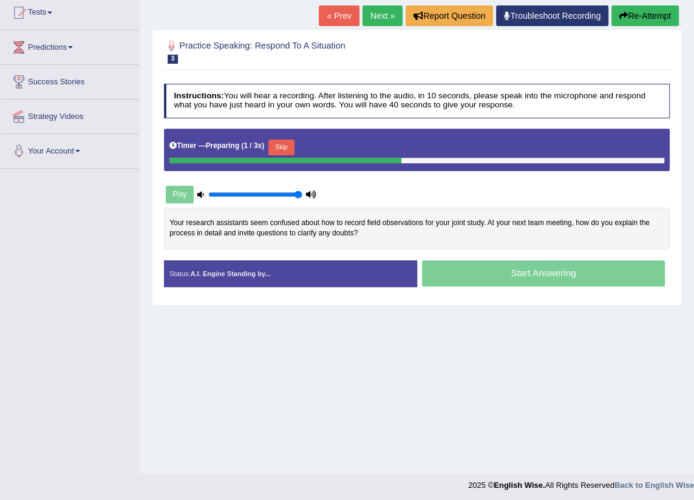
scroll to position [137, 0]
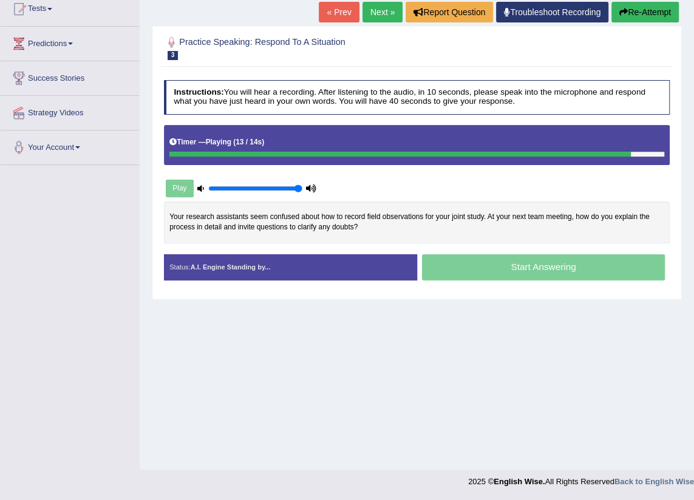
click at [648, 13] on button "Re-Attempt" at bounding box center [644, 12] width 67 height 21
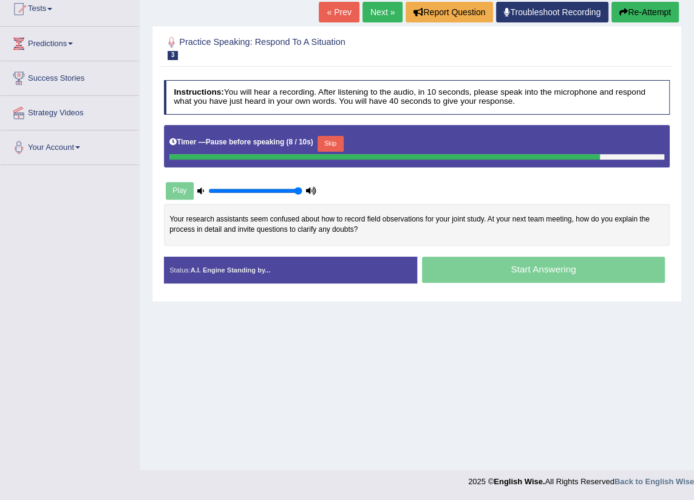
click at [640, 12] on button "Re-Attempt" at bounding box center [644, 12] width 67 height 21
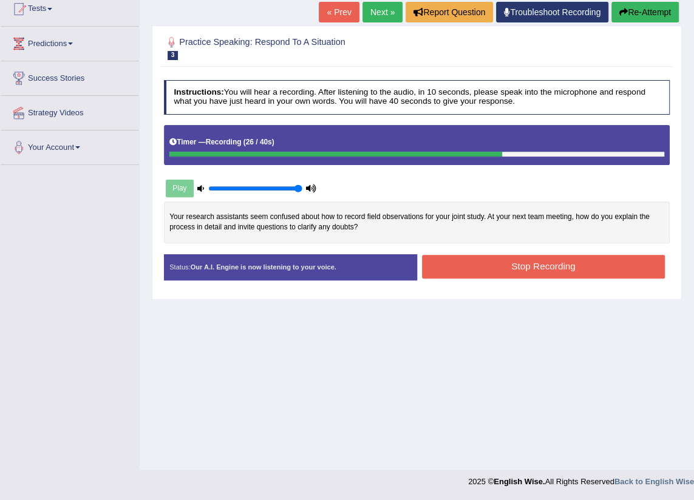
click at [629, 12] on button "Re-Attempt" at bounding box center [644, 12] width 67 height 21
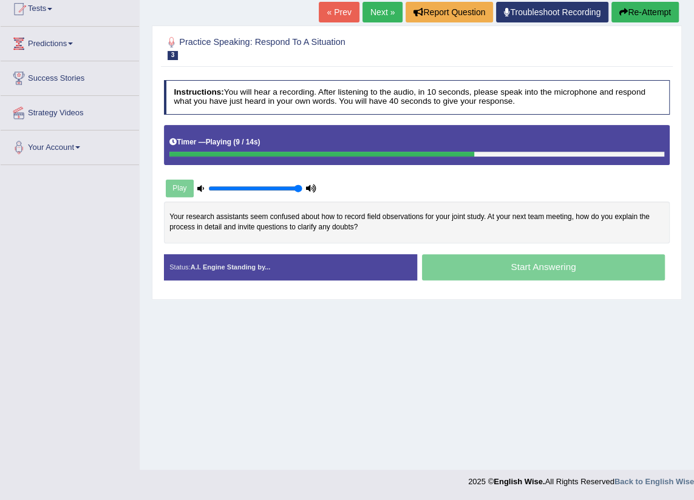
scroll to position [27, 0]
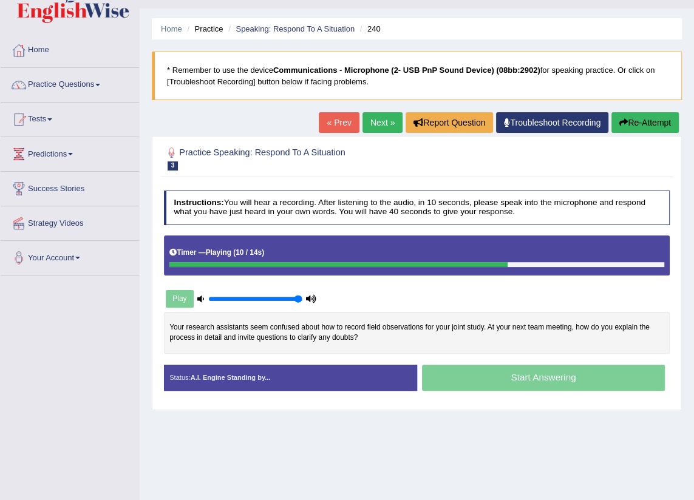
click at [631, 120] on button "Re-Attempt" at bounding box center [644, 122] width 67 height 21
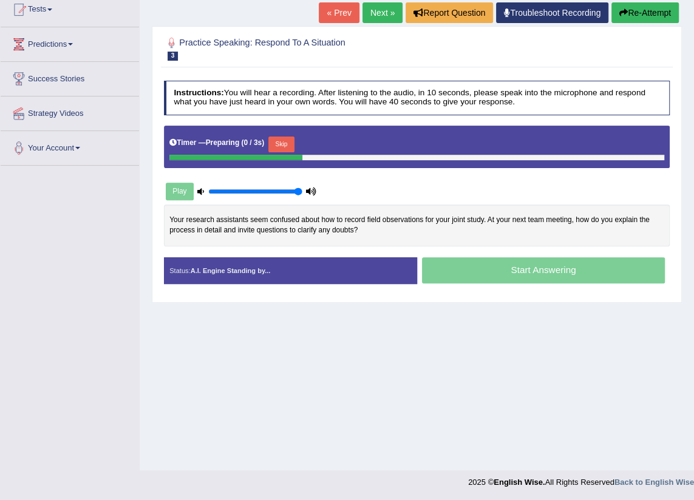
scroll to position [137, 0]
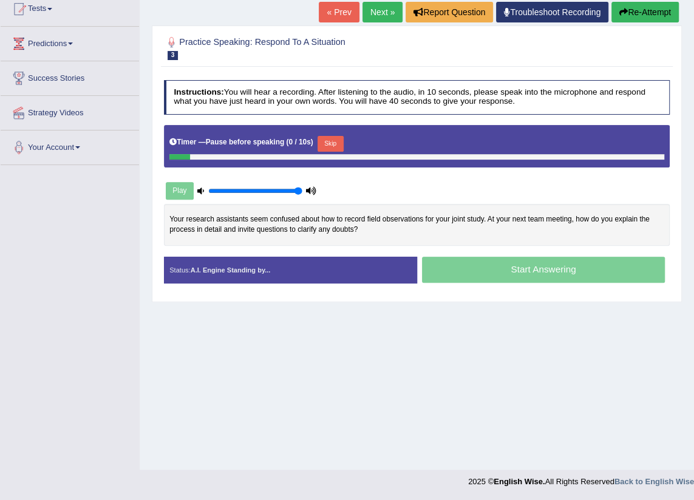
click at [622, 11] on icon "button" at bounding box center [623, 12] width 8 height 8
click at [635, 12] on button "Re-Attempt" at bounding box center [644, 12] width 67 height 21
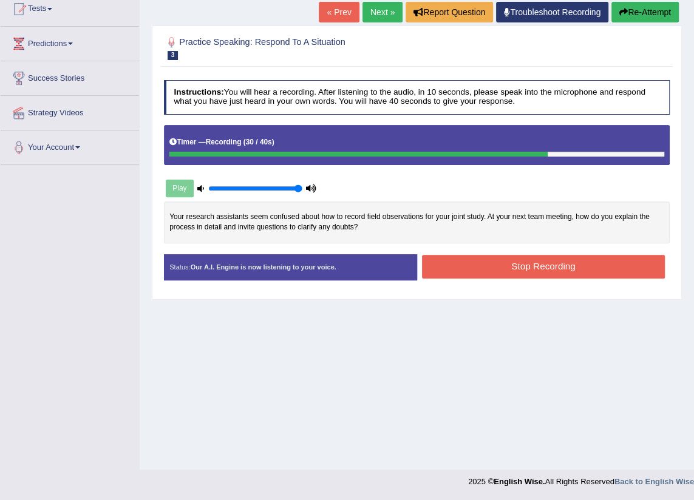
click at [481, 263] on button "Stop Recording" at bounding box center [543, 267] width 243 height 24
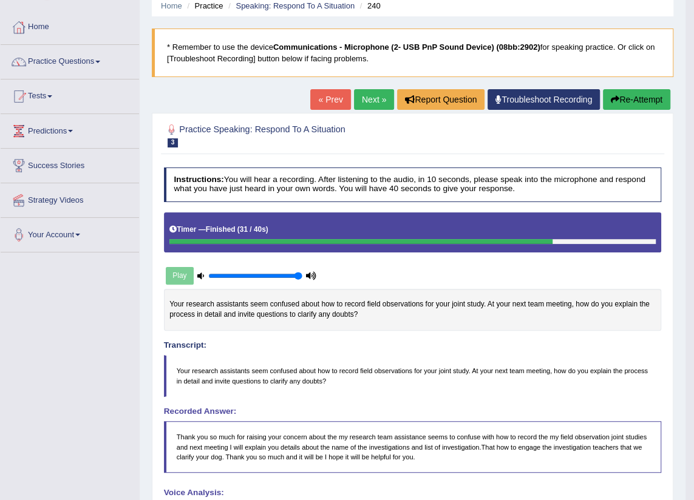
scroll to position [0, 0]
